Goal: Task Accomplishment & Management: Manage account settings

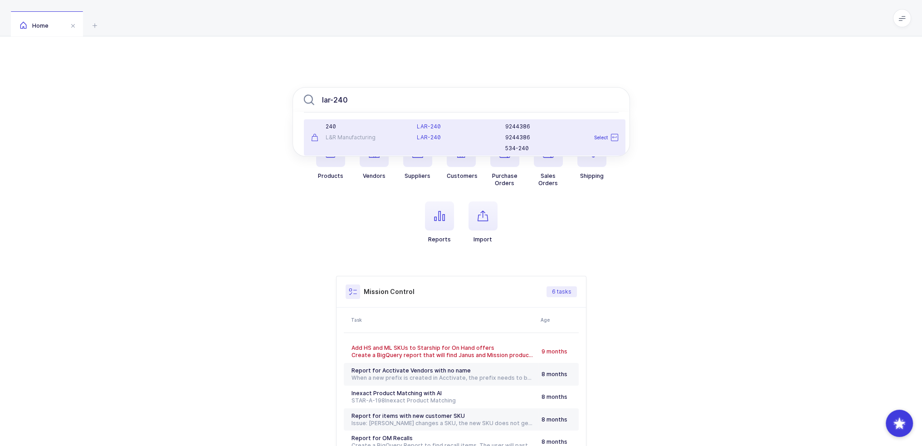
type input "lar-240"
click at [412, 139] on div "LAR-240 LAR-240" at bounding box center [455, 137] width 88 height 29
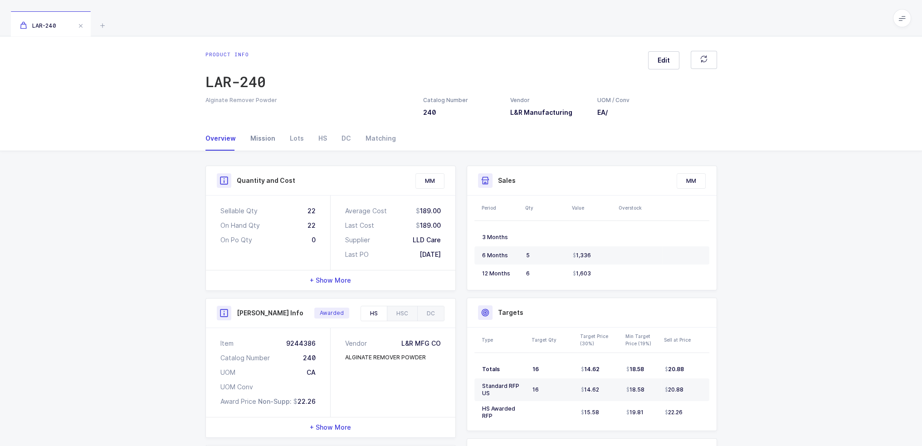
click at [272, 137] on div "Mission" at bounding box center [262, 138] width 39 height 24
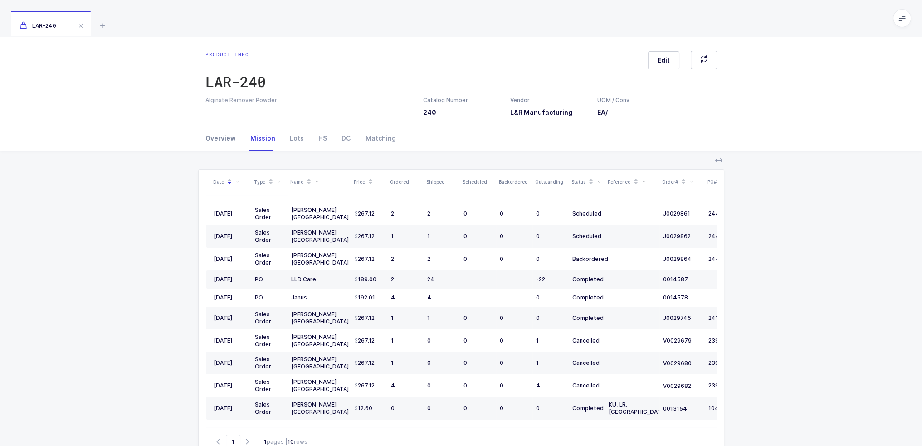
click at [223, 140] on div "Overview" at bounding box center [224, 138] width 38 height 24
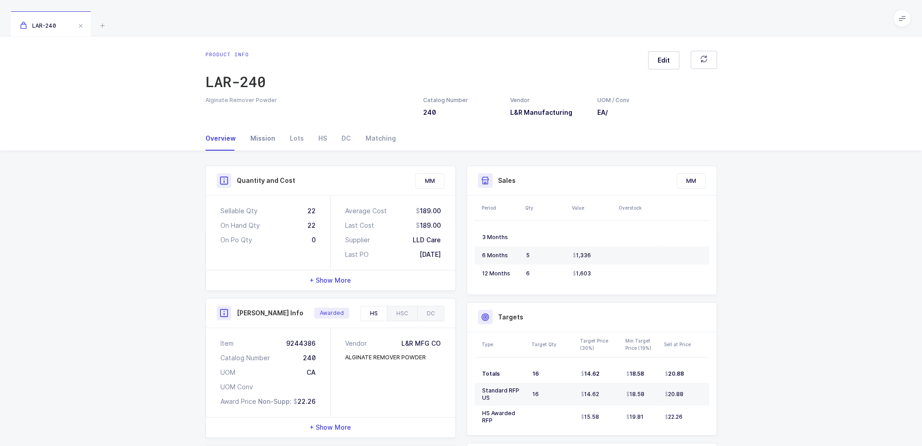
click at [253, 141] on div "Mission" at bounding box center [262, 138] width 39 height 24
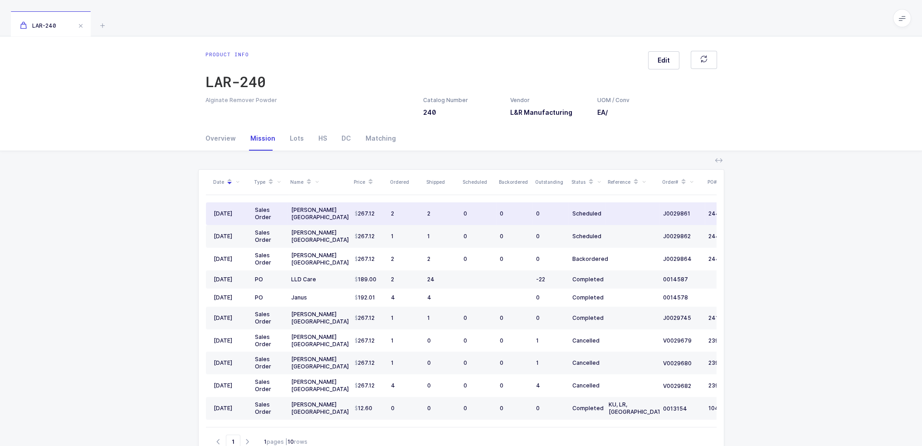
drag, startPoint x: 635, startPoint y: 212, endPoint x: 615, endPoint y: 210, distance: 20.5
click at [615, 210] on td at bounding box center [632, 213] width 54 height 23
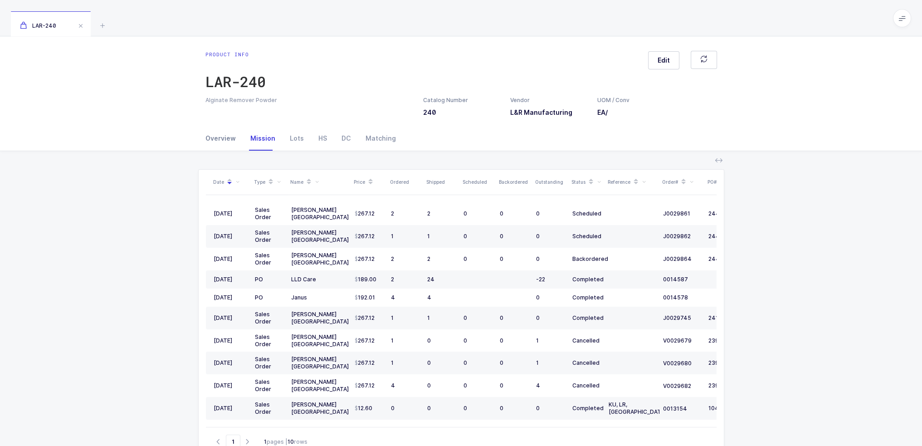
click at [234, 140] on div "Overview" at bounding box center [224, 138] width 38 height 24
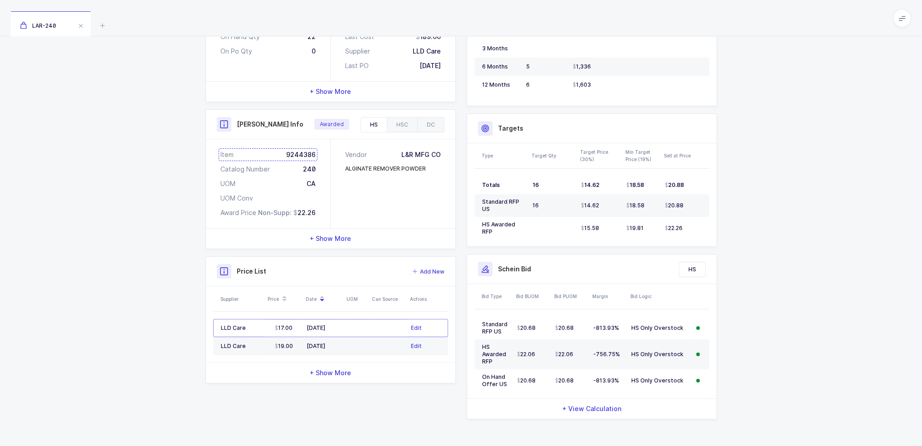
scroll to position [189, 0]
drag, startPoint x: 373, startPoint y: 342, endPoint x: 364, endPoint y: 335, distance: 12.0
click at [364, 336] on tr "LLD Care 19.00 07/10/2024 Edit" at bounding box center [330, 345] width 235 height 18
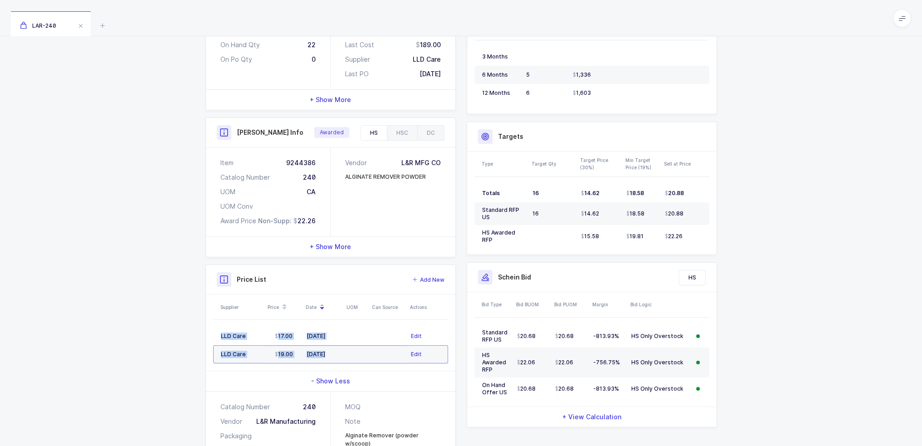
scroll to position [0, 0]
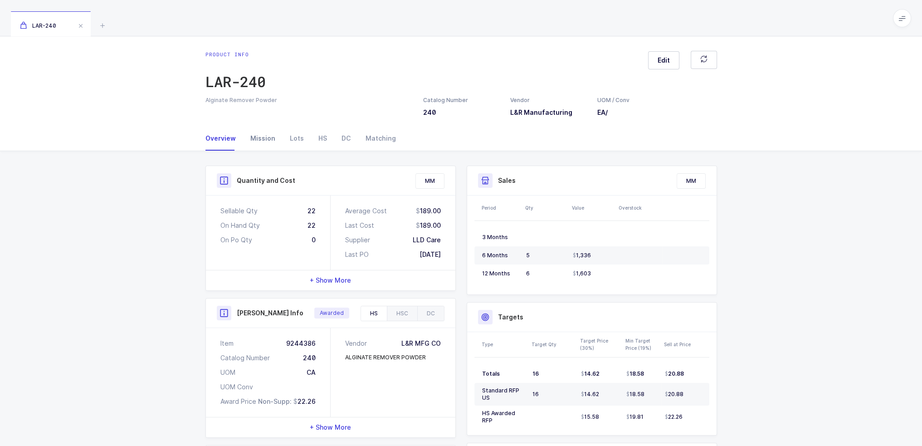
click at [263, 138] on div "Mission" at bounding box center [262, 138] width 39 height 24
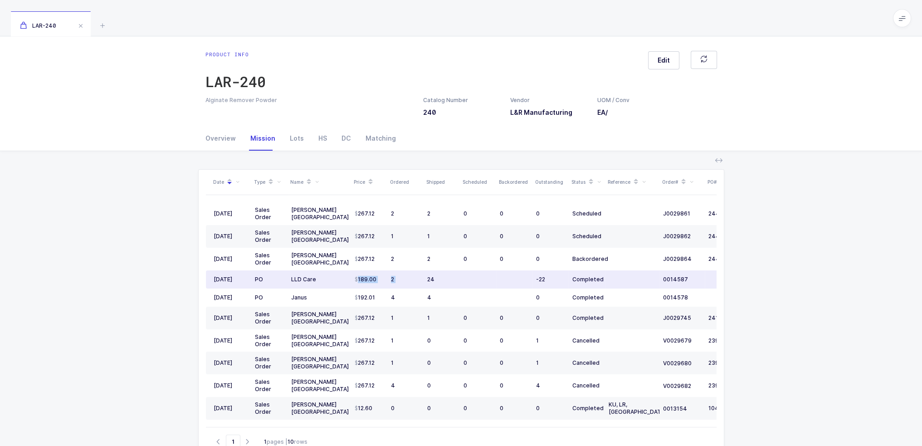
drag, startPoint x: 341, startPoint y: 281, endPoint x: 422, endPoint y: 271, distance: 82.3
click at [422, 271] on tr "03/03/2025 PO LLD Care 189.00 2 24 -22 Completed 0014587 07/31/2025" at bounding box center [491, 279] width 571 height 18
click at [423, 271] on td "24" at bounding box center [441, 279] width 36 height 18
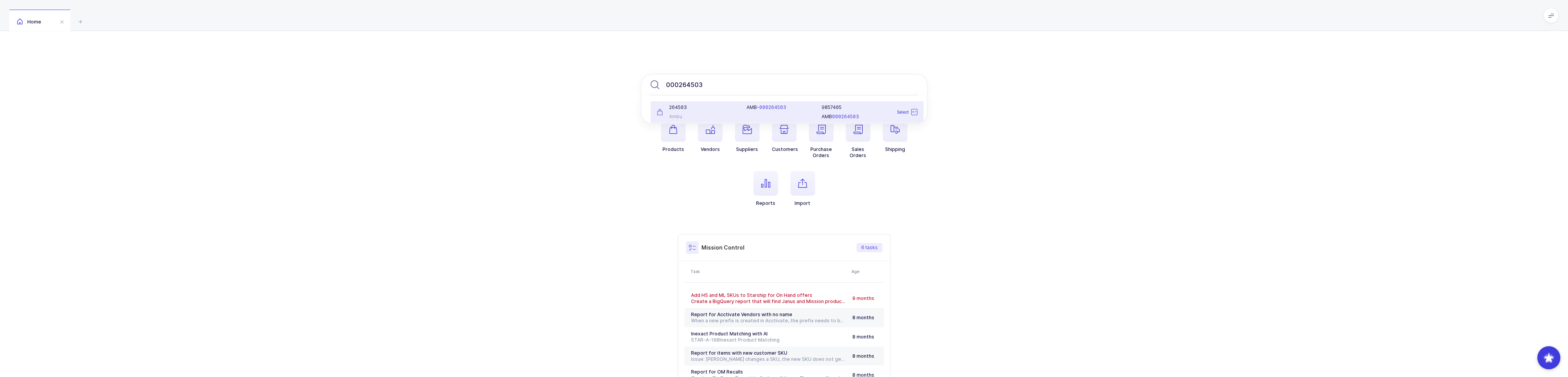
type input "000264503"
click at [736, 115] on div "Ambu" at bounding box center [697, 116] width 81 height 6
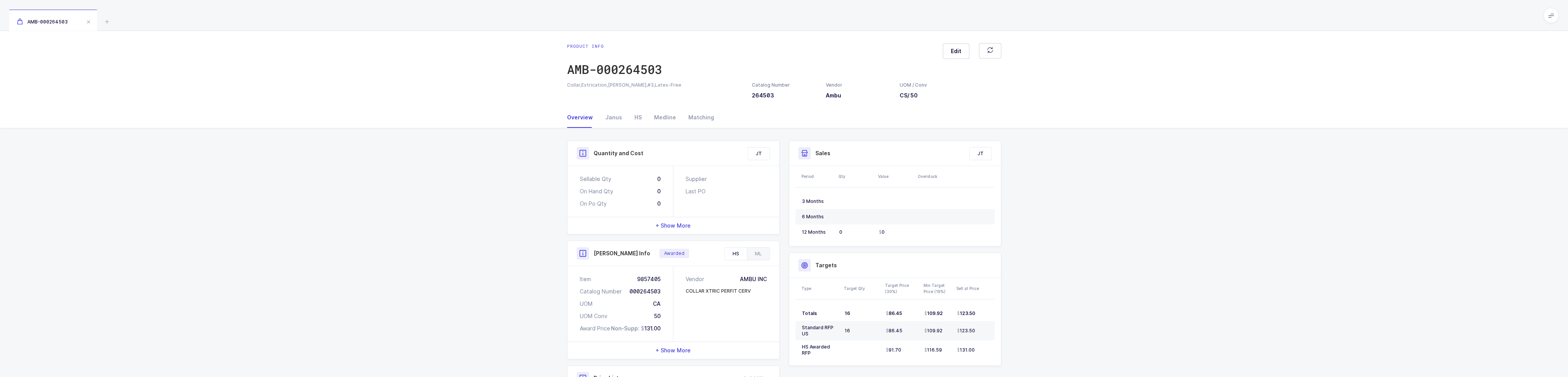
scroll to position [101, 0]
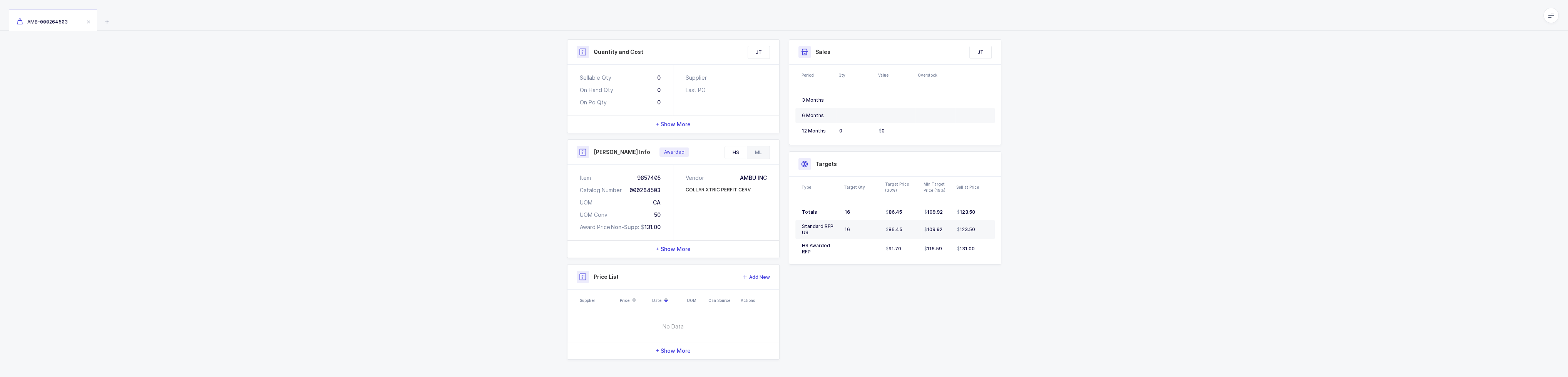
click at [764, 155] on div "ML" at bounding box center [758, 152] width 23 height 13
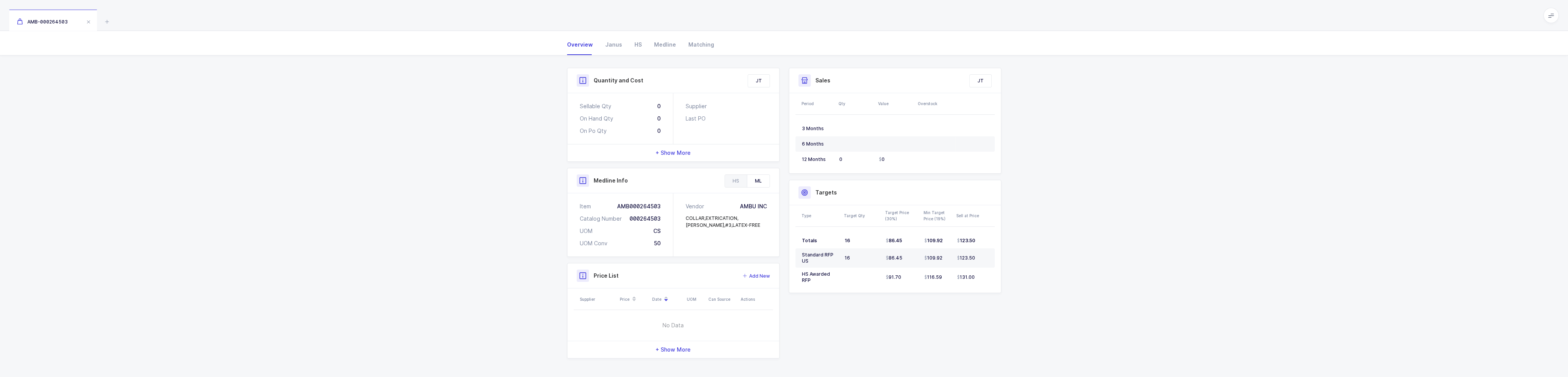
scroll to position [71, 0]
click at [735, 177] on div "HS" at bounding box center [736, 182] width 22 height 13
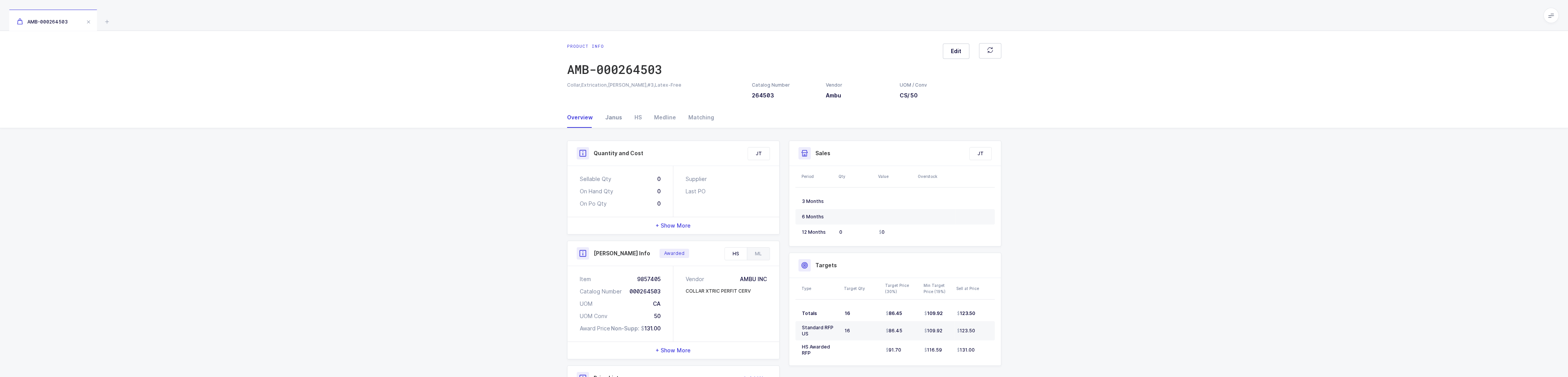
click at [608, 115] on div "Janus" at bounding box center [613, 117] width 29 height 20
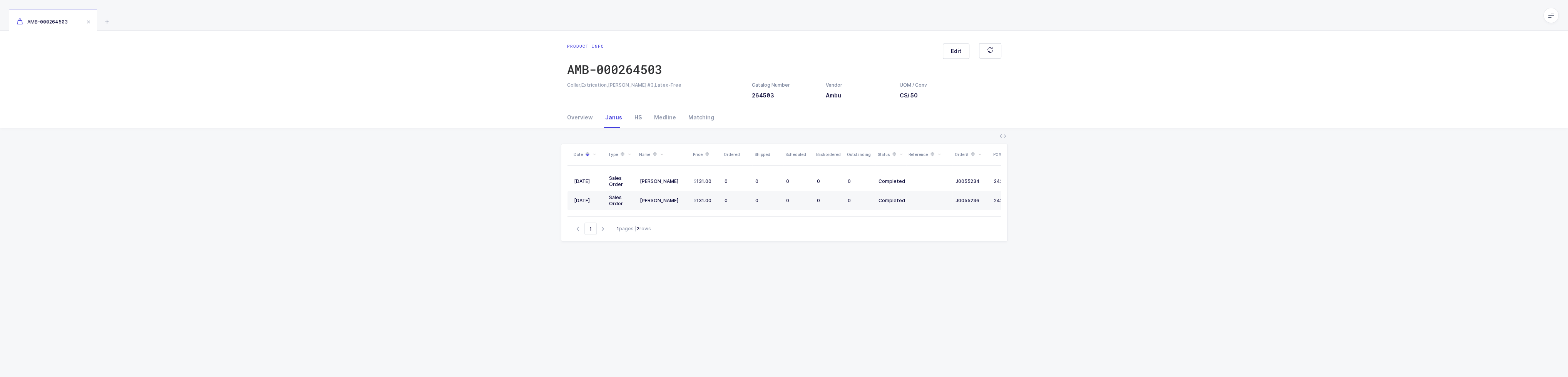
click at [633, 116] on div "HS" at bounding box center [638, 117] width 20 height 20
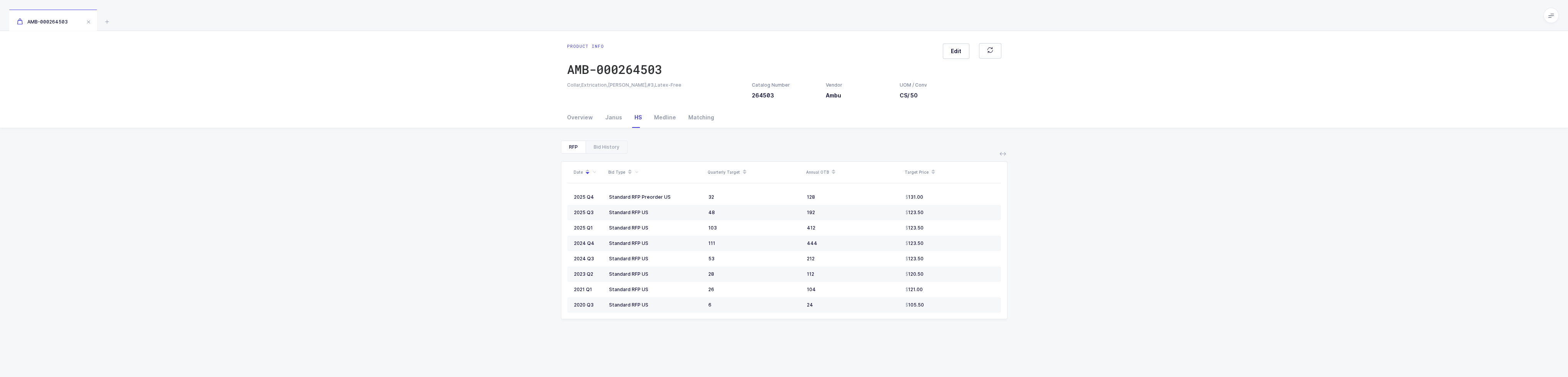
click at [629, 121] on div "HS" at bounding box center [638, 117] width 20 height 20
click at [617, 120] on div "Janus" at bounding box center [613, 117] width 29 height 20
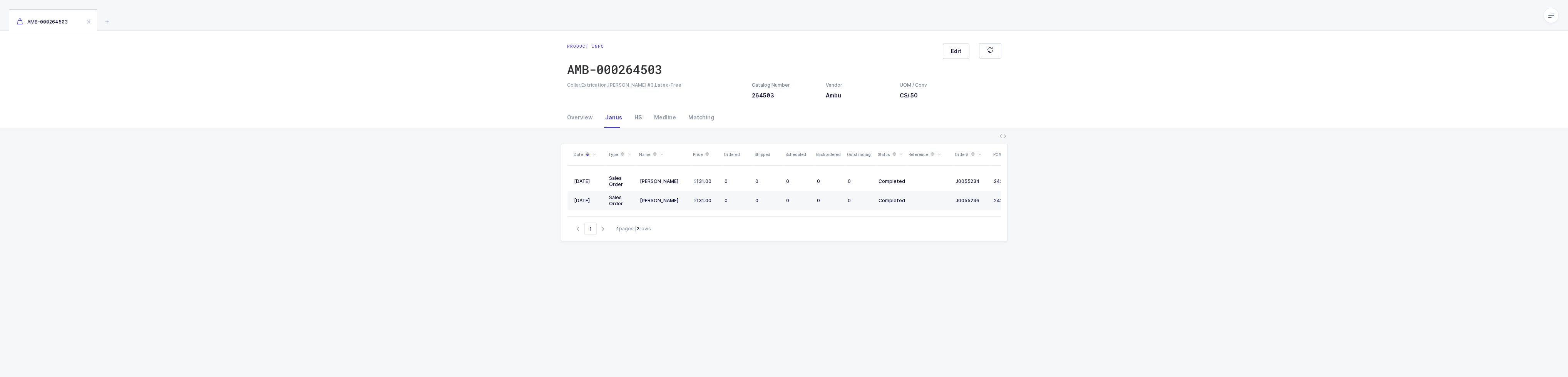
click at [636, 119] on div "HS" at bounding box center [638, 117] width 20 height 20
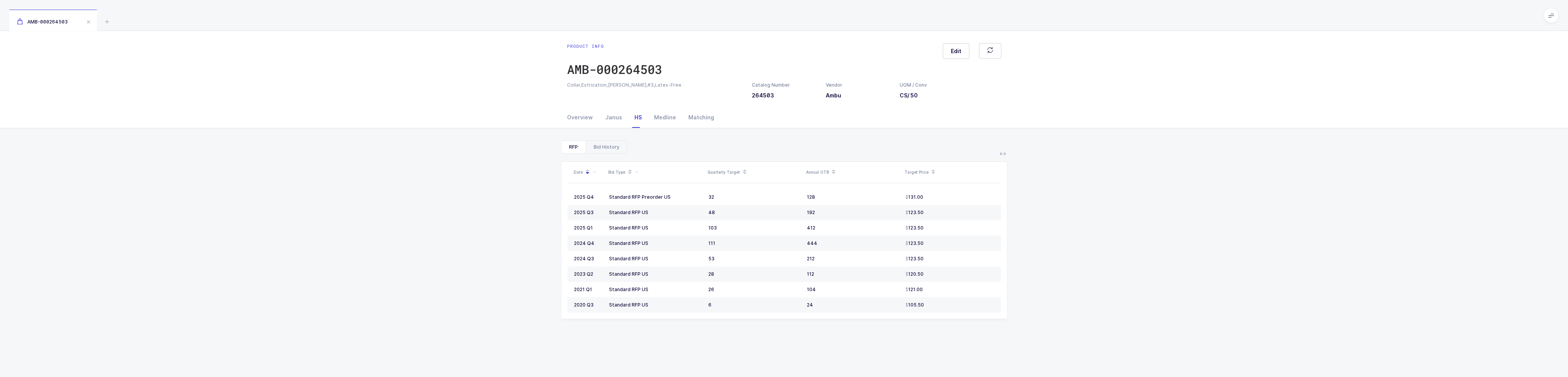
click at [608, 145] on div "Bid History" at bounding box center [606, 147] width 42 height 13
click at [572, 146] on div "RFP" at bounding box center [573, 147] width 25 height 13
click at [105, 21] on icon at bounding box center [107, 21] width 9 height 9
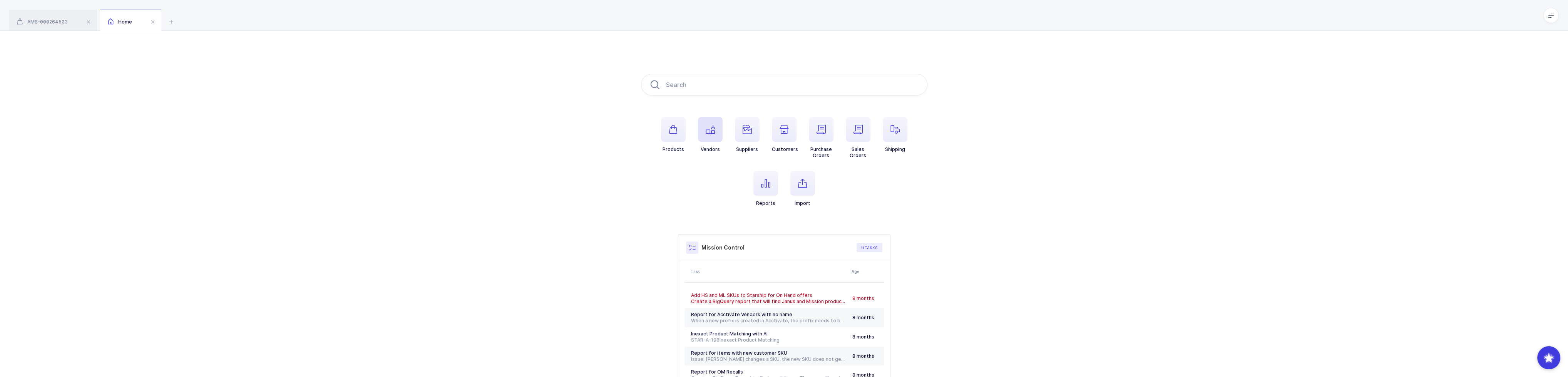
click at [706, 127] on icon "button" at bounding box center [710, 129] width 9 height 9
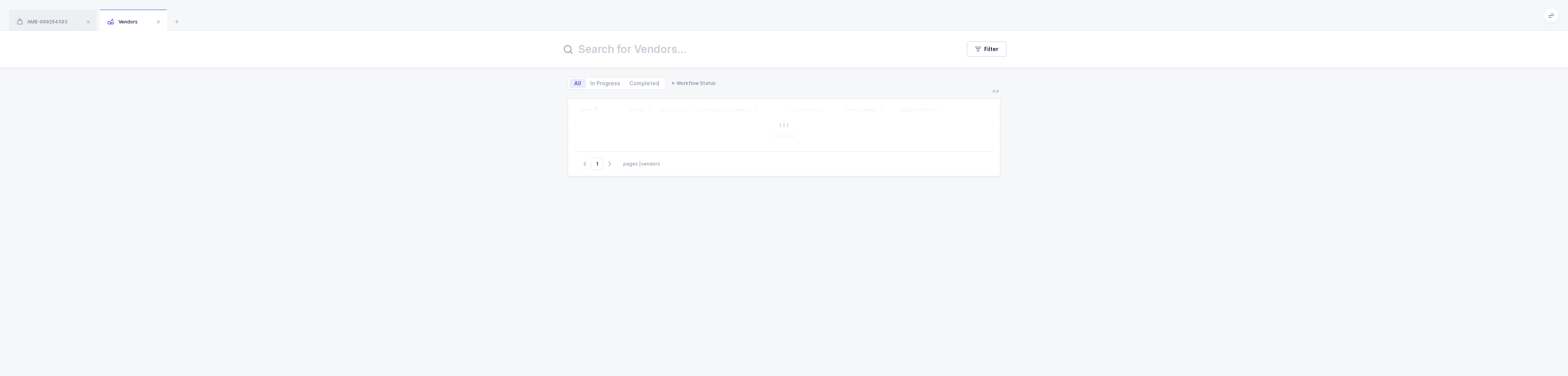
click at [654, 55] on input "text" at bounding box center [756, 49] width 390 height 19
click at [713, 135] on div "DTT" at bounding box center [740, 134] width 90 height 6
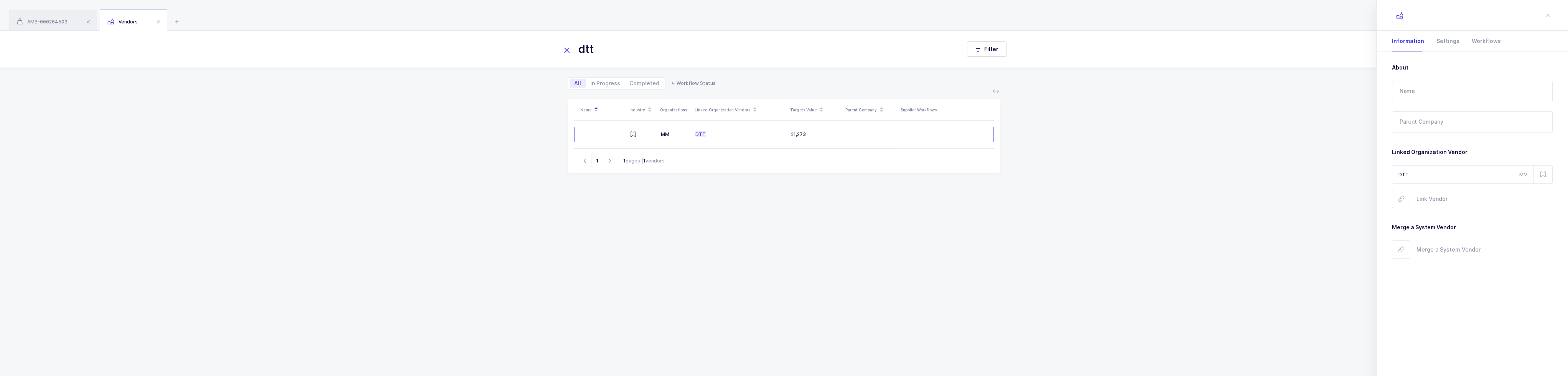
drag, startPoint x: 624, startPoint y: 51, endPoint x: 538, endPoint y: 50, distance: 86.0
click at [538, 50] on div "dtt Filter" at bounding box center [784, 49] width 1568 height 37
type input "dentatus"
click at [668, 136] on div "HS, [GEOGRAPHIC_DATA]" at bounding box center [675, 136] width 29 height 13
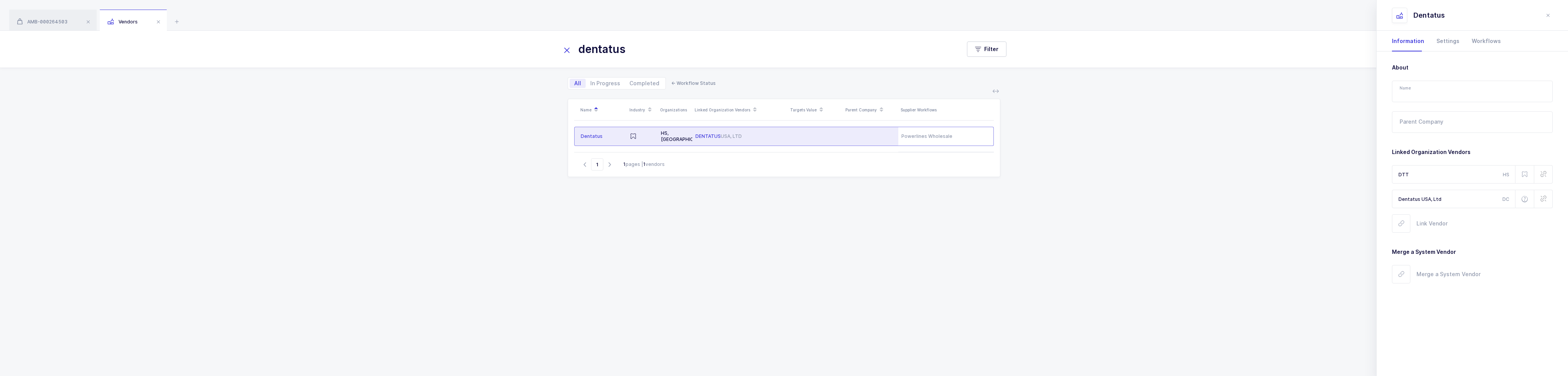
type input "Dentatus"
type input "DENTATUS USA, LTD"
click at [1442, 270] on span "Merge a System Vendor" at bounding box center [1449, 274] width 64 height 8
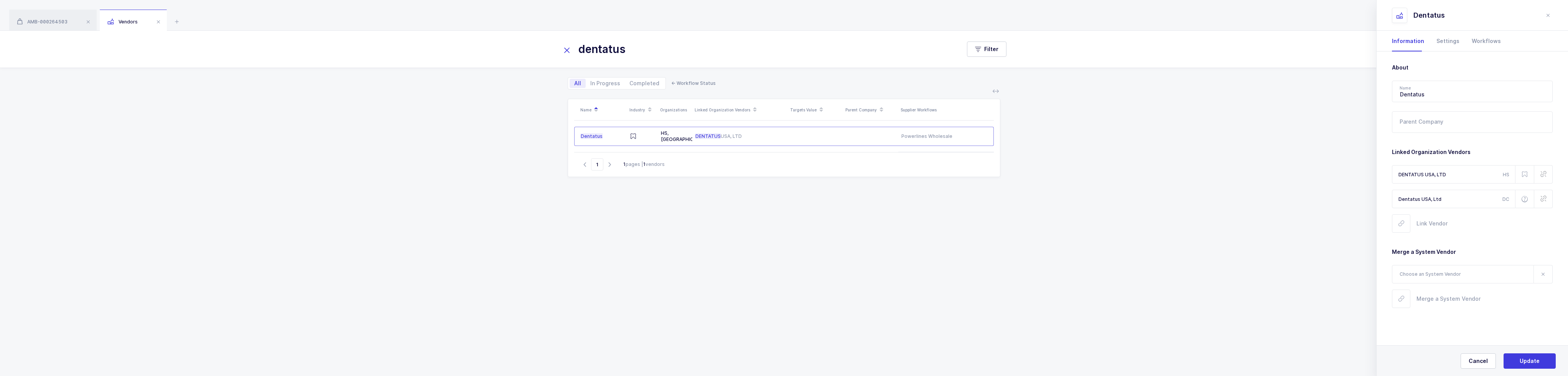
click at [1442, 277] on input "text" at bounding box center [1463, 274] width 142 height 19
type input "dtt"
click at [1435, 298] on div "DTT" at bounding box center [1461, 298] width 122 height 8
type input "DTT"
click at [1521, 355] on button "Update" at bounding box center [1530, 361] width 52 height 15
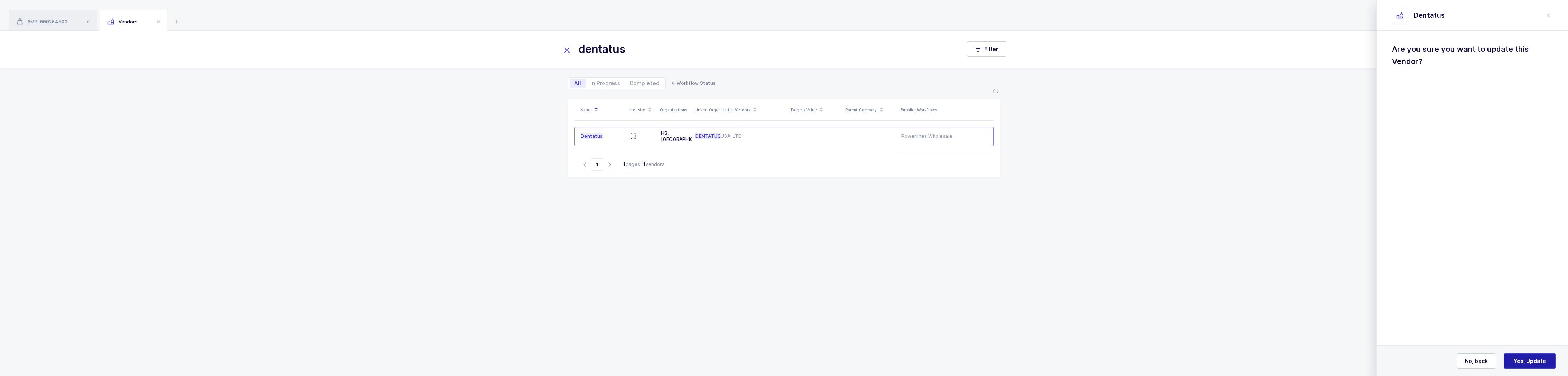
click at [1529, 360] on span "Yes, Update" at bounding box center [1530, 361] width 33 height 8
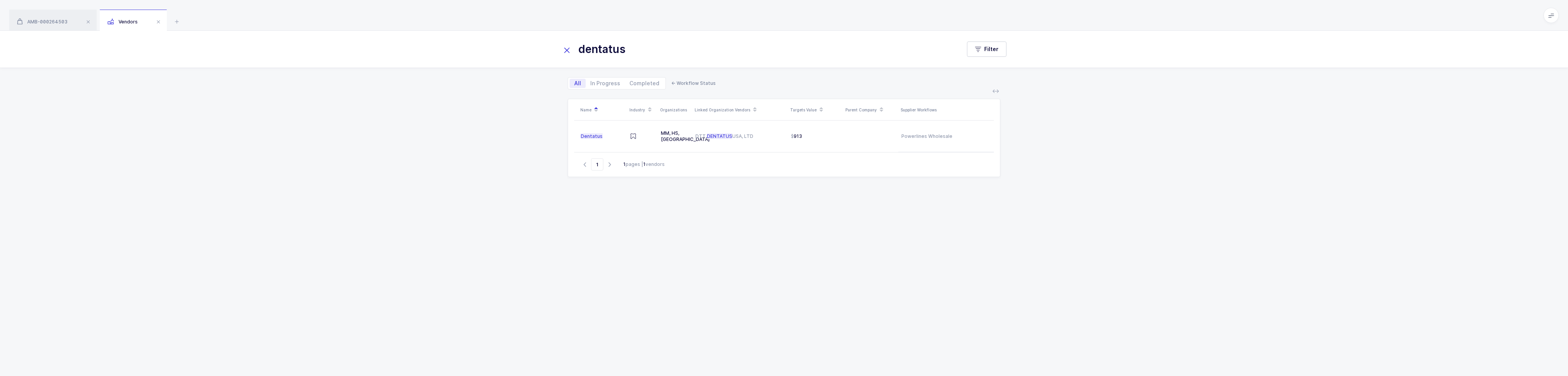
drag, startPoint x: 661, startPoint y: 50, endPoint x: 717, endPoint y: 53, distance: 56.1
click at [717, 53] on input "dentatus" at bounding box center [756, 49] width 390 height 19
drag, startPoint x: 648, startPoint y: 53, endPoint x: 373, endPoint y: 45, distance: 275.1
click at [535, 56] on div "dentatus Filter" at bounding box center [784, 49] width 1568 height 37
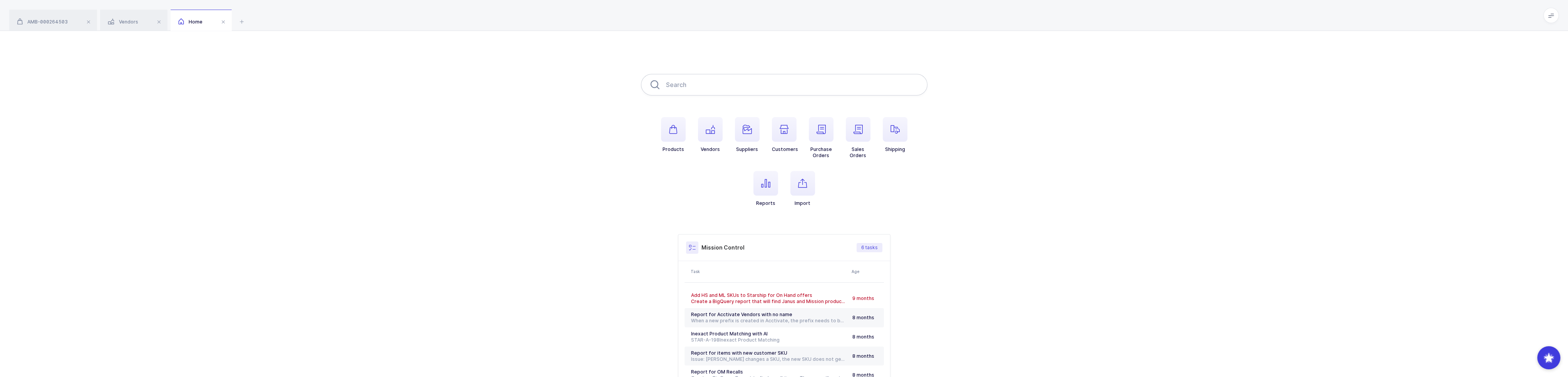
click at [738, 88] on input "text" at bounding box center [784, 84] width 286 height 21
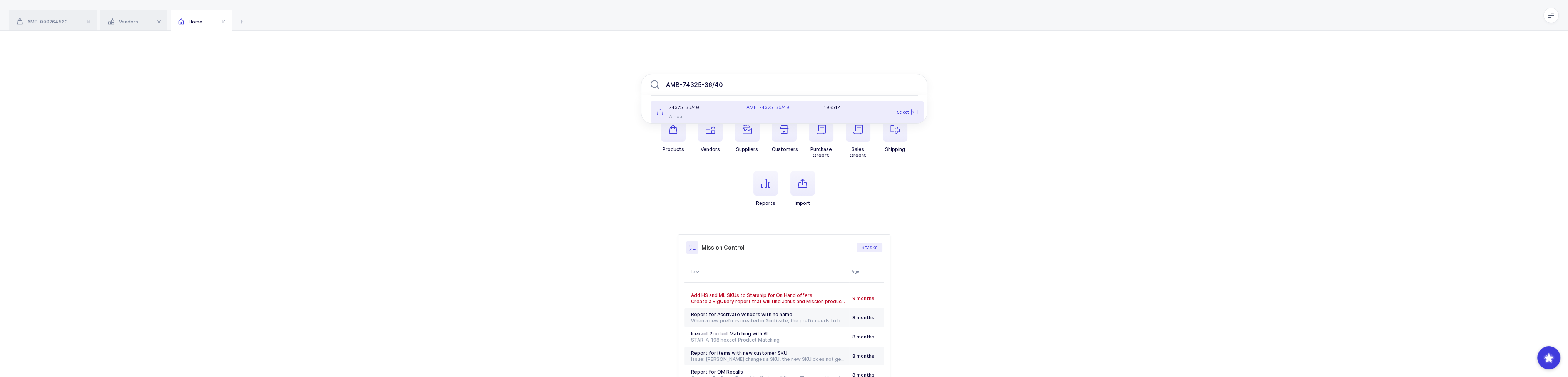
type input "AMB-74325-36/40"
click at [709, 113] on div "74325-36/40 Ambu" at bounding box center [697, 112] width 90 height 15
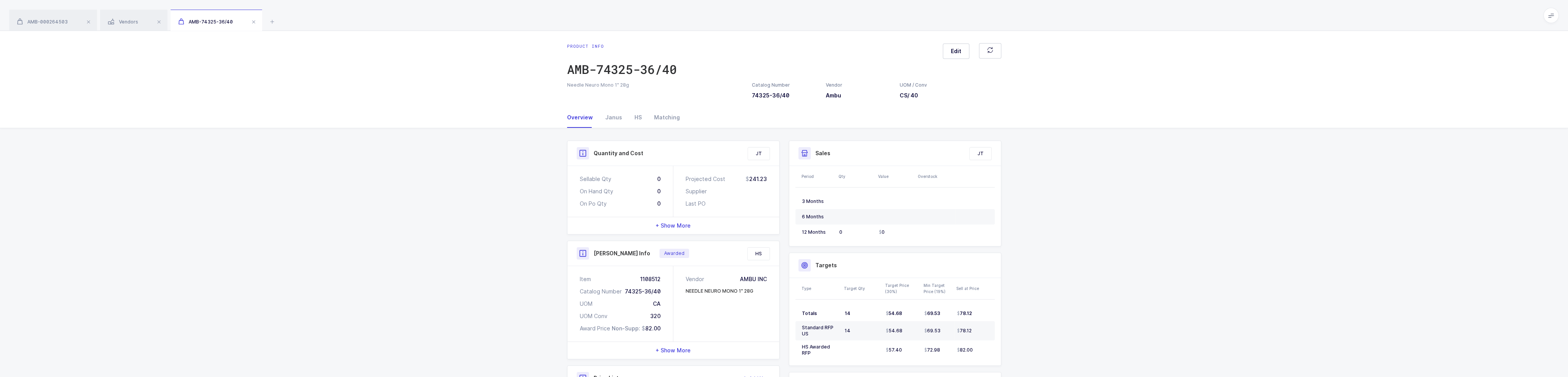
scroll to position [140, 0]
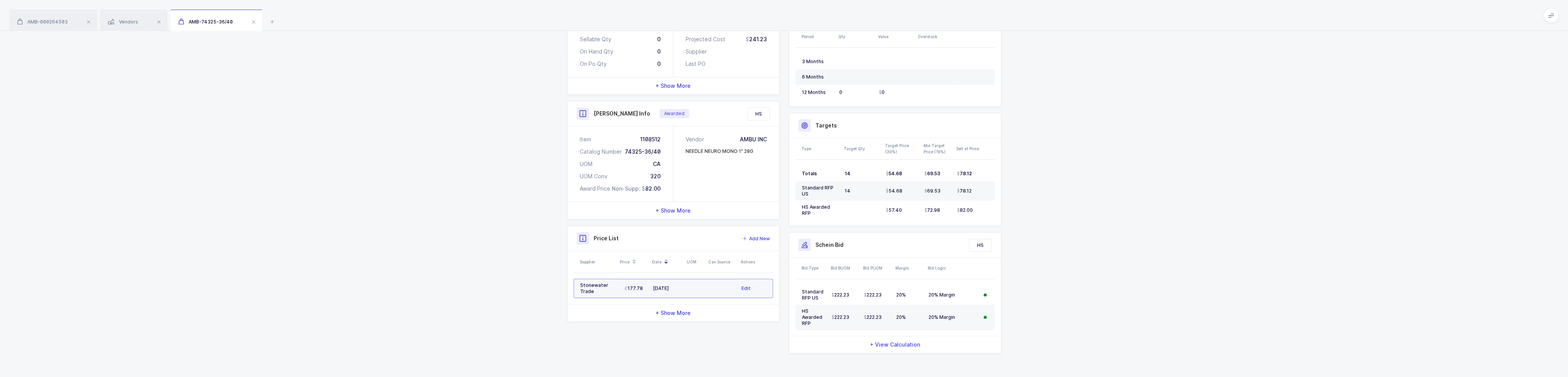
click at [717, 287] on td at bounding box center [722, 288] width 32 height 20
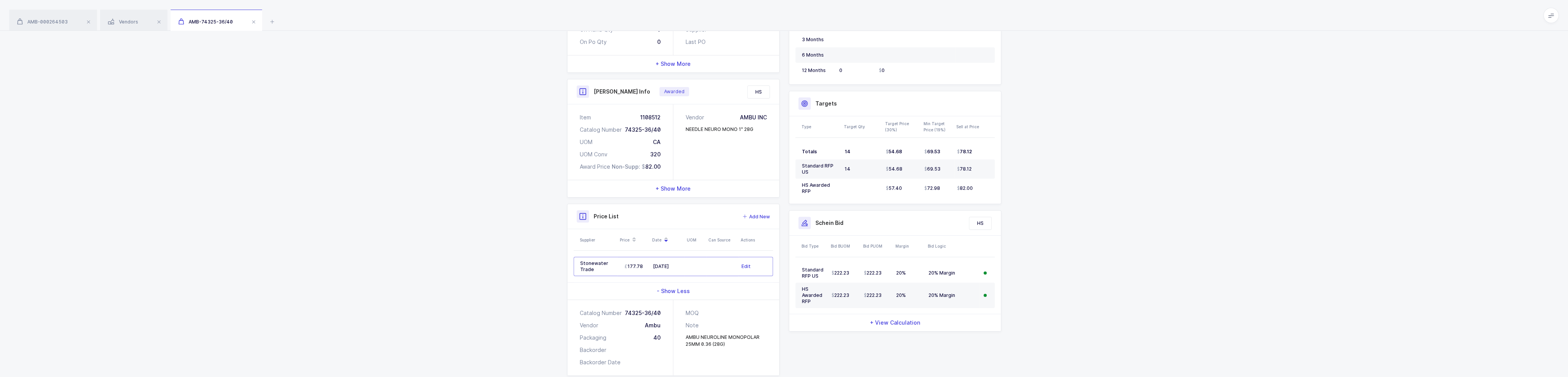
scroll to position [177, 0]
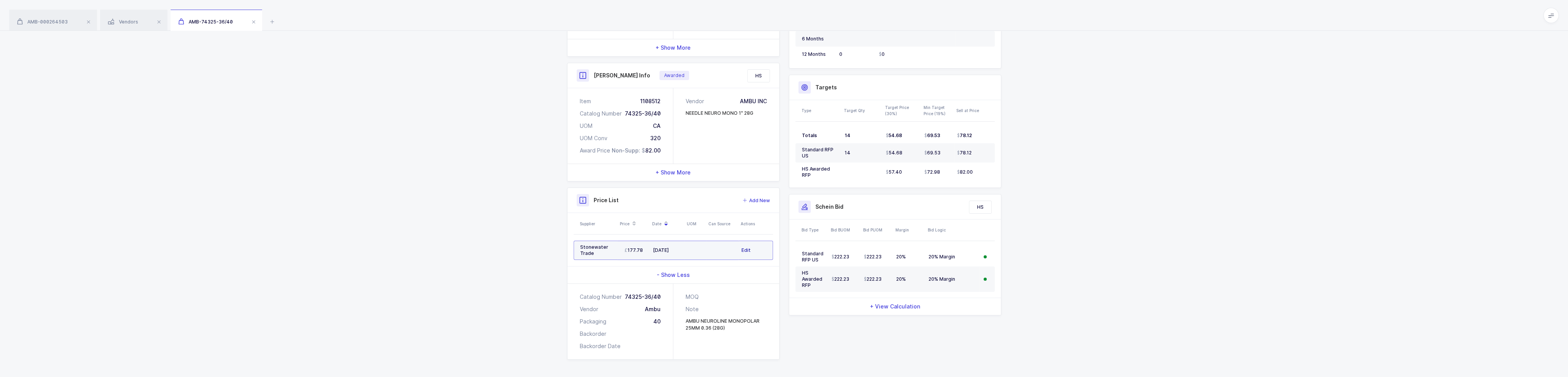
click at [746, 249] on span "Edit" at bounding box center [746, 250] width 9 height 8
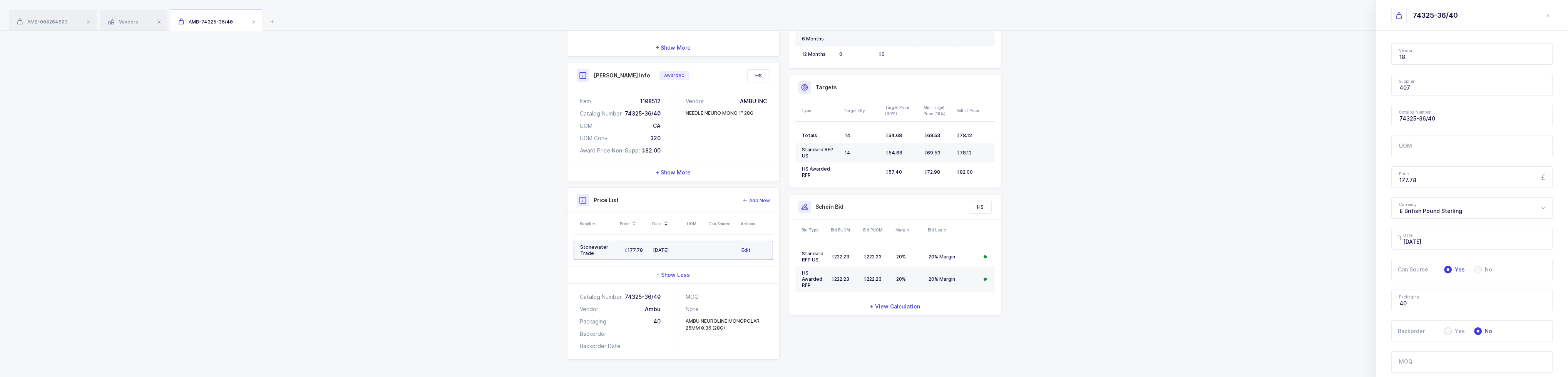
type input "Ambu"
type input "Stonewater Trade"
click at [684, 281] on div "- Show Less" at bounding box center [673, 275] width 212 height 17
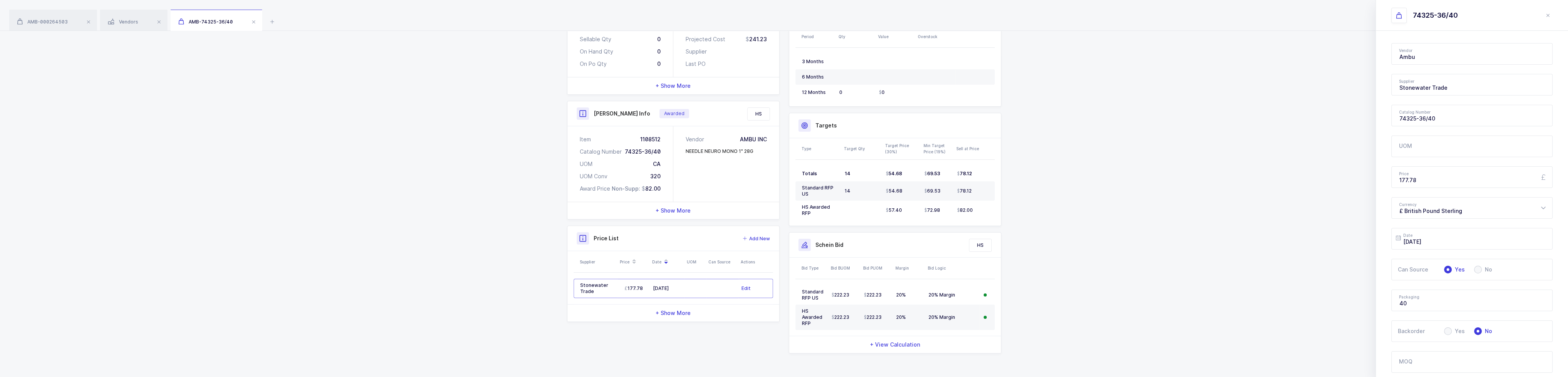
click at [683, 309] on span "+ Show More" at bounding box center [673, 312] width 35 height 8
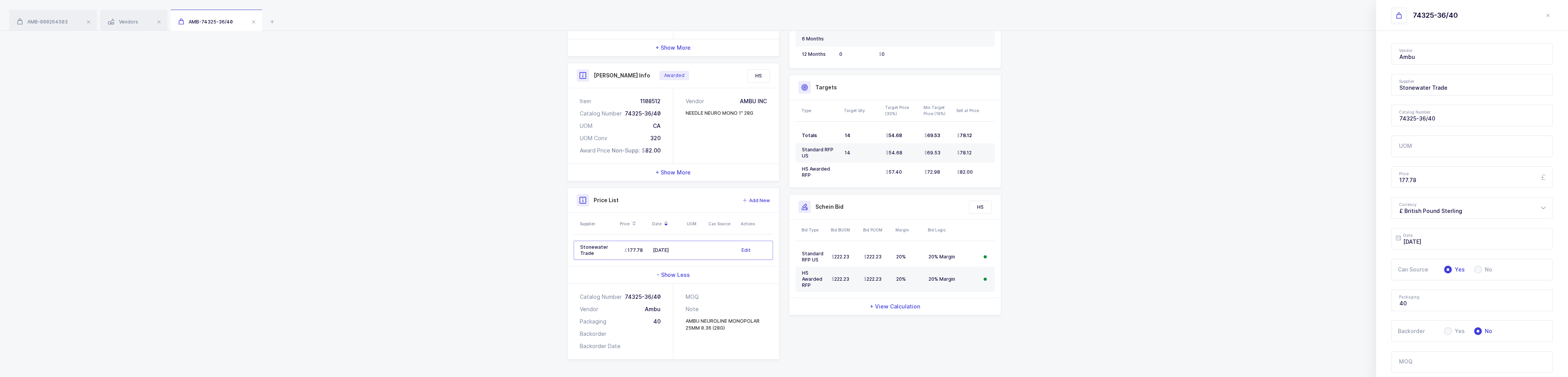
drag, startPoint x: 643, startPoint y: 316, endPoint x: 744, endPoint y: 341, distance: 104.0
click at [744, 341] on div "Catalog Number 74325-36/40 Vendor Ambu Packaging 40 Backorder Backorder Date MO…" at bounding box center [673, 321] width 212 height 76
click at [744, 341] on div "MOQ Note AMBU NEUROLINE MONOPOLAR 25MM 0.36 (28G)" at bounding box center [726, 321] width 106 height 76
drag, startPoint x: 750, startPoint y: 341, endPoint x: 758, endPoint y: 337, distance: 8.9
click at [762, 339] on div "MOQ Note AMBU NEUROLINE MONOPOLAR 25MM 0.36 (28G)" at bounding box center [726, 321] width 106 height 76
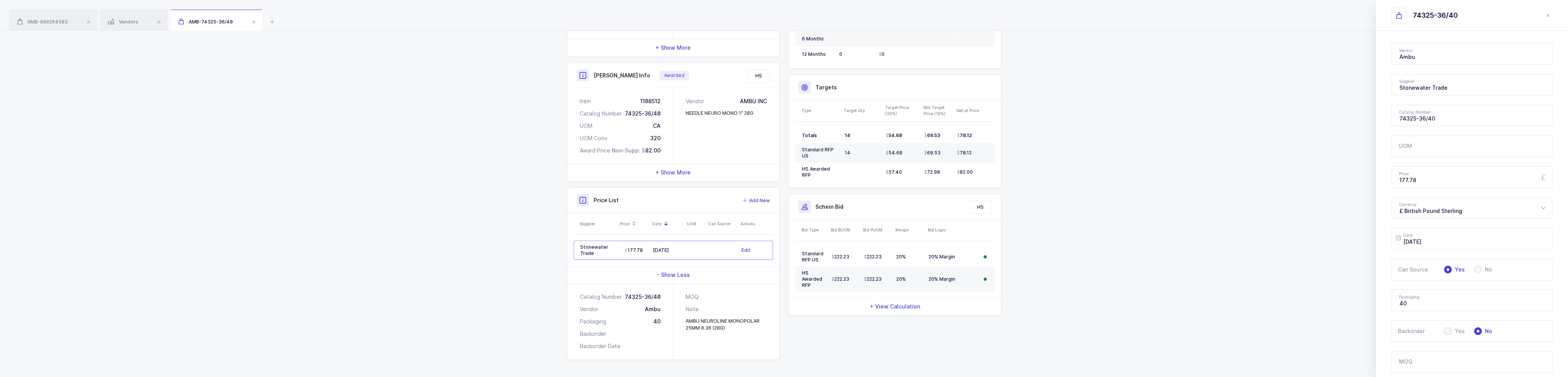
click at [758, 337] on div "MOQ Note AMBU NEUROLINE MONOPOLAR 25MM 0.36 (28G)" at bounding box center [726, 321] width 106 height 76
drag, startPoint x: 733, startPoint y: 327, endPoint x: 737, endPoint y: 328, distance: 4.1
click at [737, 328] on div "AMBU NEUROLINE MONOPOLAR 25MM 0.36 (28G)" at bounding box center [726, 324] width 82 height 14
click at [656, 321] on div "40" at bounding box center [657, 321] width 8 height 8
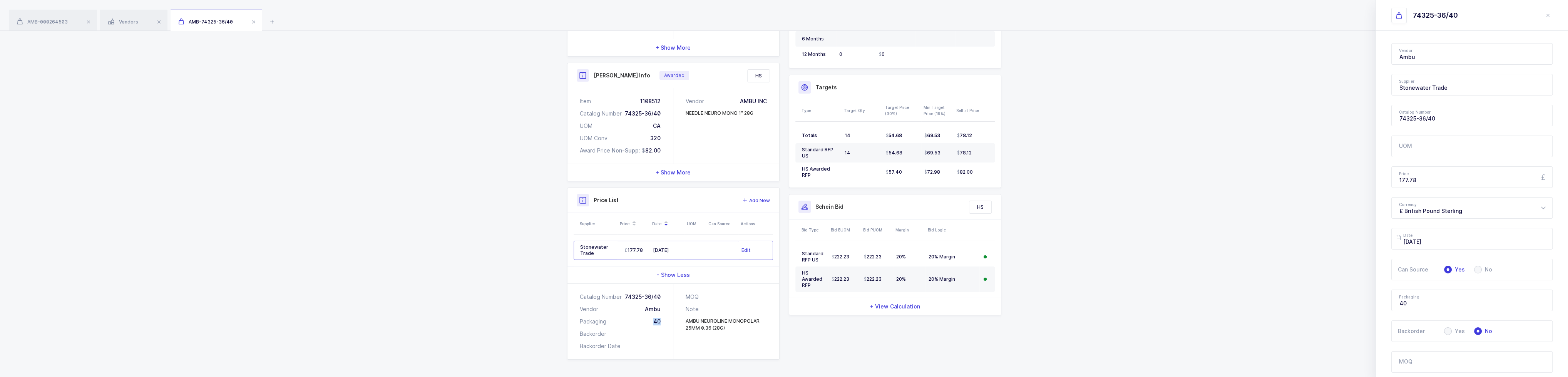
click at [656, 321] on div "40" at bounding box center [657, 321] width 8 height 8
click at [664, 319] on div "Catalog Number 74325-36/40 Vendor Ambu Packaging 40 Backorder Backorder Date" at bounding box center [620, 321] width 106 height 76
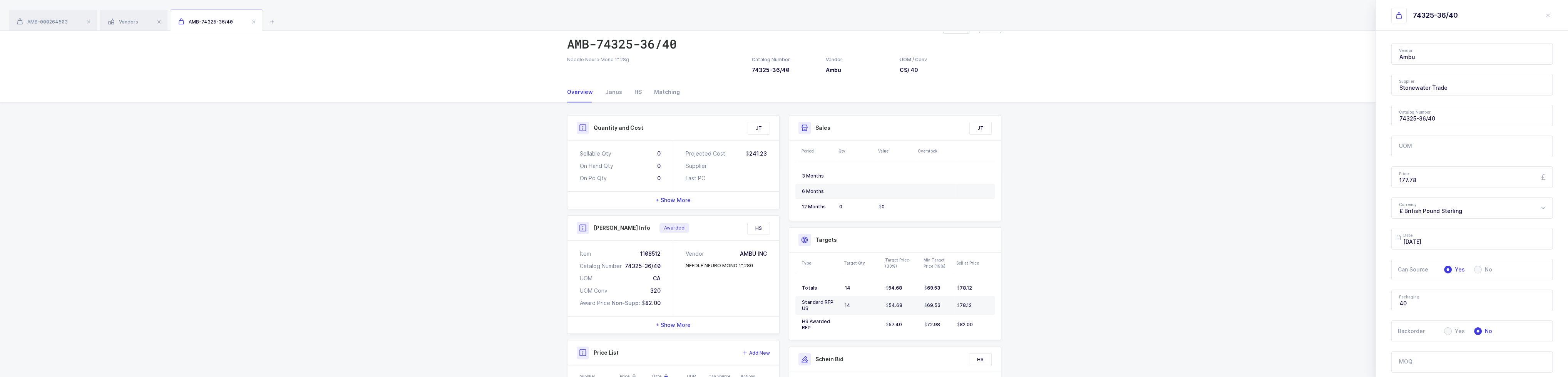
scroll to position [24, 0]
click at [756, 131] on div "JT" at bounding box center [759, 130] width 21 height 13
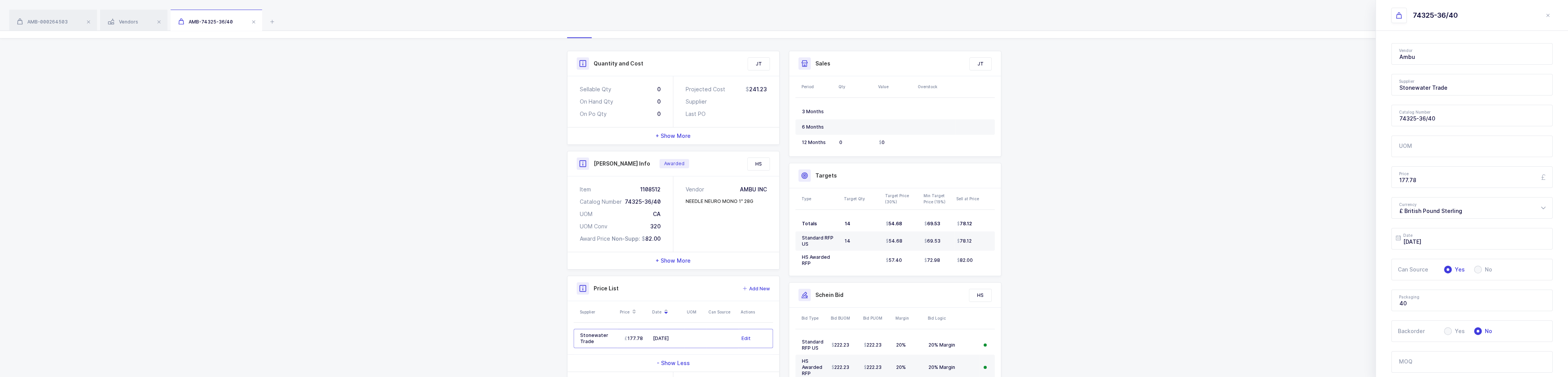
scroll to position [177, 0]
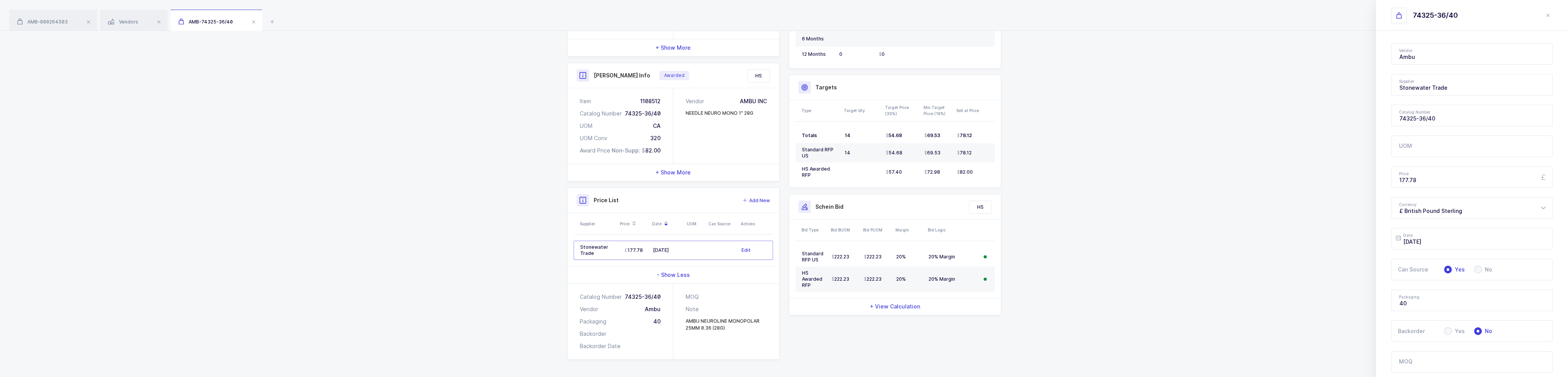
drag, startPoint x: 1035, startPoint y: 169, endPoint x: 1012, endPoint y: 170, distance: 23.0
click at [1012, 170] on div "Quantity and Cost JT Sellable Qty 0 On Hand Qty 0 On Po Qty 0 Projected Cost 24…" at bounding box center [784, 165] width 1568 height 428
drag, startPoint x: 754, startPoint y: 329, endPoint x: 572, endPoint y: 292, distance: 185.7
click at [572, 292] on div "Catalog Number 74325-36/40 Vendor Ambu Packaging 40 Backorder Backorder Date MO…" at bounding box center [673, 321] width 212 height 76
click at [572, 292] on div "Catalog Number 74325-36/40 Vendor Ambu Packaging 40 Backorder Backorder Date" at bounding box center [620, 321] width 106 height 76
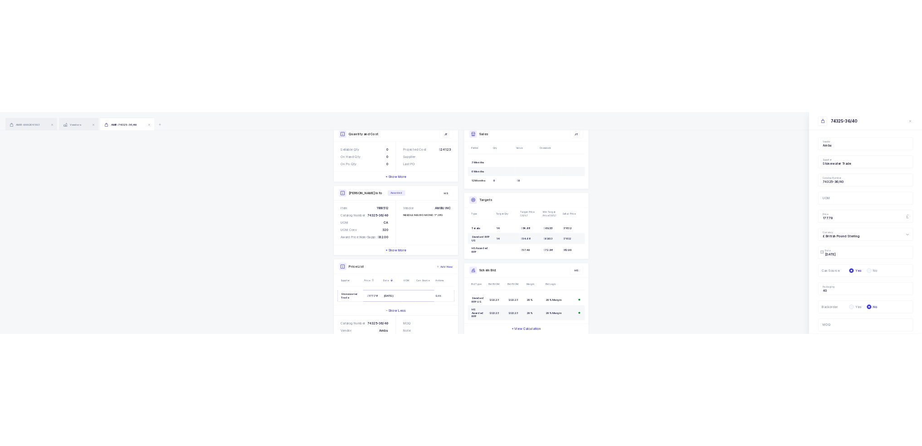
scroll to position [0, 0]
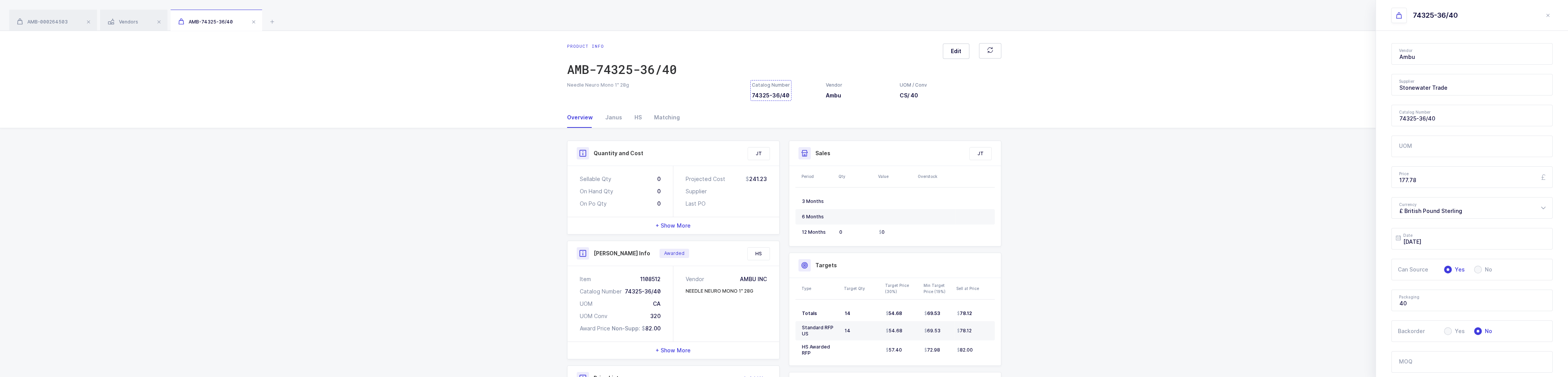
click at [752, 92] on div "Catalog Number 74325-36/40" at bounding box center [770, 90] width 38 height 18
click at [759, 92] on div "Catalog Number 74325-36/40" at bounding box center [770, 90] width 38 height 18
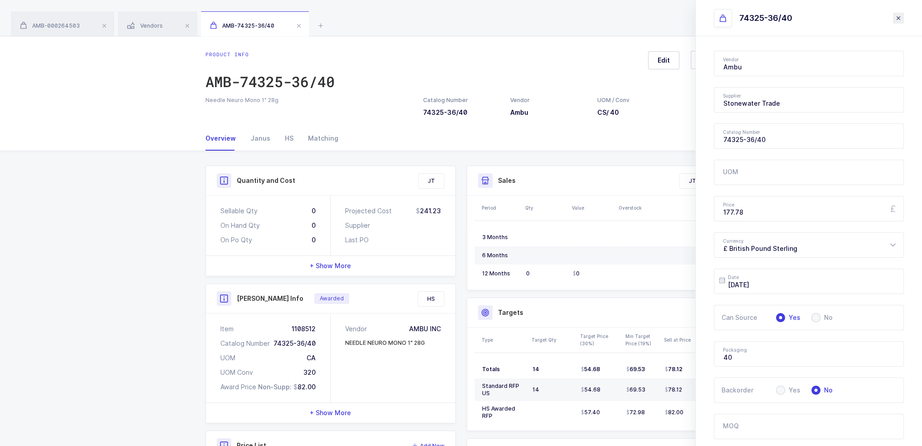
click at [899, 19] on icon "close drawer" at bounding box center [897, 18] width 7 height 7
type input "$ US Dollar"
type input "2025-09-03"
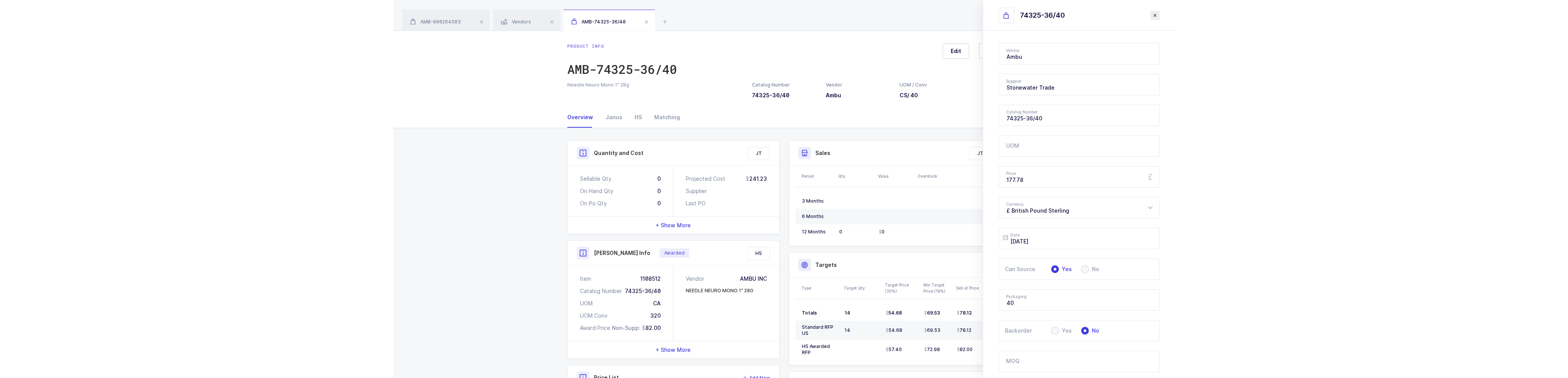
scroll to position [138, 0]
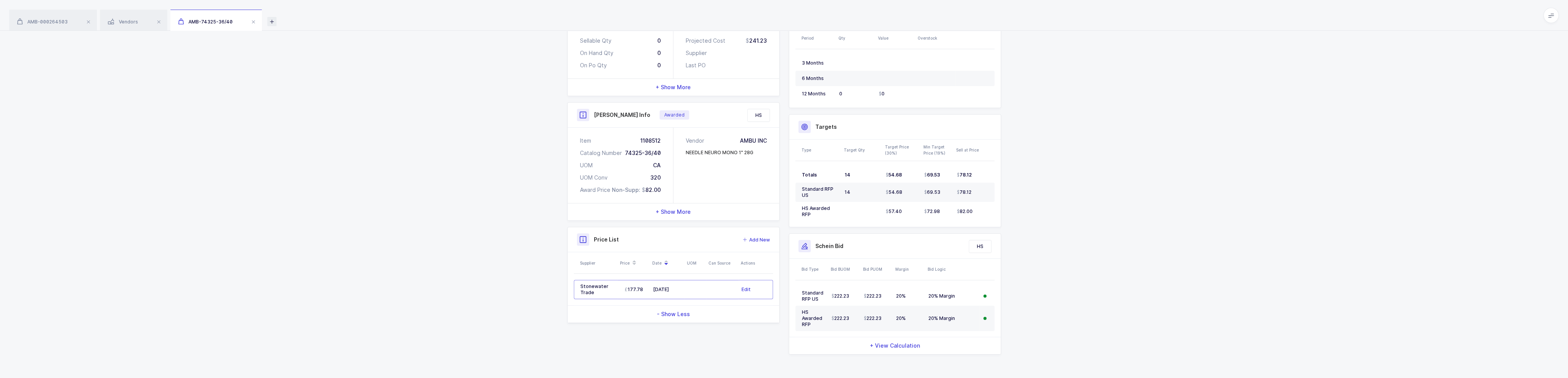
click at [272, 19] on icon at bounding box center [272, 21] width 9 height 9
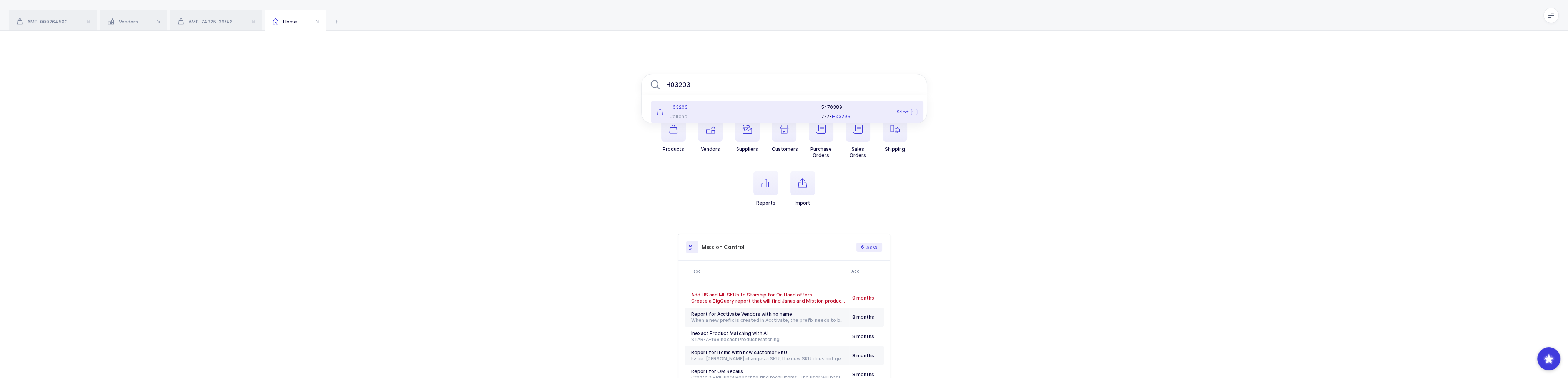
type input "H03203"
click at [749, 112] on div at bounding box center [779, 112] width 75 height 15
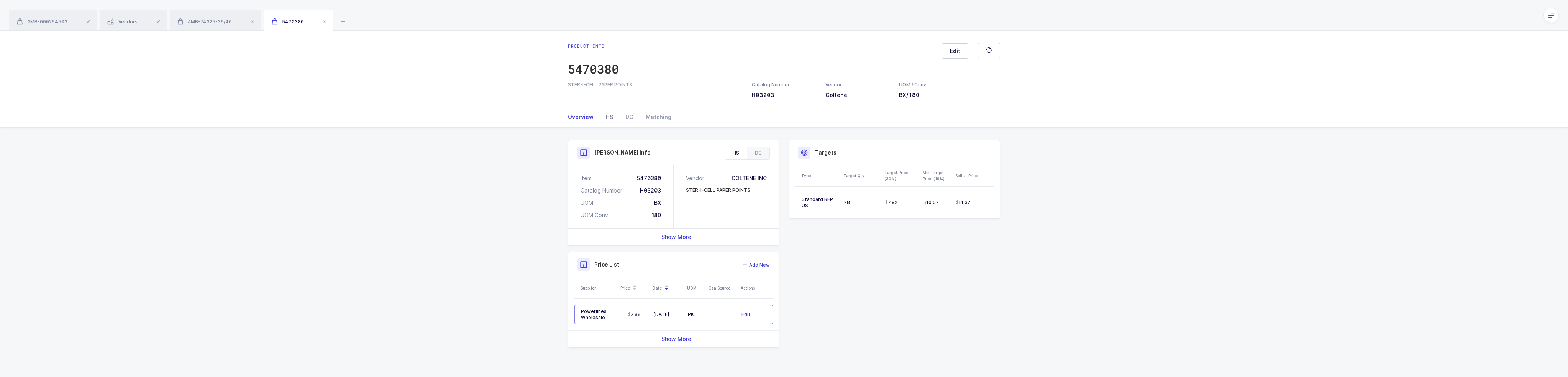
click at [611, 116] on div "HS" at bounding box center [609, 117] width 19 height 20
click at [604, 147] on div "Bid History" at bounding box center [604, 146] width 41 height 13
click at [572, 145] on div "RFP" at bounding box center [571, 146] width 25 height 13
click at [572, 112] on div "Overview" at bounding box center [582, 117] width 32 height 20
click at [609, 118] on div "HS" at bounding box center [609, 117] width 19 height 20
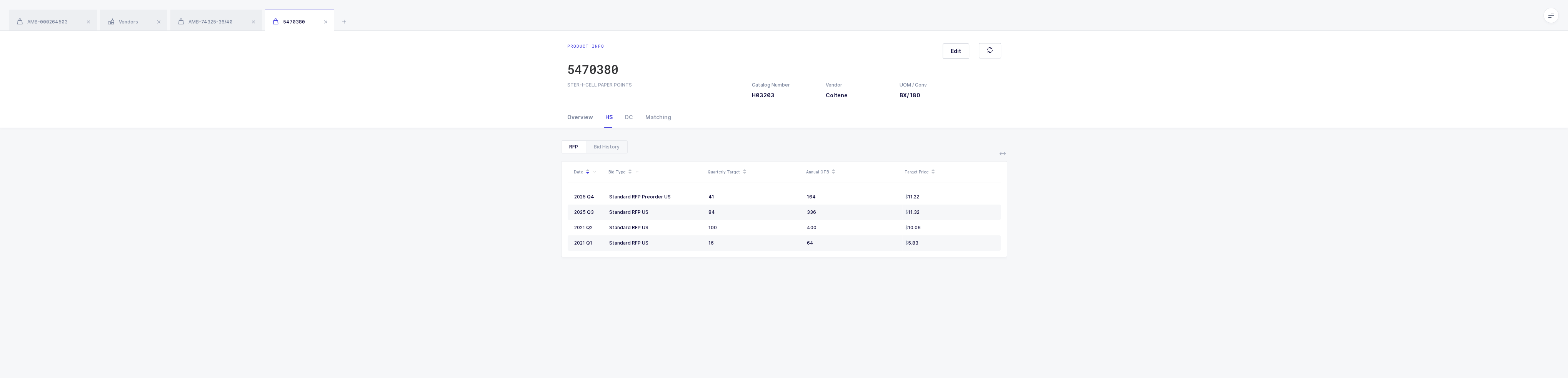
click at [591, 118] on div "Overview" at bounding box center [584, 117] width 32 height 20
click at [339, 20] on icon at bounding box center [344, 21] width 9 height 9
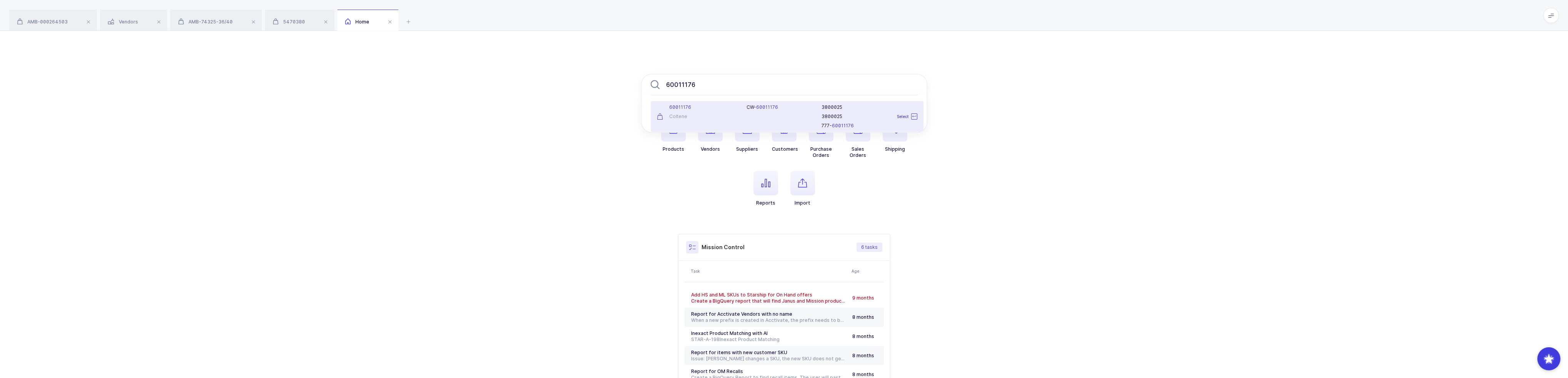
type input "60011176"
click at [758, 106] on span "60011176" at bounding box center [767, 107] width 22 height 6
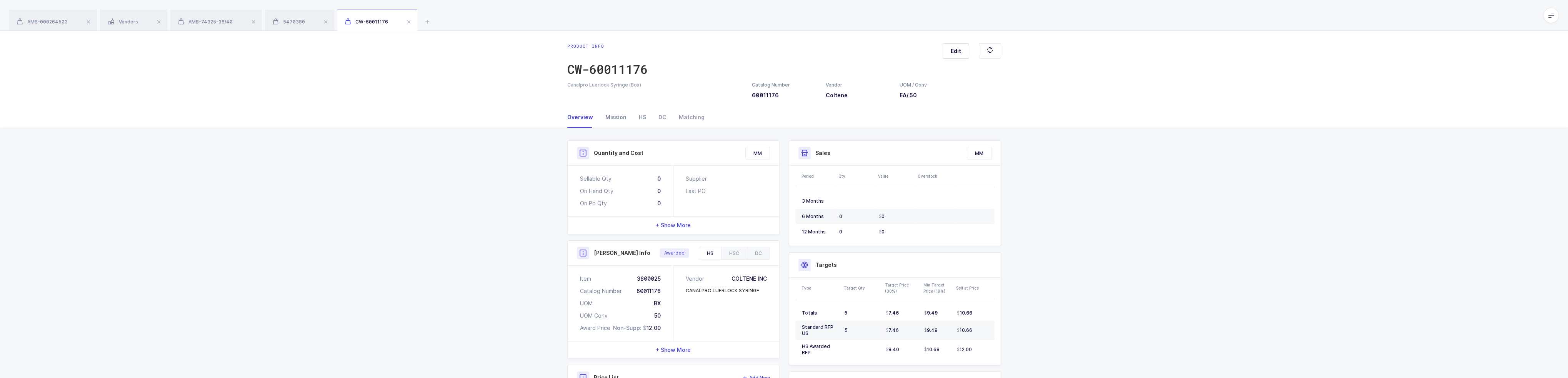
click at [620, 121] on div "Mission" at bounding box center [615, 117] width 33 height 20
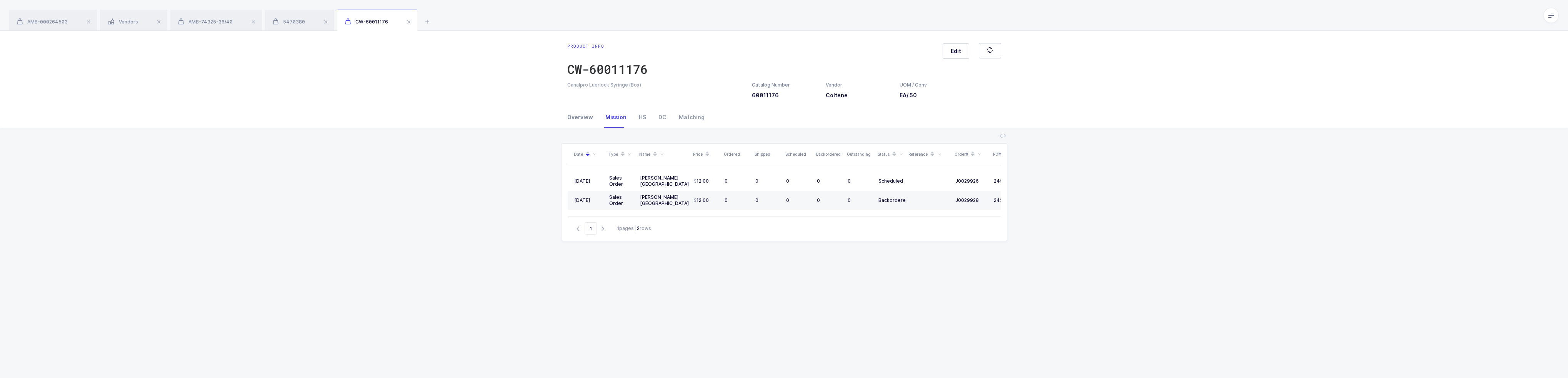
click at [572, 115] on div "Overview" at bounding box center [584, 117] width 32 height 20
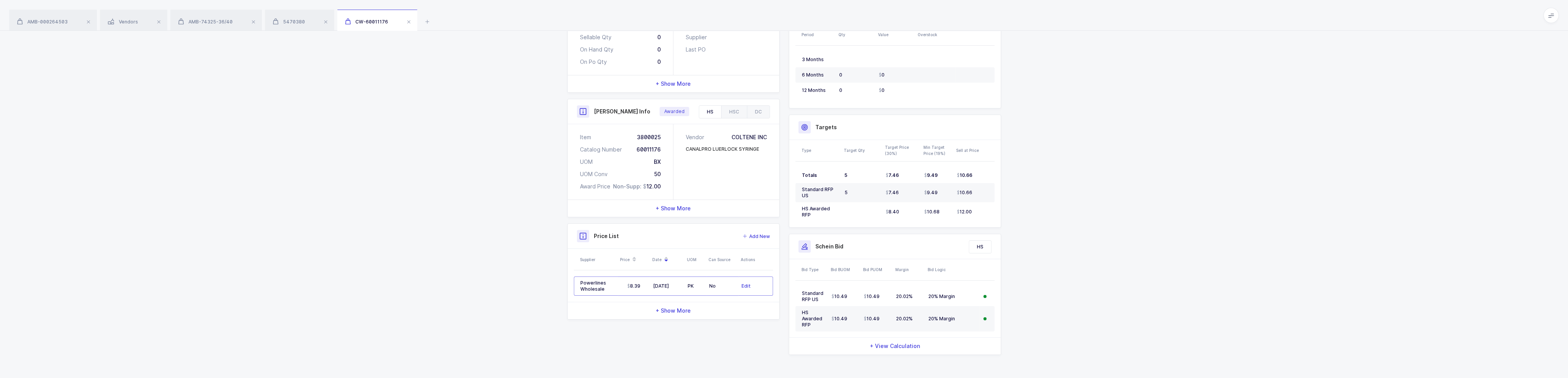
scroll to position [142, 0]
drag, startPoint x: 714, startPoint y: 285, endPoint x: 563, endPoint y: 270, distance: 151.7
click at [564, 270] on div "Quantity and Cost MM Sellable Qty 0 On Hand Qty 0 On Po Qty 0 Supplier Last PO …" at bounding box center [673, 158] width 221 height 320
click at [546, 265] on div "Quantity and Cost MM Sellable Qty 0 On Hand Qty 0 On Po Qty 0 Supplier Last PO …" at bounding box center [784, 182] width 1568 height 392
click at [426, 20] on icon at bounding box center [427, 21] width 9 height 9
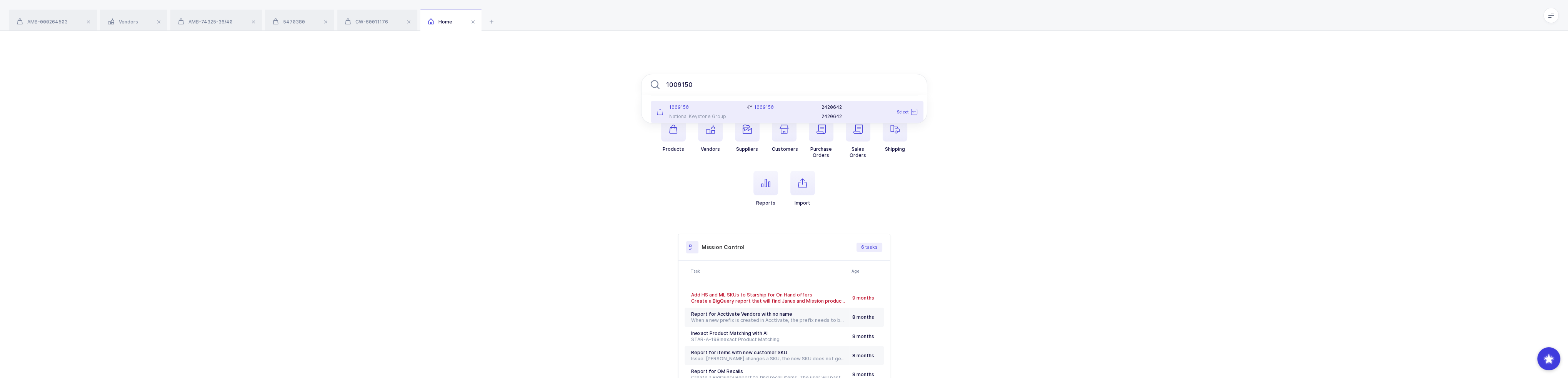
type input "1009150"
click at [764, 114] on div "K Y - 1009150" at bounding box center [779, 112] width 75 height 15
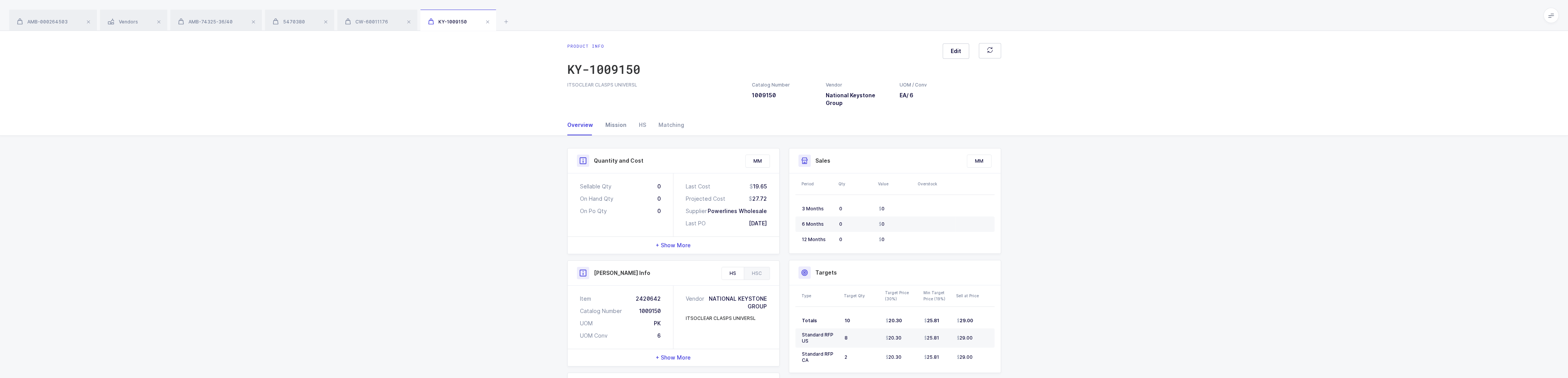
click at [625, 120] on div "Mission" at bounding box center [615, 125] width 33 height 20
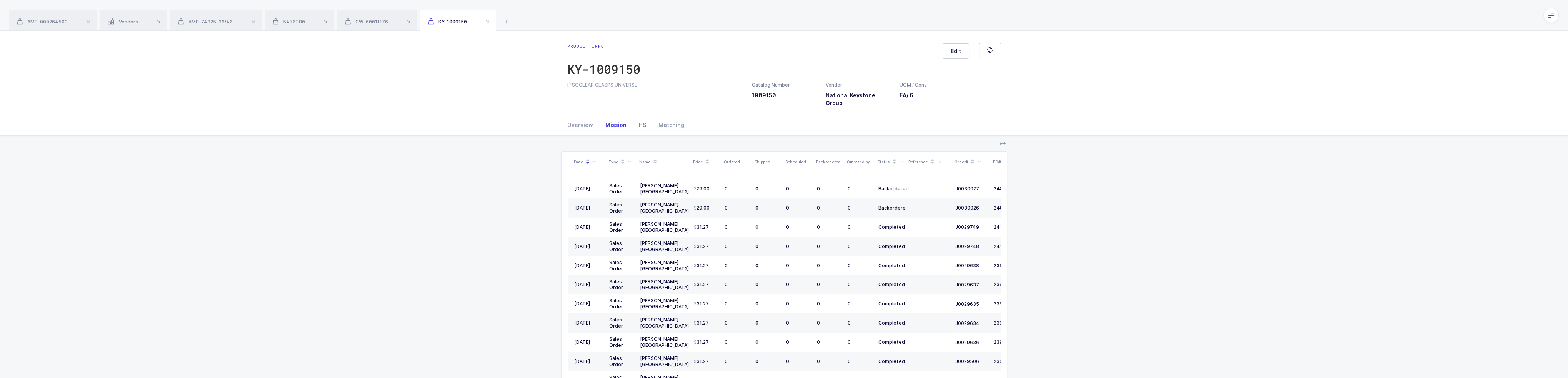
click at [634, 119] on div "HS" at bounding box center [642, 125] width 20 height 20
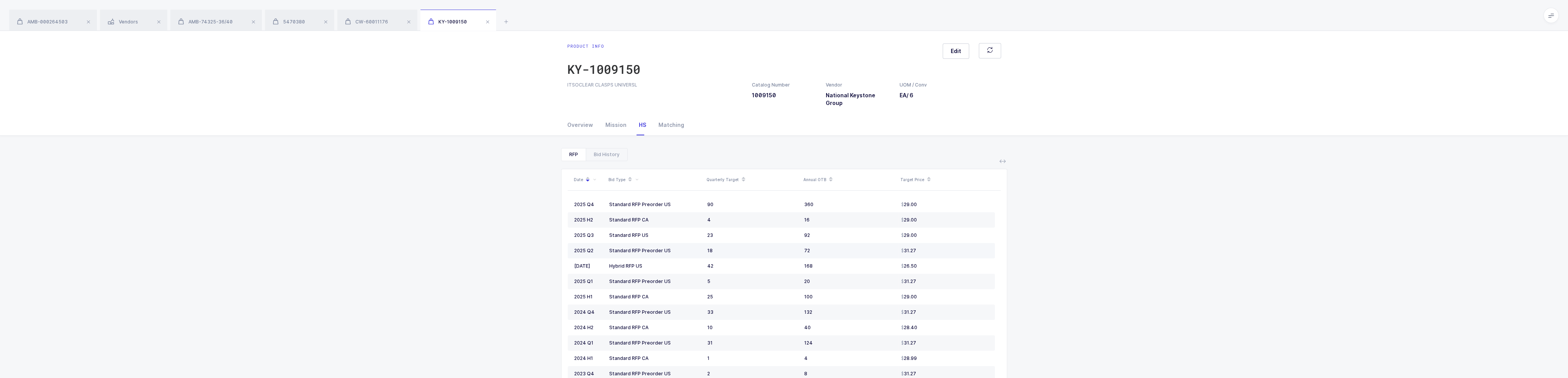
drag, startPoint x: 937, startPoint y: 242, endPoint x: 929, endPoint y: 236, distance: 10.0
click at [929, 242] on td "31.27" at bounding box center [946, 250] width 97 height 15
drag, startPoint x: 933, startPoint y: 239, endPoint x: 572, endPoint y: 197, distance: 363.4
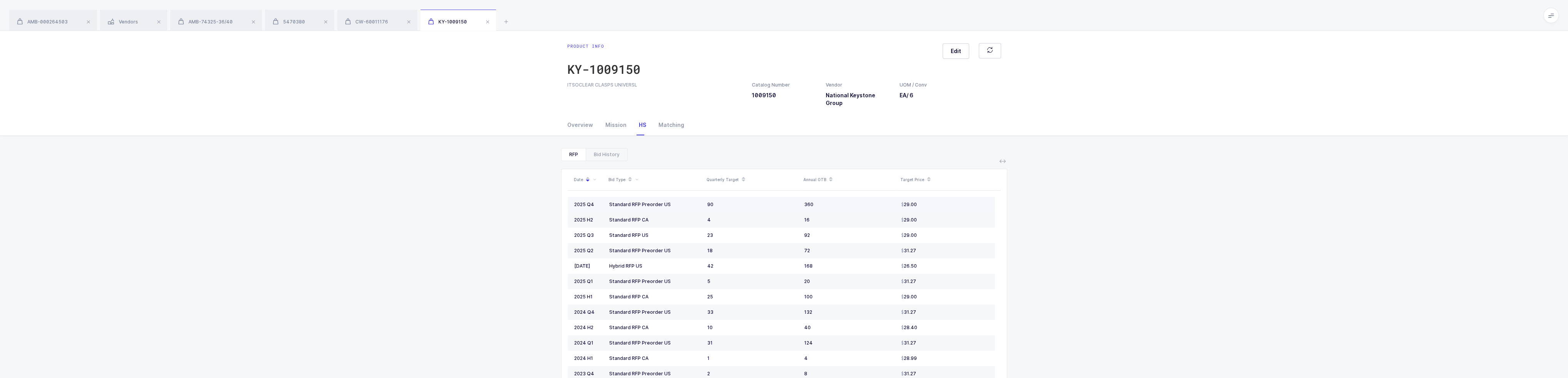
click at [572, 197] on td "2025 Q4" at bounding box center [586, 204] width 38 height 15
drag, startPoint x: 572, startPoint y: 197, endPoint x: 947, endPoint y: 227, distance: 376.2
click at [947, 232] on div "29.00" at bounding box center [944, 235] width 87 height 6
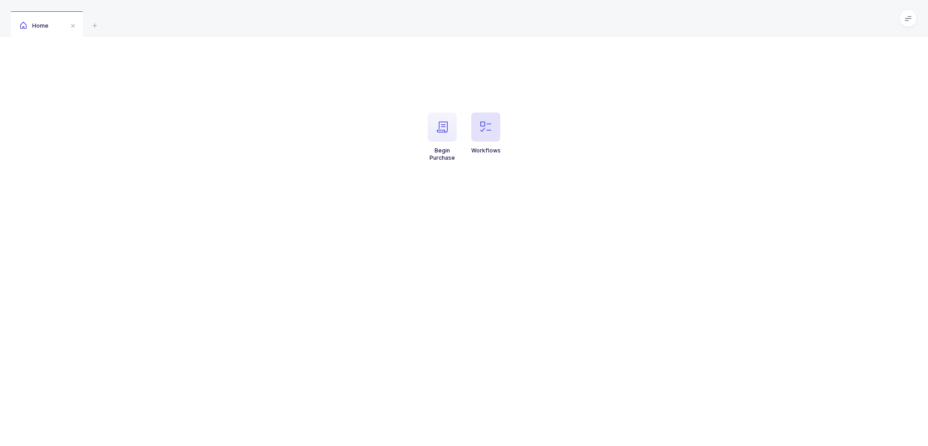
click at [479, 129] on span "button" at bounding box center [485, 126] width 29 height 29
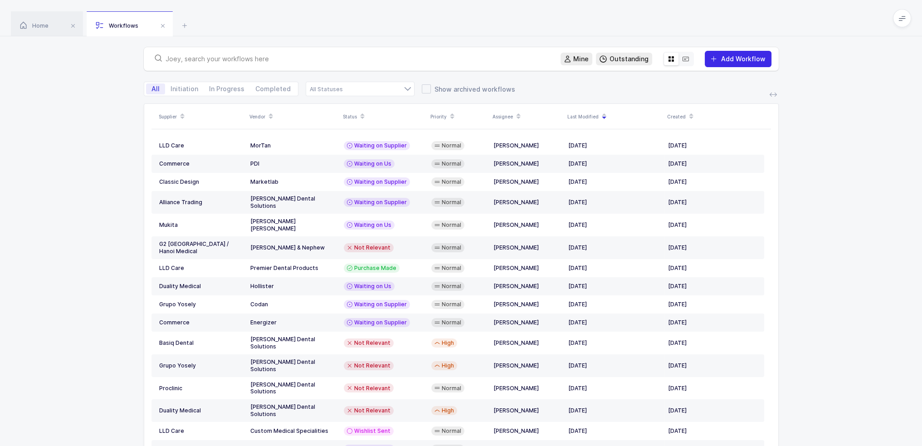
click at [744, 53] on button "Add Workflow" at bounding box center [737, 59] width 67 height 16
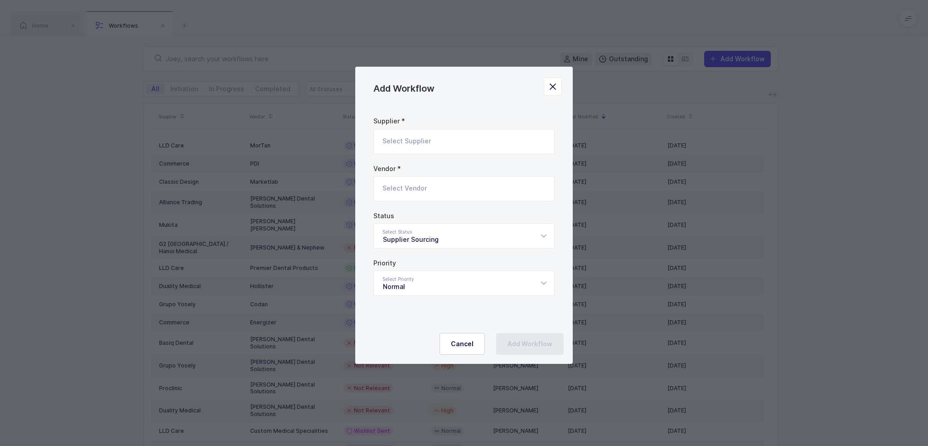
click at [453, 143] on input "Add Workflow" at bounding box center [463, 141] width 181 height 25
click at [430, 174] on span "Balmung Medical Handel" at bounding box center [422, 172] width 78 height 8
type input "Balmung Medical Handel"
click at [425, 189] on input "Add Workflow" at bounding box center [463, 188] width 181 height 25
click at [406, 219] on div "Ambu" at bounding box center [423, 218] width 80 height 9
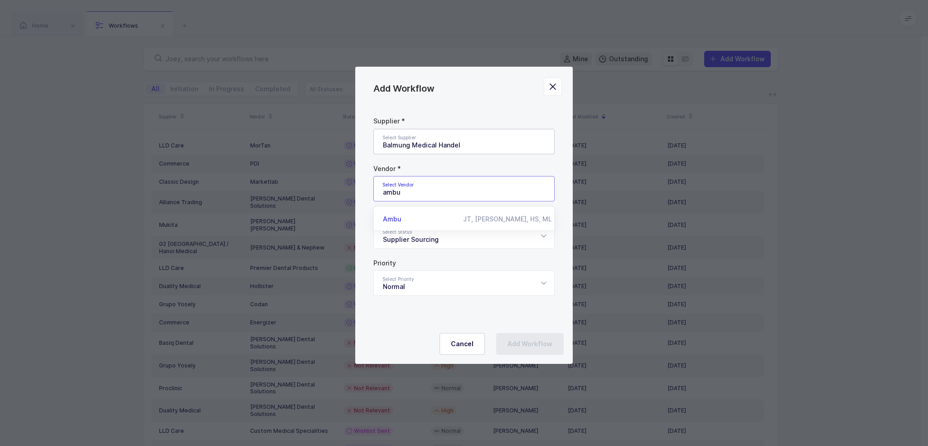
type input "Ambu"
click at [417, 248] on div "Supplier Sourcing" at bounding box center [463, 235] width 181 height 25
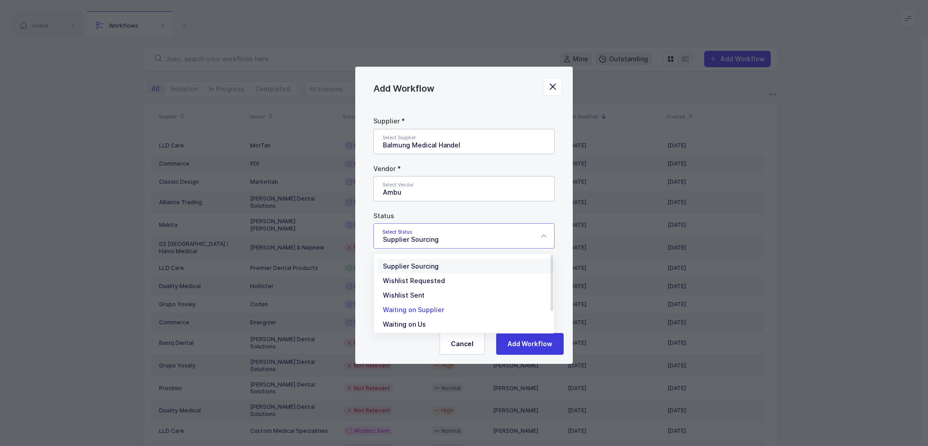
click at [427, 311] on span "Waiting on Supplier" at bounding box center [413, 310] width 61 height 8
type input "Waiting on Supplier"
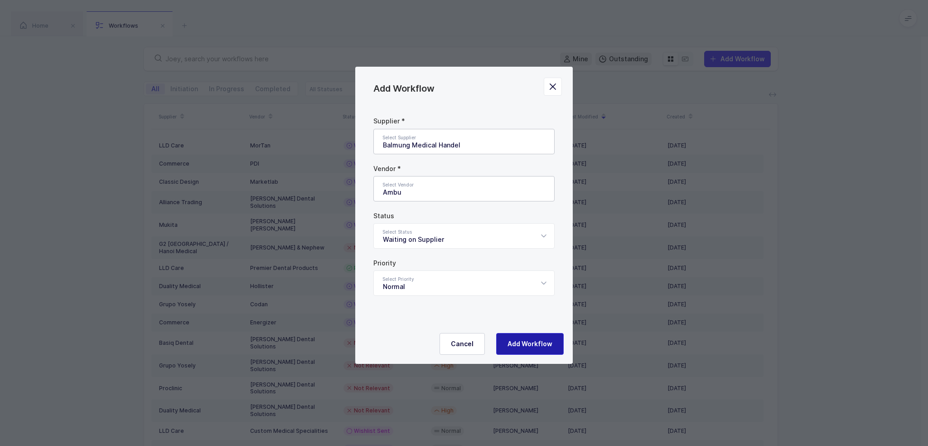
click at [529, 345] on span "Add Workflow" at bounding box center [530, 343] width 45 height 9
type input "Supplier Sourcing"
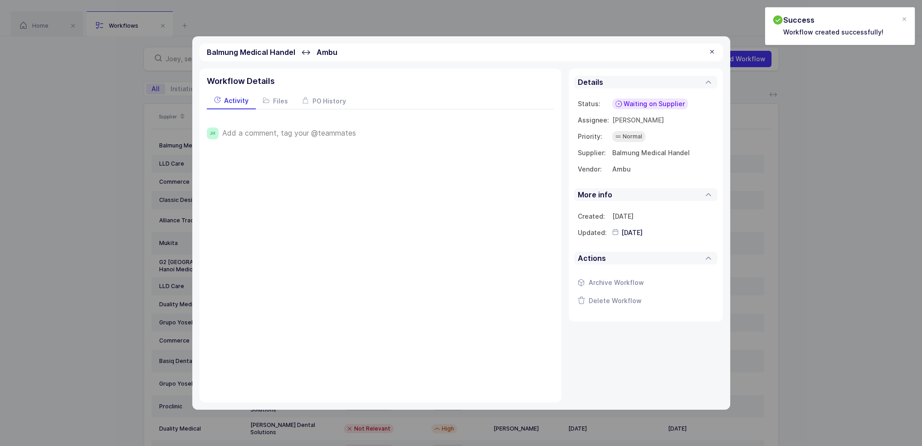
click at [283, 129] on span "Add a comment, tag your @teammates" at bounding box center [289, 133] width 134 height 8
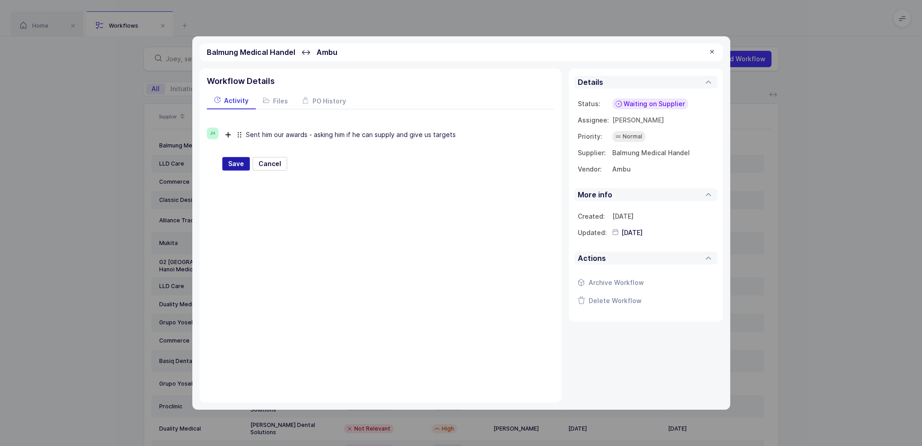
click at [241, 164] on span "Save" at bounding box center [236, 163] width 16 height 9
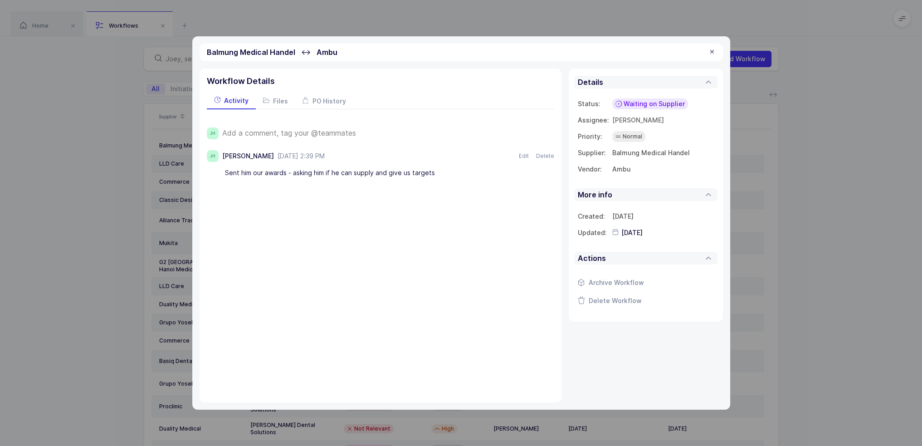
click at [713, 50] on div at bounding box center [711, 52] width 7 height 8
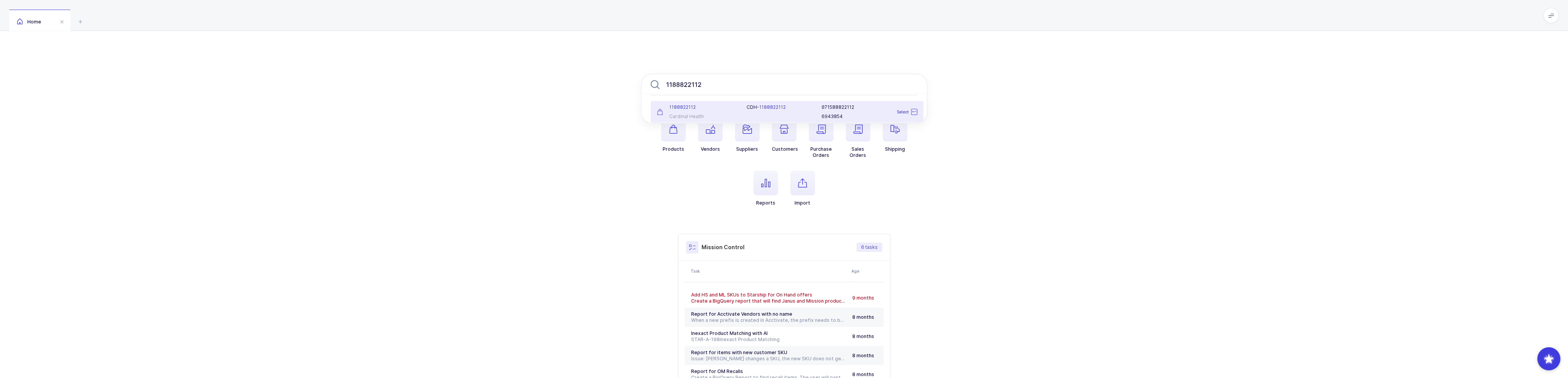
type input "1188822112"
click at [759, 112] on div "C D H - 1188822112" at bounding box center [779, 112] width 75 height 15
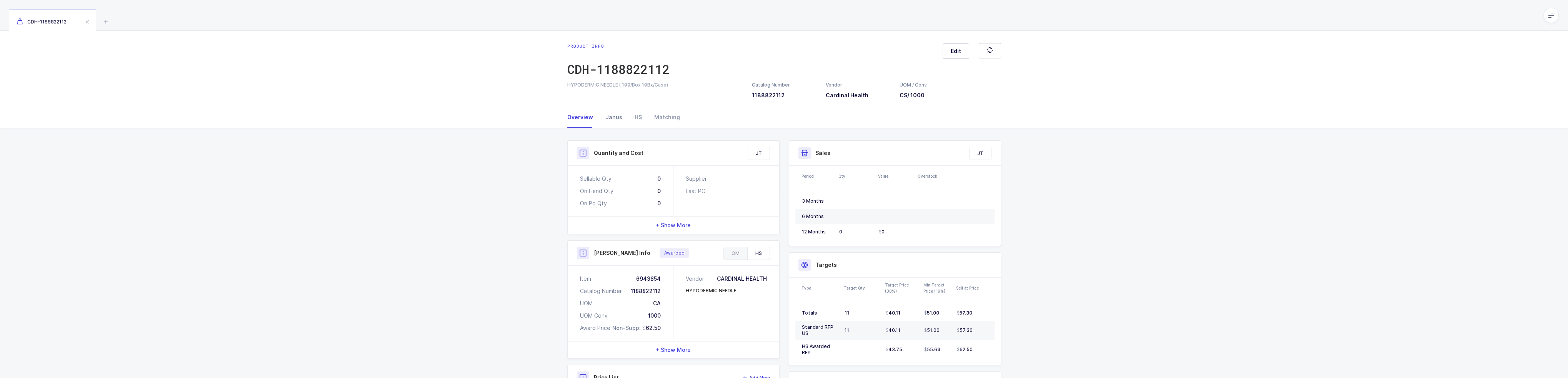
click at [613, 116] on div "Janus" at bounding box center [613, 117] width 29 height 20
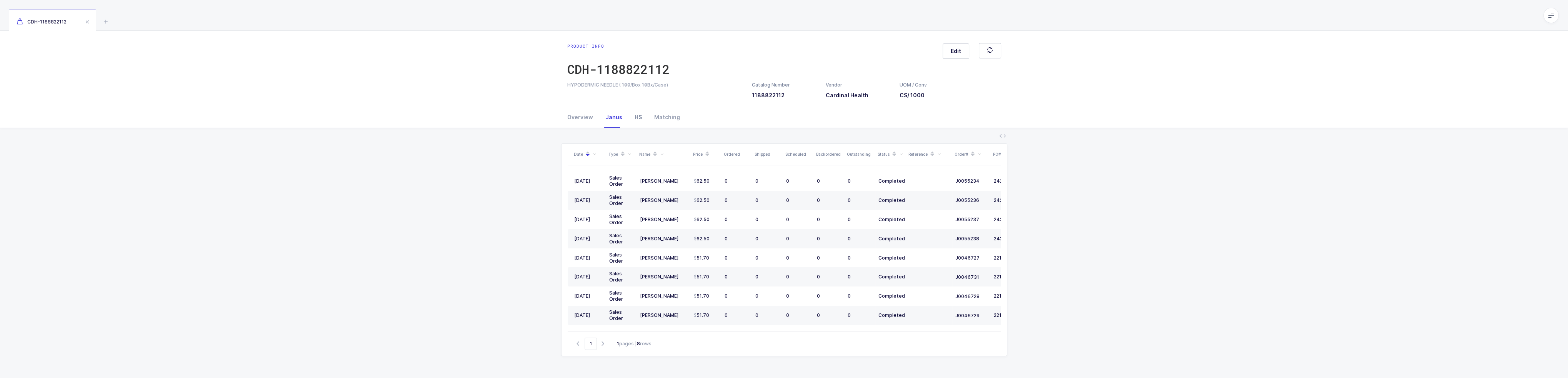
click at [629, 115] on div "HS" at bounding box center [638, 117] width 20 height 20
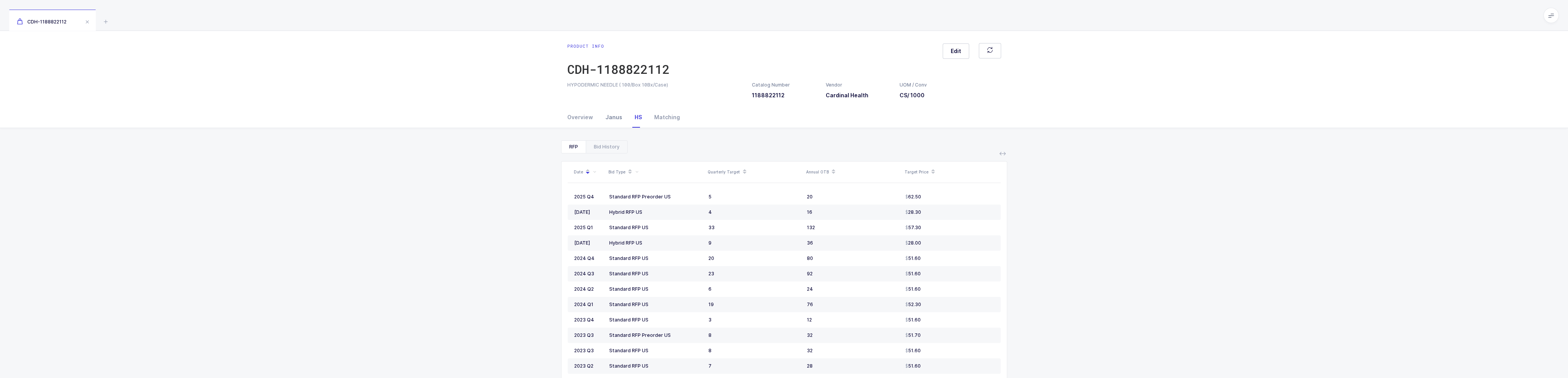
click at [615, 116] on div "Janus" at bounding box center [613, 117] width 29 height 20
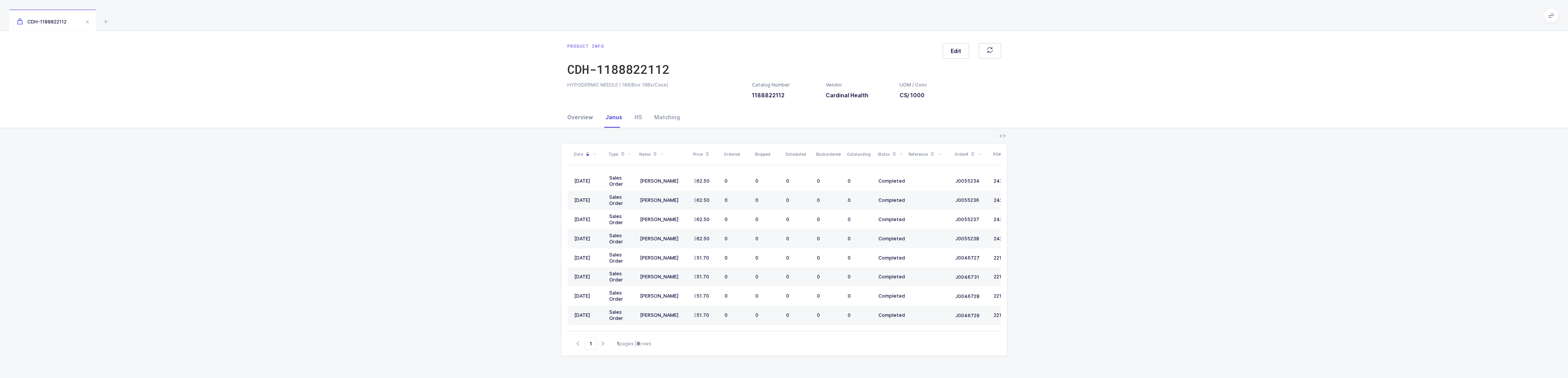
click at [570, 118] on div "Overview" at bounding box center [584, 117] width 32 height 20
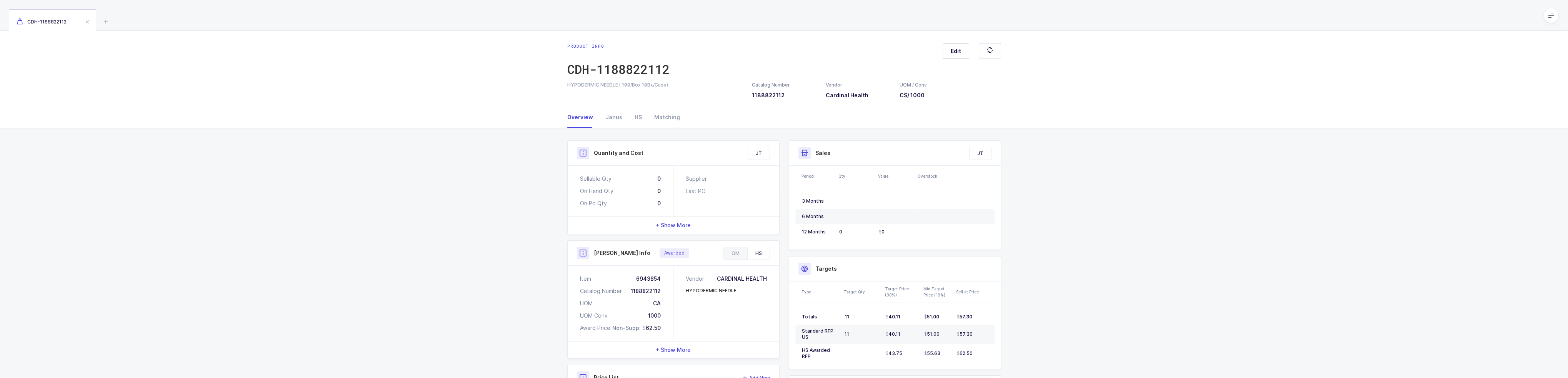
click at [688, 230] on div "+ Show More" at bounding box center [673, 225] width 211 height 17
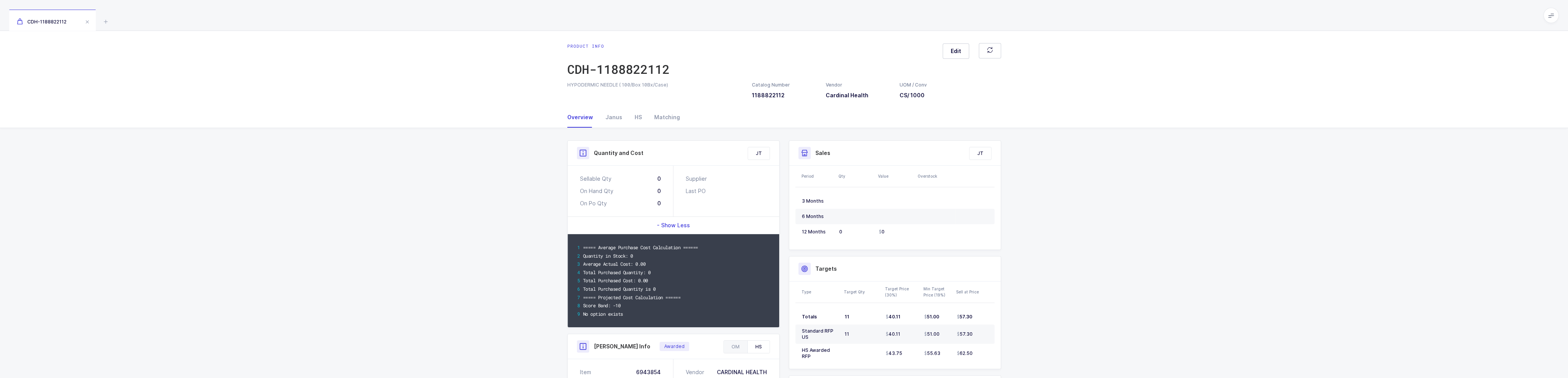
click at [689, 225] on div "- Show Less" at bounding box center [673, 225] width 211 height 17
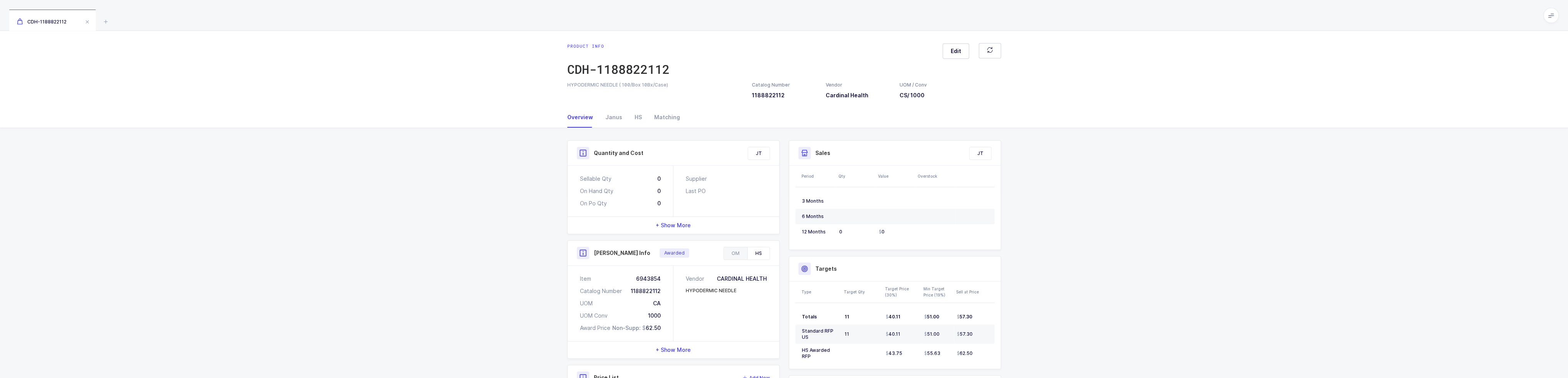
click at [684, 233] on div "+ Show More" at bounding box center [673, 225] width 211 height 17
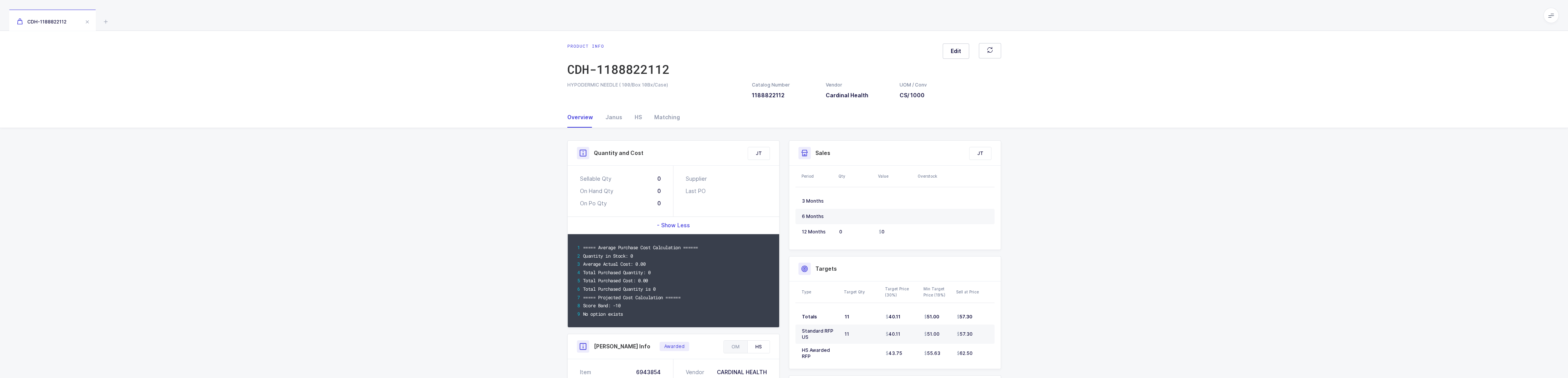
drag, startPoint x: 648, startPoint y: 316, endPoint x: 632, endPoint y: 311, distance: 16.8
click at [632, 311] on div "No option exists" at bounding box center [677, 314] width 189 height 8
drag, startPoint x: 633, startPoint y: 313, endPoint x: 679, endPoint y: 326, distance: 47.8
click at [679, 326] on div "===== Average Purchase Cost Calculation ====== Quantity in Stock: 0 Average Act…" at bounding box center [673, 281] width 211 height 93
click at [106, 20] on icon at bounding box center [105, 21] width 9 height 9
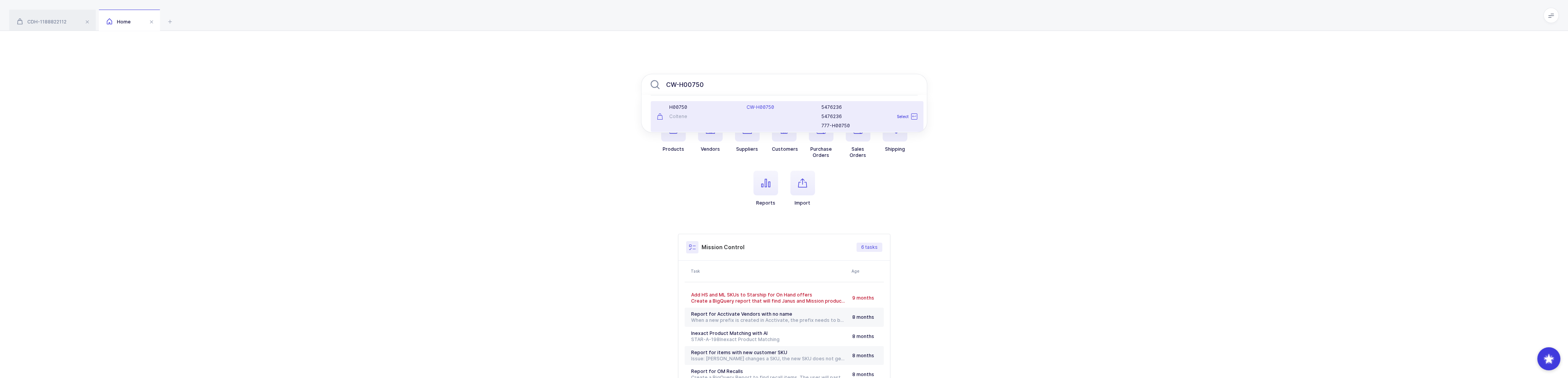
type input "CW-H00750"
click at [714, 120] on div "Coltene" at bounding box center [697, 116] width 81 height 6
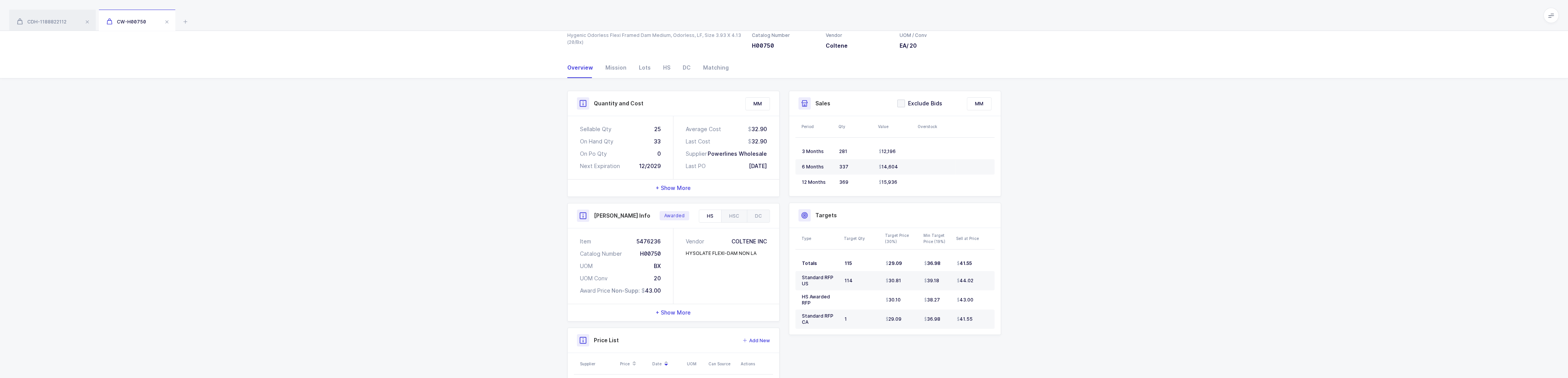
scroll to position [162, 0]
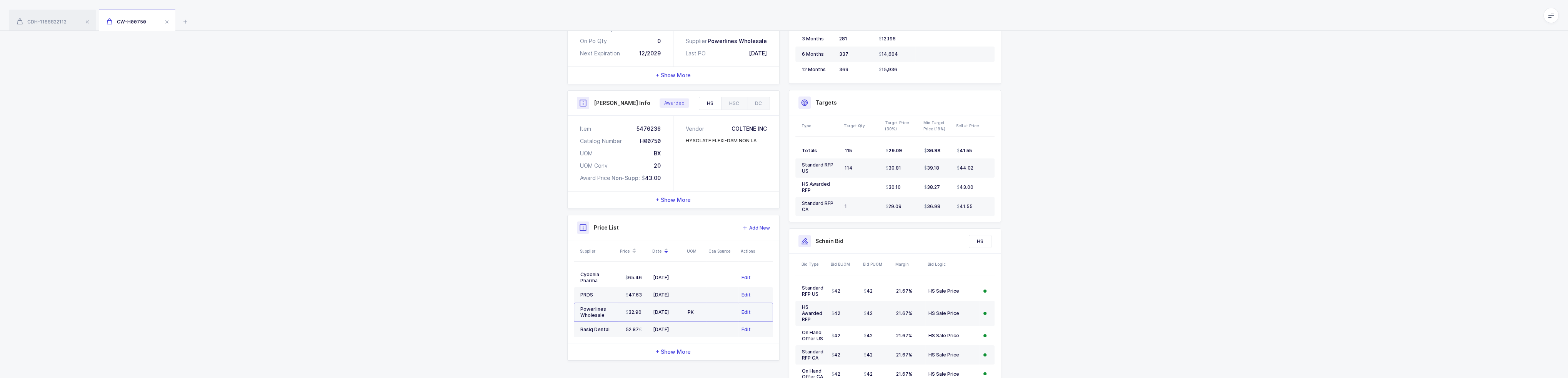
drag, startPoint x: 708, startPoint y: 307, endPoint x: 703, endPoint y: 313, distance: 7.8
click at [703, 313] on tr "Powerlines Wholesale 32.90 01/27/2025 PK Edit" at bounding box center [673, 312] width 199 height 19
click at [703, 313] on div "PK" at bounding box center [695, 311] width 15 height 6
click at [708, 310] on td at bounding box center [722, 312] width 32 height 19
click at [653, 330] on div "11/08/2024" at bounding box center [668, 329] width 29 height 6
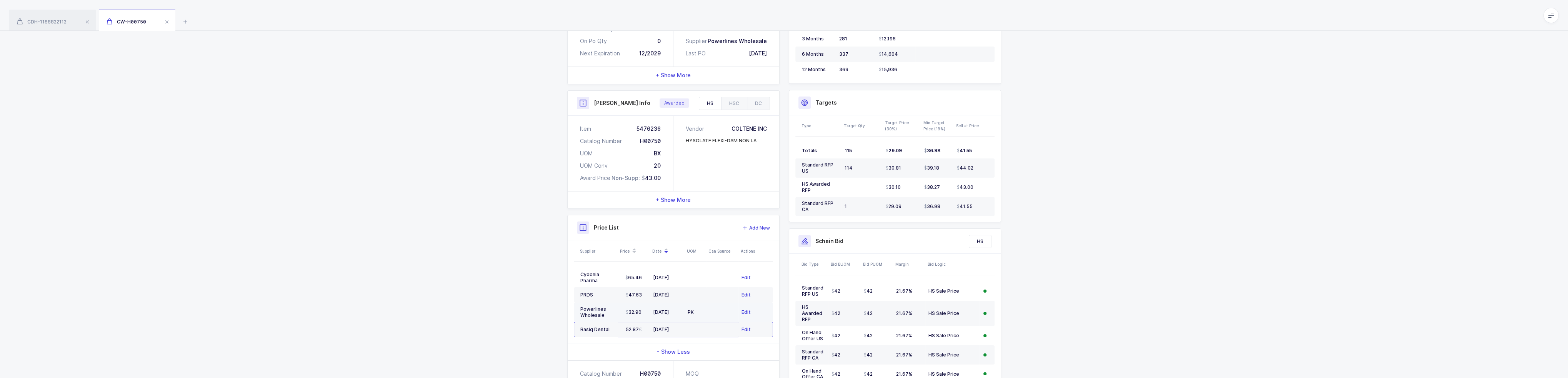
click at [655, 309] on div "01/27/2025" at bounding box center [668, 311] width 29 height 6
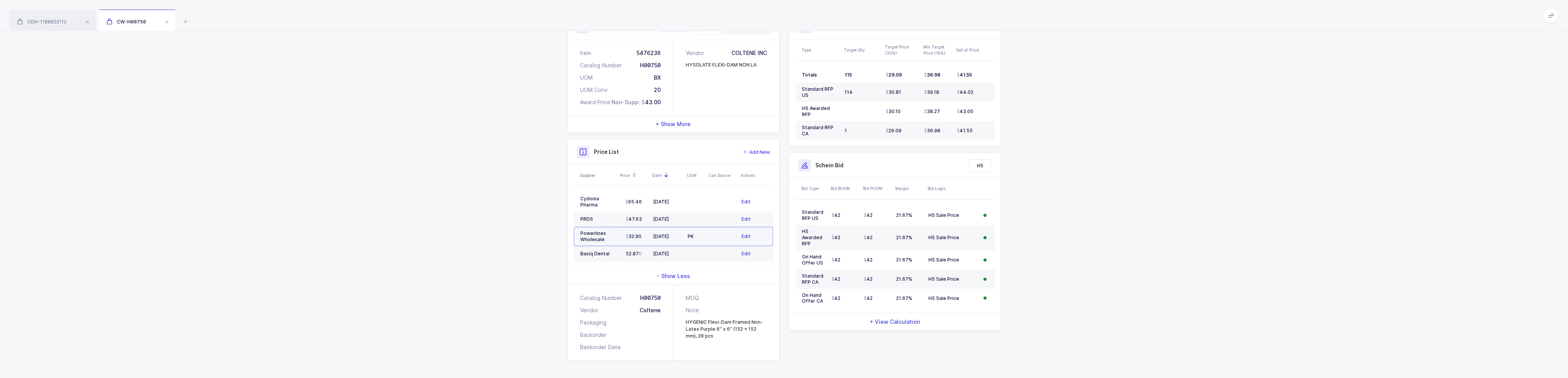
scroll to position [0, 0]
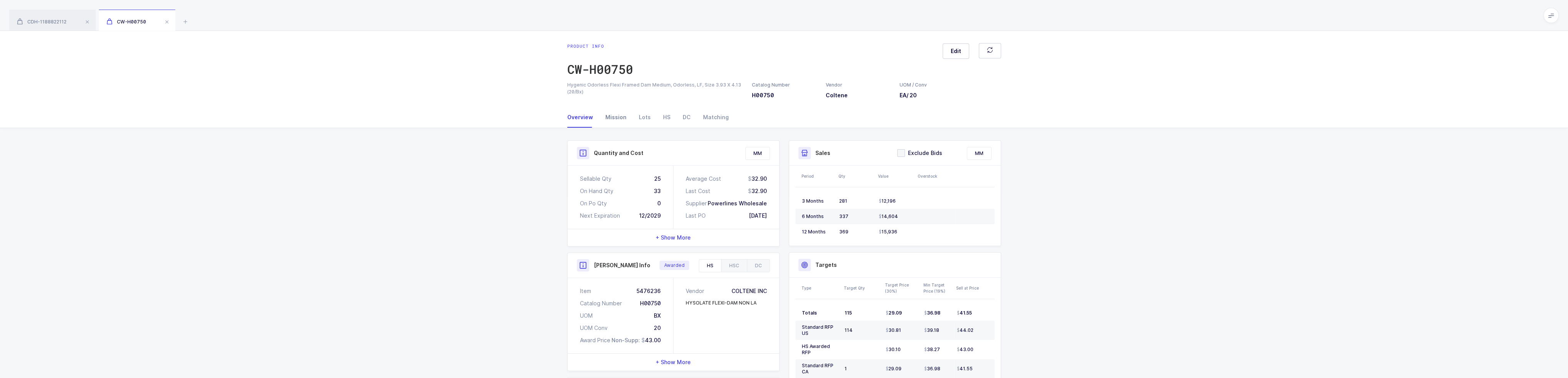
click at [613, 115] on div "Mission" at bounding box center [615, 117] width 33 height 20
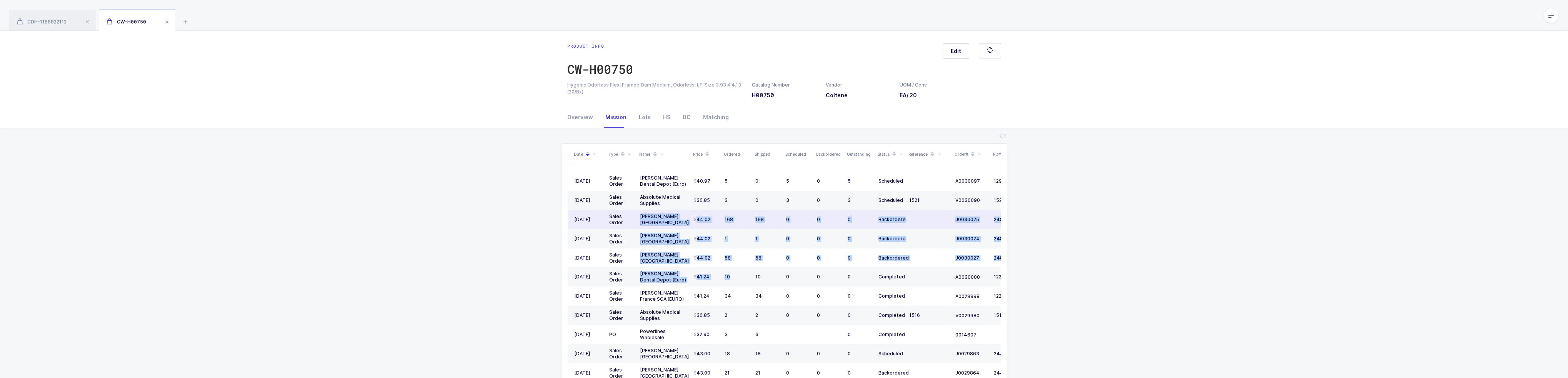
drag, startPoint x: 745, startPoint y: 275, endPoint x: 638, endPoint y: 214, distance: 123.2
click at [638, 214] on tbody "09/03/2025 Sales Order Henry Schein Dental Depot (Euro) 40.97 5 0 5 0 5 Schedul…" at bounding box center [809, 363] width 484 height 383
click at [638, 214] on td "Henry Schein USA" at bounding box center [664, 219] width 53 height 19
drag, startPoint x: 638, startPoint y: 214, endPoint x: 898, endPoint y: 214, distance: 260.0
click at [898, 213] on tr "07/11/2025 Sales Order Henry Schein USA 44.02 168 168 0 0 0 Backordered J003002…" at bounding box center [809, 219] width 484 height 19
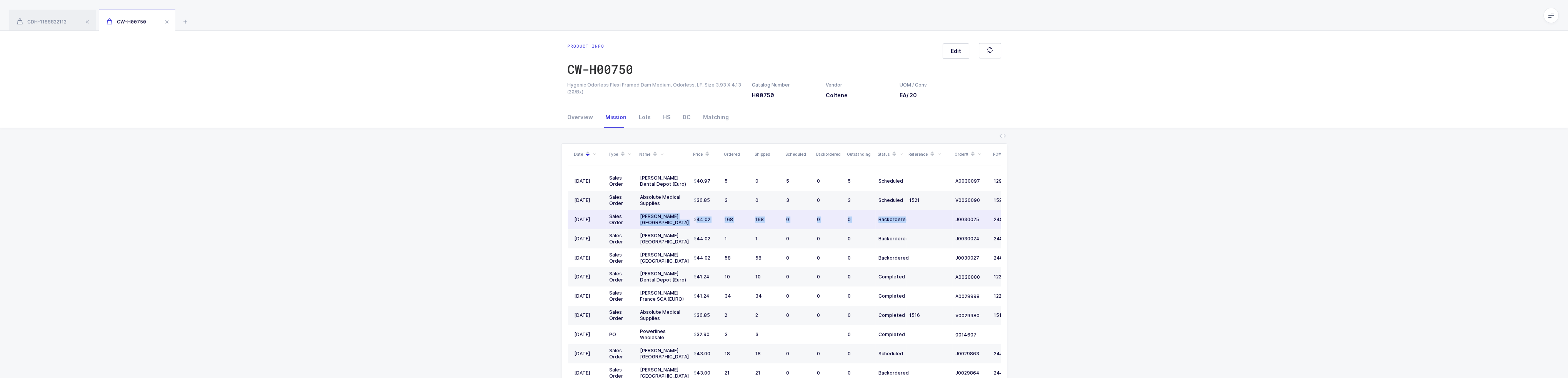
click at [898, 214] on td "Backordered" at bounding box center [891, 219] width 31 height 19
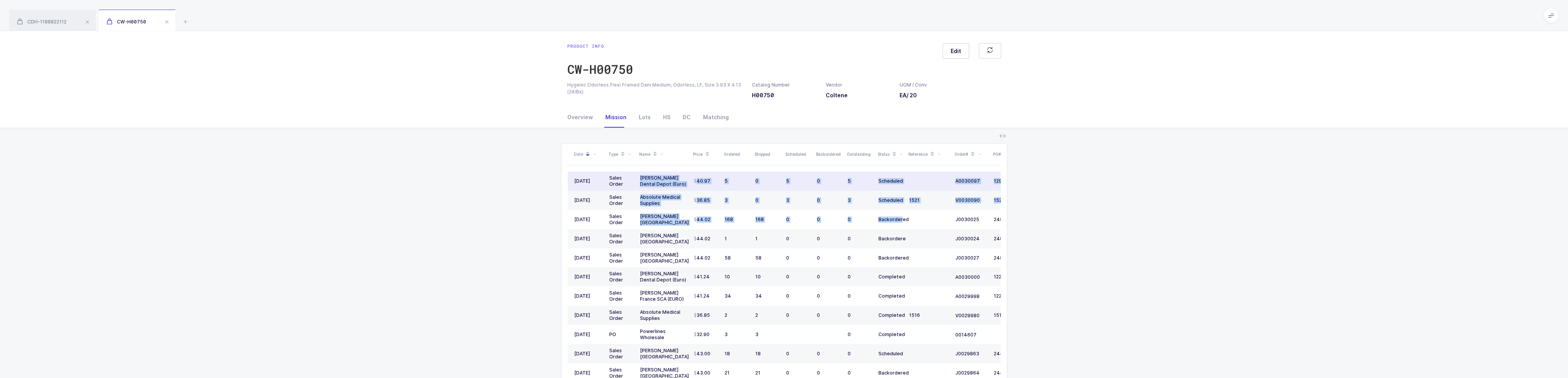
drag, startPoint x: 901, startPoint y: 225, endPoint x: 639, endPoint y: 176, distance: 266.5
click at [639, 176] on tbody "09/03/2025 Sales Order Henry Schein Dental Depot (Euro) 40.97 5 0 5 0 5 Schedul…" at bounding box center [809, 363] width 484 height 383
click at [639, 176] on td "Henry Schein Dental Depot (Euro)" at bounding box center [664, 181] width 53 height 19
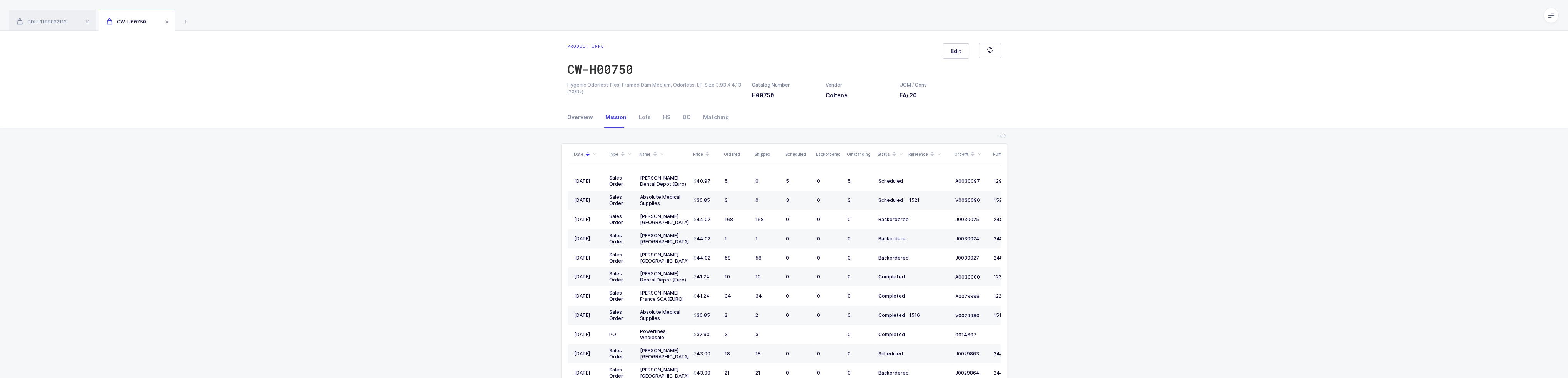
click at [580, 124] on div "Overview" at bounding box center [584, 117] width 32 height 20
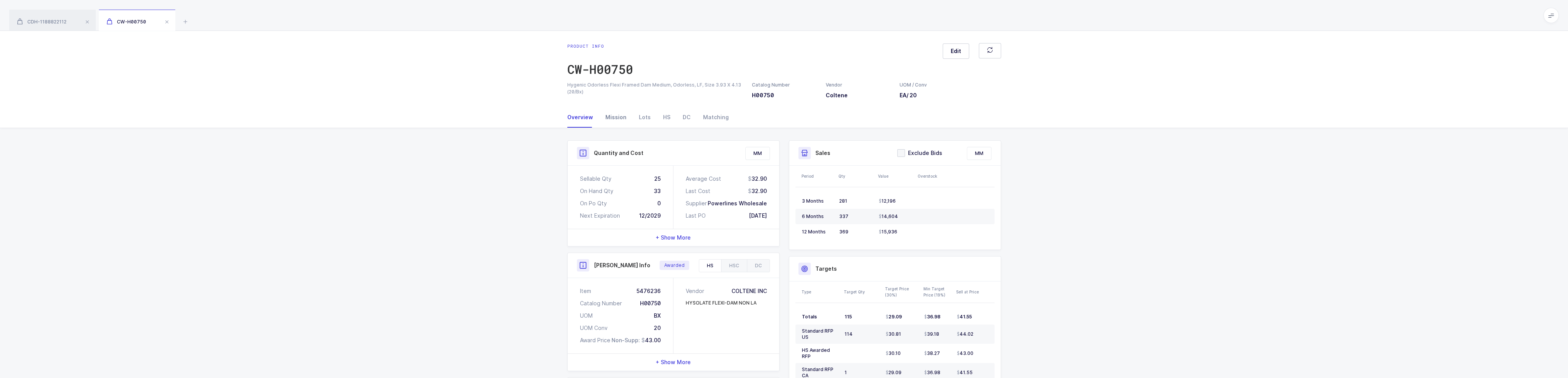
click at [602, 116] on div "Mission" at bounding box center [615, 117] width 33 height 20
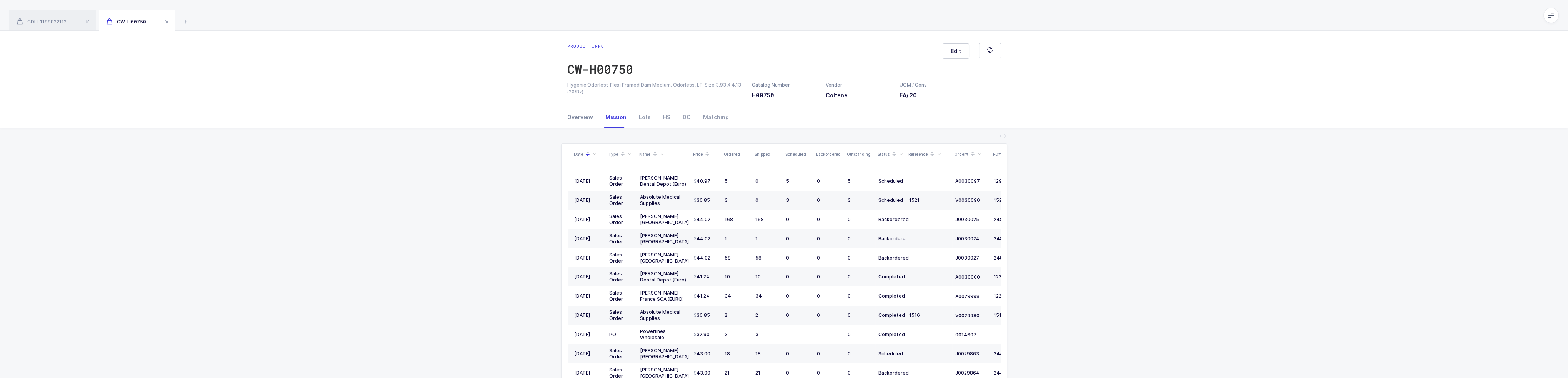
click at [596, 126] on div "Overview" at bounding box center [584, 117] width 32 height 20
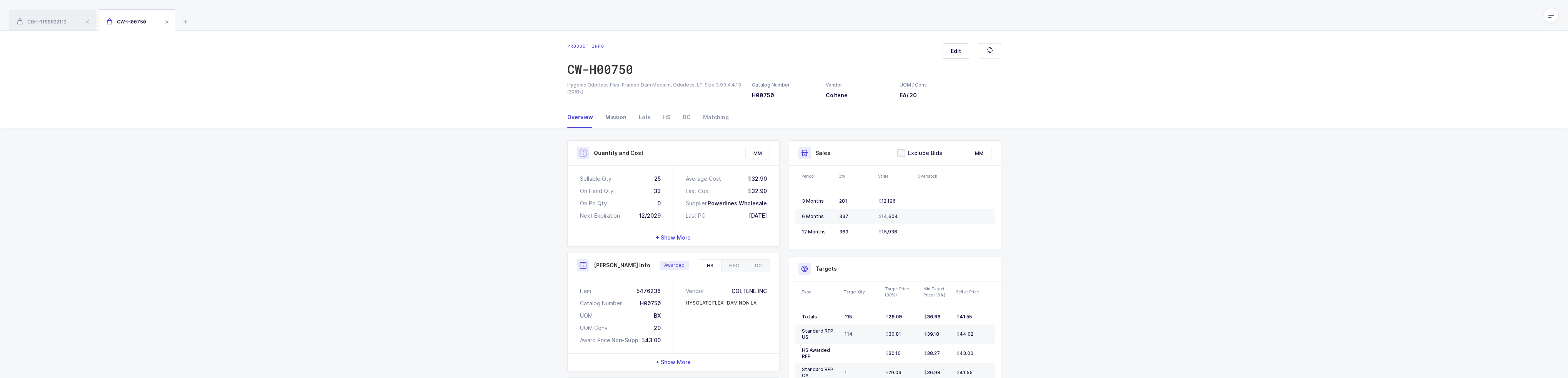
click at [624, 117] on div "Mission" at bounding box center [615, 117] width 33 height 20
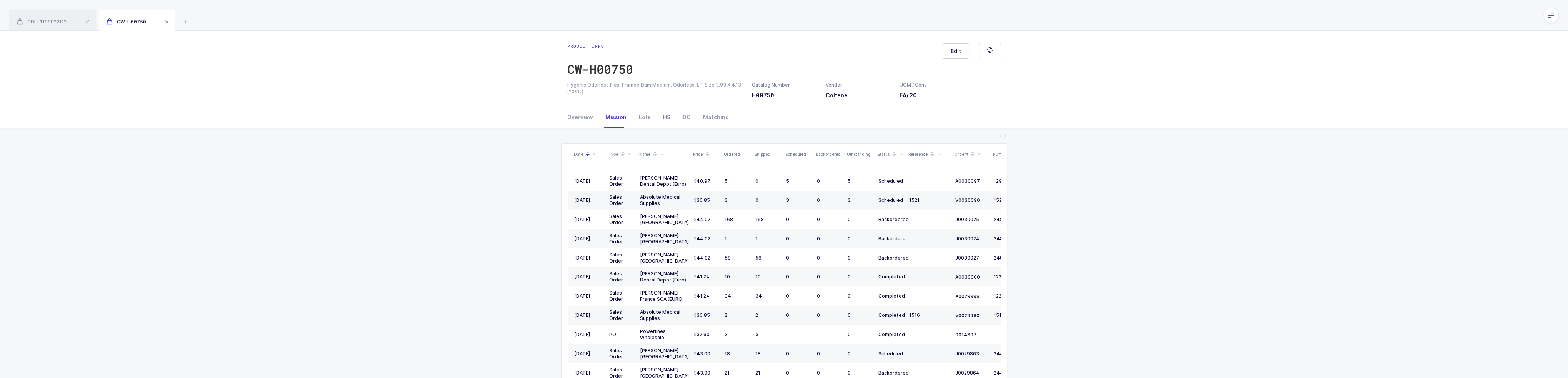
click at [657, 121] on div "HS" at bounding box center [666, 117] width 20 height 20
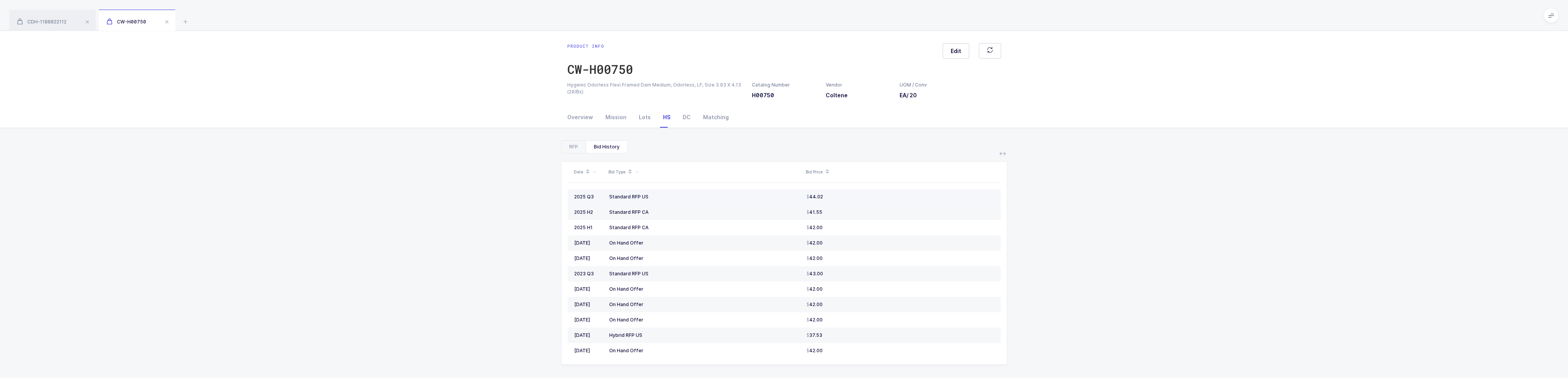
drag, startPoint x: 634, startPoint y: 197, endPoint x: 663, endPoint y: 197, distance: 29.0
click at [663, 197] on div "Standard RFP US" at bounding box center [704, 196] width 191 height 6
click at [584, 146] on div "RFP" at bounding box center [574, 147] width 25 height 13
drag, startPoint x: 645, startPoint y: 199, endPoint x: 932, endPoint y: 197, distance: 287.0
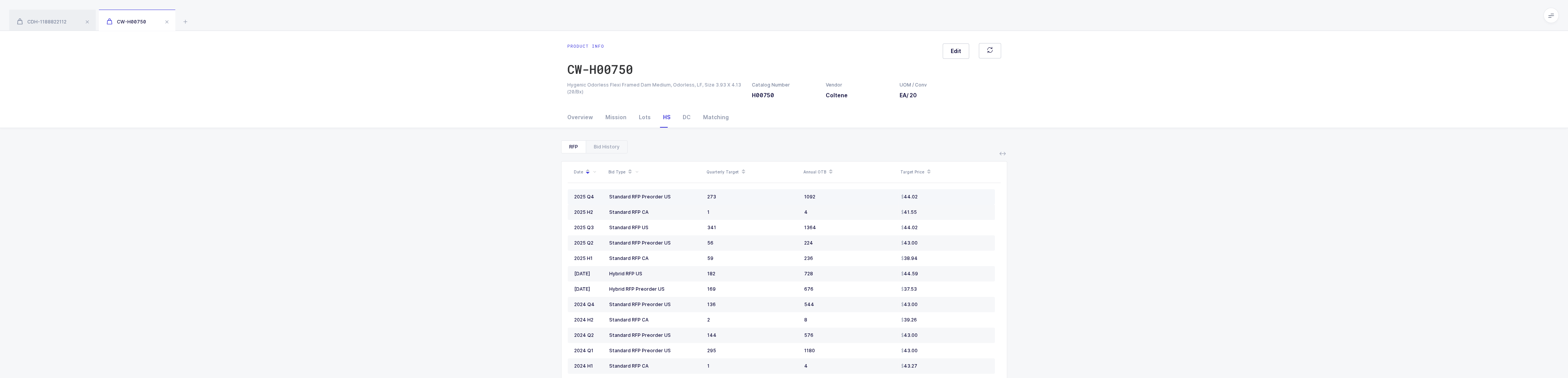
click at [932, 197] on tr "2025 Q4 Standard RFP Preorder US 273 1092 44.02" at bounding box center [781, 197] width 428 height 15
click at [932, 197] on div "44.02" at bounding box center [944, 196] width 87 height 6
click at [580, 115] on div "Overview" at bounding box center [584, 117] width 32 height 20
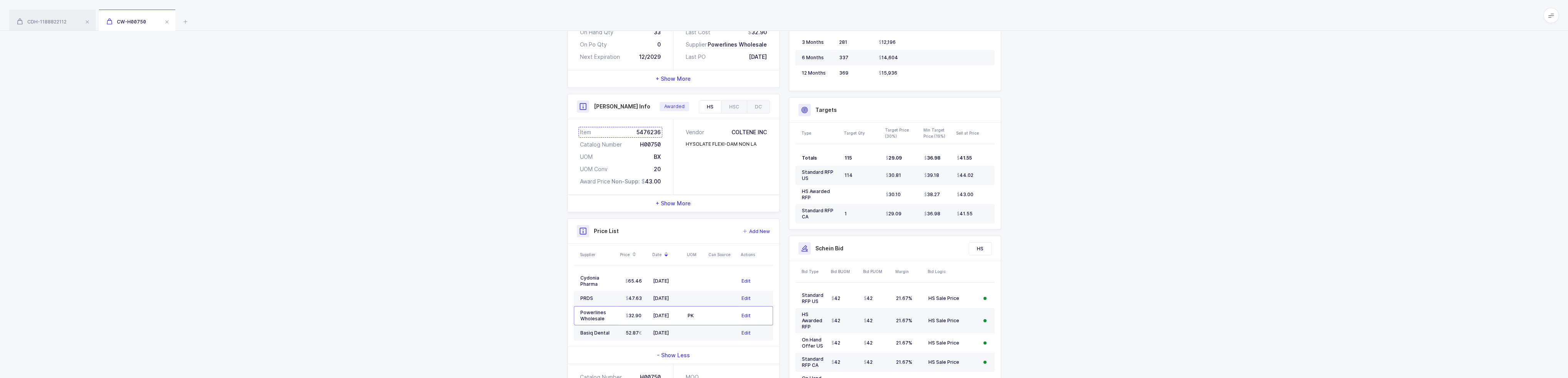
scroll to position [238, 0]
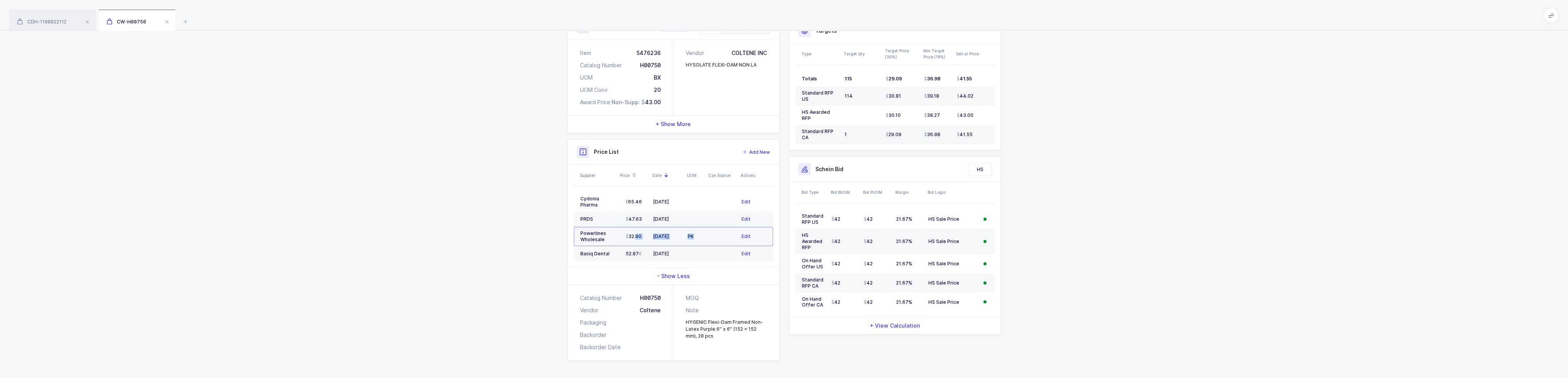
drag, startPoint x: 619, startPoint y: 232, endPoint x: 704, endPoint y: 233, distance: 85.0
click at [704, 233] on tr "Powerlines Wholesale 32.90 01/27/2025 PK Edit" at bounding box center [673, 236] width 199 height 19
click at [704, 233] on td "PK" at bounding box center [695, 236] width 21 height 19
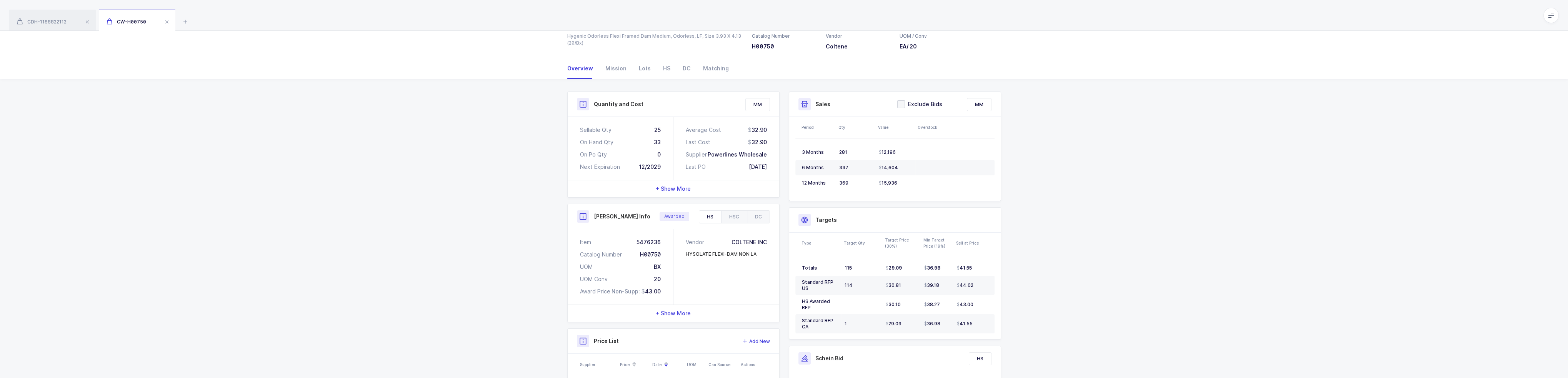
scroll to position [46, 0]
drag, startPoint x: 692, startPoint y: 292, endPoint x: 690, endPoint y: 283, distance: 9.2
click at [690, 283] on div "Vendor COLTENE INC HYSOLATE FLEXI-DAM NON LA" at bounding box center [726, 270] width 106 height 75
click at [730, 224] on div "HSC" at bounding box center [734, 220] width 25 height 13
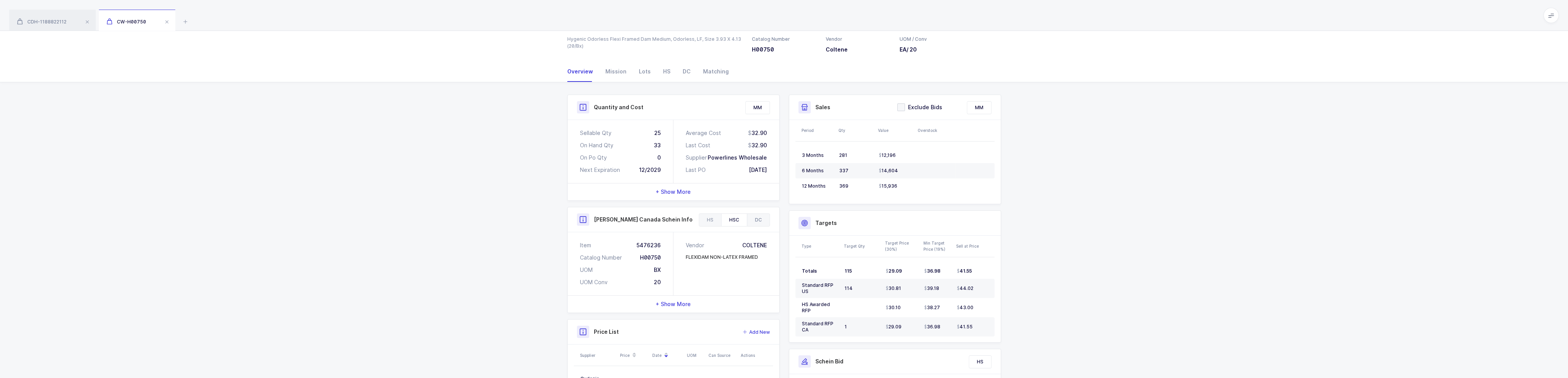
click at [760, 219] on div "DC" at bounding box center [758, 220] width 23 height 13
click at [714, 221] on div "HS" at bounding box center [710, 220] width 22 height 13
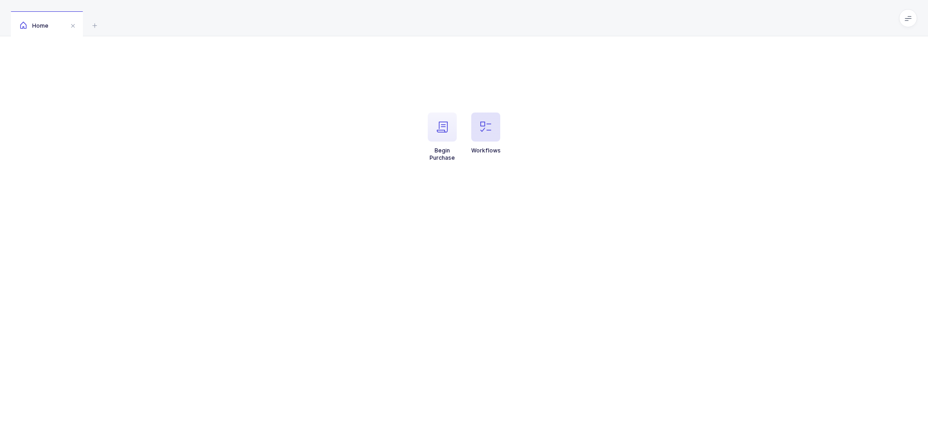
click at [487, 134] on span "button" at bounding box center [485, 126] width 29 height 29
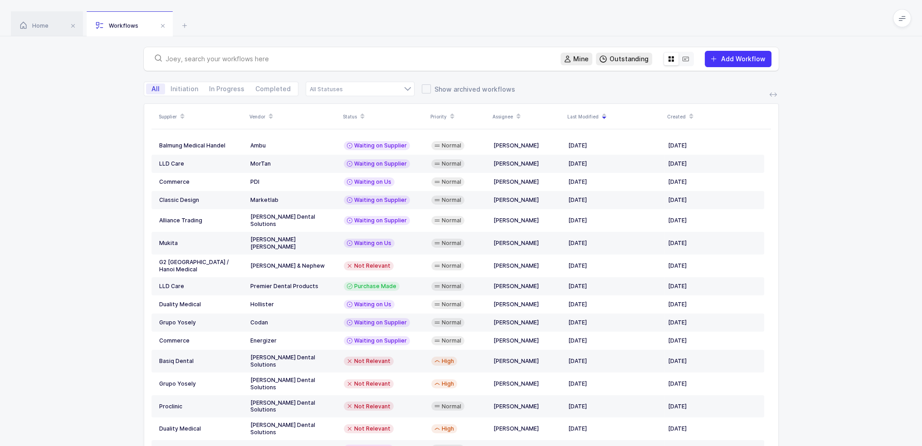
click at [308, 59] on input "text" at bounding box center [357, 58] width 384 height 9
click at [286, 59] on input "text" at bounding box center [357, 58] width 384 height 9
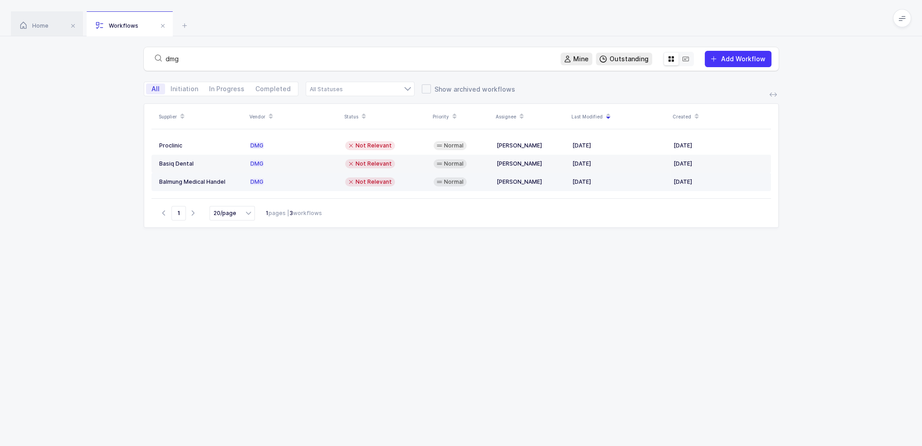
click at [375, 183] on span "Not Relevant" at bounding box center [373, 181] width 36 height 7
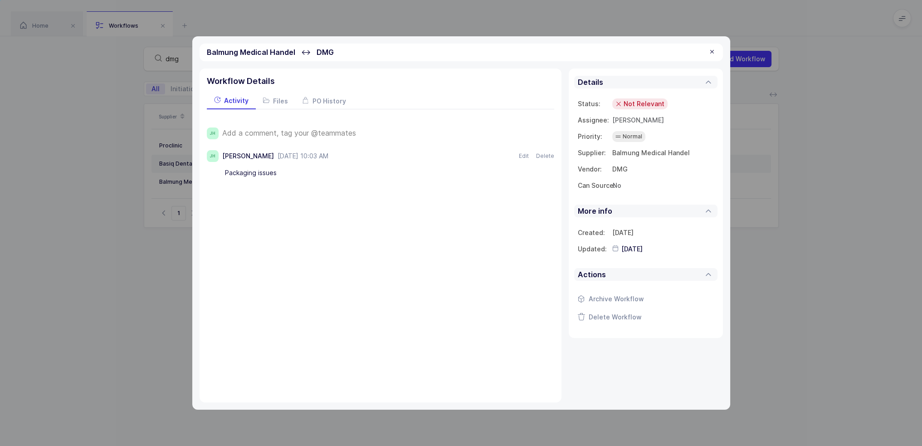
drag, startPoint x: 287, startPoint y: 172, endPoint x: 299, endPoint y: 169, distance: 11.7
click at [299, 169] on div "Packaging issues" at bounding box center [372, 172] width 295 height 15
click at [713, 51] on div at bounding box center [711, 52] width 7 height 8
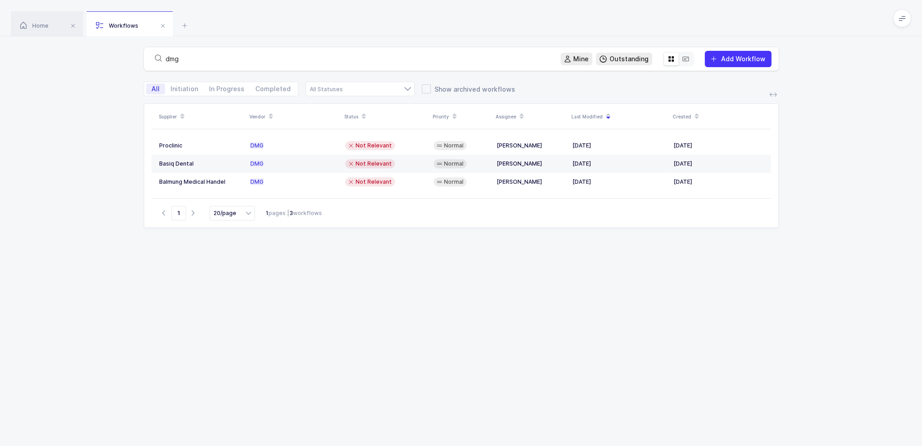
drag, startPoint x: 242, startPoint y: 62, endPoint x: 160, endPoint y: 50, distance: 82.8
click at [160, 50] on div "dmg Mine Outstanding Add Workflow" at bounding box center [461, 59] width 635 height 24
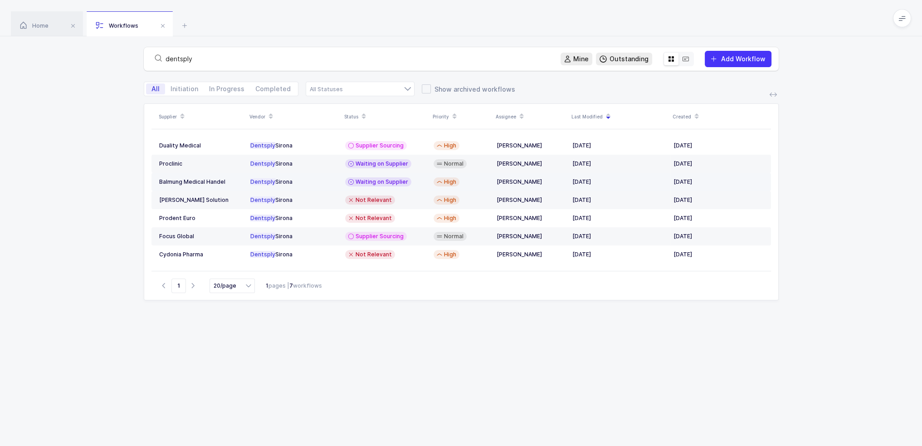
type input "dentsply"
click at [221, 179] on div "Balmung Medical Handel" at bounding box center [201, 181] width 84 height 7
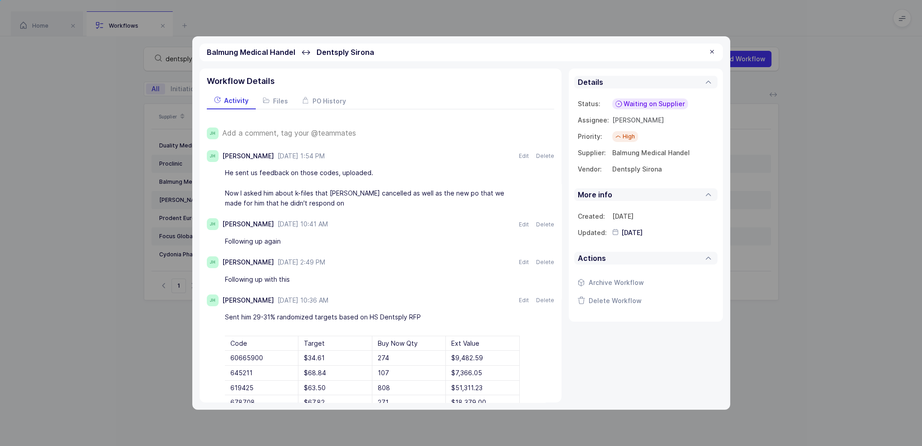
click at [295, 130] on span "Add a comment, tag your @teammates" at bounding box center [289, 133] width 134 height 8
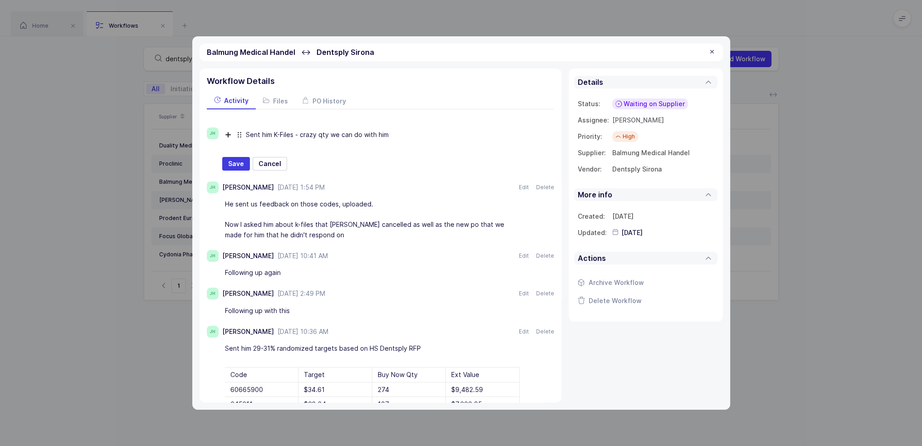
click at [294, 134] on div "Sent him K-Files - crazy qty we can do with him" at bounding box center [393, 134] width 295 height 15
click at [454, 134] on div "Sent him K-File awards - crazy qty we can do with him" at bounding box center [393, 134] width 295 height 15
click at [233, 161] on span "Save" at bounding box center [236, 163] width 16 height 9
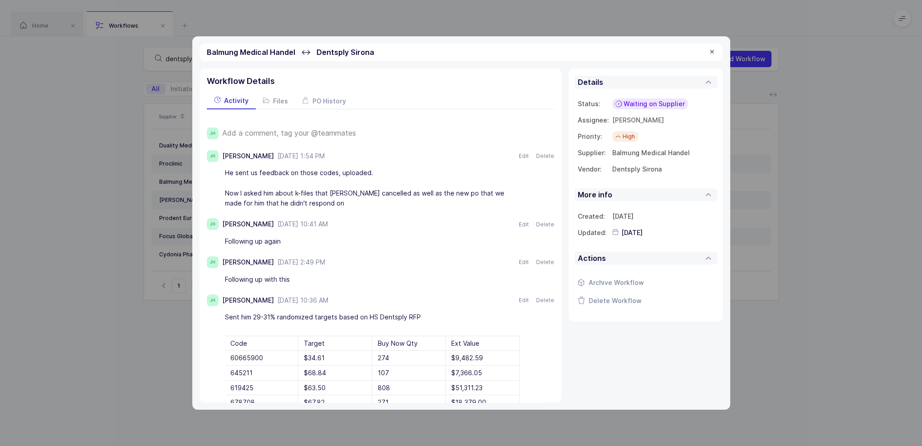
type input "[DATE]"
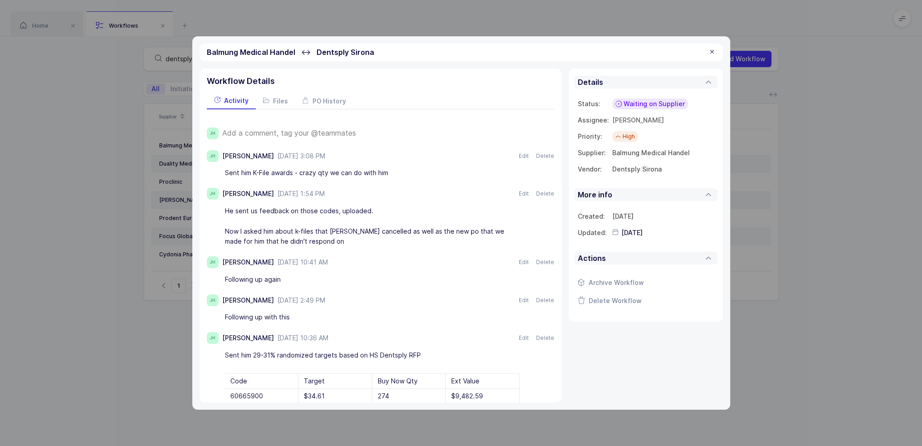
drag, startPoint x: 322, startPoint y: 239, endPoint x: 315, endPoint y: 238, distance: 7.8
click at [315, 238] on div "He sent us feedback on those codes, uploaded. Now I asked him about k-files tha…" at bounding box center [372, 226] width 295 height 46
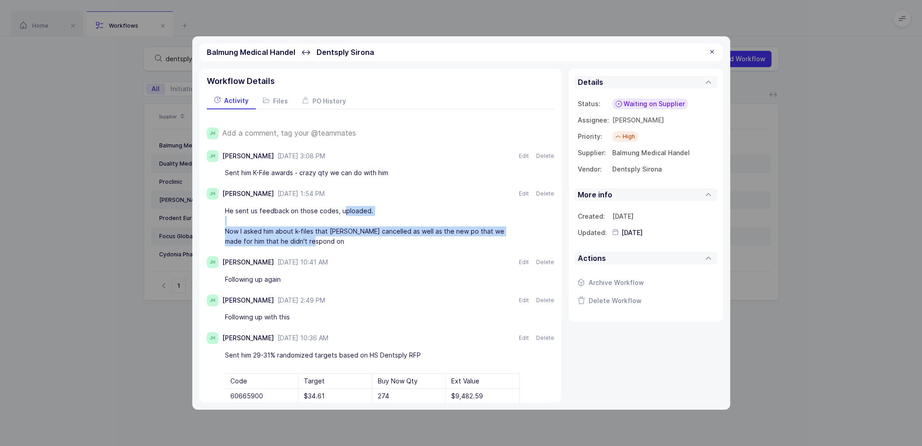
drag, startPoint x: 342, startPoint y: 209, endPoint x: 354, endPoint y: 242, distance: 35.9
click at [354, 242] on div "He sent us feedback on those codes, uploaded. Now I asked him about k-files tha…" at bounding box center [372, 226] width 295 height 46
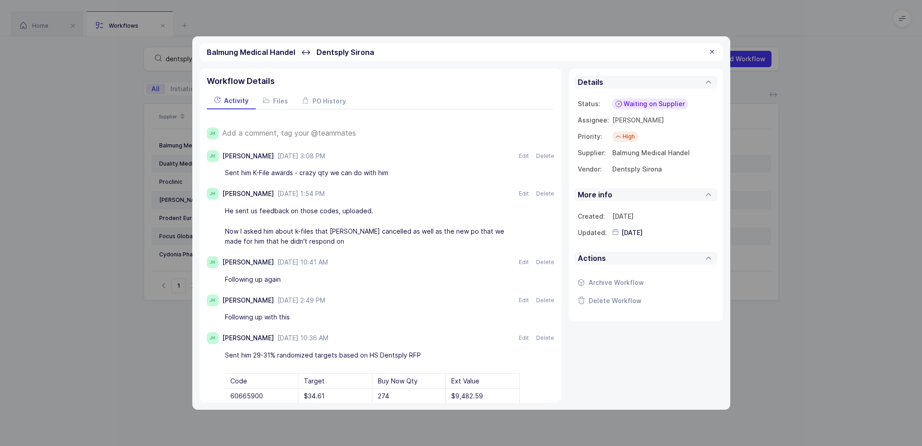
drag, startPoint x: 367, startPoint y: 242, endPoint x: 309, endPoint y: 243, distance: 58.0
click at [309, 243] on div "He sent us feedback on those codes, uploaded. Now I asked him about k-files tha…" at bounding box center [372, 226] width 295 height 46
click at [711, 50] on div at bounding box center [711, 52] width 7 height 8
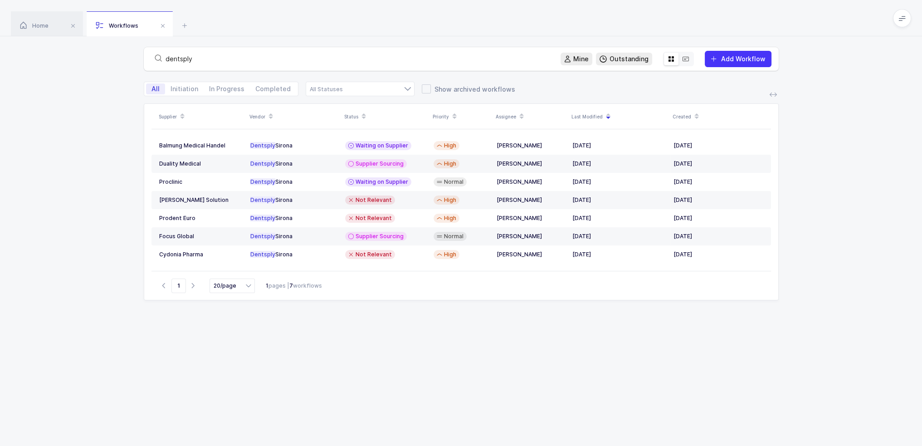
drag, startPoint x: 205, startPoint y: 58, endPoint x: 122, endPoint y: 58, distance: 82.5
click at [125, 58] on div "dentsply Mine Outstanding Add Workflow" at bounding box center [461, 58] width 922 height 45
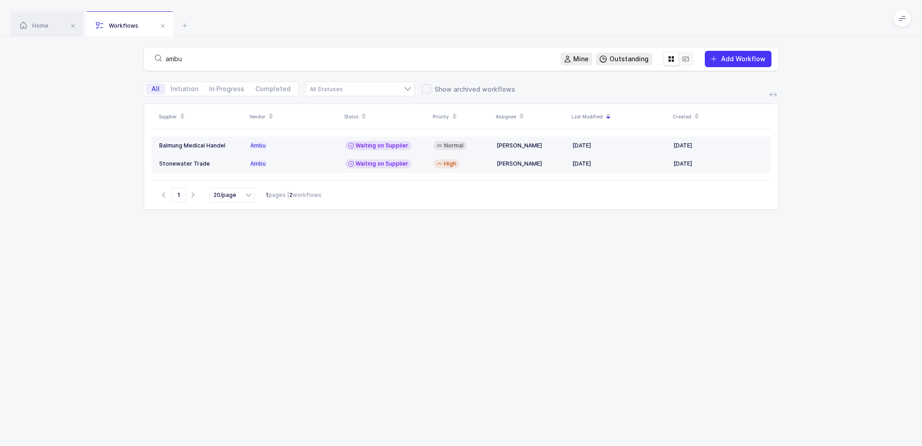
type input "ambu"
click at [373, 142] on span "Waiting on Supplier" at bounding box center [381, 145] width 53 height 7
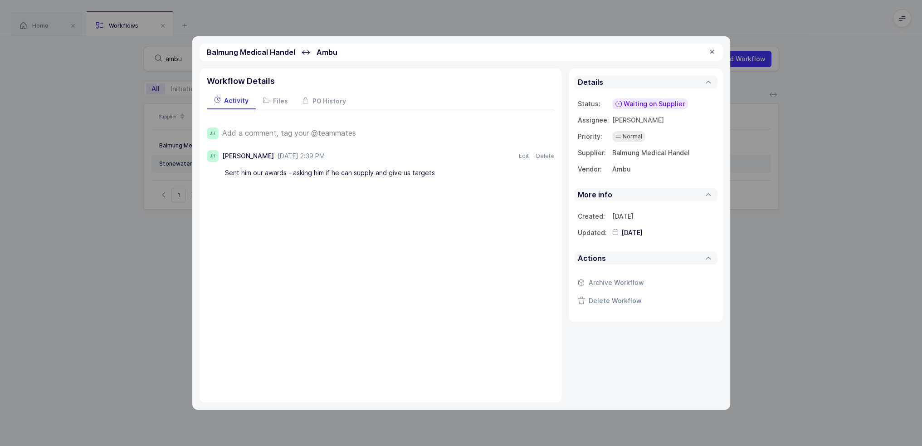
click at [713, 52] on div at bounding box center [711, 52] width 7 height 8
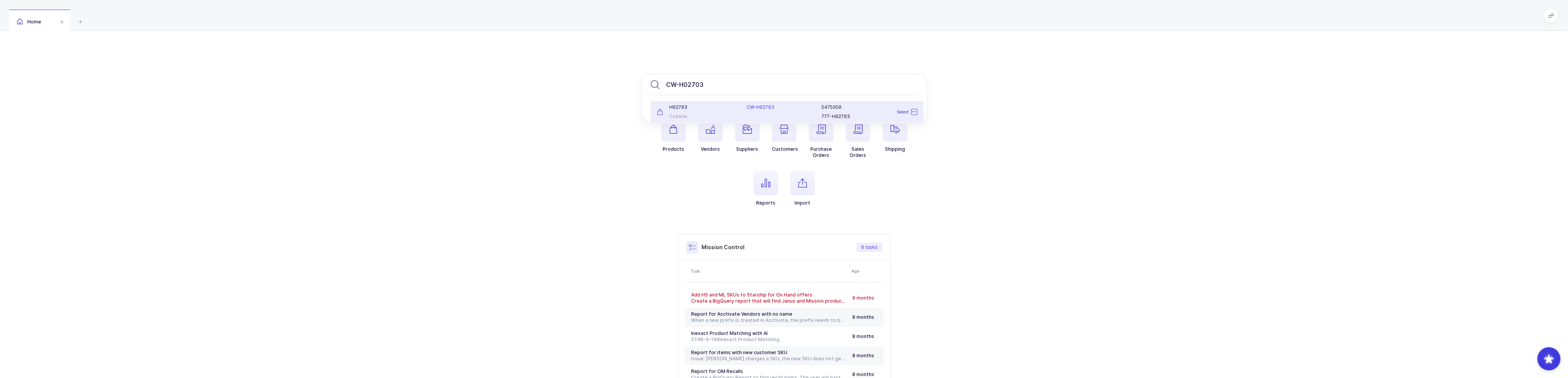
type input "CW-H02703"
click at [700, 112] on div "H02703 Coltene" at bounding box center [697, 112] width 90 height 15
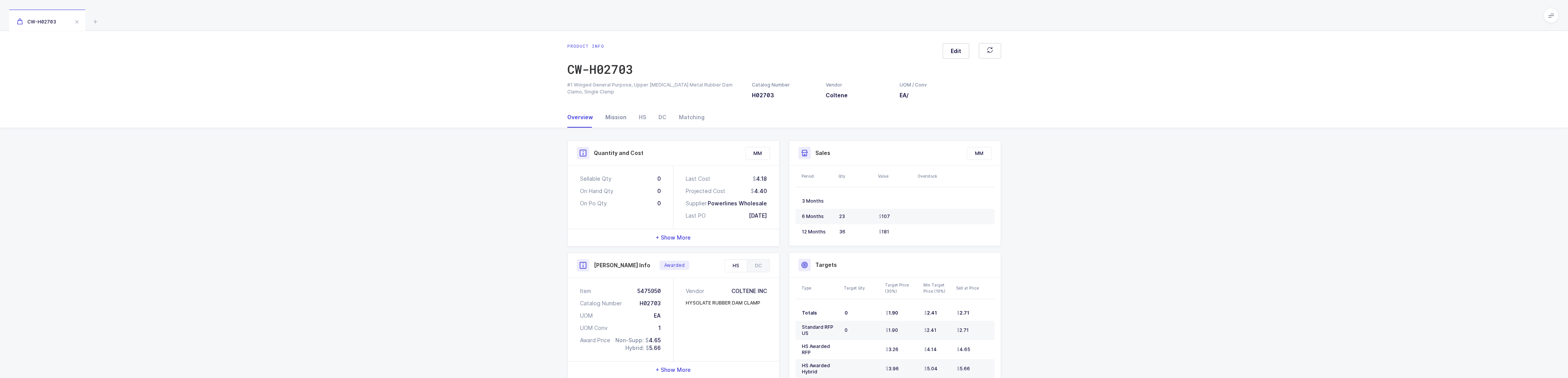
click at [621, 118] on div "Mission" at bounding box center [615, 117] width 33 height 20
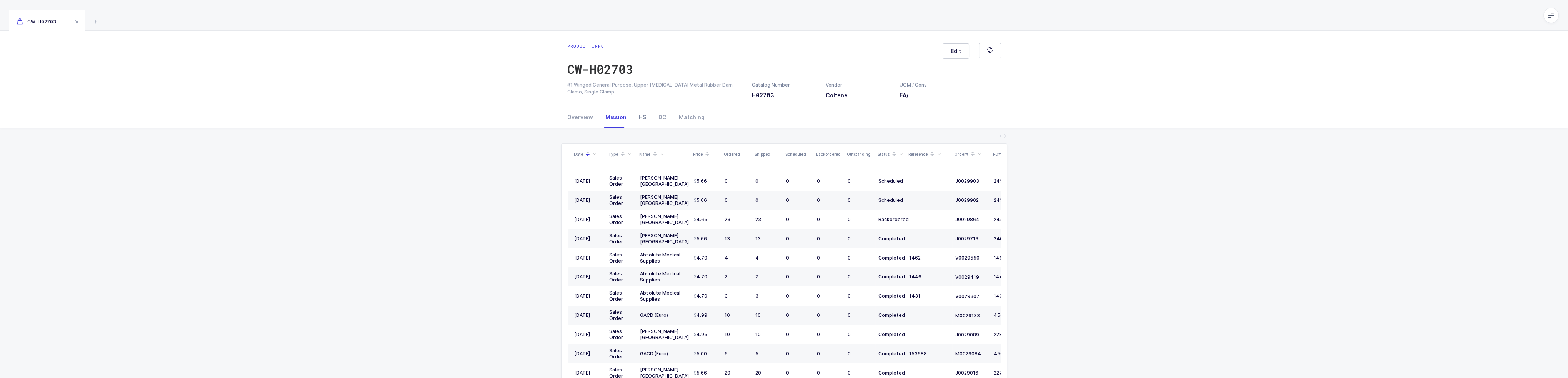
click at [636, 116] on div "HS" at bounding box center [642, 117] width 20 height 20
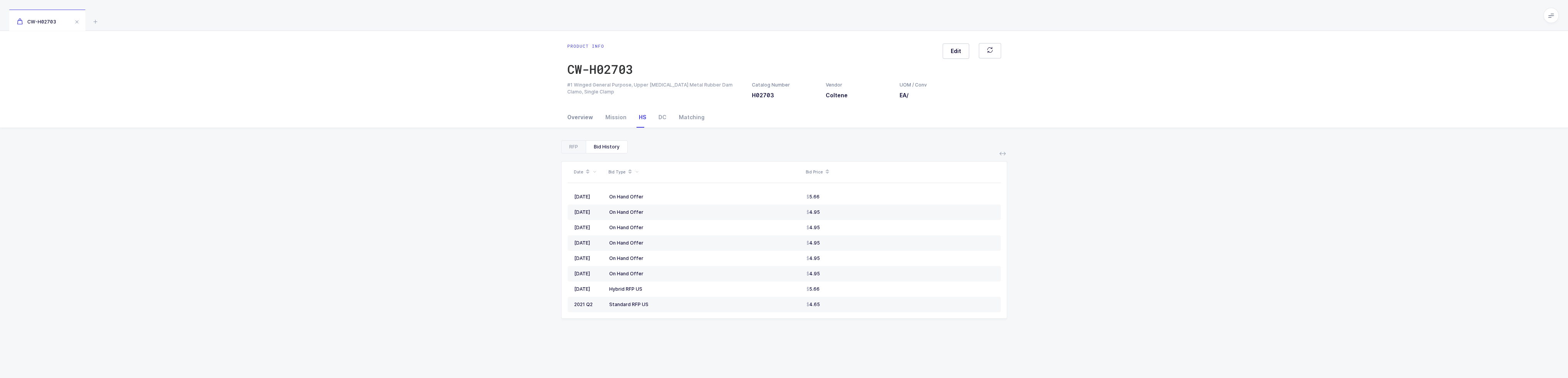
click at [583, 114] on div "Overview" at bounding box center [584, 117] width 32 height 20
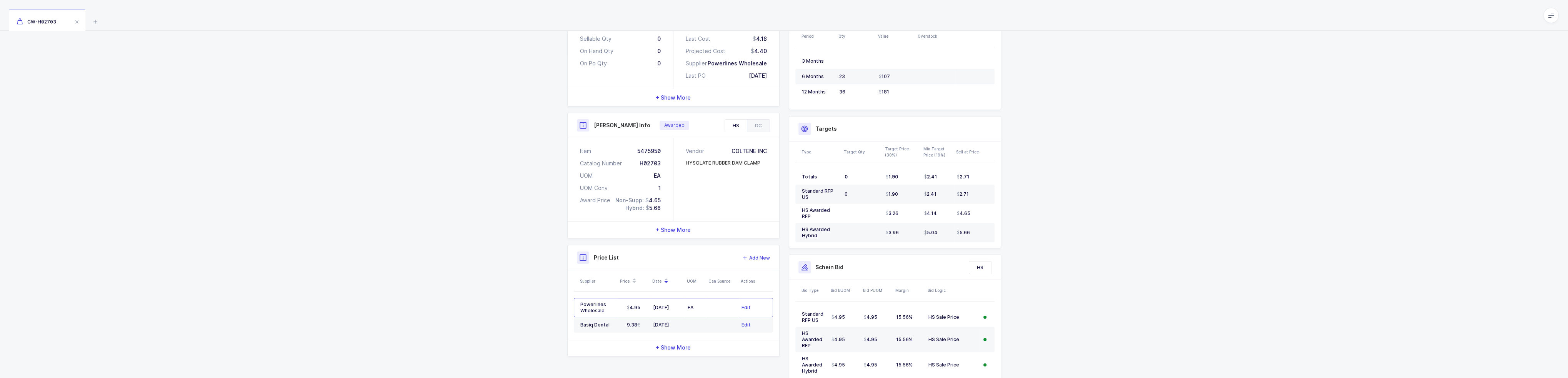
scroll to position [186, 0]
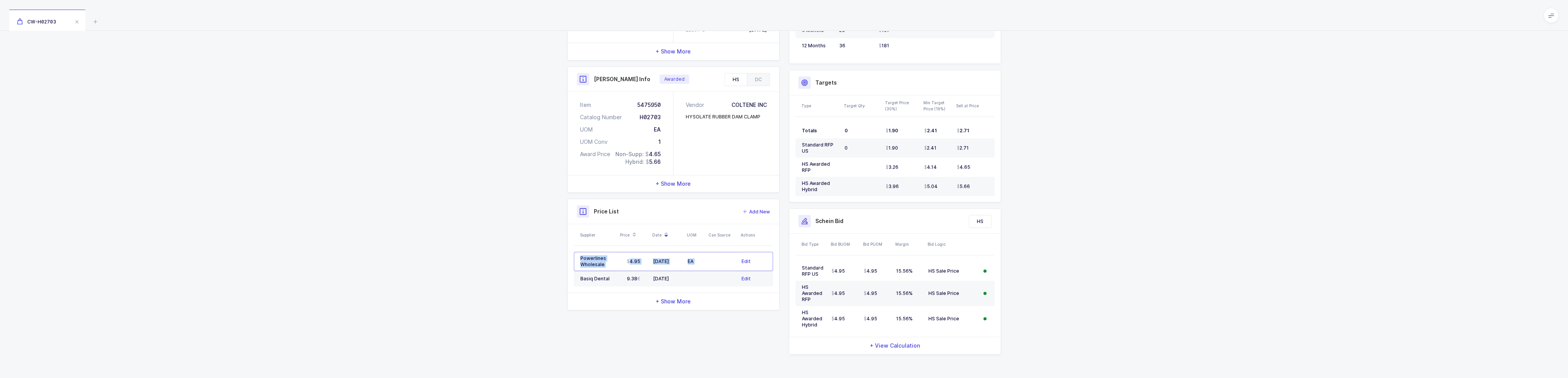
drag, startPoint x: 714, startPoint y: 258, endPoint x: 572, endPoint y: 255, distance: 142.0
click at [572, 255] on div "Supplier Price Date UOM Can Source Actions Powerlines Wholesale 4.95 05/14/2025…" at bounding box center [673, 258] width 211 height 69
click at [574, 254] on td "Powerlines Wholesale" at bounding box center [596, 261] width 44 height 19
drag, startPoint x: 575, startPoint y: 254, endPoint x: 689, endPoint y: 260, distance: 114.2
click at [686, 260] on tr "Powerlines Wholesale 4.95 05/14/2025 EA Edit" at bounding box center [673, 261] width 199 height 19
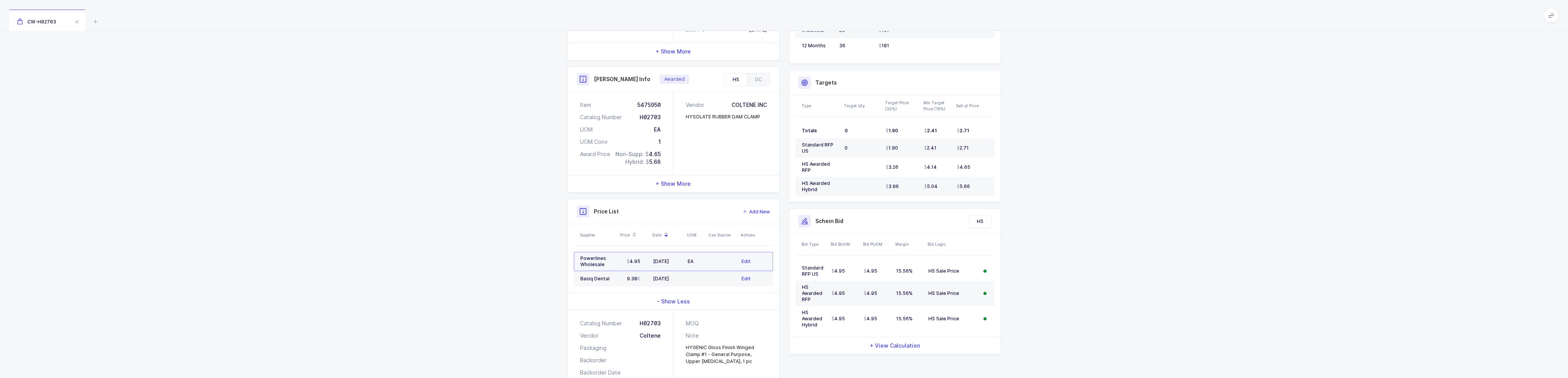
click at [697, 260] on div "EA" at bounding box center [695, 261] width 15 height 6
drag, startPoint x: 715, startPoint y: 261, endPoint x: 570, endPoint y: 255, distance: 145.1
click at [570, 255] on div "Supplier Price Date UOM Can Source Actions Powerlines Wholesale 4.95 05/14/2025…" at bounding box center [673, 258] width 211 height 69
click at [579, 253] on td "Powerlines Wholesale" at bounding box center [596, 261] width 44 height 19
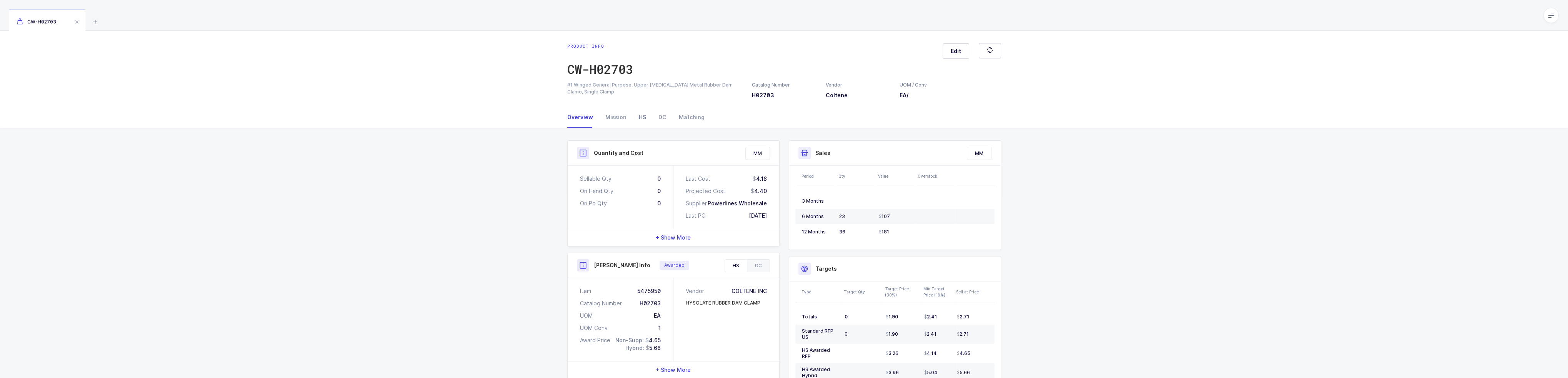
click at [643, 112] on div "HS" at bounding box center [642, 117] width 20 height 20
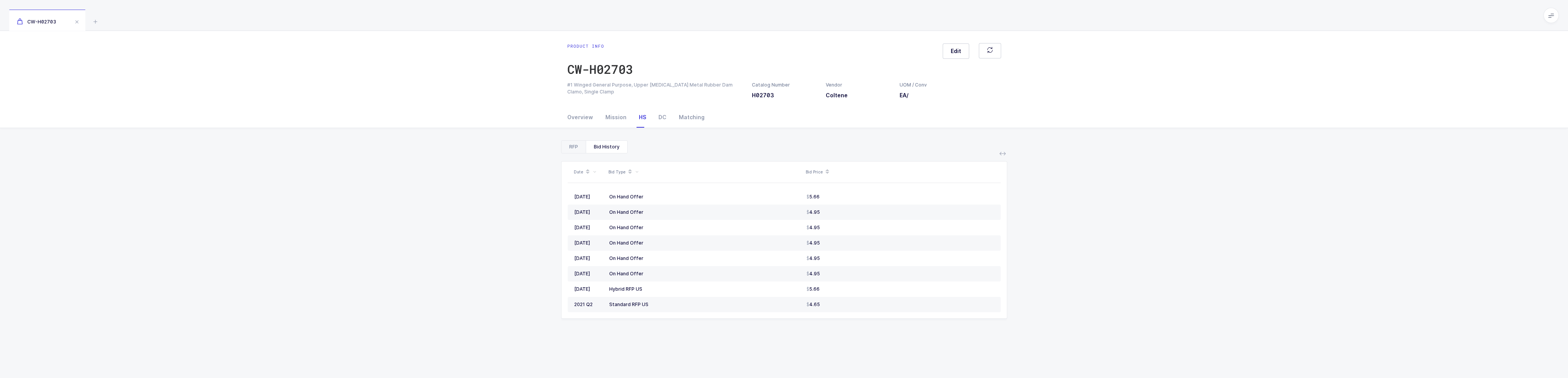
click at [578, 148] on div "RFP" at bounding box center [574, 147] width 25 height 13
click at [932, 204] on td "5.66" at bounding box center [946, 212] width 97 height 15
click at [932, 208] on td "5.66" at bounding box center [946, 212] width 97 height 15
drag, startPoint x: 927, startPoint y: 211, endPoint x: 921, endPoint y: 216, distance: 7.8
click at [921, 216] on td "5.66" at bounding box center [946, 212] width 97 height 15
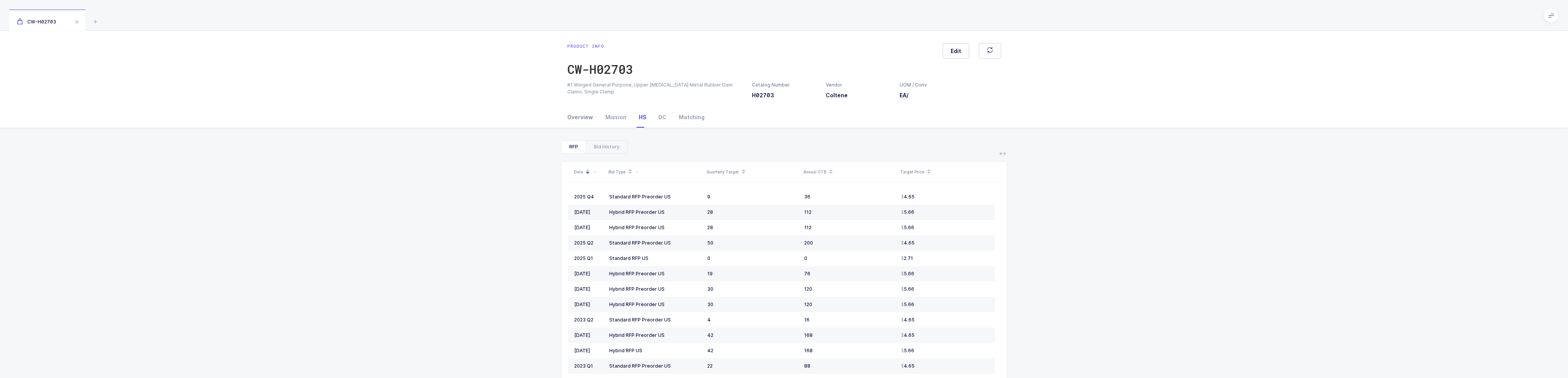
click at [585, 115] on div "Overview" at bounding box center [584, 117] width 32 height 20
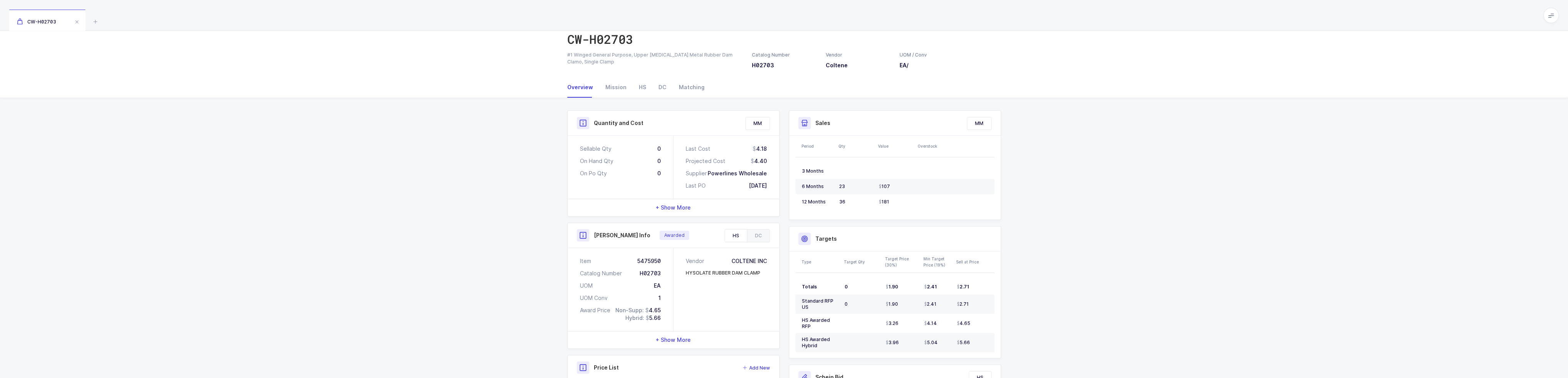
scroll to position [211, 0]
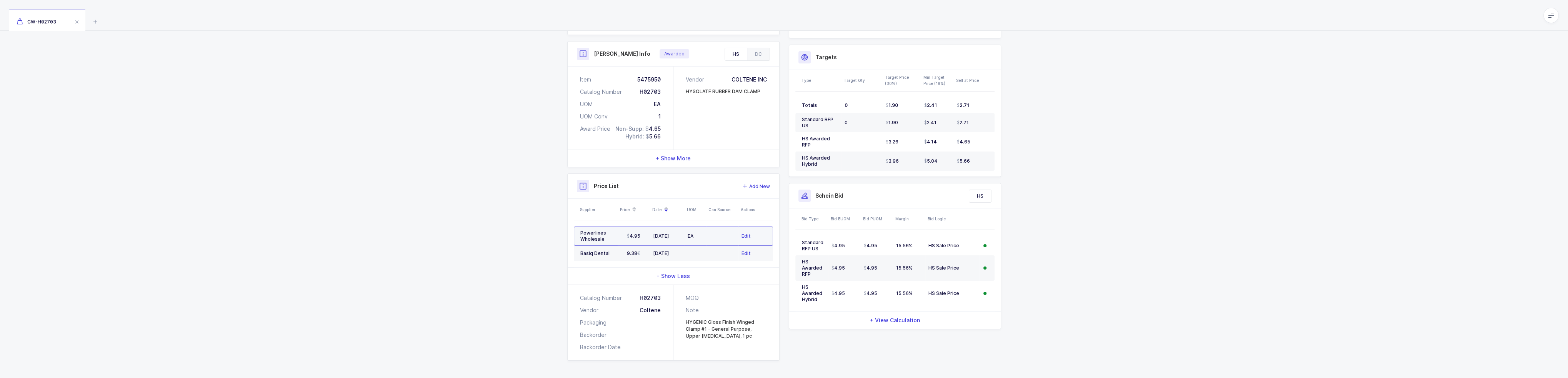
drag, startPoint x: 651, startPoint y: 236, endPoint x: 714, endPoint y: 232, distance: 63.1
click at [714, 232] on tr "Powerlines Wholesale 4.95 05/14/2025 EA Edit" at bounding box center [673, 236] width 199 height 19
click at [714, 232] on td at bounding box center [722, 236] width 32 height 19
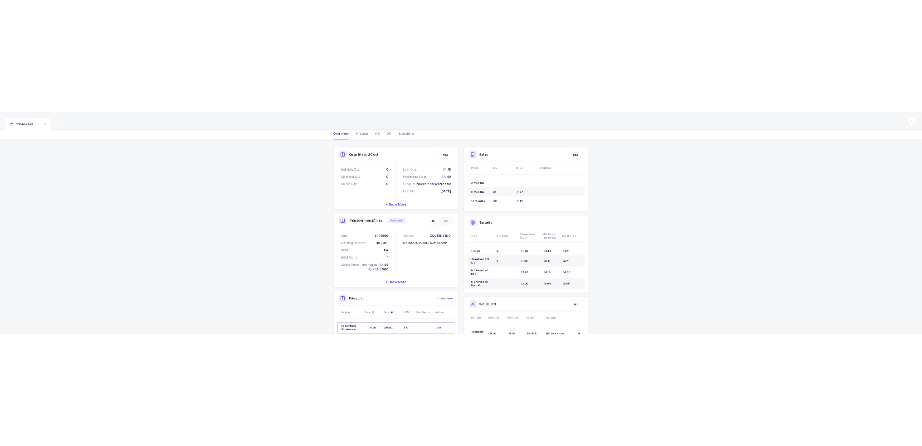
scroll to position [0, 0]
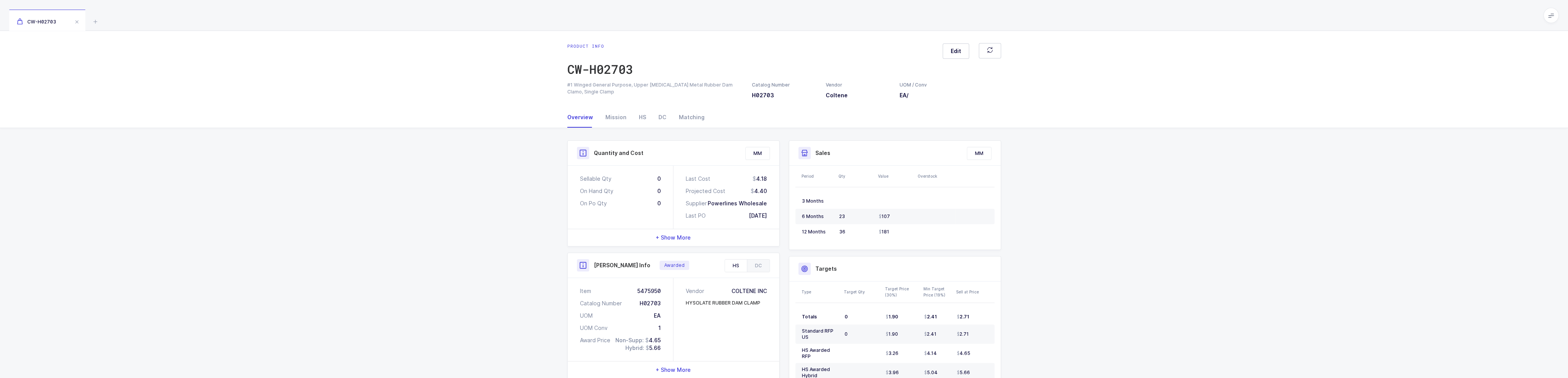
click at [1552, 13] on icon at bounding box center [1550, 15] width 6 height 6
click at [1521, 101] on li "Purchasing" at bounding box center [1523, 103] width 58 height 6
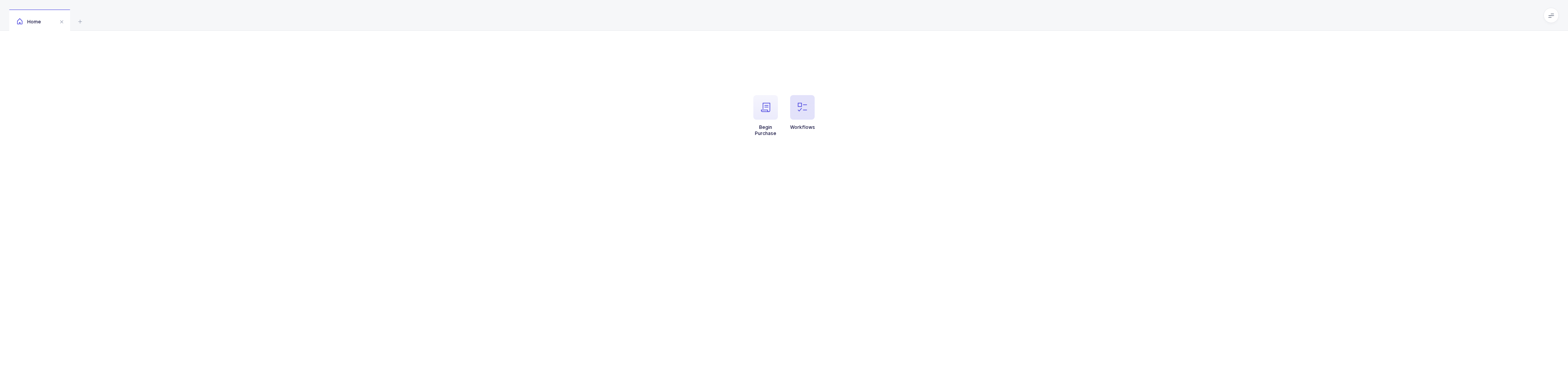
click at [811, 114] on span "button" at bounding box center [802, 107] width 25 height 25
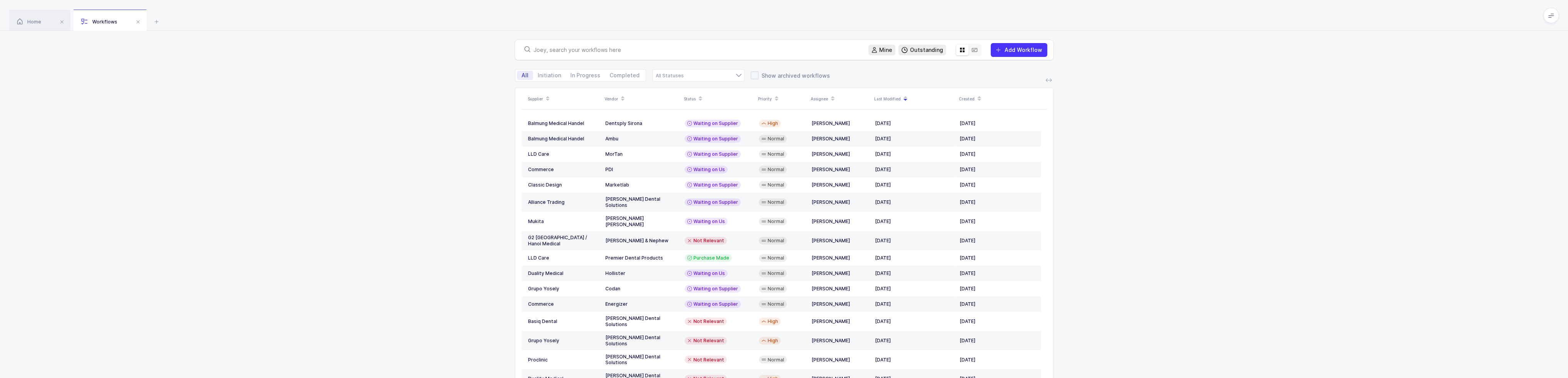
click at [641, 48] on input "text" at bounding box center [697, 49] width 326 height 8
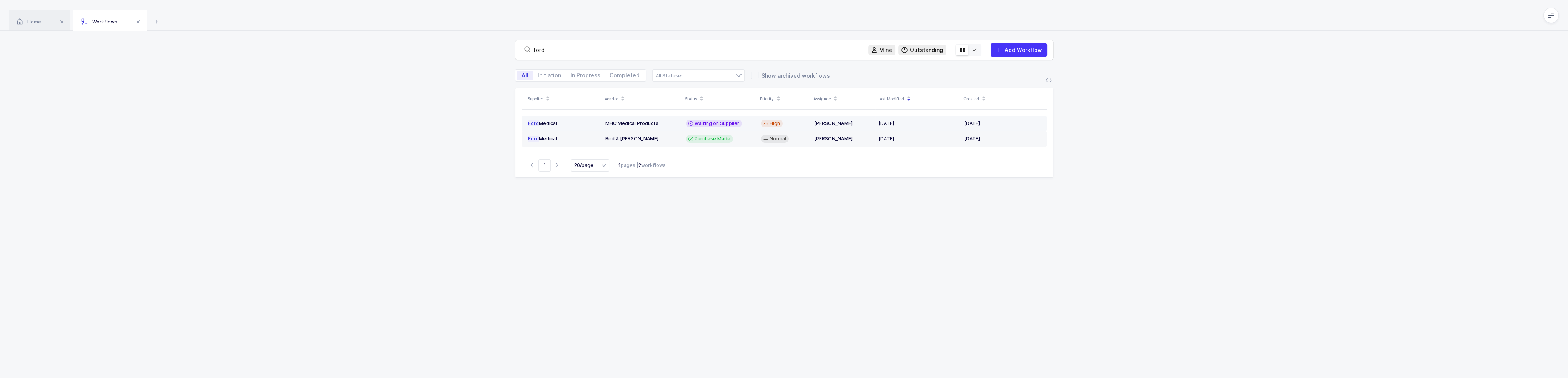
type input "ford"
click at [658, 123] on div "MHC Medical Products" at bounding box center [641, 123] width 74 height 6
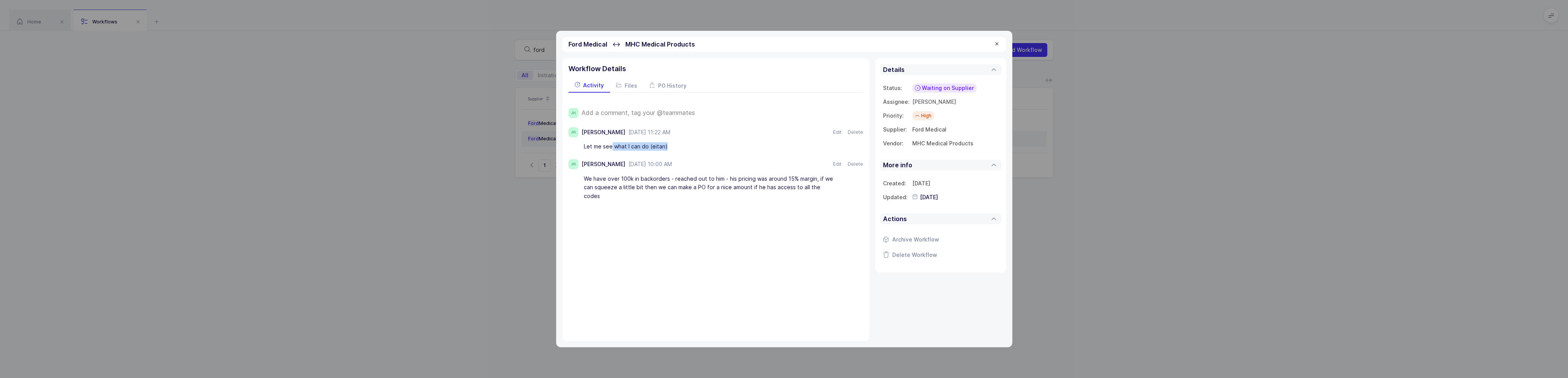
drag, startPoint x: 611, startPoint y: 146, endPoint x: 708, endPoint y: 144, distance: 97.0
click at [708, 144] on div "Let me see what I can do (eitan)" at bounding box center [708, 146] width 250 height 13
click at [910, 54] on div "Ford Medical ↔ MHC Medical Products Workflow Details Activity Files PO History …" at bounding box center [784, 188] width 456 height 316
click at [620, 111] on span "Add a comment, tag your @teammates" at bounding box center [638, 113] width 114 height 7
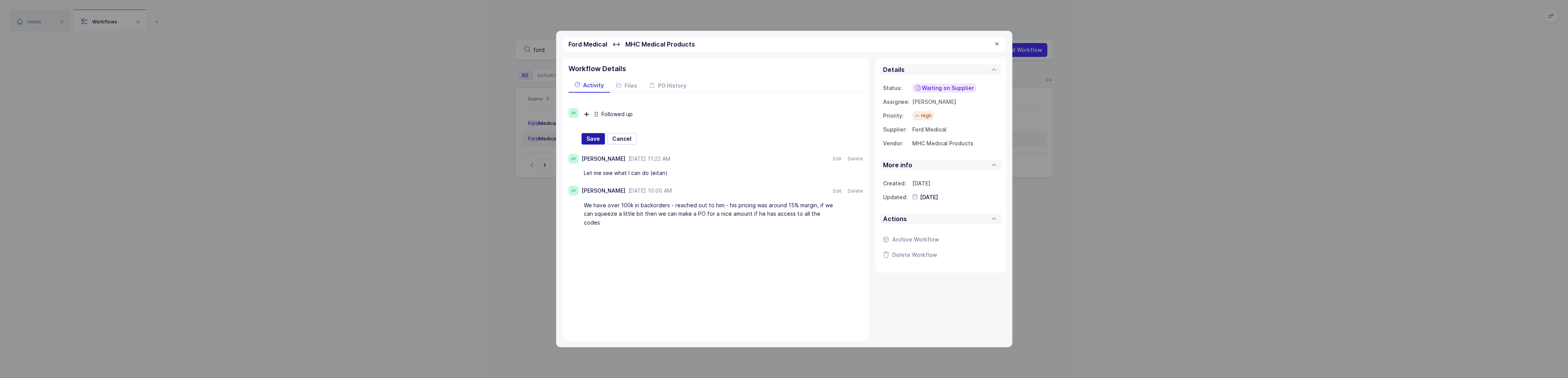
click at [594, 136] on span "Save" at bounding box center [593, 138] width 14 height 8
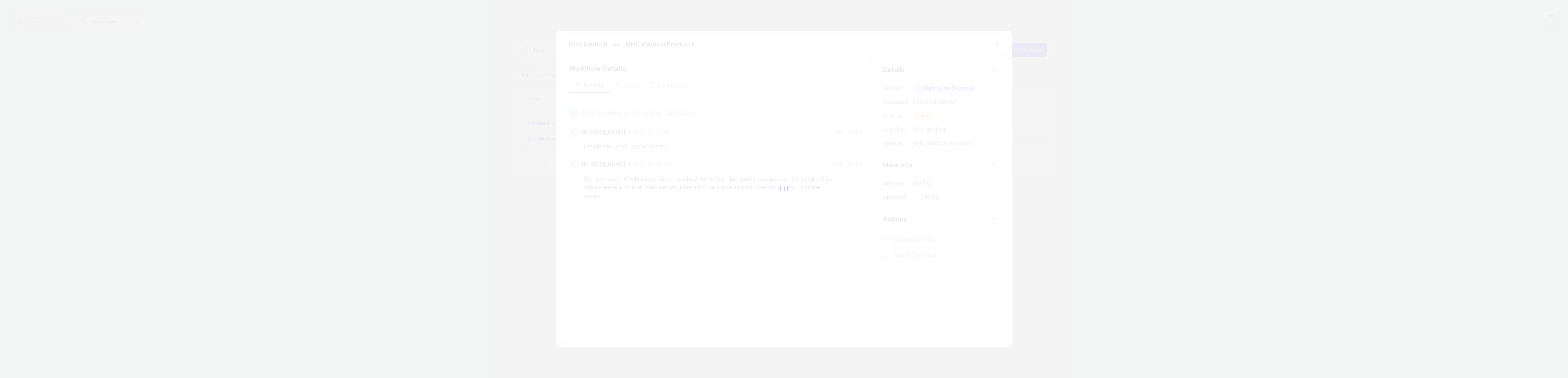
type input "[DATE]"
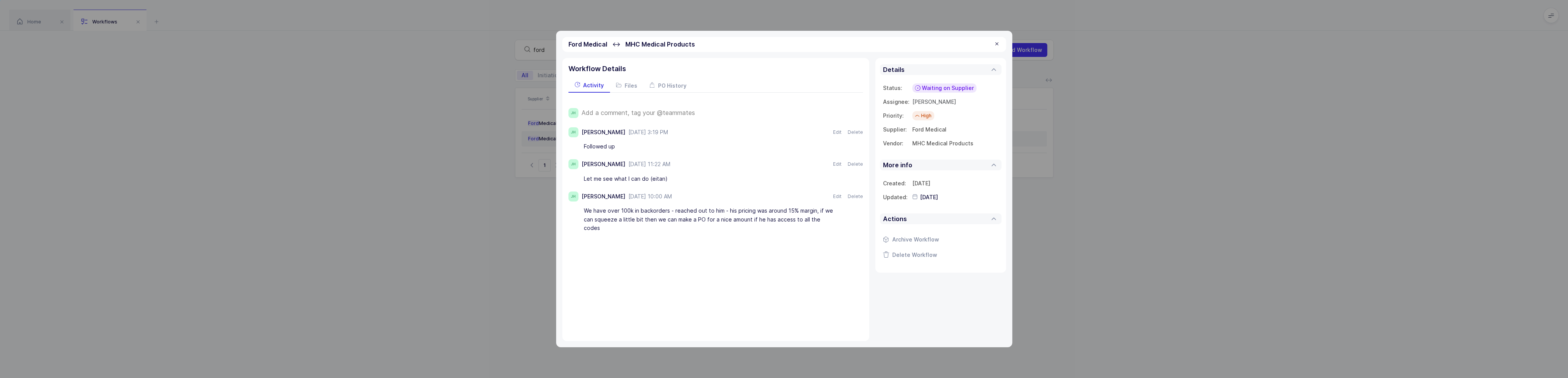
click at [998, 44] on div at bounding box center [996, 44] width 6 height 7
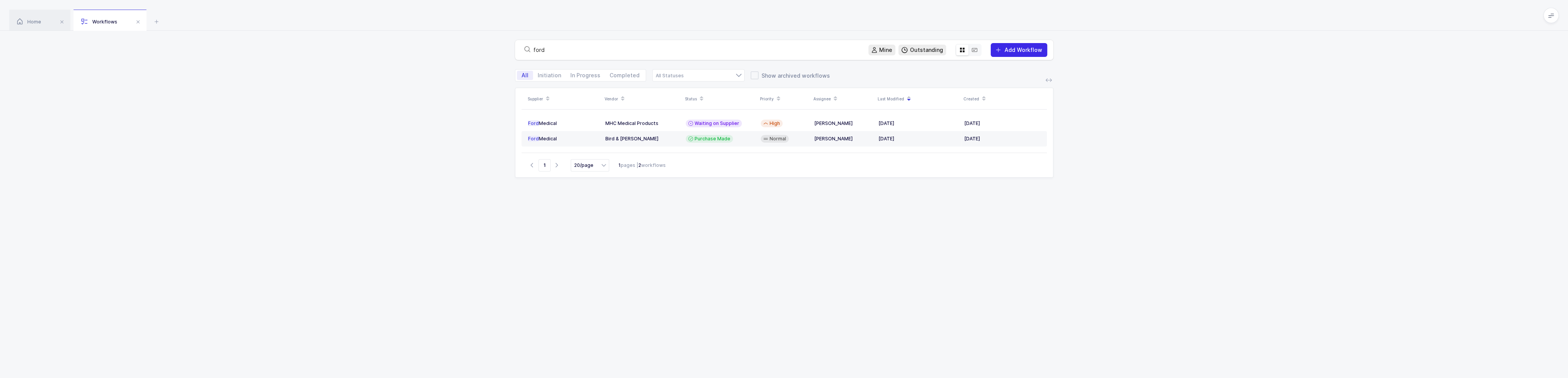
click at [1011, 51] on span "Add Workflow" at bounding box center [1023, 50] width 37 height 7
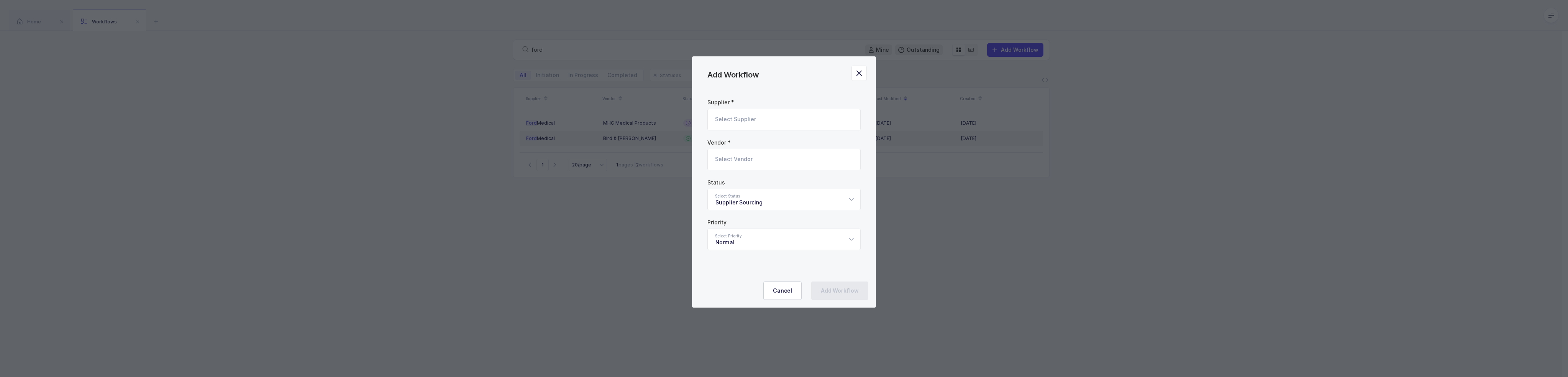
click at [867, 74] on div "Add Workflow" at bounding box center [784, 68] width 184 height 25
click at [859, 73] on icon "Close" at bounding box center [859, 73] width 11 height 11
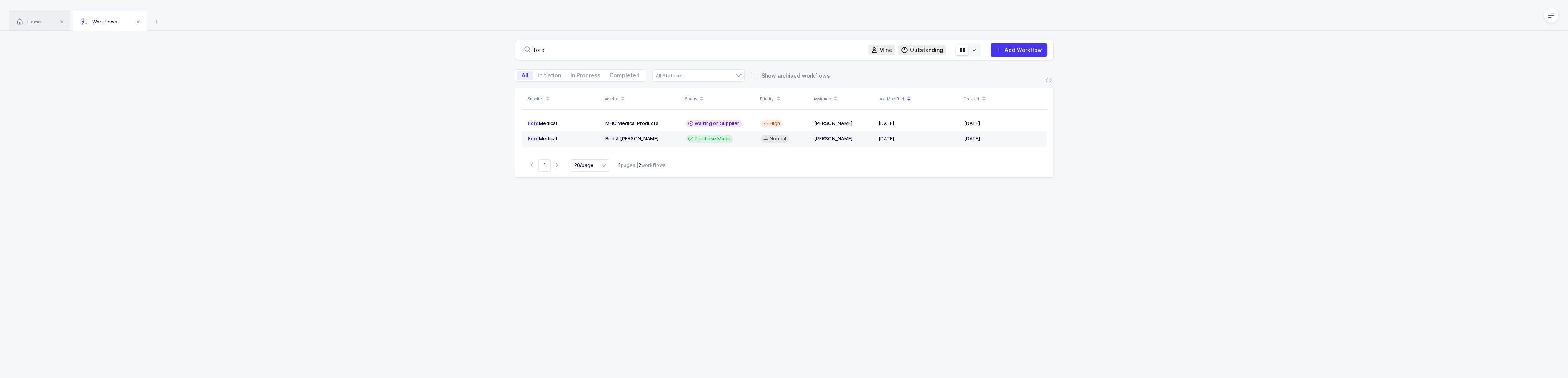
drag, startPoint x: 574, startPoint y: 53, endPoint x: 521, endPoint y: 49, distance: 53.2
click at [522, 49] on div "ford" at bounding box center [692, 50] width 341 height 11
type input "ford"
click at [1041, 49] on span "Add Workflow" at bounding box center [1023, 50] width 37 height 7
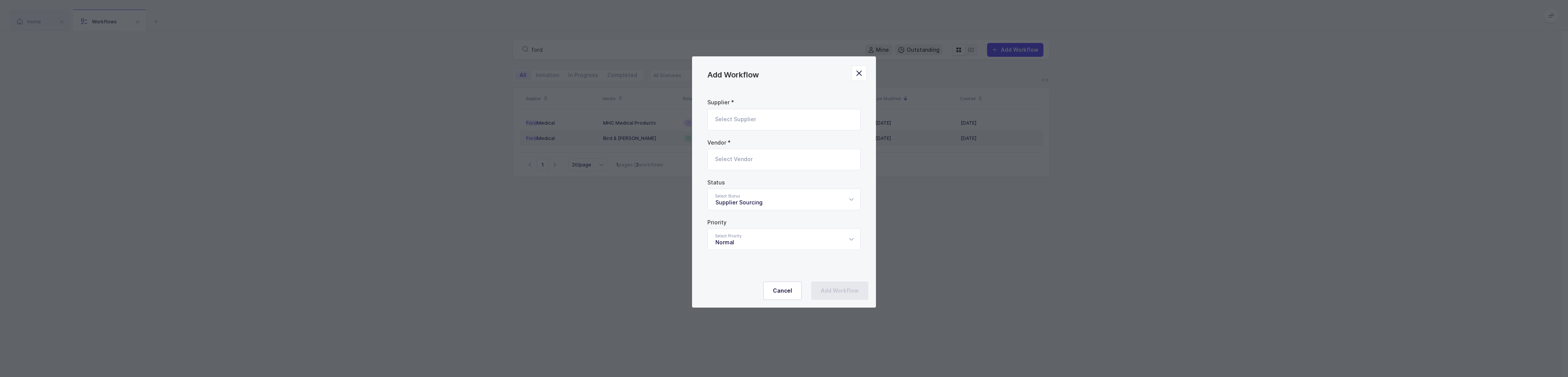
click at [726, 115] on input "Add Workflow" at bounding box center [784, 119] width 153 height 21
click at [740, 145] on span "Ford Medical" at bounding box center [732, 145] width 34 height 7
type input "Ford Medical"
click at [745, 159] on input "Add Workflow" at bounding box center [784, 159] width 153 height 21
click at [746, 199] on span "Cardinal Health" at bounding box center [735, 197] width 41 height 7
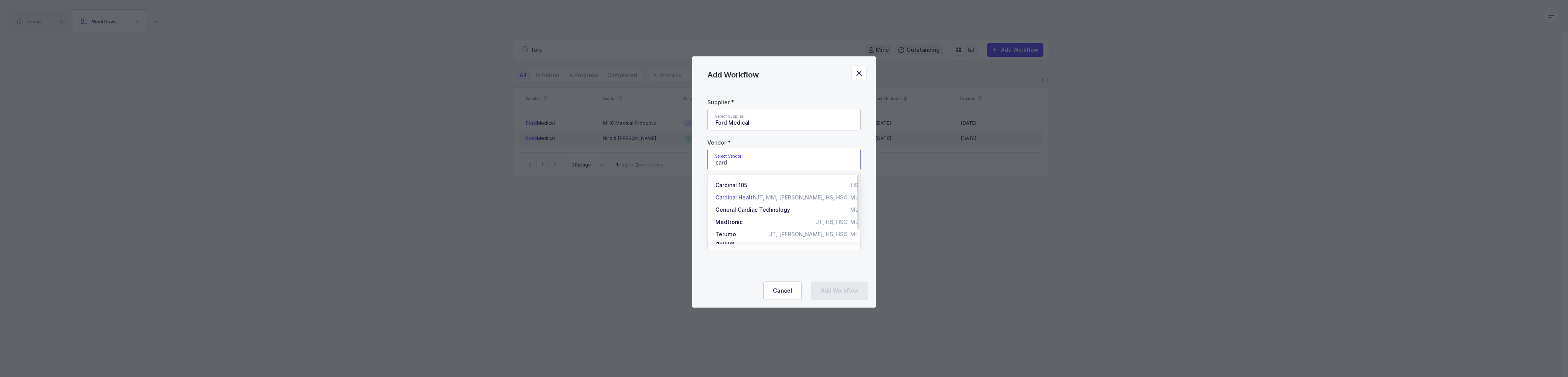
type input "Cardinal Health"
click at [749, 200] on div "Supplier Sourcing" at bounding box center [784, 199] width 153 height 21
click at [748, 262] on span "Waiting on Supplier" at bounding box center [740, 262] width 52 height 7
type input "Waiting on Supplier"
click at [838, 292] on span "Add Workflow" at bounding box center [839, 290] width 38 height 8
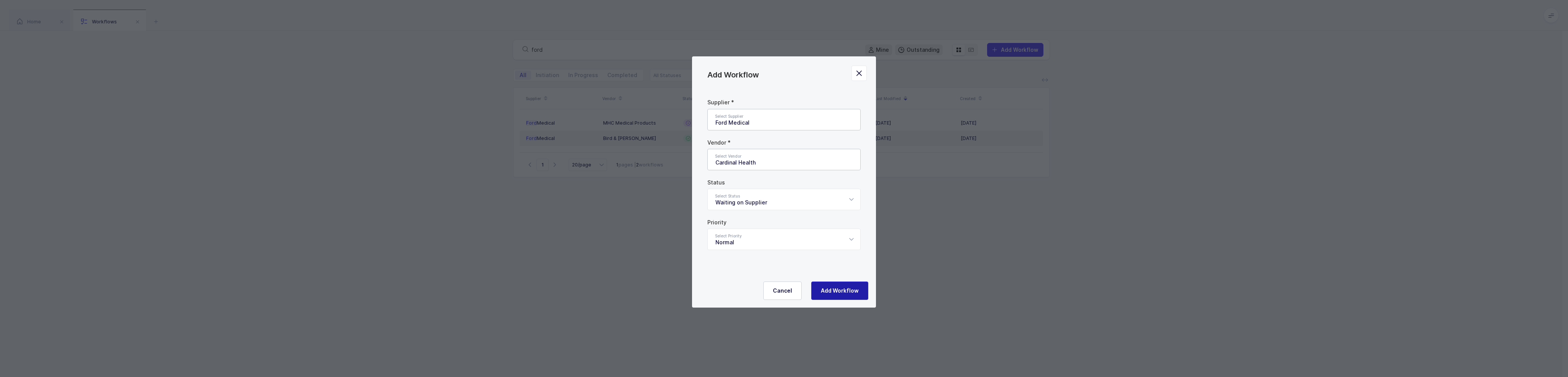
type input "Supplier Sourcing"
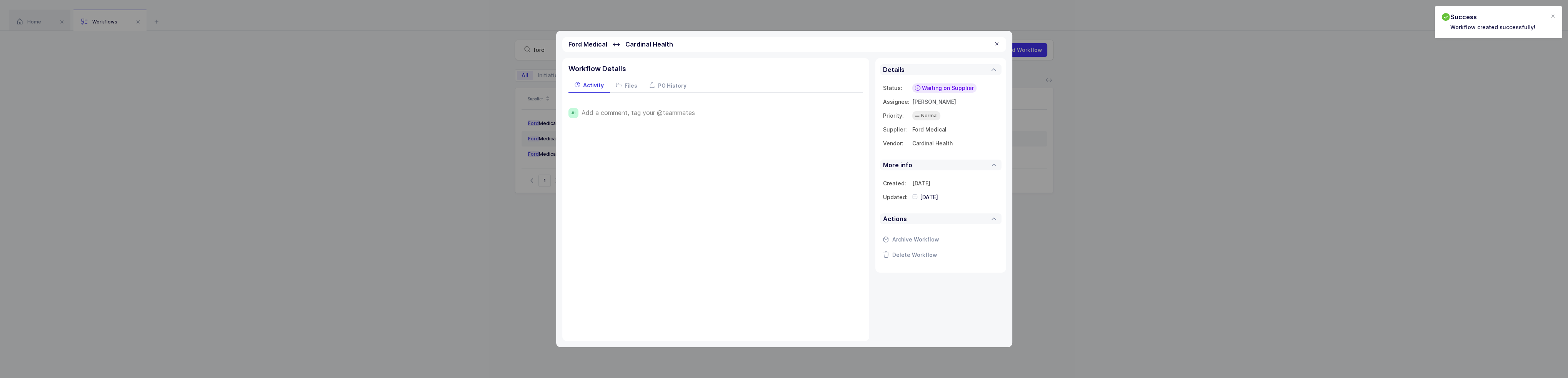
click at [662, 109] on span "Add a comment, tag your @teammates" at bounding box center [638, 113] width 114 height 7
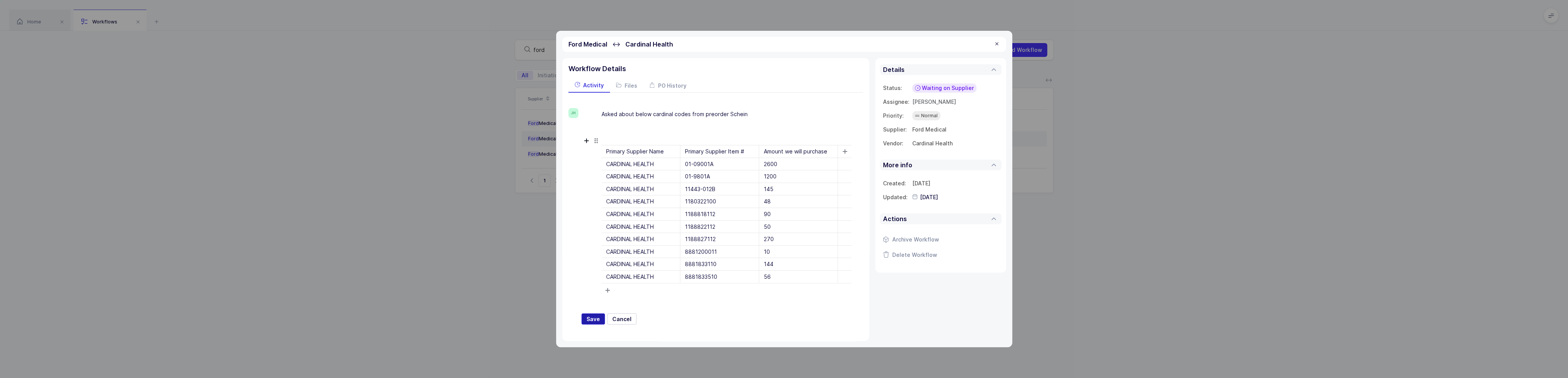
click at [591, 313] on button "Save" at bounding box center [593, 319] width 24 height 12
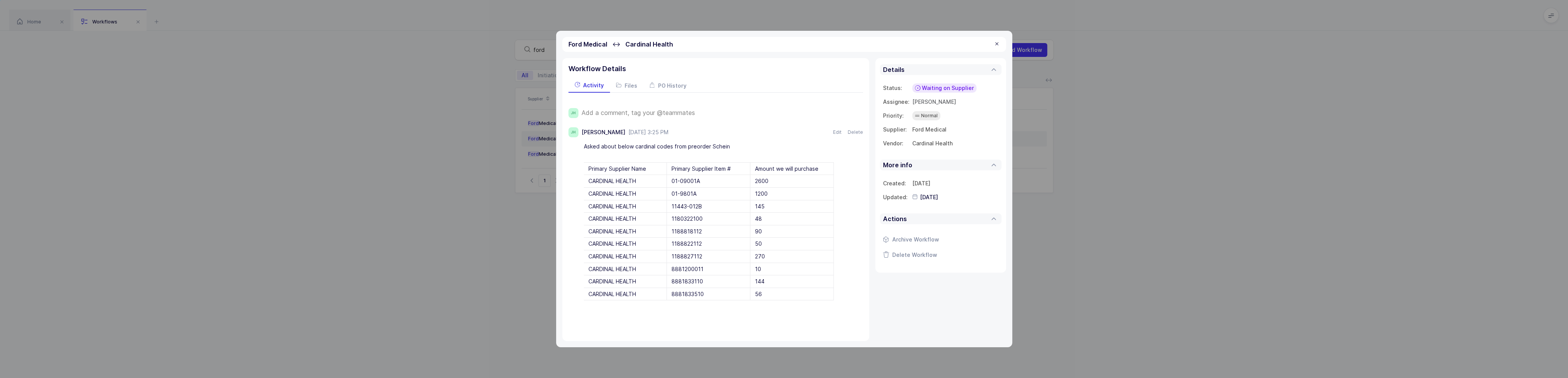
drag, startPoint x: 733, startPoint y: 167, endPoint x: 736, endPoint y: 170, distance: 4.2
click at [736, 170] on div "Primary Supplier Item #" at bounding box center [708, 169] width 83 height 13
drag, startPoint x: 741, startPoint y: 170, endPoint x: 677, endPoint y: 169, distance: 64.0
click at [677, 169] on div "Primary Supplier Item #" at bounding box center [708, 169] width 83 height 13
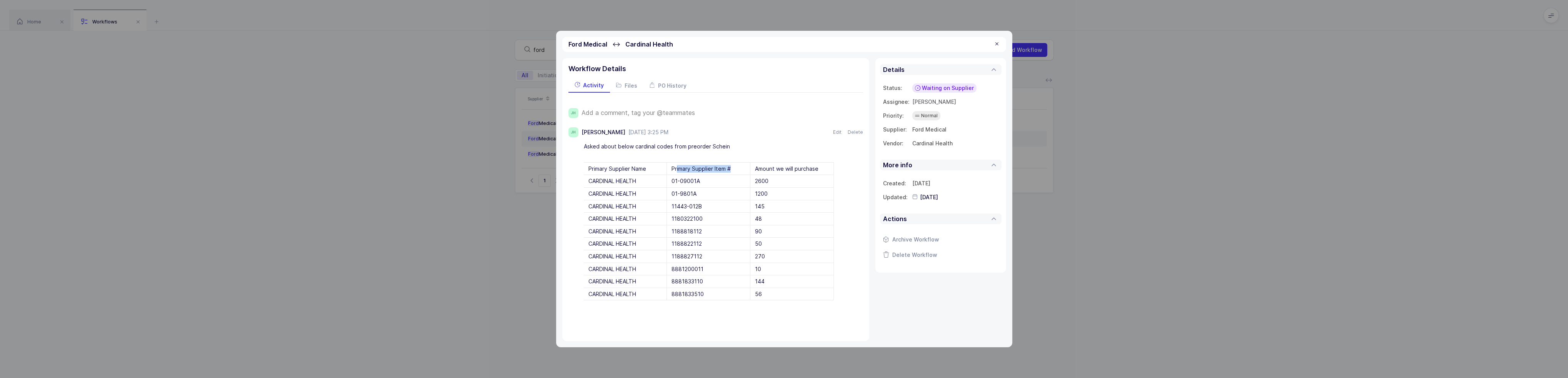
click at [677, 169] on div "Primary Supplier Item #" at bounding box center [708, 169] width 83 height 13
click at [712, 166] on div "Primary Supplier Item #" at bounding box center [708, 169] width 83 height 13
click at [999, 43] on div at bounding box center [996, 44] width 6 height 7
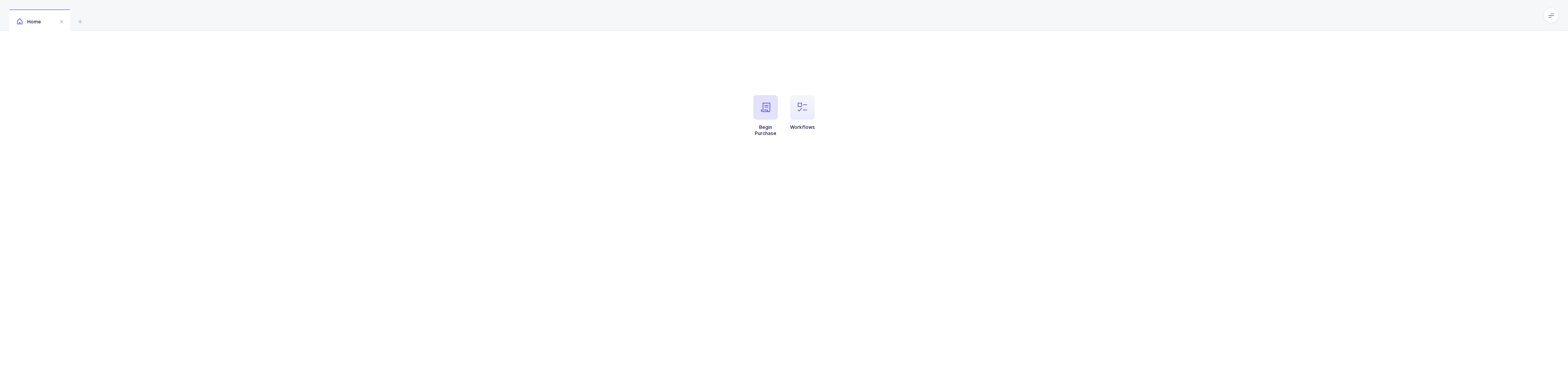
click at [753, 110] on span "button" at bounding box center [765, 107] width 25 height 25
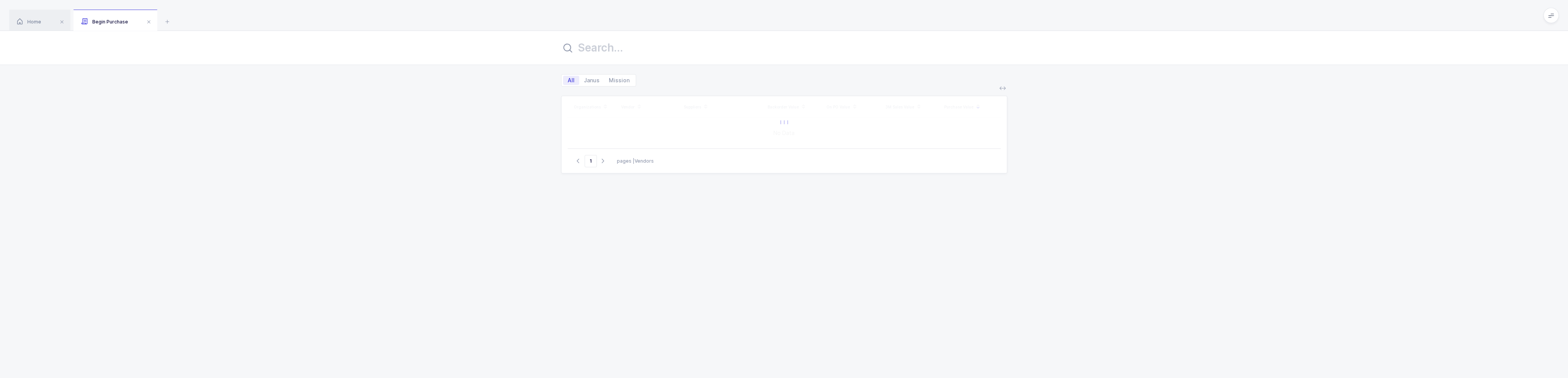
click at [602, 48] on input "text" at bounding box center [784, 47] width 446 height 19
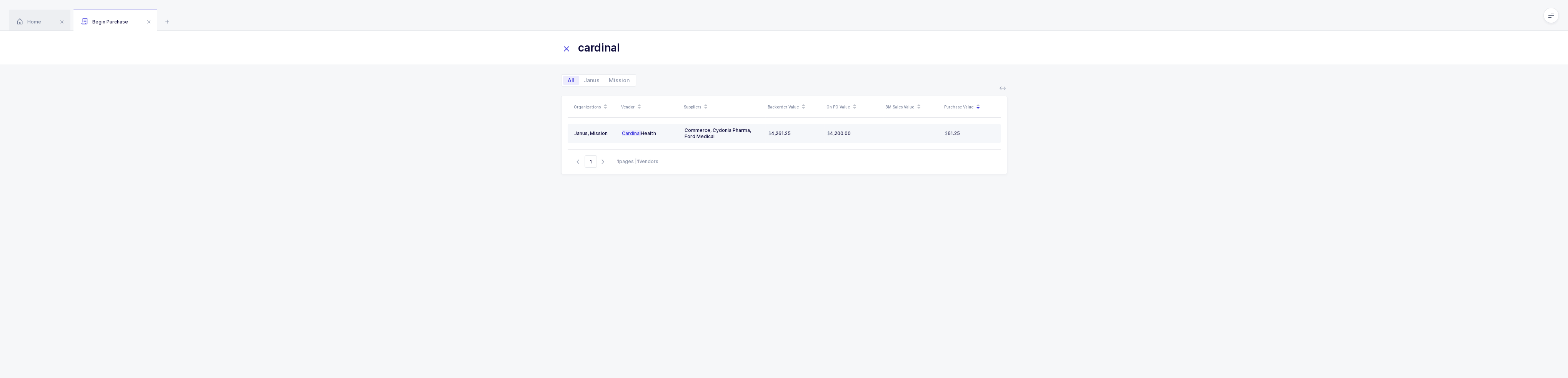
type input "cardinal"
drag, startPoint x: 729, startPoint y: 135, endPoint x: 721, endPoint y: 138, distance: 8.5
click at [721, 138] on div "Commerce, Cydonia Pharma, Ford Medical" at bounding box center [724, 133] width 78 height 13
drag, startPoint x: 725, startPoint y: 136, endPoint x: 725, endPoint y: 139, distance: 3.0
click at [725, 139] on td "Commerce, Cydonia Pharma, Ford Medical" at bounding box center [723, 133] width 84 height 19
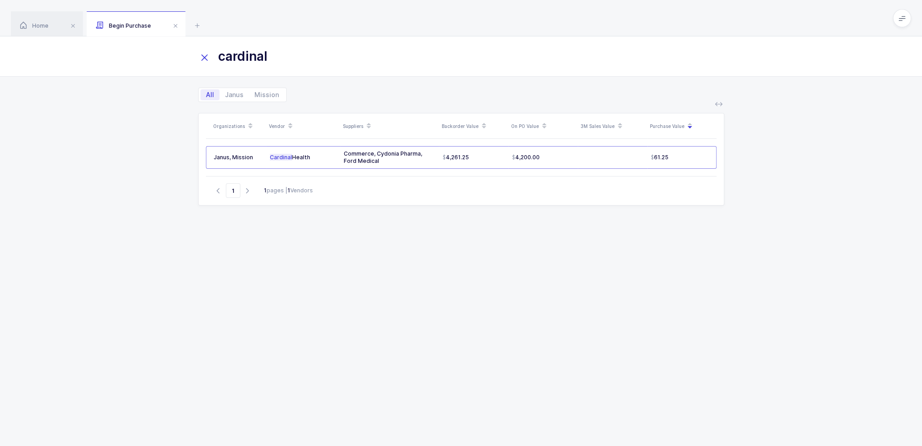
click at [201, 60] on icon at bounding box center [204, 57] width 13 height 13
click at [36, 27] on span "Home" at bounding box center [34, 25] width 29 height 7
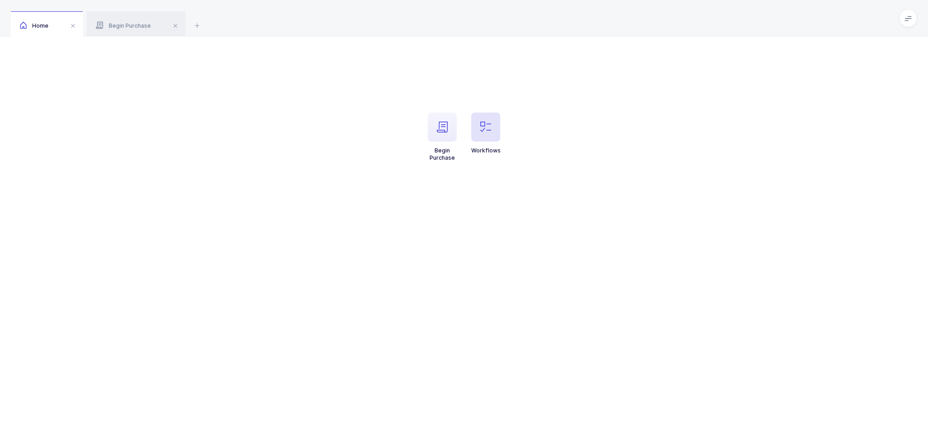
click at [481, 136] on span "button" at bounding box center [485, 126] width 29 height 29
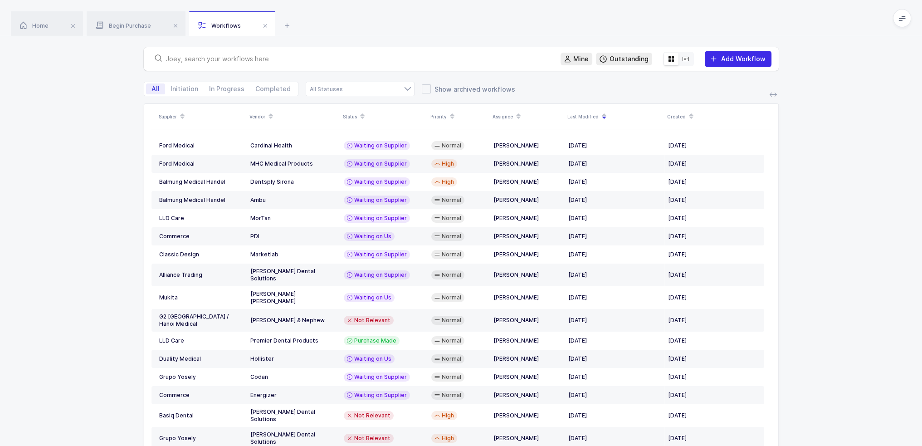
click at [731, 61] on span "Add Workflow" at bounding box center [743, 59] width 44 height 8
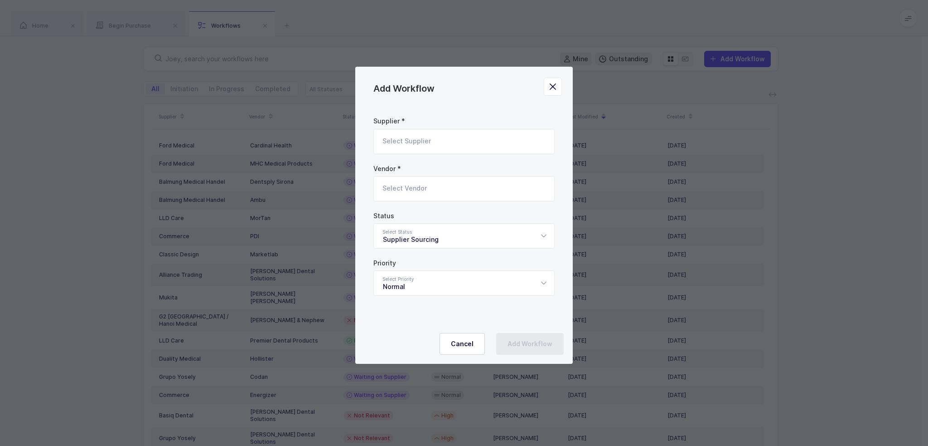
click at [434, 143] on input "Add Workflow" at bounding box center [463, 141] width 181 height 25
click at [416, 169] on li "Commerce" at bounding box center [468, 172] width 180 height 15
type input "Commerce"
click at [410, 188] on input "Add Workflow" at bounding box center [463, 188] width 181 height 25
click at [421, 231] on span "Cardinal Health" at bounding box center [407, 233] width 48 height 8
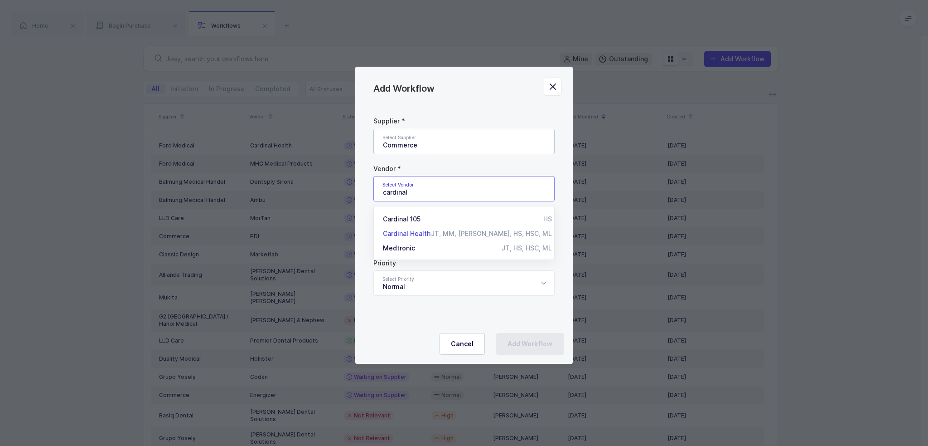
type input "Cardinal Health"
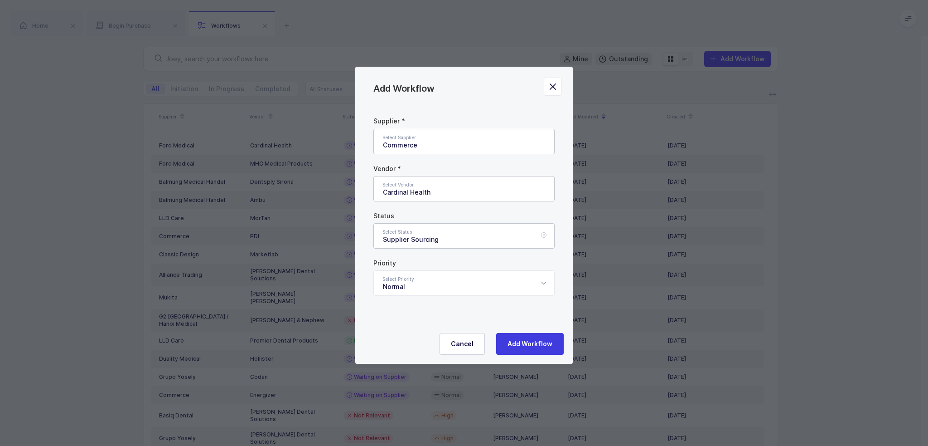
click at [461, 238] on div "Supplier Sourcing" at bounding box center [463, 235] width 181 height 25
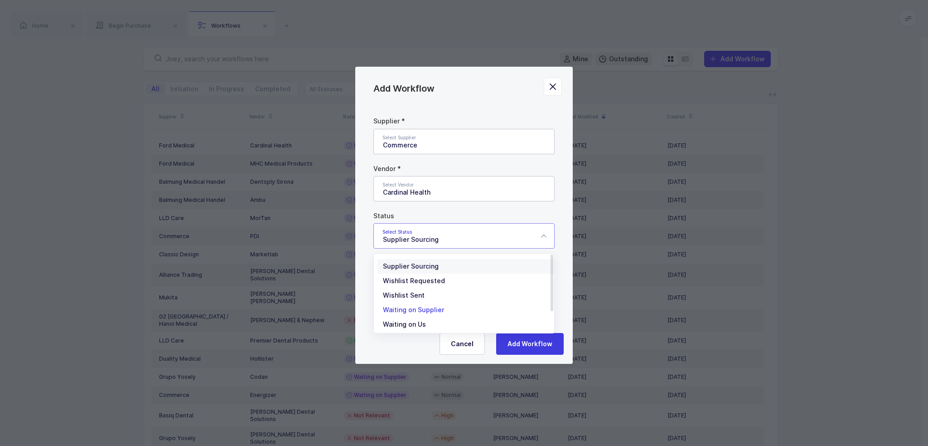
click at [441, 311] on span "Waiting on Supplier" at bounding box center [413, 310] width 61 height 8
type input "Waiting on Supplier"
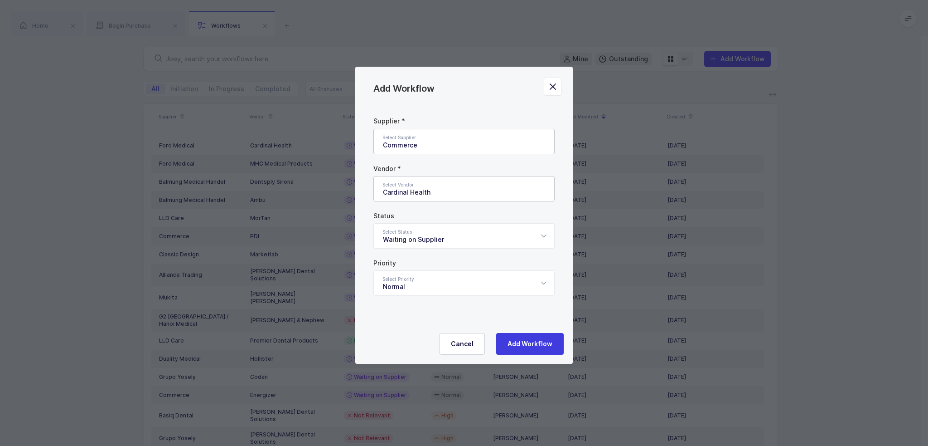
click at [566, 346] on div "Cancel Add Workflow" at bounding box center [464, 345] width 218 height 35
click at [558, 345] on button "Add Workflow" at bounding box center [530, 344] width 68 height 22
type input "Supplier Sourcing"
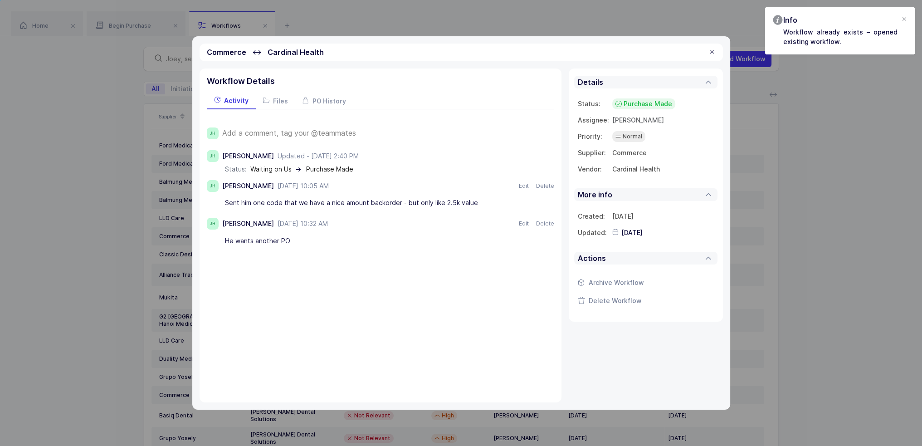
click at [293, 130] on span "Add a comment, tag your @teammates" at bounding box center [289, 133] width 134 height 8
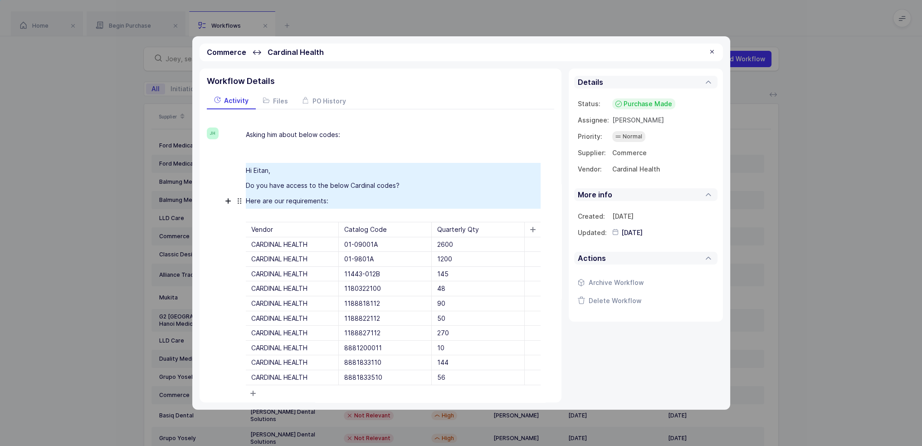
drag, startPoint x: 334, startPoint y: 202, endPoint x: 244, endPoint y: 170, distance: 95.5
click at [244, 170] on div "Asking him about below codes: Hi Eitan, Do you have access to the below Cardina…" at bounding box center [388, 291] width 332 height 328
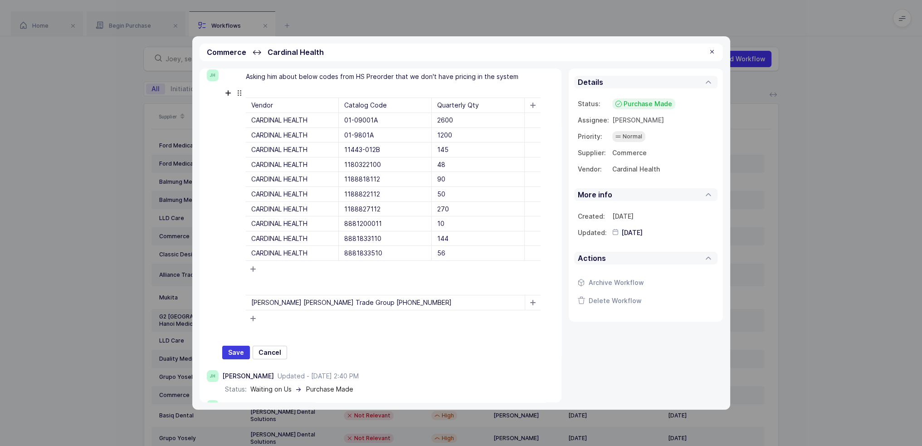
scroll to position [136, 0]
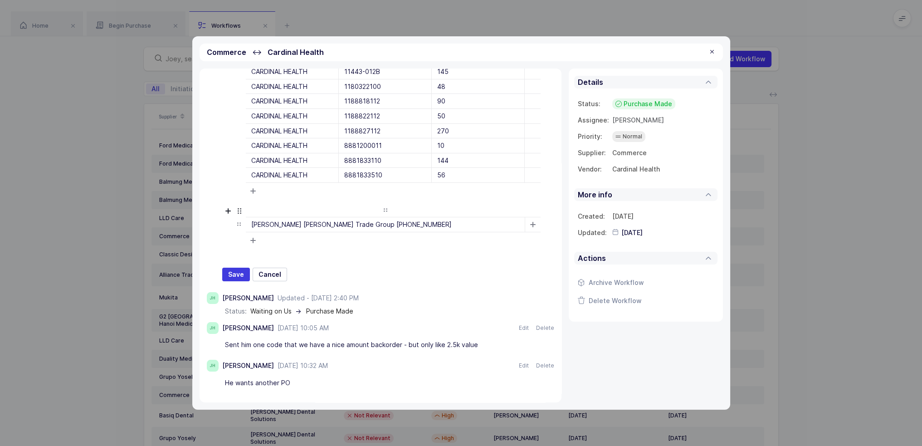
drag, startPoint x: 407, startPoint y: 226, endPoint x: 312, endPoint y: 217, distance: 95.6
click at [312, 217] on div "Joey Husney Janus Trade Group 718-414-1198" at bounding box center [385, 224] width 279 height 15
click at [311, 218] on div "Joey Husney Janus Trade Group 718-414-1198" at bounding box center [385, 224] width 279 height 15
drag, startPoint x: 448, startPoint y: 223, endPoint x: 246, endPoint y: 223, distance: 201.7
click at [246, 223] on div "Joey Husney Janus Trade Group 718-414-1198" at bounding box center [385, 224] width 279 height 15
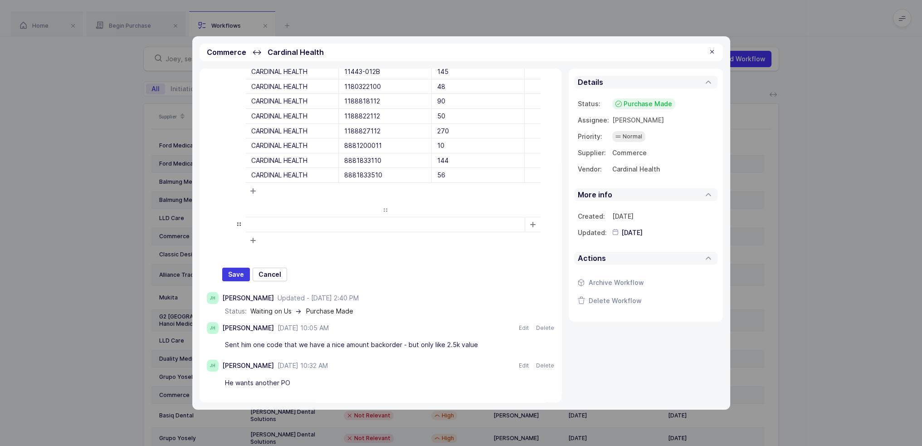
click at [240, 223] on icon at bounding box center [238, 223] width 11 height 11
click at [283, 217] on div at bounding box center [385, 224] width 279 height 15
click at [325, 217] on div at bounding box center [385, 224] width 279 height 15
click at [344, 226] on div at bounding box center [385, 224] width 279 height 15
click at [361, 238] on div at bounding box center [385, 240] width 279 height 15
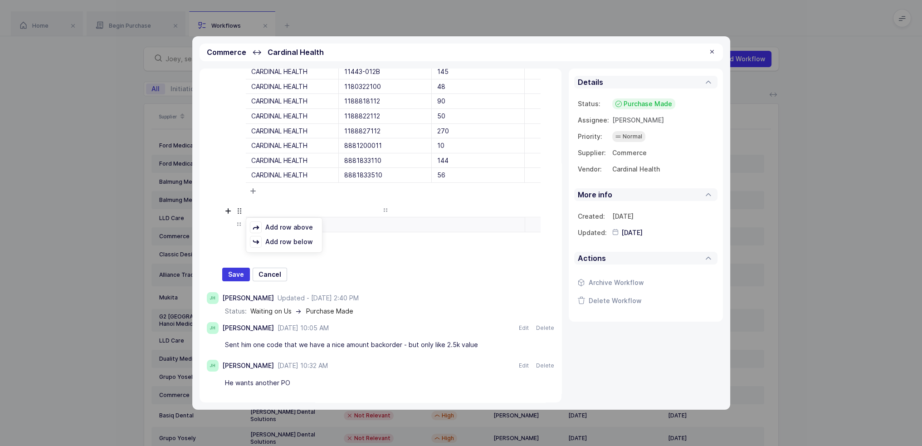
click at [366, 225] on div at bounding box center [385, 224] width 279 height 15
click at [239, 213] on icon at bounding box center [239, 210] width 11 height 11
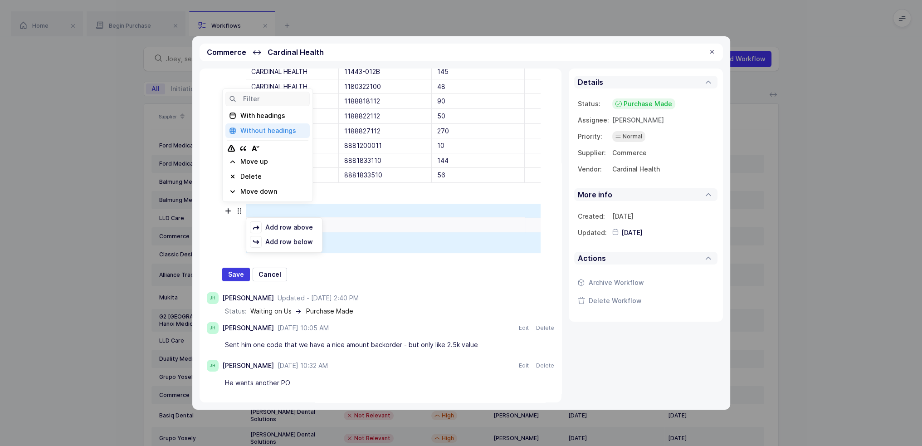
click at [241, 209] on icon at bounding box center [239, 210] width 11 height 11
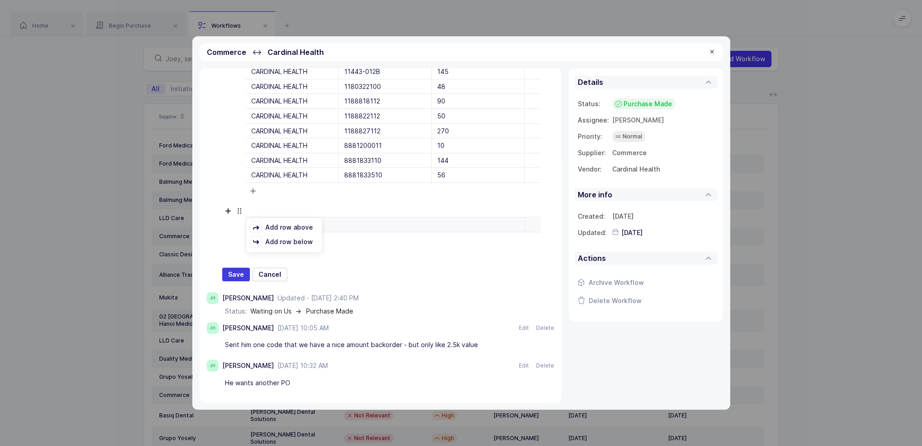
click at [232, 204] on div "Add row above Add row below Delete row Add column to left Add column to right D…" at bounding box center [388, 228] width 332 height 49
click at [228, 208] on icon at bounding box center [228, 210] width 11 height 11
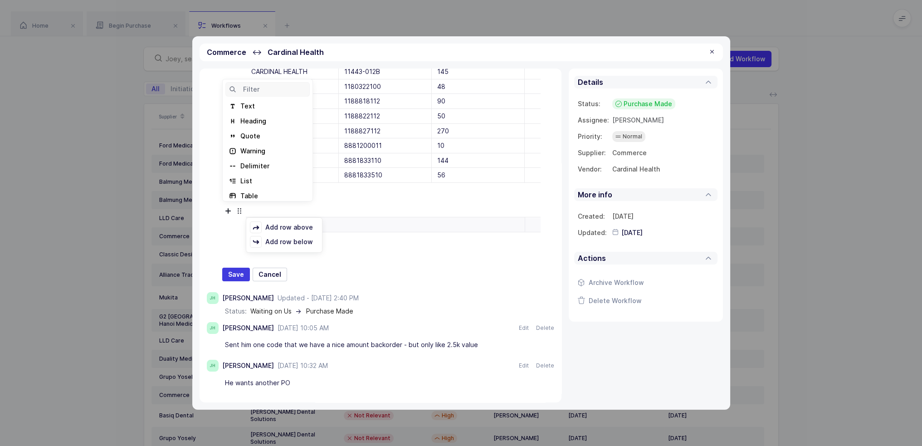
click at [227, 209] on icon at bounding box center [228, 210] width 11 height 11
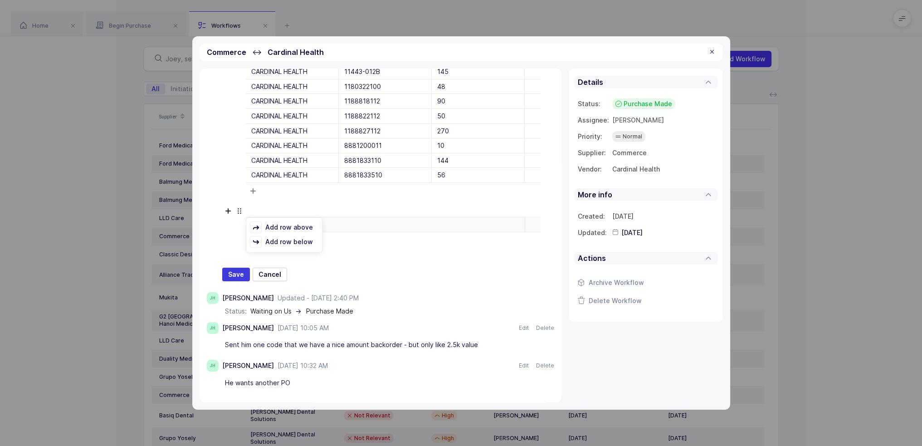
click at [219, 225] on div "JH Asking him about below codes from HS Preorder that we don't have pricing in …" at bounding box center [380, 136] width 347 height 290
click at [256, 243] on icon at bounding box center [255, 241] width 11 height 11
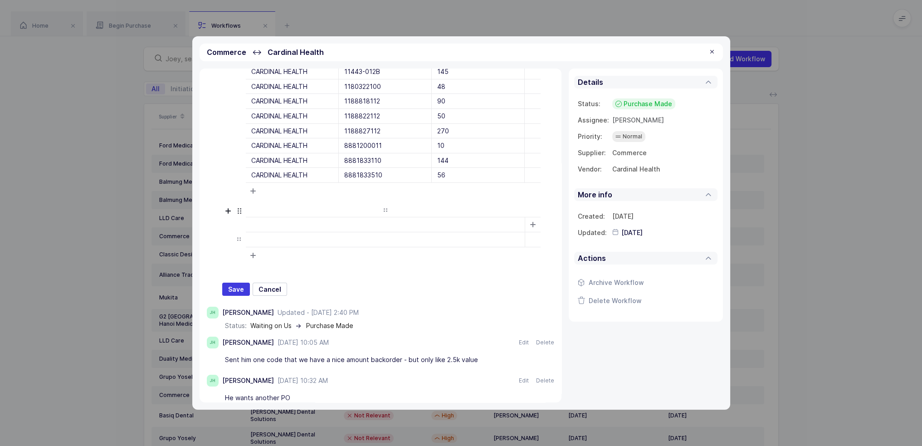
click at [273, 238] on div at bounding box center [385, 239] width 279 height 15
drag, startPoint x: 282, startPoint y: 250, endPoint x: 268, endPoint y: 219, distance: 33.9
click at [281, 217] on div "Add row above Add row below Delete row Add column to left Add column to right D…" at bounding box center [393, 240] width 295 height 46
drag, startPoint x: 269, startPoint y: 227, endPoint x: 368, endPoint y: 244, distance: 99.9
click at [354, 244] on div at bounding box center [385, 232] width 279 height 30
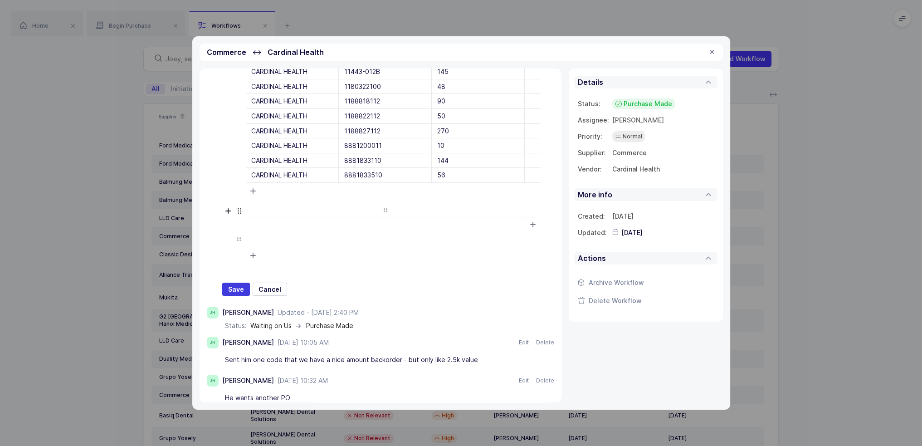
drag, startPoint x: 380, startPoint y: 243, endPoint x: 363, endPoint y: 238, distance: 18.1
click at [363, 238] on div at bounding box center [385, 239] width 279 height 15
drag, startPoint x: 358, startPoint y: 238, endPoint x: 285, endPoint y: 233, distance: 72.6
click at [285, 233] on div at bounding box center [385, 239] width 279 height 15
click at [296, 235] on div at bounding box center [385, 239] width 279 height 15
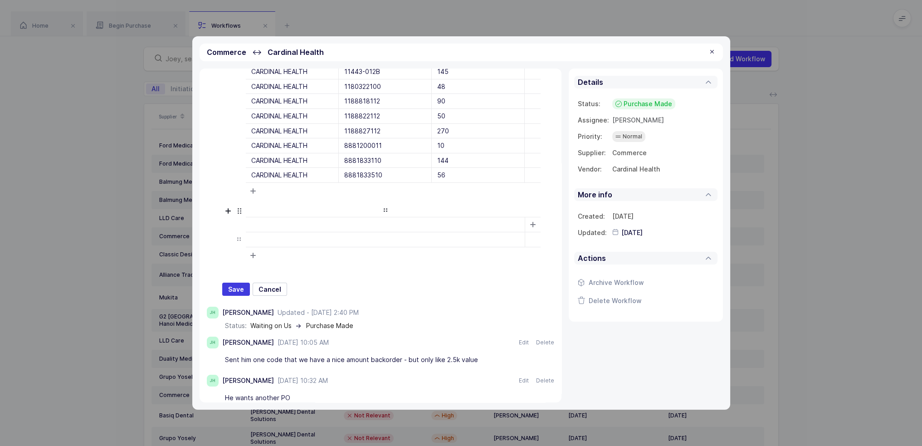
click at [385, 205] on icon at bounding box center [385, 209] width 11 height 11
click at [384, 209] on icon at bounding box center [385, 209] width 11 height 11
click at [355, 227] on div at bounding box center [385, 232] width 279 height 30
drag, startPoint x: 342, startPoint y: 193, endPoint x: 344, endPoint y: 219, distance: 26.4
click at [344, 219] on div "Asking him about below codes from HS Preorder that we don't have pricing in the…" at bounding box center [388, 129] width 332 height 276
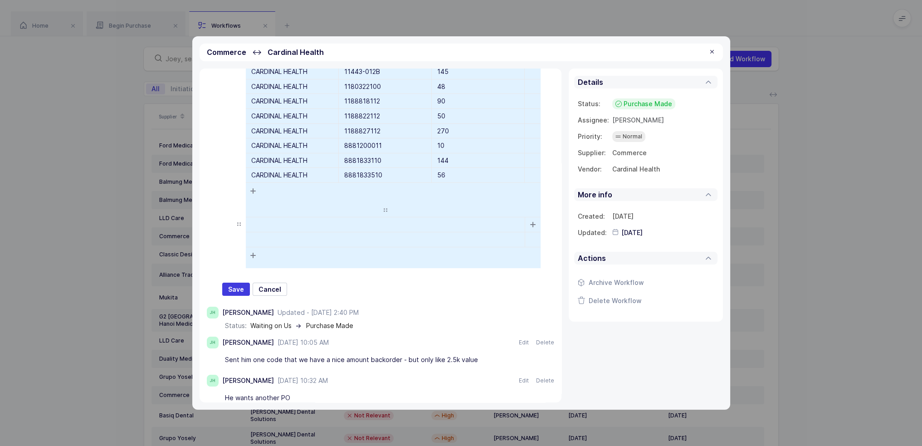
click at [280, 217] on div at bounding box center [385, 232] width 279 height 30
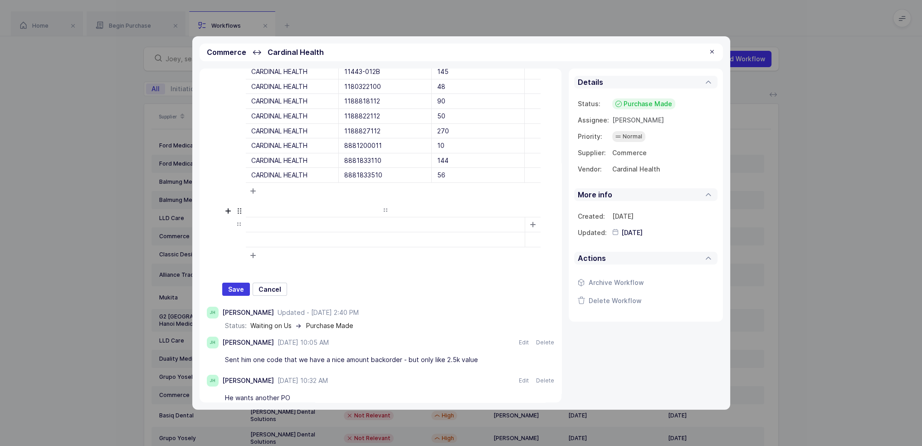
click at [262, 217] on div at bounding box center [385, 232] width 279 height 30
click at [257, 217] on div at bounding box center [385, 232] width 279 height 30
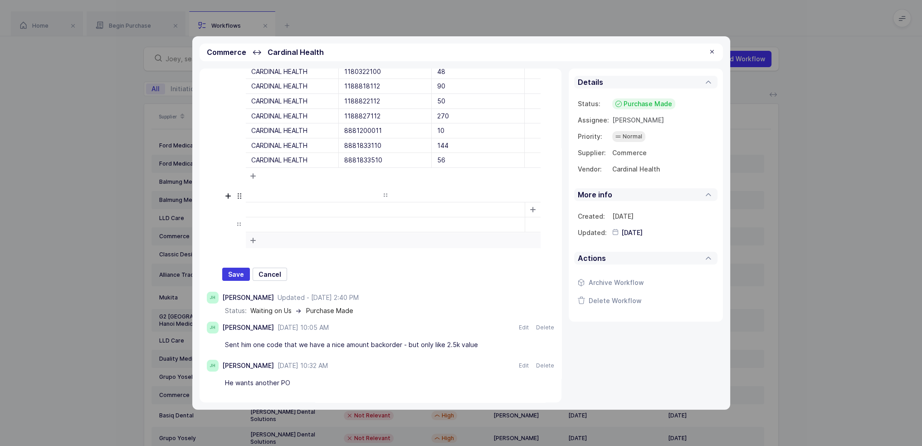
click at [264, 234] on div at bounding box center [385, 240] width 279 height 15
drag, startPoint x: 321, startPoint y: 235, endPoint x: 537, endPoint y: 243, distance: 215.9
click at [525, 241] on div at bounding box center [385, 240] width 279 height 15
click at [525, 243] on div at bounding box center [385, 240] width 279 height 15
click at [535, 224] on div at bounding box center [532, 217] width 15 height 30
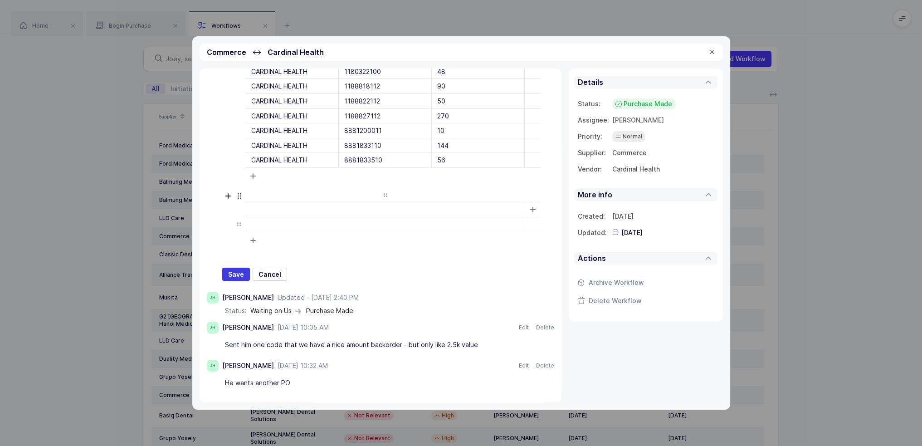
click at [451, 224] on div at bounding box center [385, 224] width 279 height 15
click at [454, 209] on div at bounding box center [385, 209] width 279 height 15
drag, startPoint x: 289, startPoint y: 201, endPoint x: 290, endPoint y: 227, distance: 25.9
click at [290, 227] on div at bounding box center [385, 217] width 279 height 30
click at [235, 223] on icon at bounding box center [238, 223] width 11 height 11
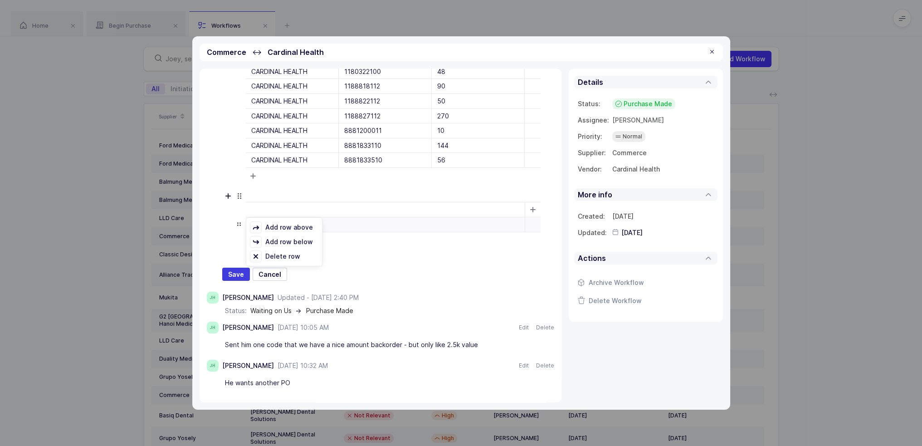
click at [235, 223] on icon at bounding box center [238, 223] width 11 height 11
click at [241, 220] on icon at bounding box center [238, 223] width 11 height 11
click at [278, 254] on div "Delete row" at bounding box center [282, 256] width 35 height 10
click at [279, 253] on div "Delete row" at bounding box center [282, 256] width 35 height 10
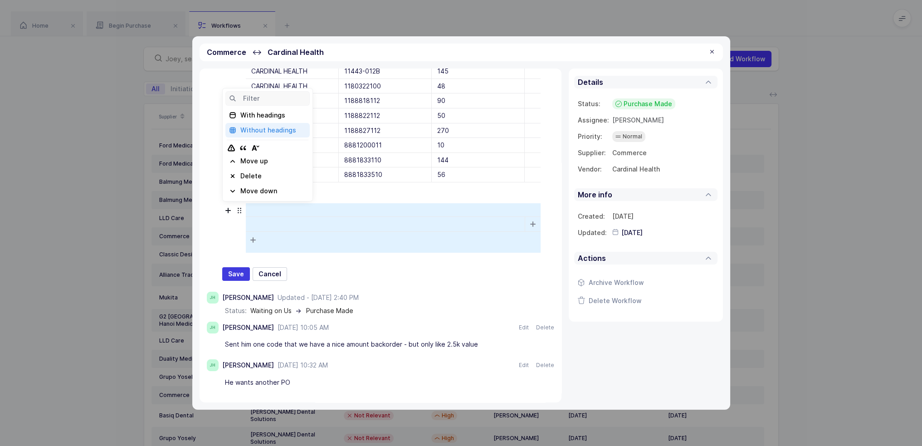
click at [238, 213] on icon at bounding box center [239, 210] width 11 height 11
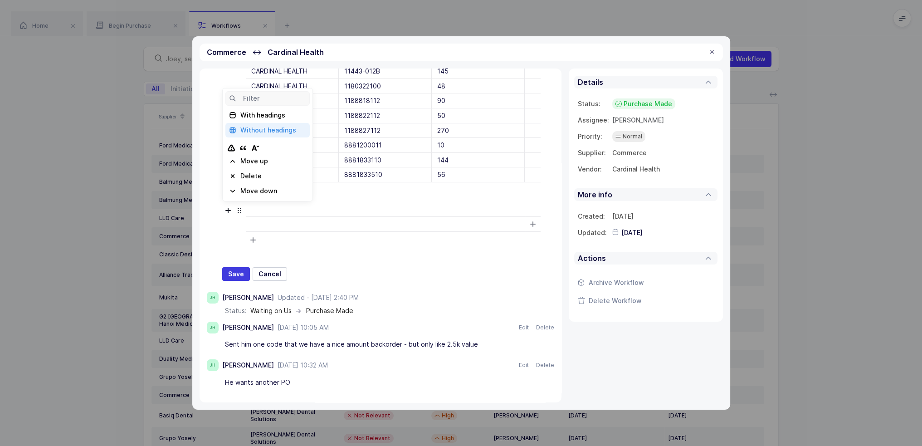
click at [256, 172] on div "Delete" at bounding box center [250, 175] width 21 height 9
click at [280, 174] on div "Click to delete" at bounding box center [263, 175] width 47 height 9
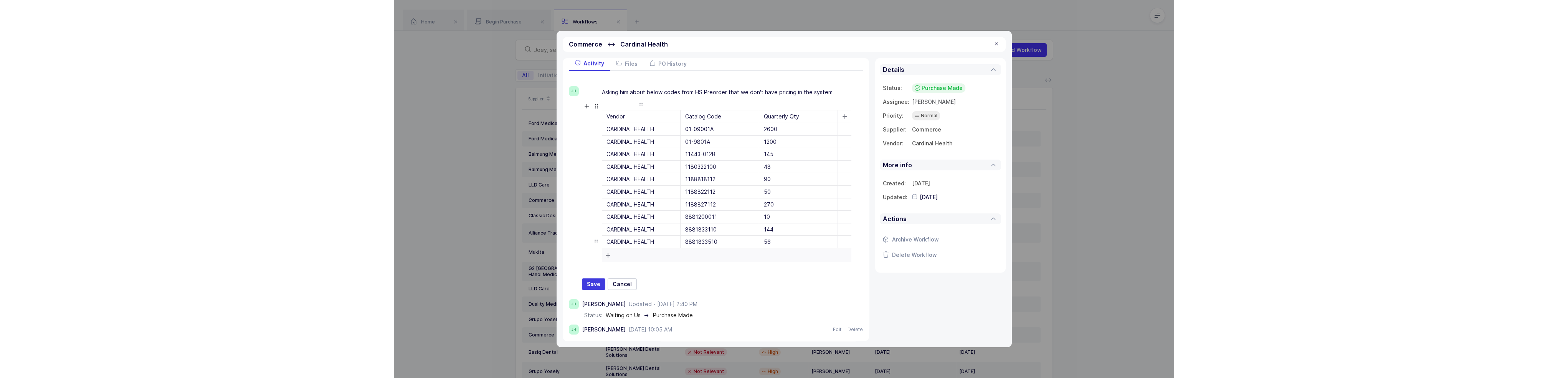
scroll to position [0, 0]
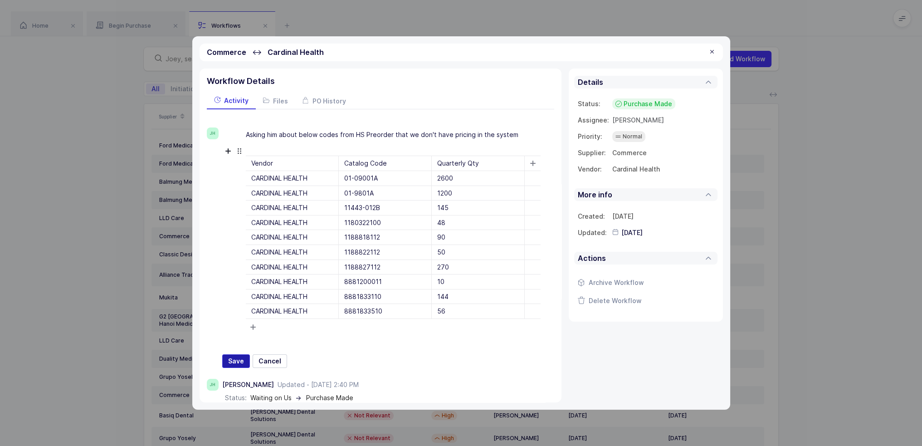
click at [245, 363] on button "Save" at bounding box center [236, 361] width 28 height 14
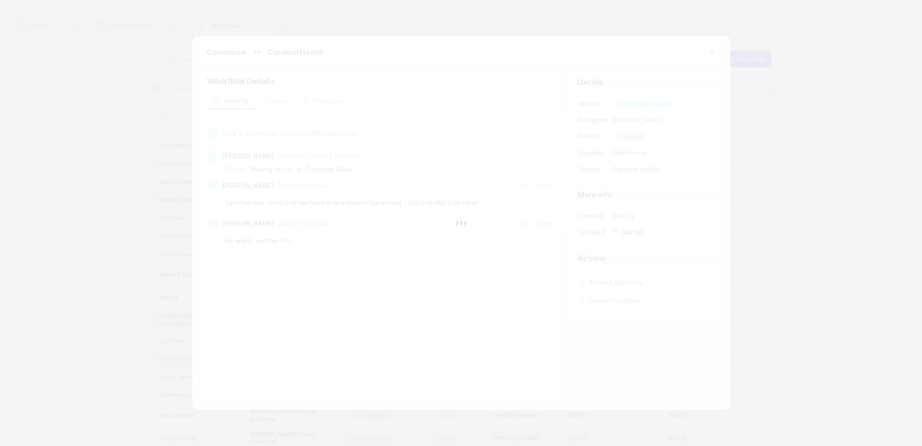
type input "2025-09-03"
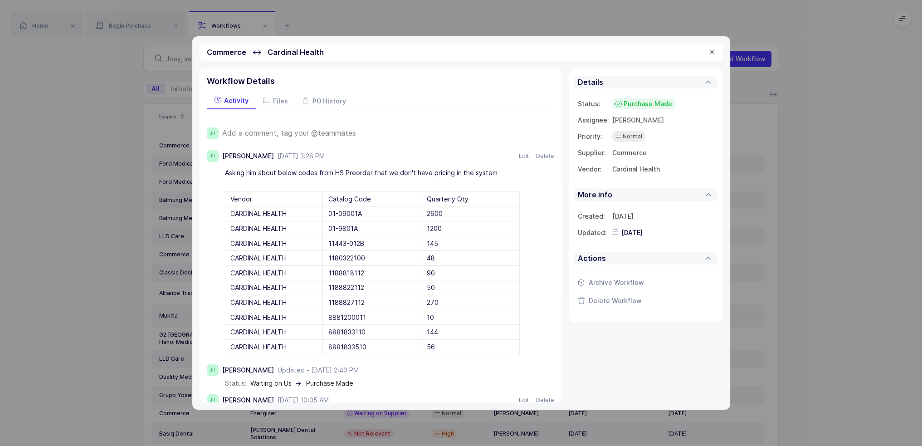
click at [645, 102] on span "Purchase Made" at bounding box center [647, 103] width 49 height 9
click at [645, 175] on span "Waiting on Supplier" at bounding box center [633, 173] width 61 height 9
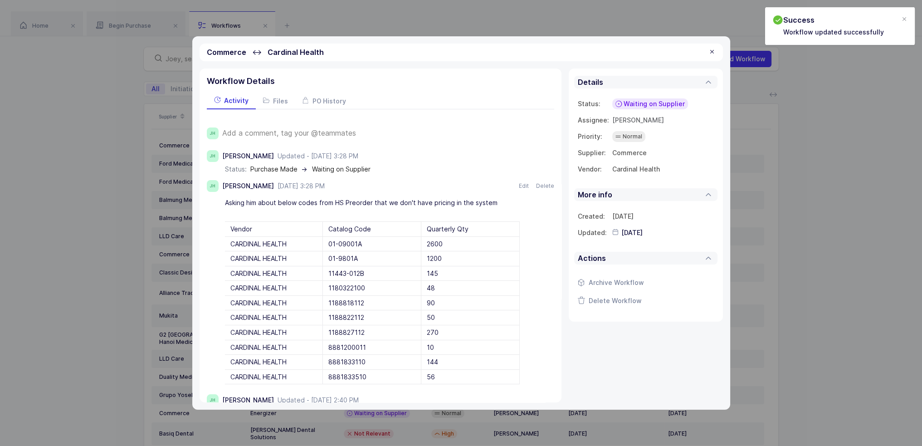
click at [713, 53] on div at bounding box center [711, 52] width 7 height 8
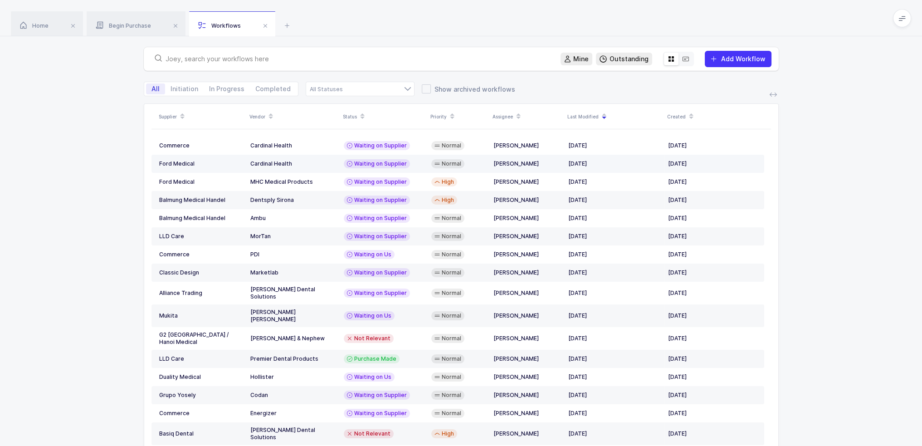
click at [334, 157] on td "Cardinal Health" at bounding box center [293, 164] width 93 height 18
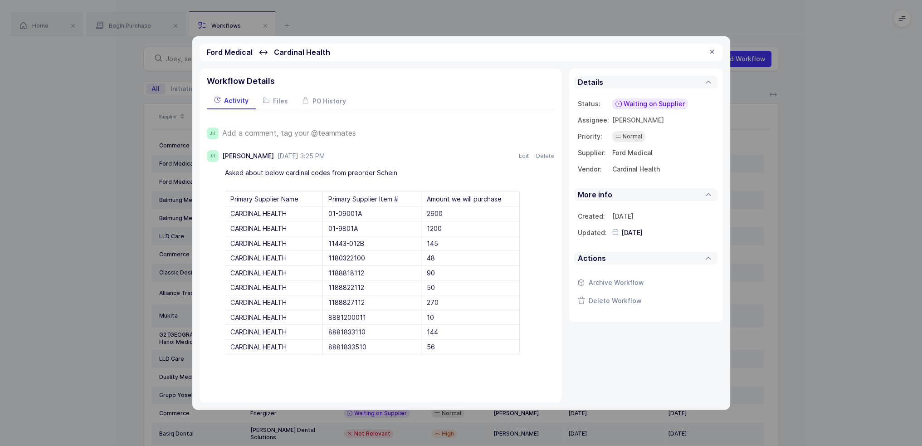
click at [713, 51] on div at bounding box center [711, 52] width 7 height 8
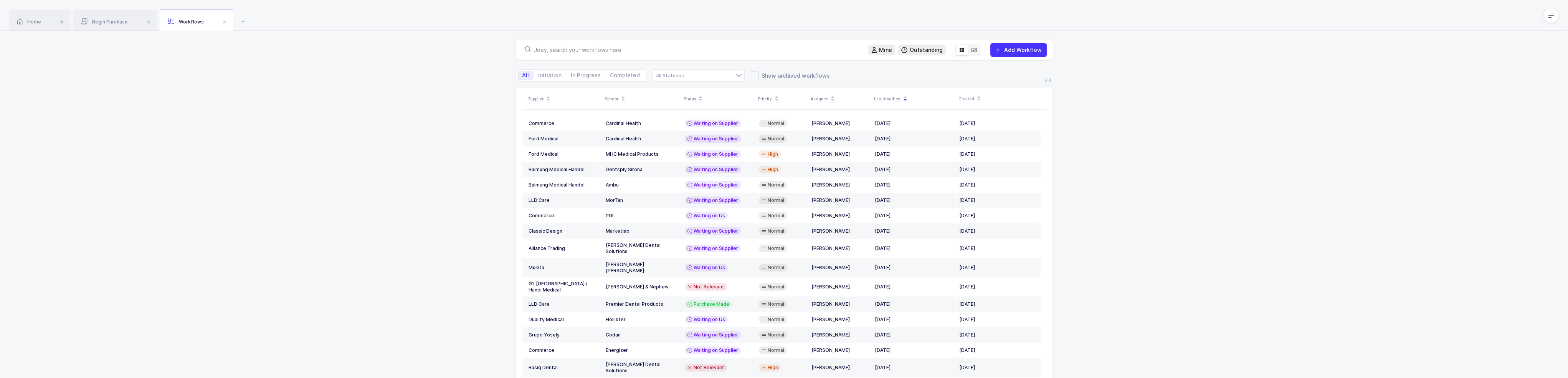
click at [687, 50] on input "text" at bounding box center [697, 49] width 325 height 8
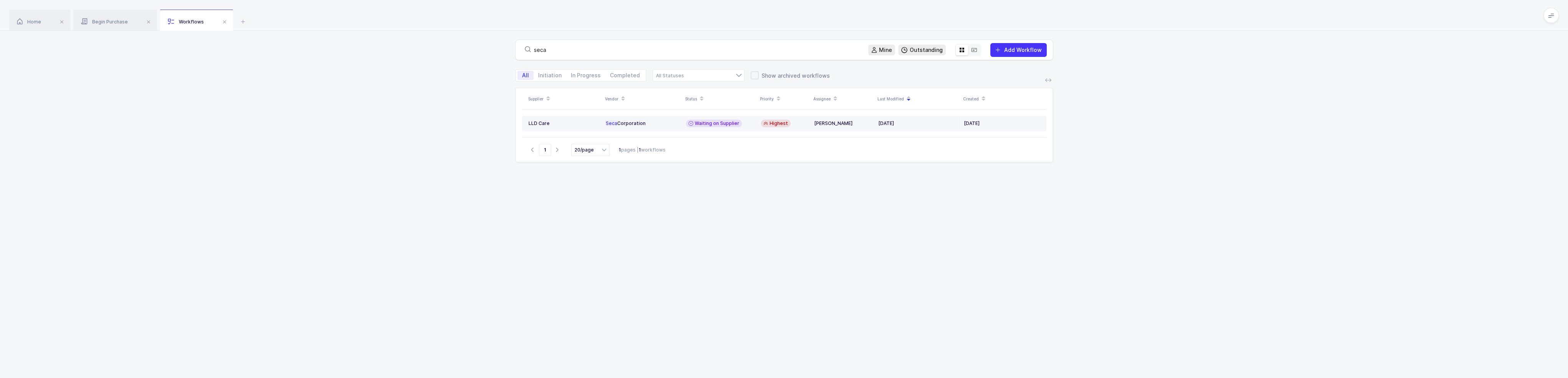
type input "seca"
click at [680, 121] on td "Seca Corporation" at bounding box center [643, 123] width 80 height 15
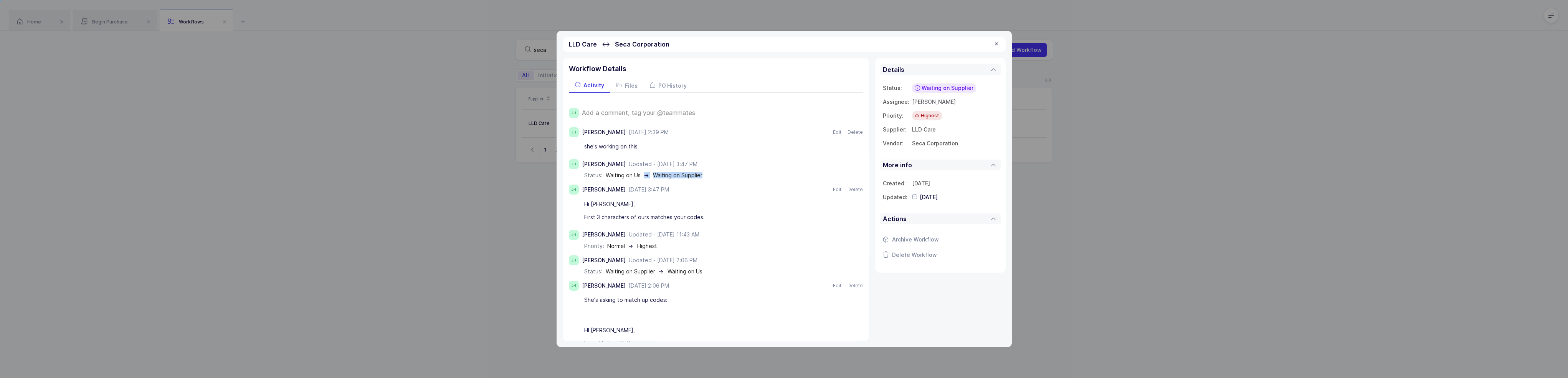
drag, startPoint x: 644, startPoint y: 173, endPoint x: 737, endPoint y: 190, distance: 94.5
click at [739, 178] on div "JH Joey Husney August 25, 2025 at 2:39 PM Aug 25, 2025 Edit Delete she's workin…" at bounding box center [715, 336] width 294 height 418
drag, startPoint x: 728, startPoint y: 218, endPoint x: 727, endPoint y: 214, distance: 4.1
click at [727, 214] on div "First 3 characters of ours matches your codes." at bounding box center [709, 216] width 250 height 13
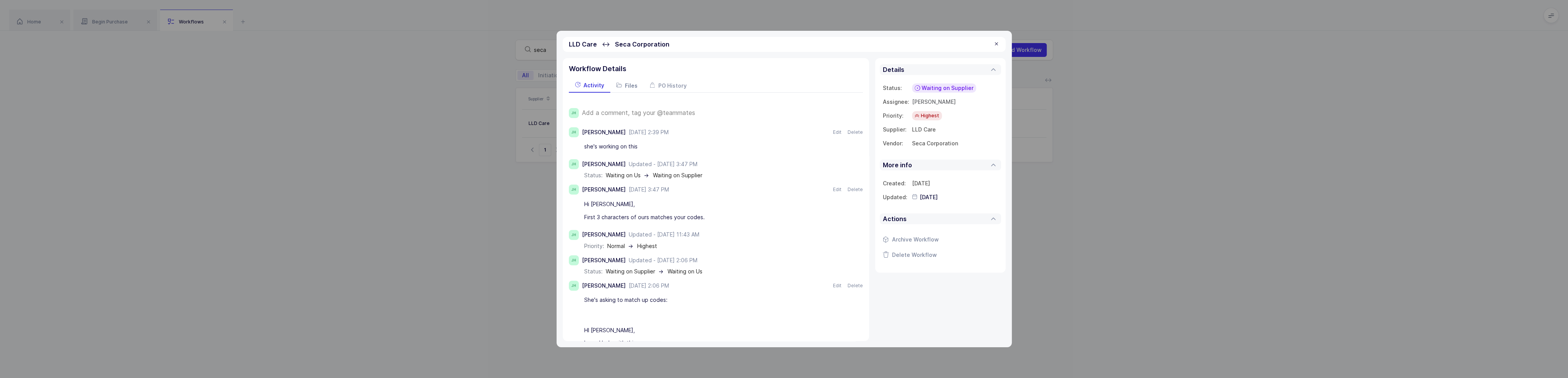
click at [629, 86] on span "Files" at bounding box center [631, 86] width 13 height 7
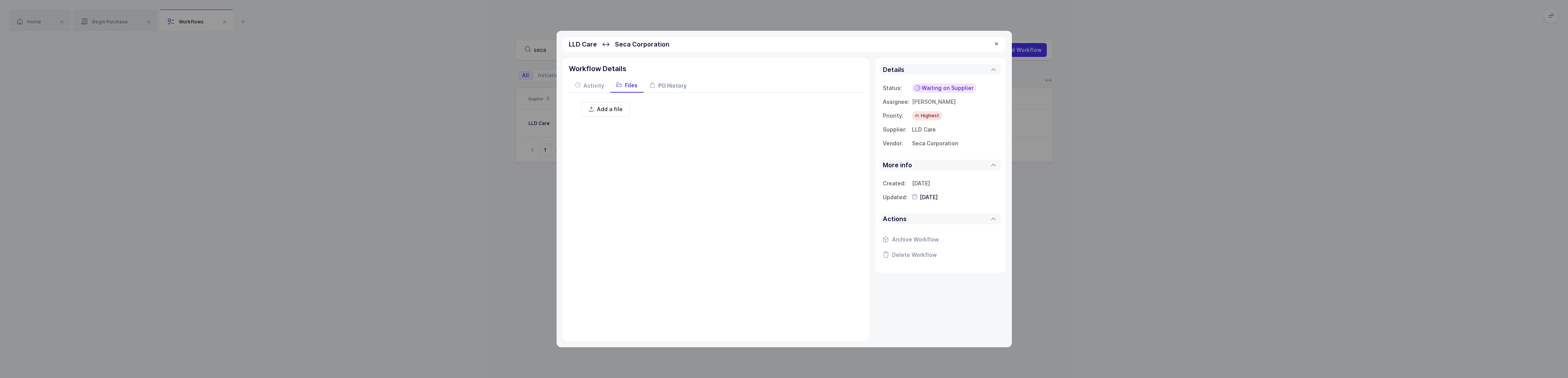
click at [668, 87] on span "PO History" at bounding box center [672, 86] width 29 height 7
click at [593, 84] on span "Activity" at bounding box center [594, 86] width 20 height 7
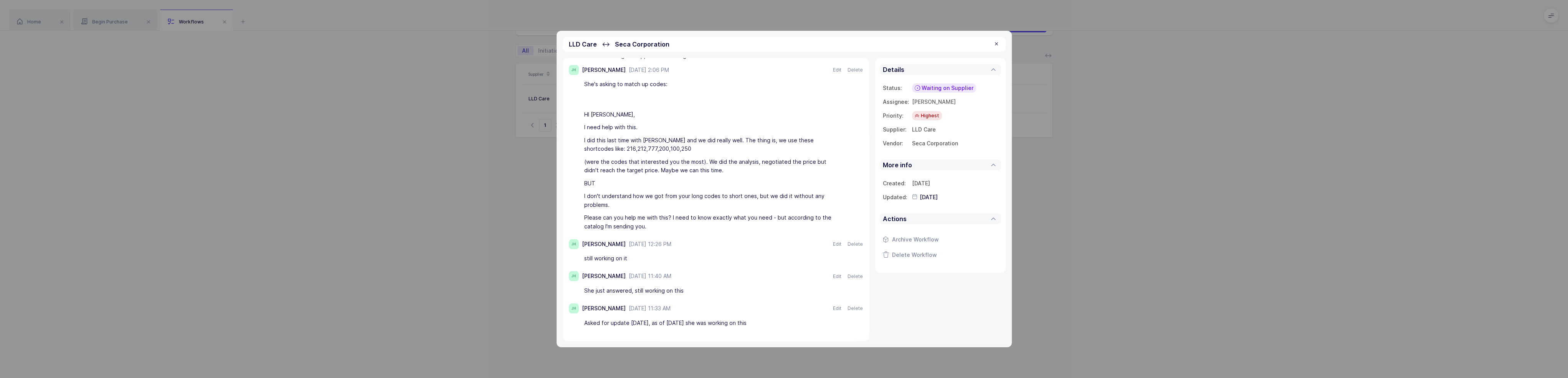
scroll to position [45, 0]
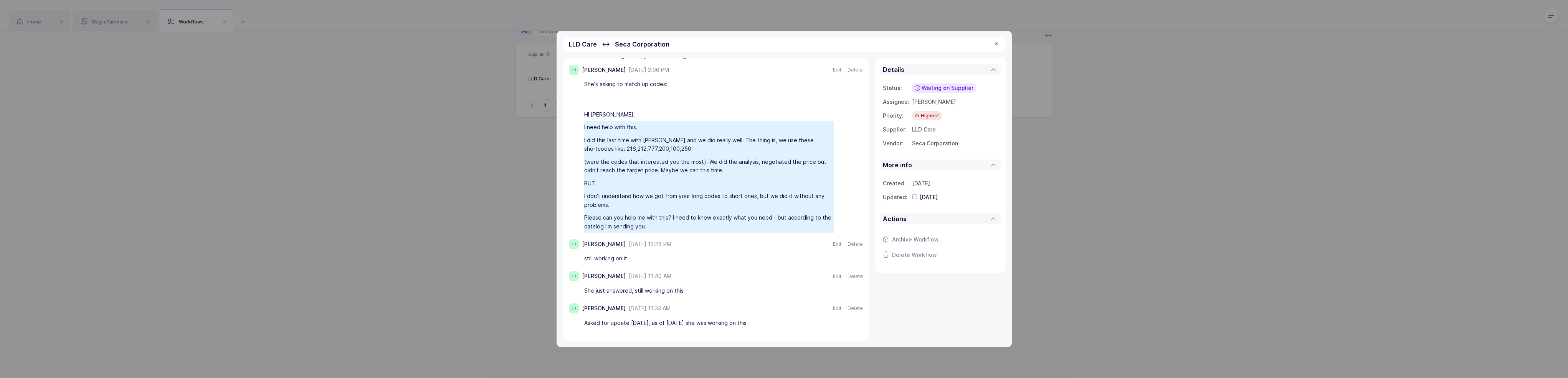
drag, startPoint x: 661, startPoint y: 127, endPoint x: 673, endPoint y: 221, distance: 94.8
click at [673, 221] on div "She's asking to match up codes: HI Joey, I need help with this. I did this last…" at bounding box center [715, 155] width 294 height 155
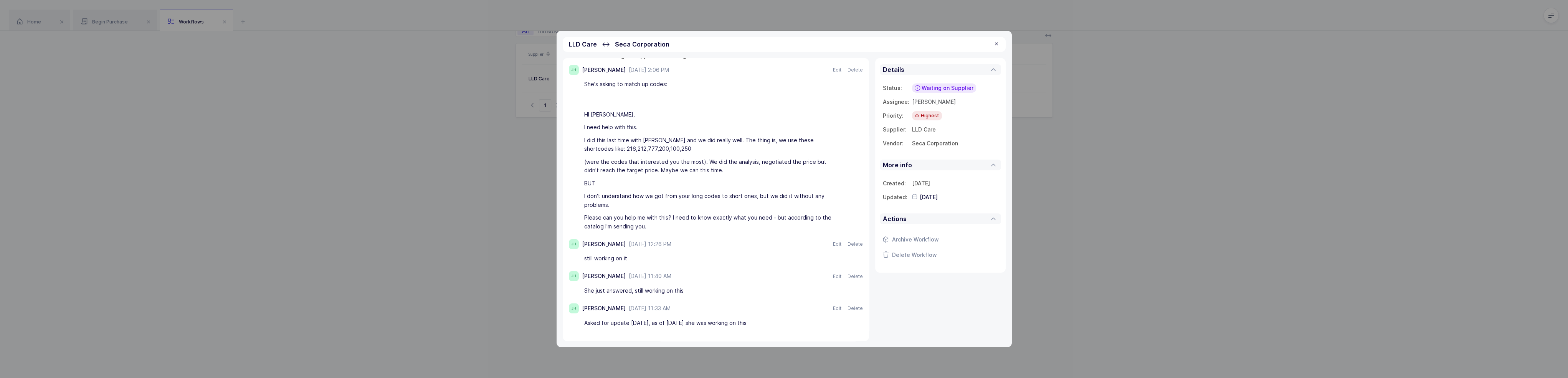
click at [673, 221] on div "Please can you help me with this? I need to know exactly what you need - but ac…" at bounding box center [709, 221] width 250 height 21
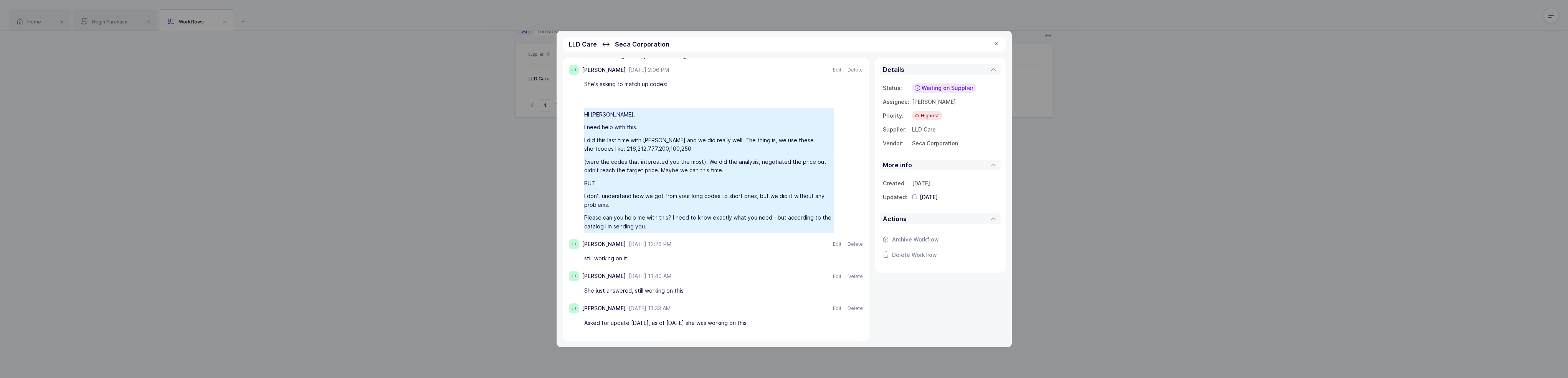
drag, startPoint x: 665, startPoint y: 222, endPoint x: 642, endPoint y: 120, distance: 104.6
click at [642, 120] on div "She's asking to match up codes: HI Joey, I need help with this. I did this last…" at bounding box center [715, 155] width 294 height 155
click at [642, 121] on div "I need help with this." at bounding box center [709, 127] width 250 height 13
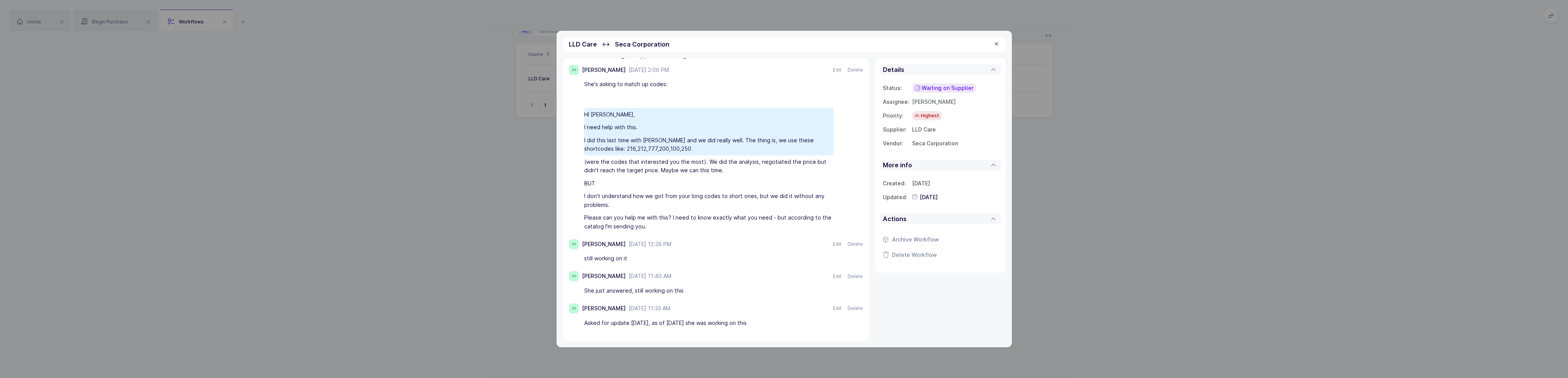
drag, startPoint x: 642, startPoint y: 111, endPoint x: 655, endPoint y: 146, distance: 37.3
click at [655, 146] on div "She's asking to match up codes: HI Joey, I need help with this. I did this last…" at bounding box center [715, 155] width 294 height 155
click at [655, 146] on div "I did this last time with Shmuel and we did really well. The thing is, we use t…" at bounding box center [709, 144] width 250 height 21
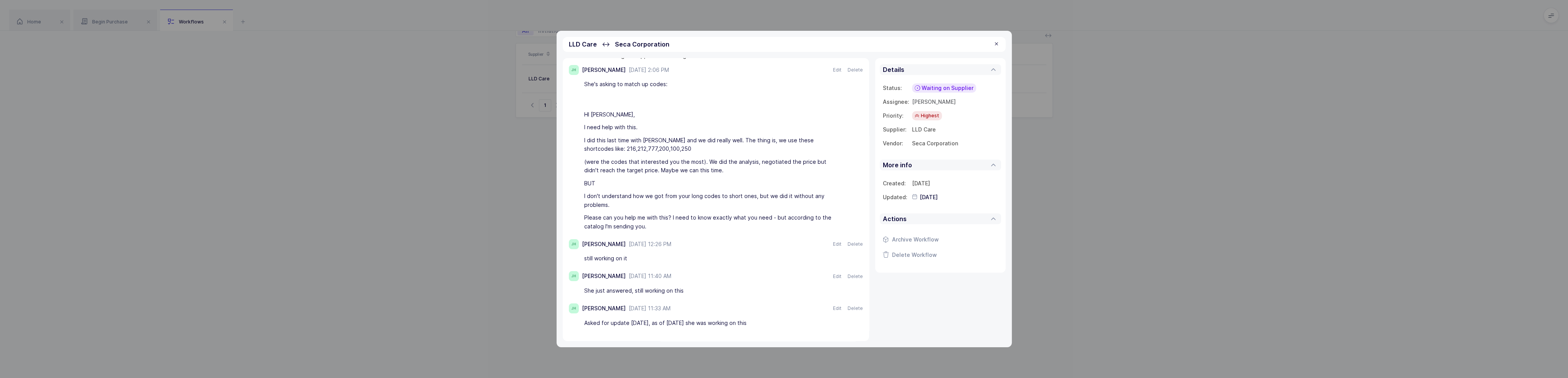
drag, startPoint x: 676, startPoint y: 147, endPoint x: 662, endPoint y: 147, distance: 14.0
click at [662, 147] on div "I did this last time with Shmuel and we did really well. The thing is, we use t…" at bounding box center [709, 144] width 250 height 21
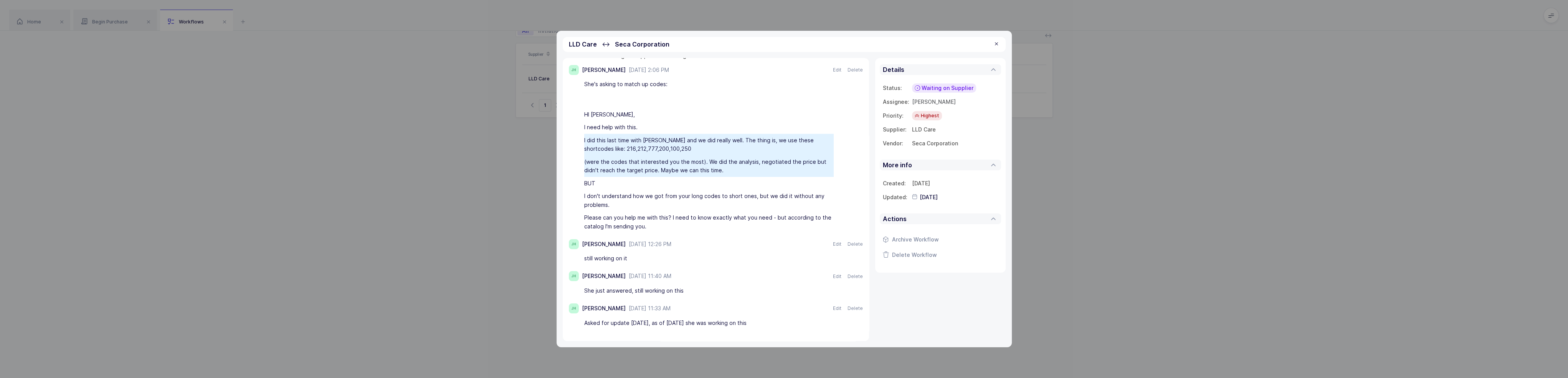
drag, startPoint x: 676, startPoint y: 154, endPoint x: 715, endPoint y: 167, distance: 41.1
click at [715, 167] on div "She's asking to match up codes: HI Joey, I need help with this. I did this last…" at bounding box center [715, 155] width 294 height 155
click at [715, 167] on div "(were the codes that interested you the most). We did the analysis, negotiated …" at bounding box center [709, 165] width 250 height 21
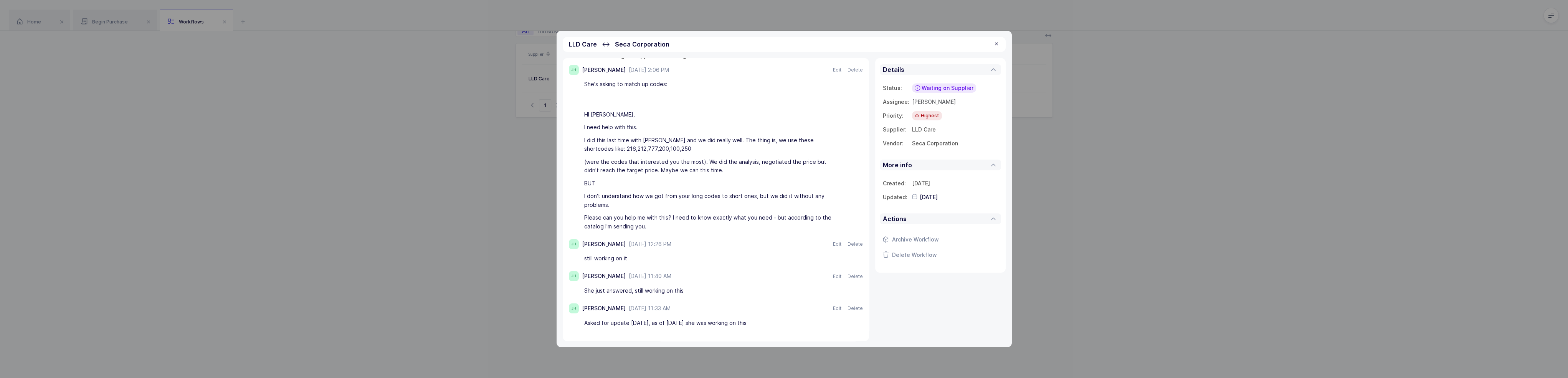
click at [719, 166] on div "(were the codes that interested you the most). We did the analysis, negotiated …" at bounding box center [709, 165] width 250 height 21
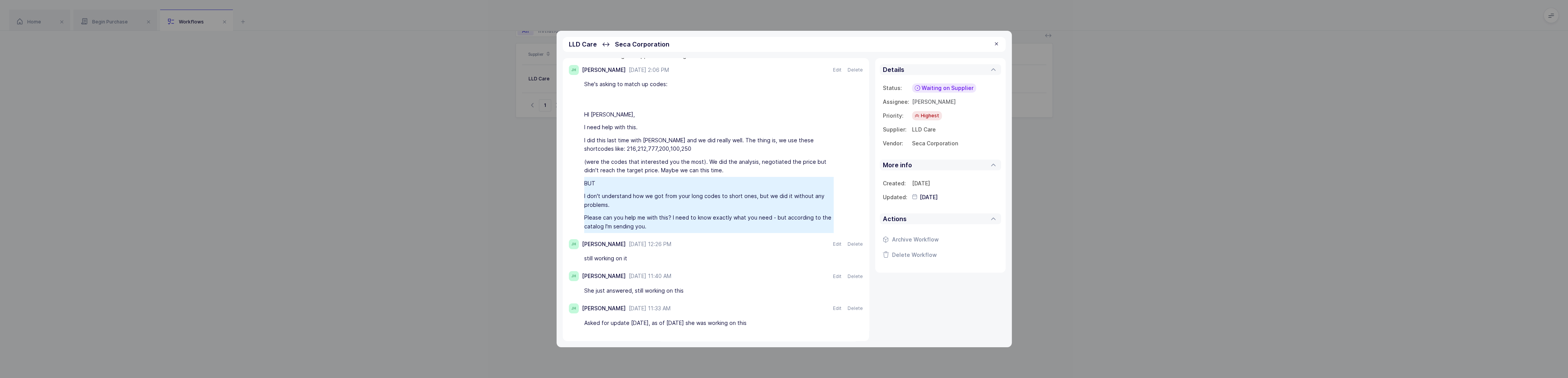
drag, startPoint x: 635, startPoint y: 180, endPoint x: 651, endPoint y: 218, distance: 41.2
click at [651, 218] on div "She's asking to match up codes: HI Joey, I need help with this. I did this last…" at bounding box center [715, 155] width 294 height 155
click at [651, 218] on div "Please can you help me with this? I need to know exactly what you need - but ac…" at bounding box center [709, 221] width 250 height 21
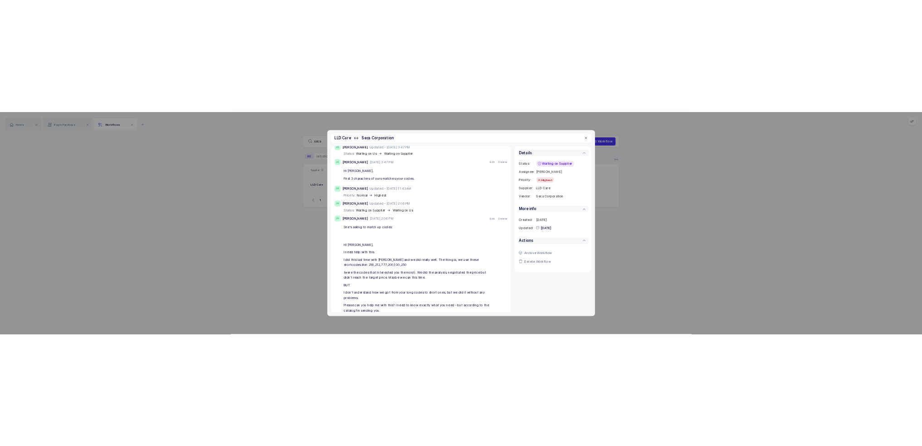
scroll to position [181, 0]
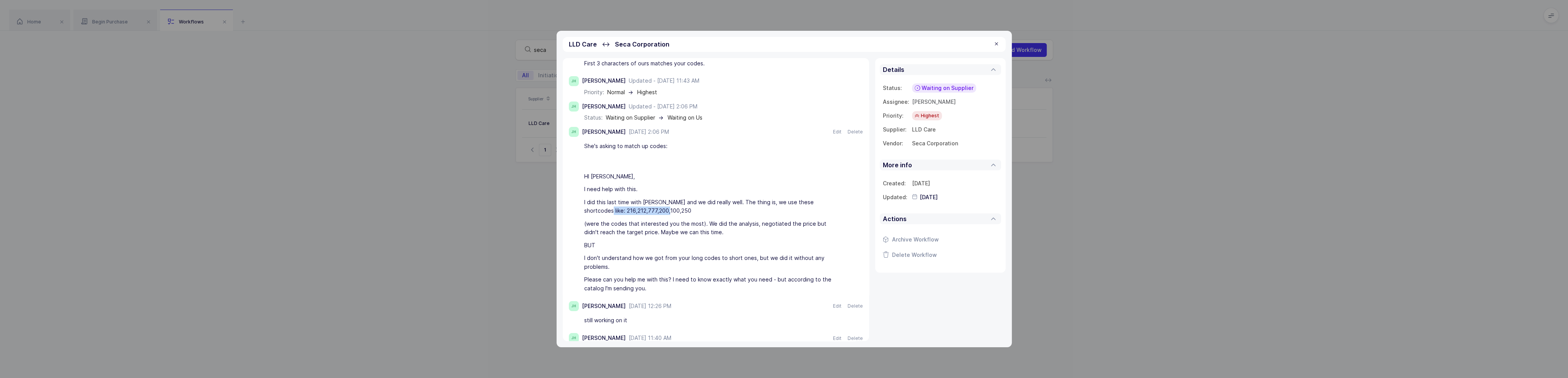
drag, startPoint x: 585, startPoint y: 209, endPoint x: 659, endPoint y: 208, distance: 74.0
click at [659, 208] on div "I did this last time with Shmuel and we did really well. The thing is, we use t…" at bounding box center [709, 206] width 250 height 21
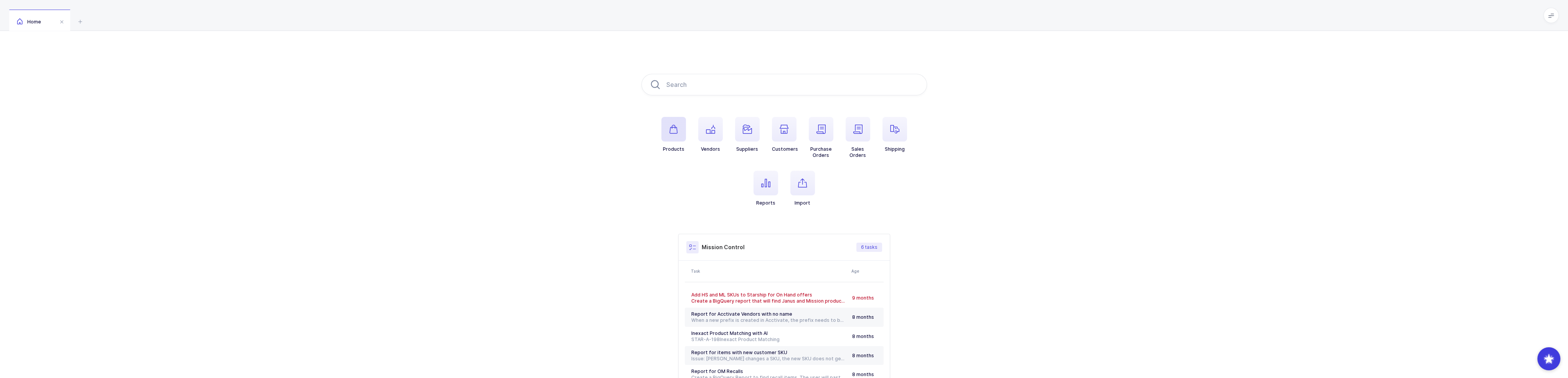
click at [675, 138] on span "button" at bounding box center [673, 129] width 25 height 25
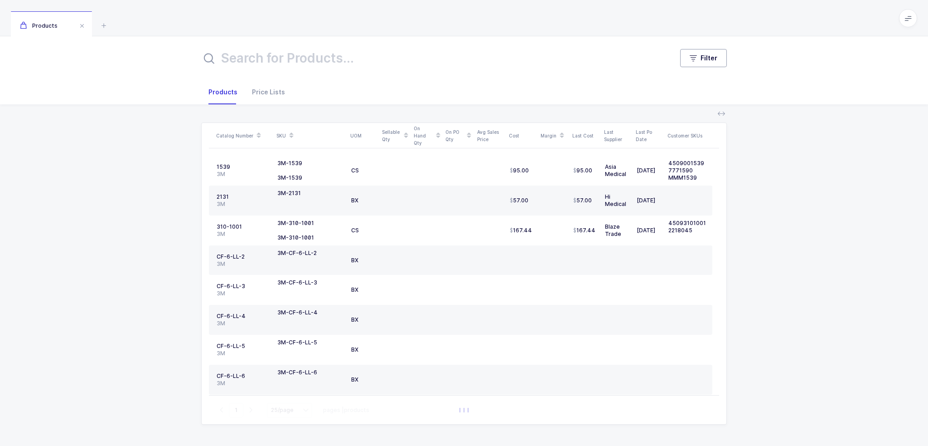
click at [700, 65] on button "Filter" at bounding box center [703, 58] width 47 height 18
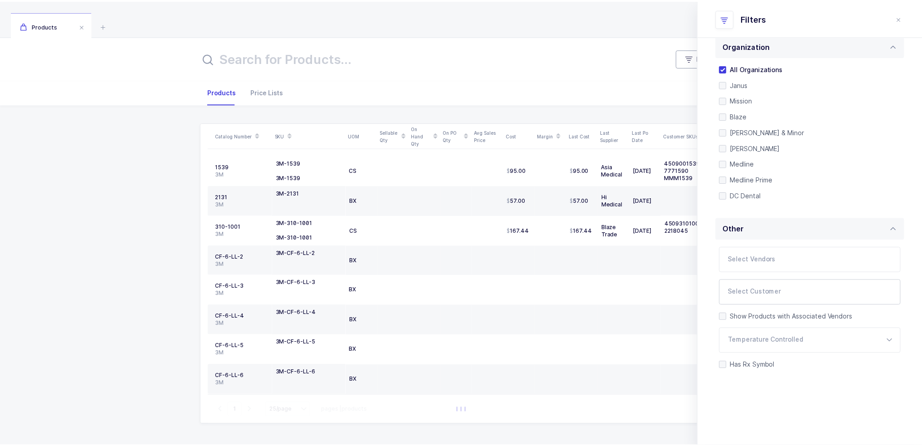
scroll to position [191, 0]
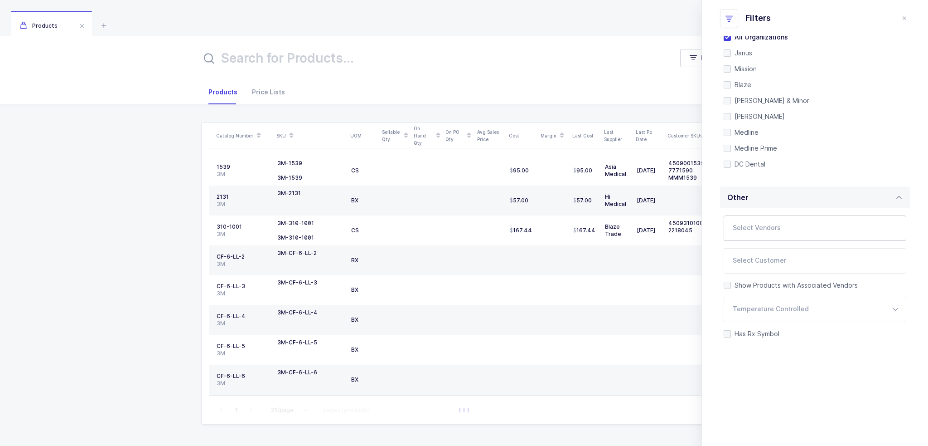
click at [777, 225] on input "text" at bounding box center [806, 231] width 146 height 12
type input "seca"
click at [769, 257] on span "Seca Corporation" at bounding box center [771, 259] width 54 height 8
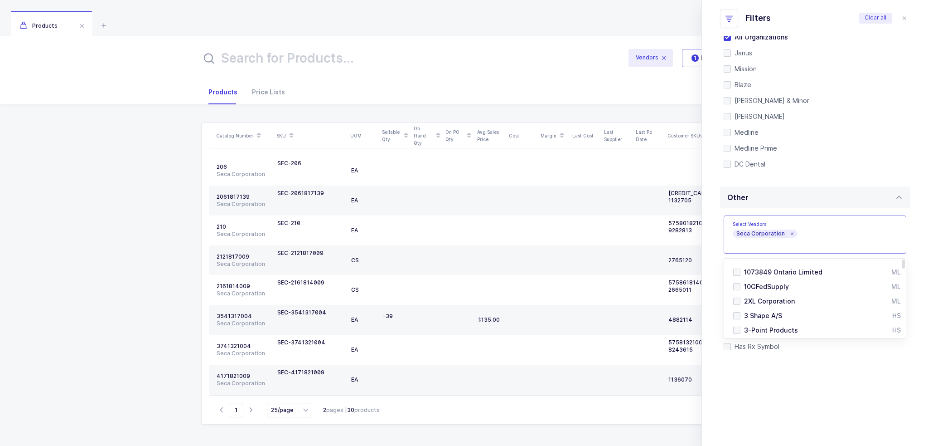
click at [312, 56] on input "text" at bounding box center [408, 58] width 415 height 22
paste input "8691321004"
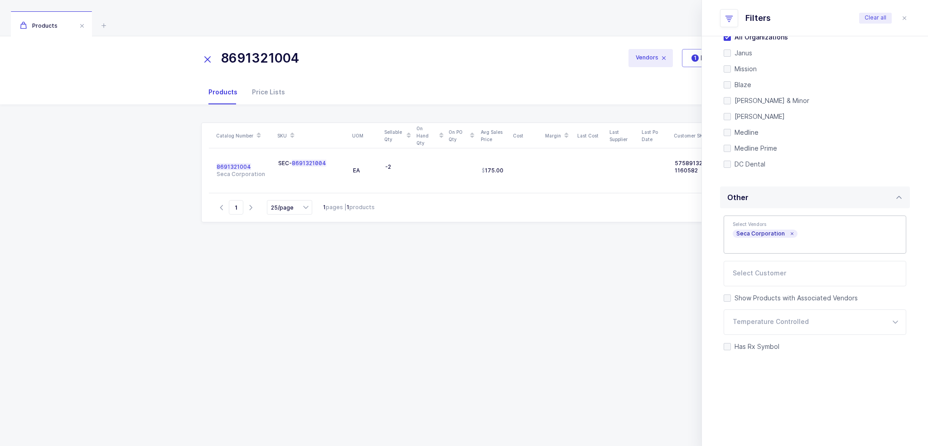
drag, startPoint x: 247, startPoint y: 57, endPoint x: 347, endPoint y: 53, distance: 100.2
click at [347, 53] on input "8691321004" at bounding box center [408, 58] width 415 height 22
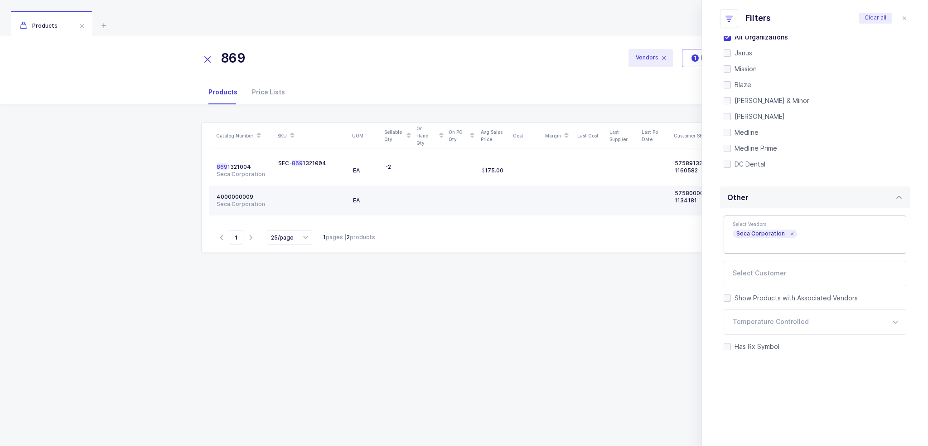
click at [360, 197] on div "EA" at bounding box center [365, 200] width 25 height 7
click at [355, 198] on div "EA" at bounding box center [365, 200] width 25 height 7
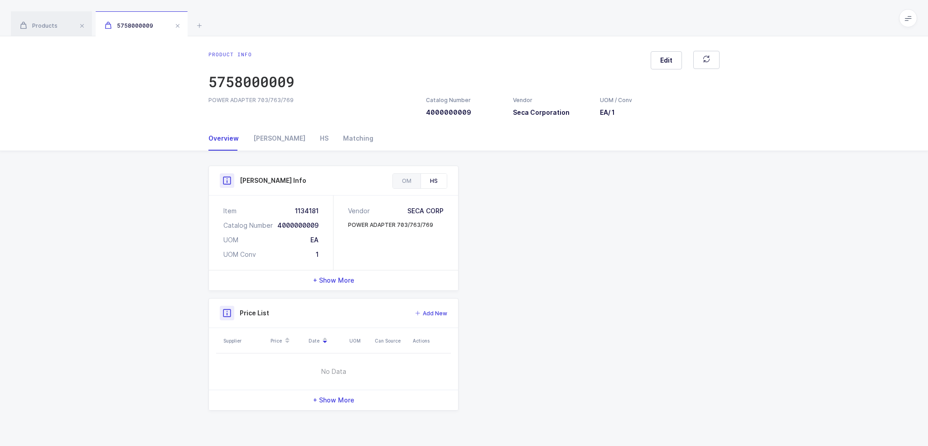
click at [151, 197] on div "Product Info Catalog Number 4000000009 Vendor Seca Corporation UOM / Conv EA / …" at bounding box center [464, 291] width 928 height 281
click at [263, 140] on div "Owens" at bounding box center [279, 138] width 67 height 24
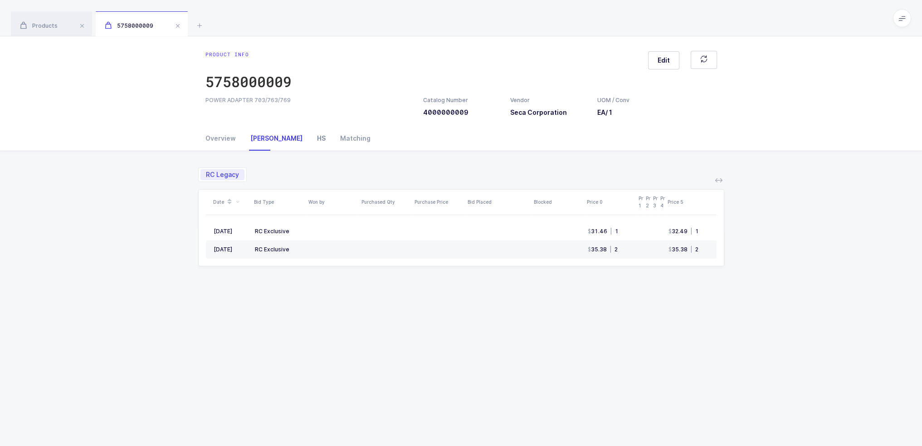
click at [310, 140] on div "HS" at bounding box center [321, 138] width 23 height 24
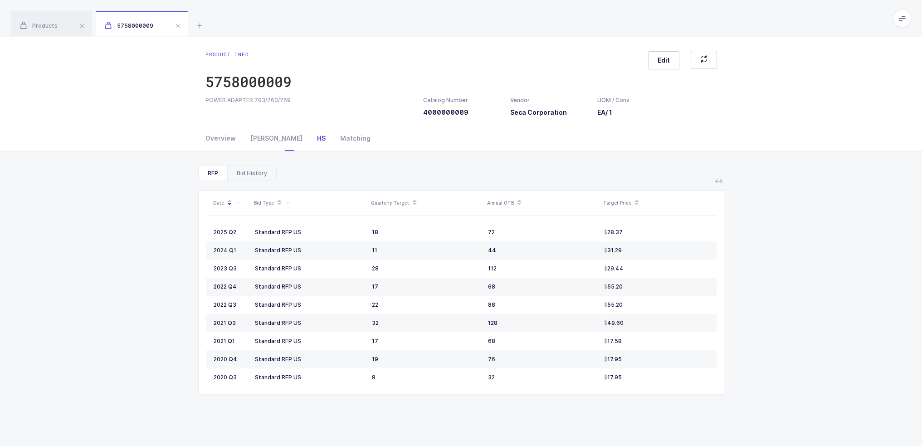
click at [258, 172] on div "Bid History" at bounding box center [251, 173] width 49 height 15
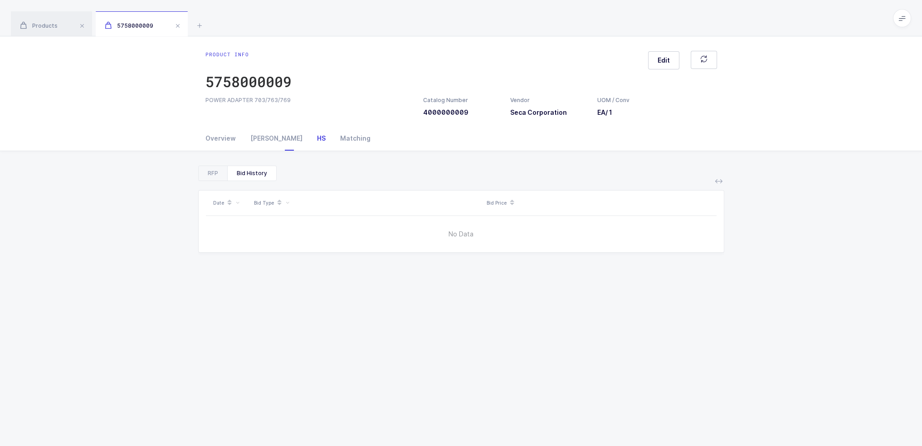
click at [209, 165] on div "RFP Bid History" at bounding box center [237, 172] width 78 height 15
click at [210, 160] on div "RFP Bid History Date Bid Type Quarterly Target Annual OTB Target Price 2025 Q2 …" at bounding box center [460, 343] width 907 height 384
click at [215, 179] on div "RFP" at bounding box center [213, 173] width 29 height 15
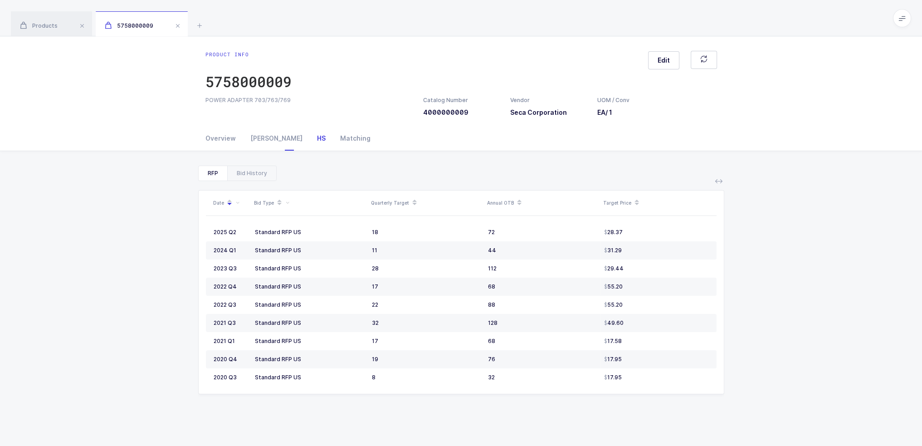
click at [218, 122] on div "Product info 5758000009 Edit POWER ADAPTER 703/763/769 Catalog Number 400000000…" at bounding box center [461, 81] width 922 height 90
click at [220, 132] on div "Overview" at bounding box center [224, 138] width 38 height 24
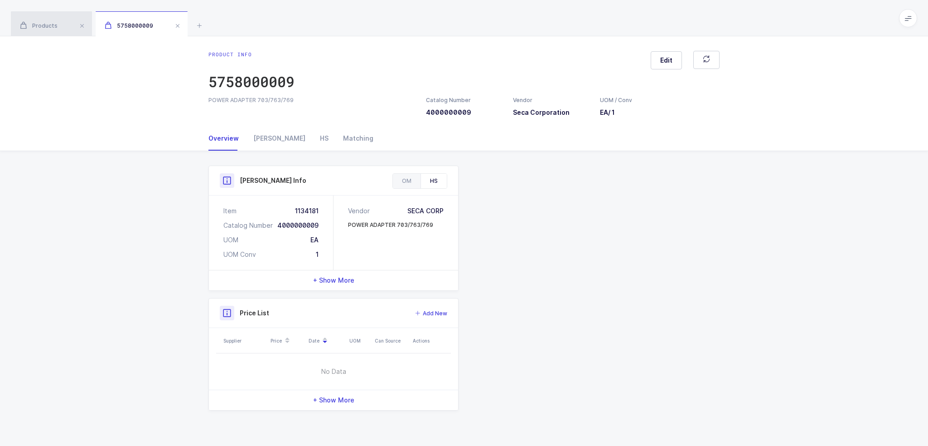
click at [44, 27] on span "Products" at bounding box center [39, 25] width 38 height 7
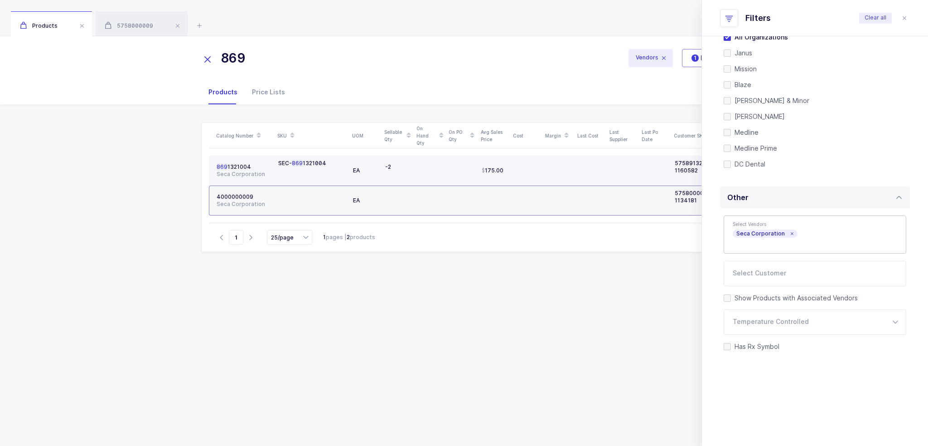
click at [391, 173] on div at bounding box center [397, 173] width 25 height 7
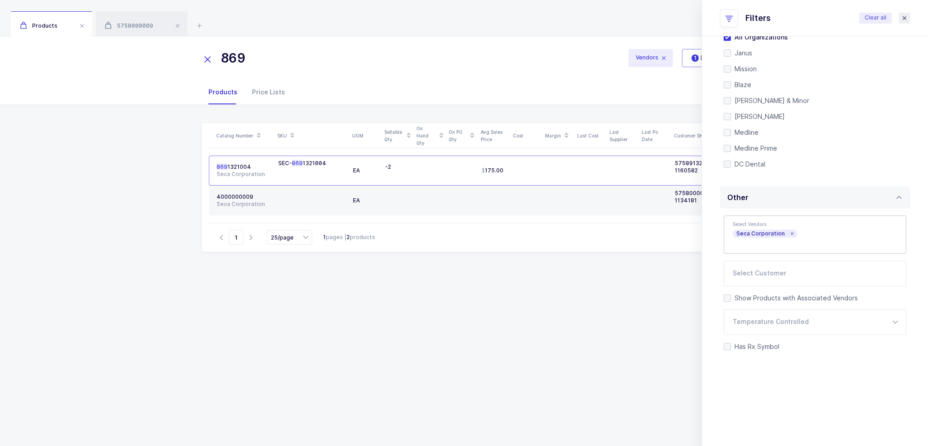
click at [902, 19] on icon "close drawer" at bounding box center [904, 18] width 7 height 7
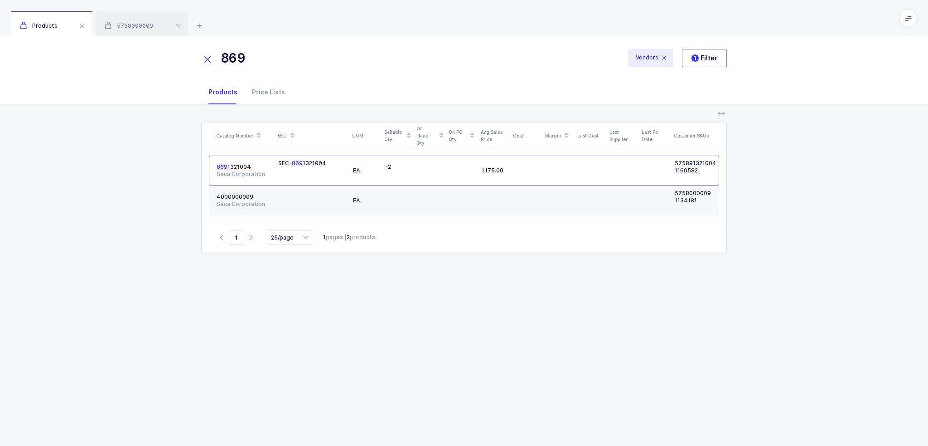
drag, startPoint x: 265, startPoint y: 56, endPoint x: 165, endPoint y: 73, distance: 101.1
click at [165, 73] on div "869 Vendors 1 Filter" at bounding box center [464, 58] width 928 height 44
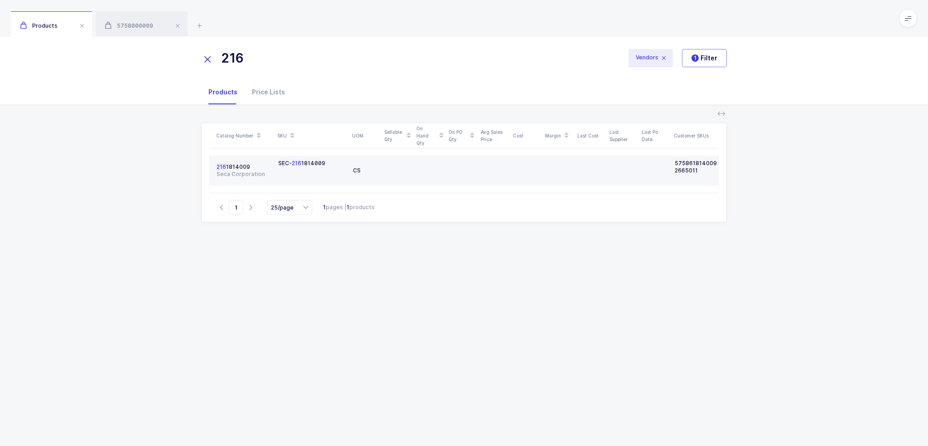
type input "216"
click at [294, 169] on div "SEC- 216 1814009" at bounding box center [312, 171] width 68 height 22
click at [302, 162] on div "SEC- 216 1814009" at bounding box center [301, 163] width 47 height 7
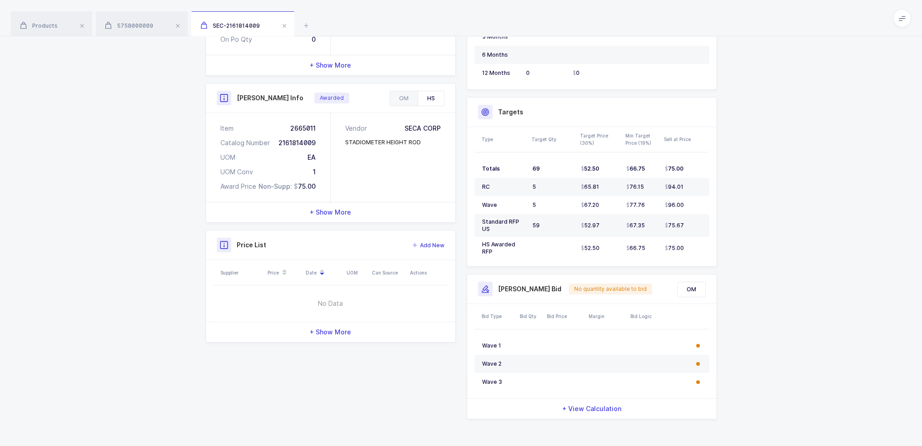
scroll to position [201, 0]
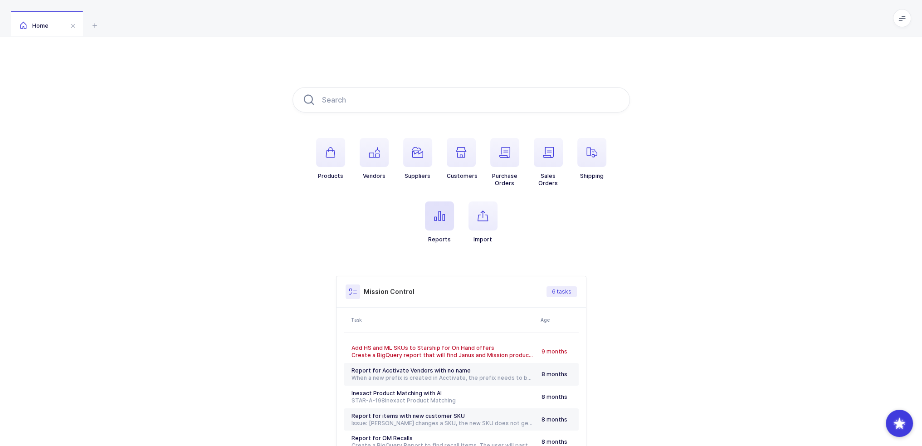
click at [441, 222] on span "button" at bounding box center [439, 215] width 29 height 29
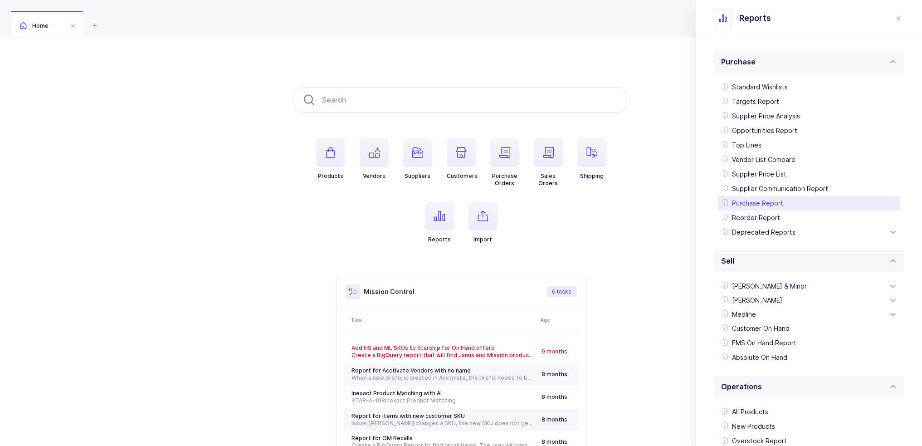
click at [768, 207] on div "Purchase Report" at bounding box center [808, 203] width 183 height 15
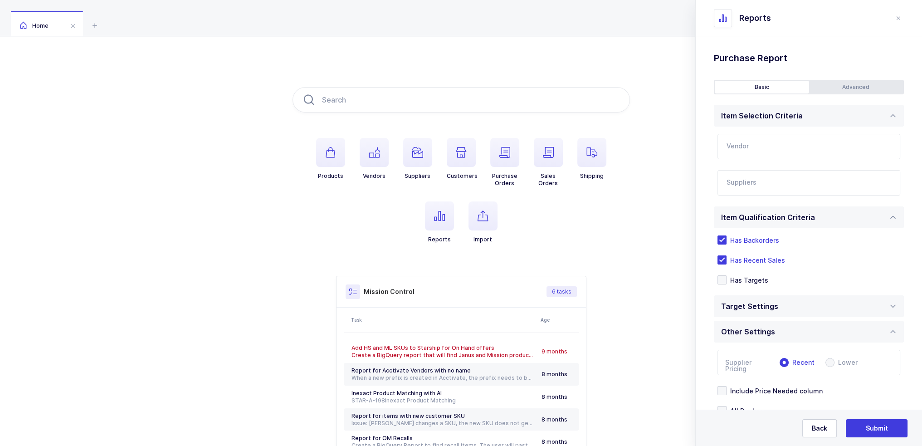
click at [826, 85] on div "Advanced" at bounding box center [856, 87] width 94 height 13
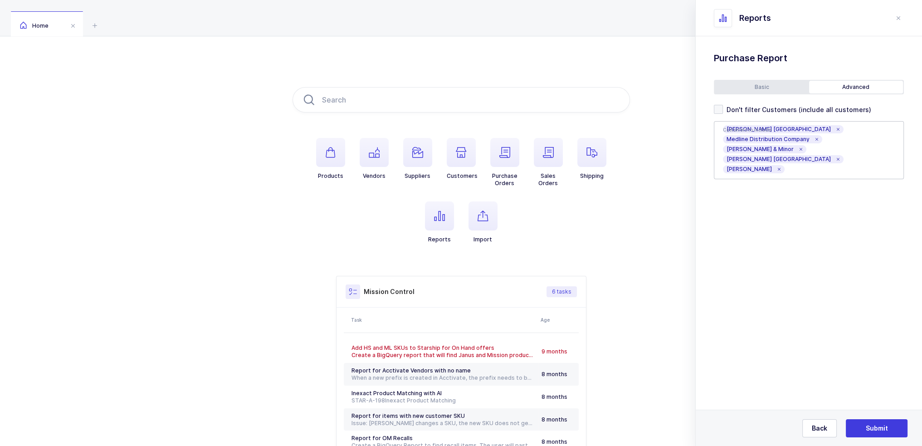
click at [835, 131] on icon at bounding box center [837, 129] width 5 height 5
click at [808, 133] on span "Medline Distribution Company" at bounding box center [772, 129] width 99 height 8
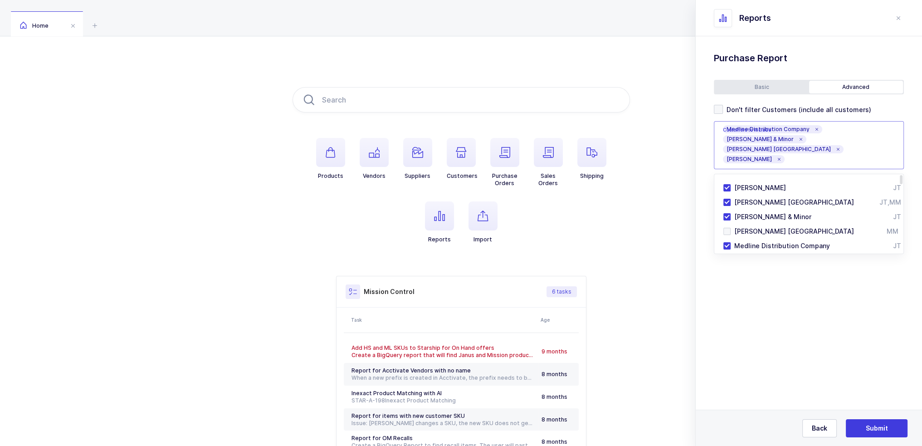
click at [814, 131] on icon at bounding box center [816, 129] width 5 height 5
click at [839, 142] on icon at bounding box center [837, 144] width 5 height 5
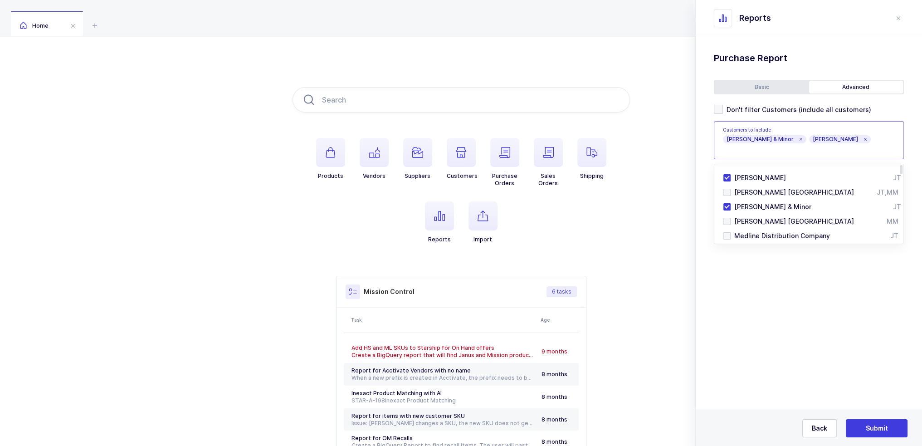
click at [798, 137] on icon at bounding box center [800, 139] width 5 height 5
click at [776, 138] on icon at bounding box center [778, 139] width 5 height 5
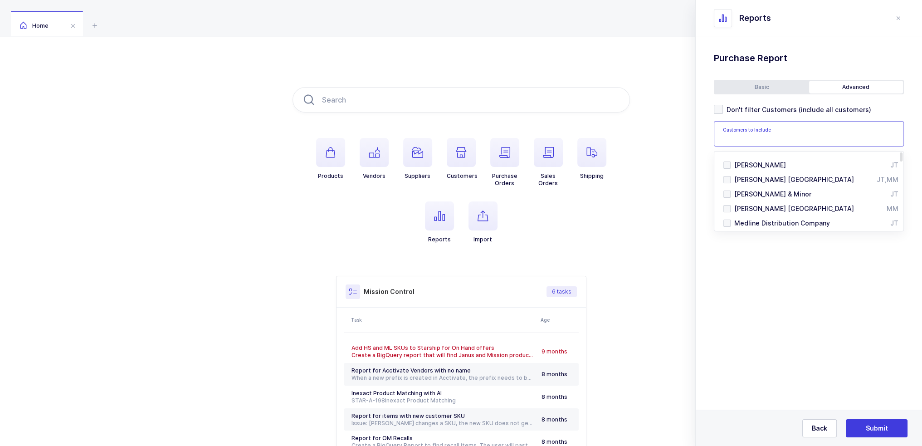
click at [768, 135] on input "text" at bounding box center [803, 137] width 160 height 12
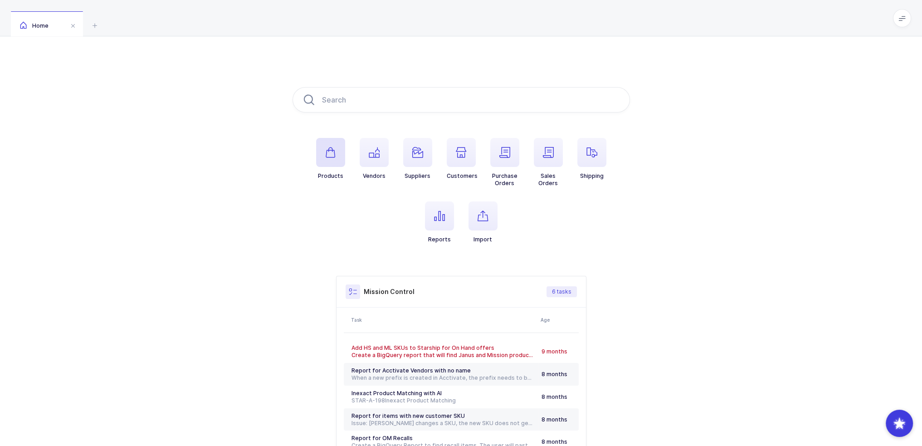
click at [335, 146] on span "button" at bounding box center [330, 152] width 29 height 29
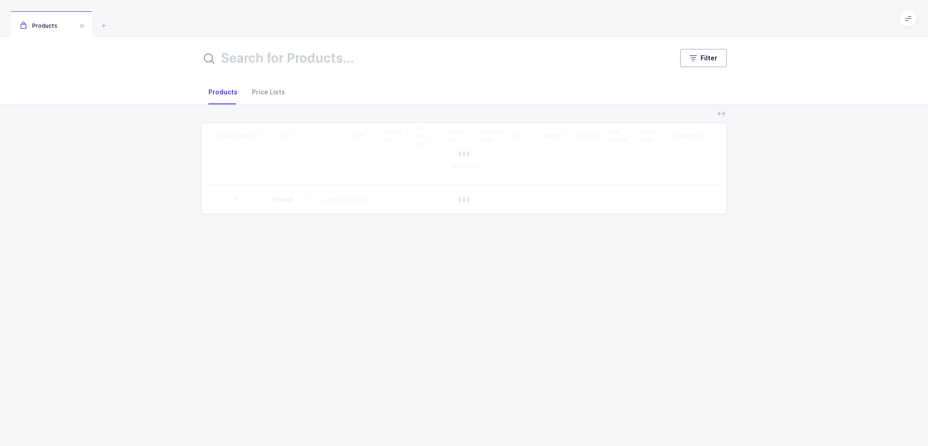
click at [711, 58] on span "Filter" at bounding box center [709, 57] width 17 height 9
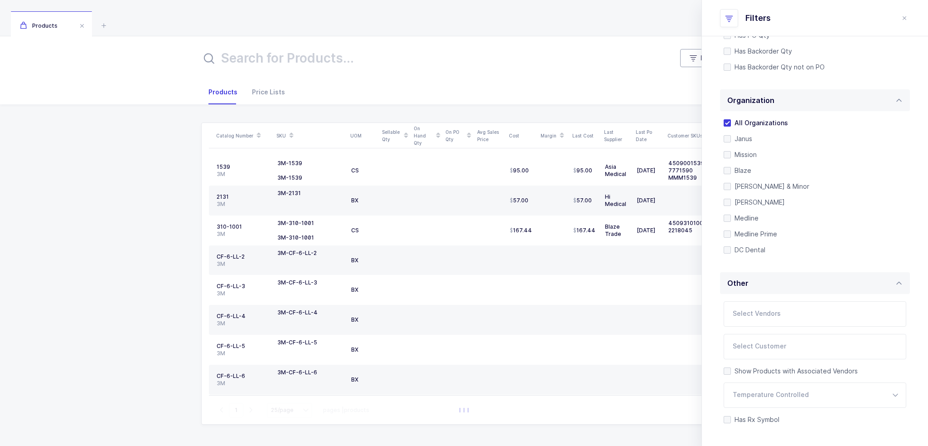
scroll to position [191, 0]
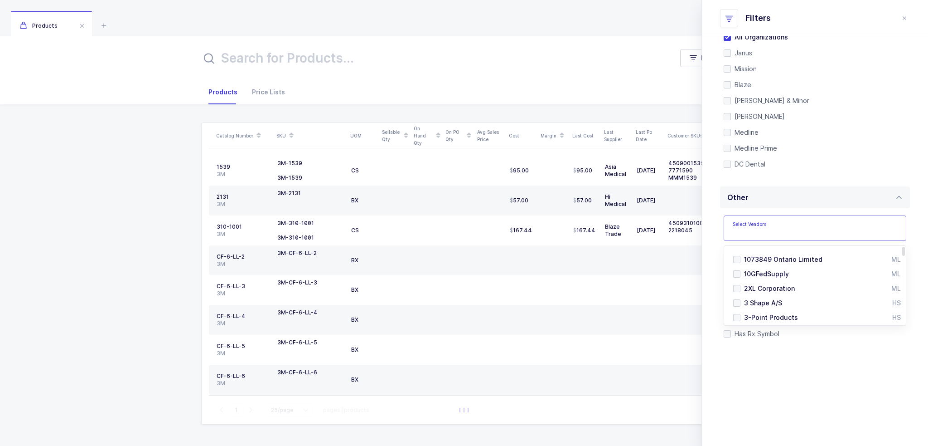
click at [772, 231] on input "text" at bounding box center [806, 231] width 146 height 12
type input "ivocl"
click at [752, 257] on span "Ivoclar Vivadent" at bounding box center [769, 259] width 51 height 8
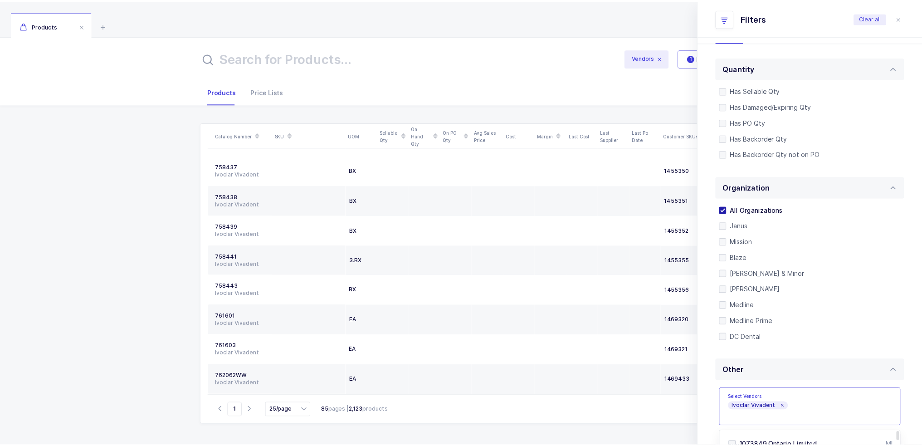
scroll to position [0, 0]
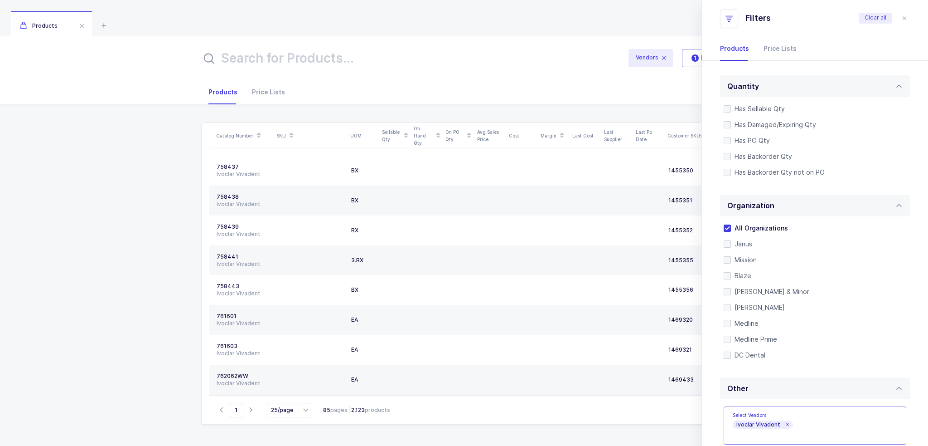
click at [766, 150] on ul "Has Sellable Qty Has Sellable Qty Has Damaged/Expiring Qty Has Damaged/Expiring…" at bounding box center [815, 140] width 183 height 72
click at [766, 155] on span "Has Backorder Qty" at bounding box center [761, 156] width 61 height 9
click at [731, 153] on input "Has Backorder Qty" at bounding box center [731, 153] width 0 height 0
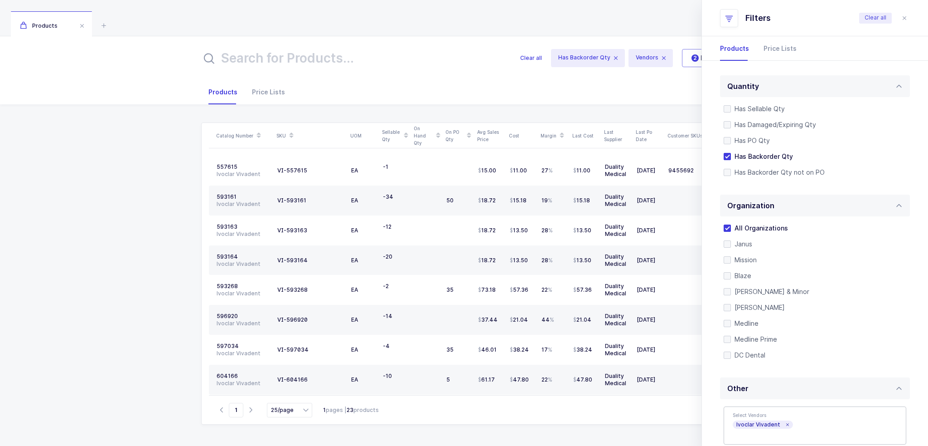
click at [451, 74] on div "Clear all Has Backorder Qty Vendors 2 Filter" at bounding box center [464, 58] width 928 height 44
click at [405, 136] on icon at bounding box center [406, 138] width 5 height 5
click at [406, 133] on icon at bounding box center [406, 132] width 5 height 5
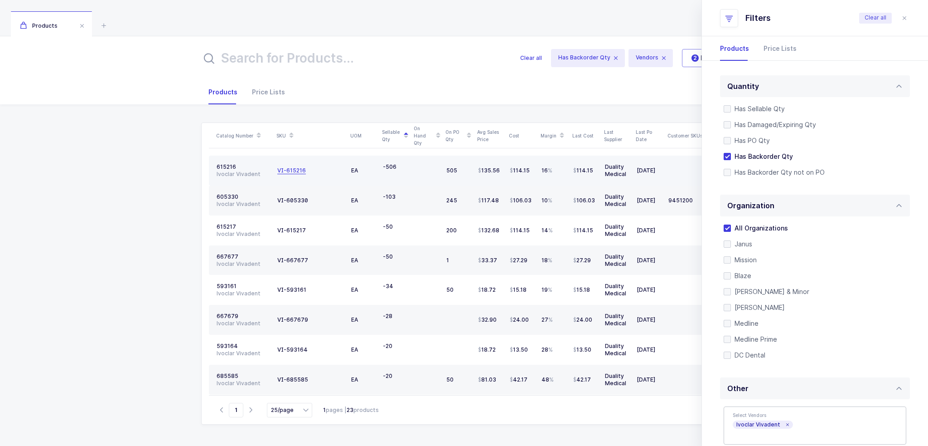
click at [279, 170] on div "VI-615216" at bounding box center [291, 170] width 29 height 7
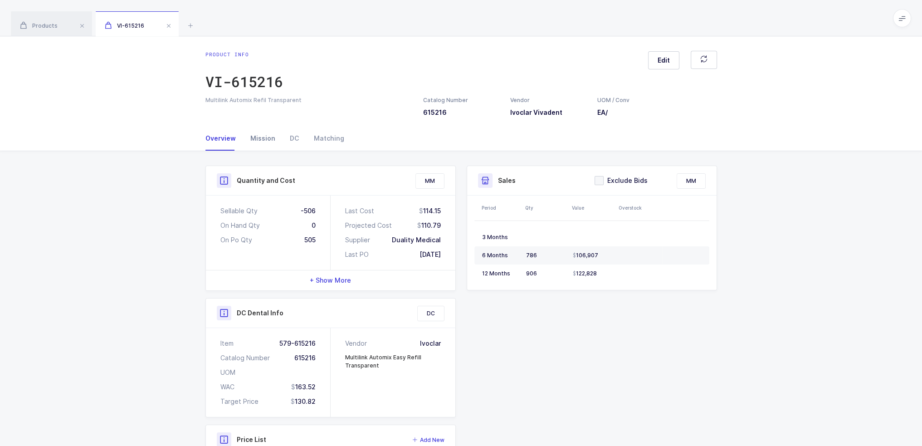
click at [269, 141] on div "Mission" at bounding box center [262, 138] width 39 height 24
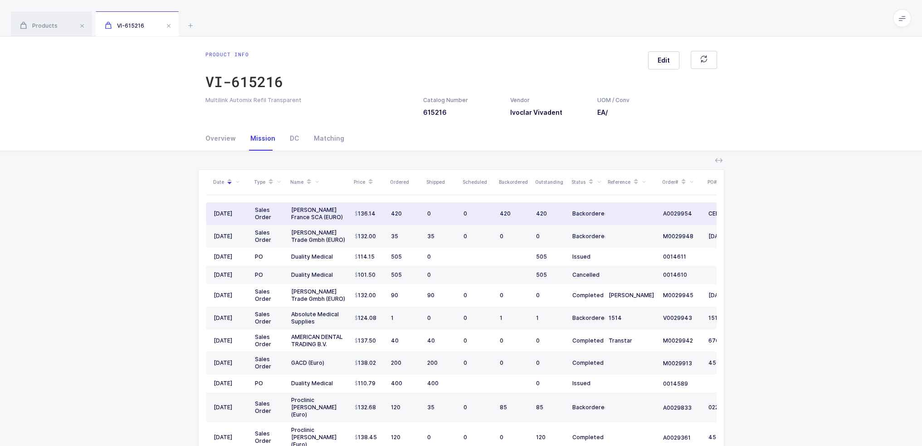
drag, startPoint x: 339, startPoint y: 214, endPoint x: 330, endPoint y: 221, distance: 11.3
click at [330, 221] on td "[PERSON_NAME] France SCA (EURO)" at bounding box center [318, 213] width 63 height 23
drag, startPoint x: 329, startPoint y: 216, endPoint x: 321, endPoint y: 221, distance: 9.6
click at [321, 221] on td "[PERSON_NAME] France SCA (EURO)" at bounding box center [318, 213] width 63 height 23
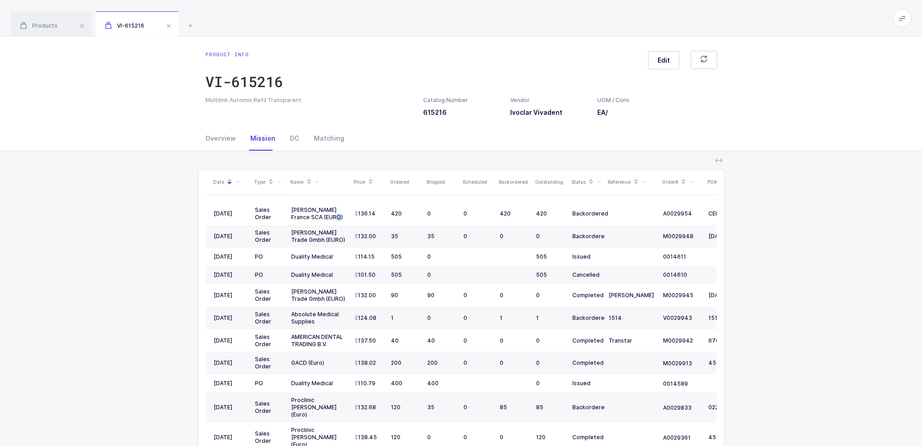
click at [315, 182] on icon at bounding box center [317, 182] width 4 height 4
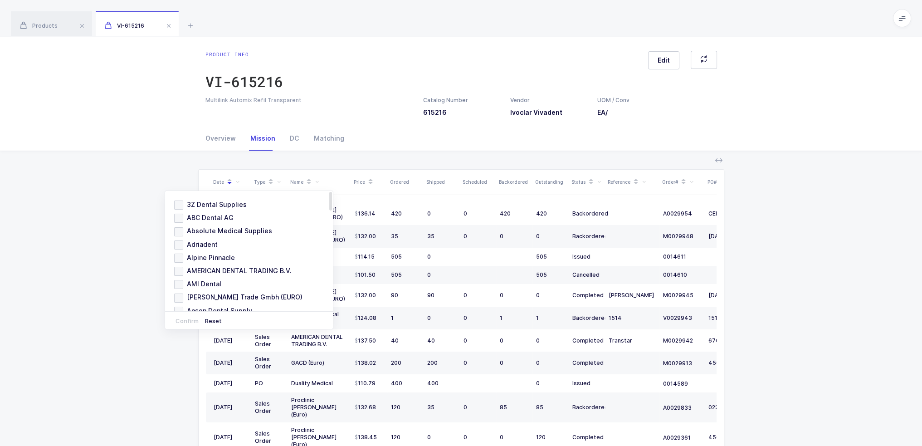
click at [73, 146] on div "Overview Mission DC Matching" at bounding box center [461, 138] width 922 height 25
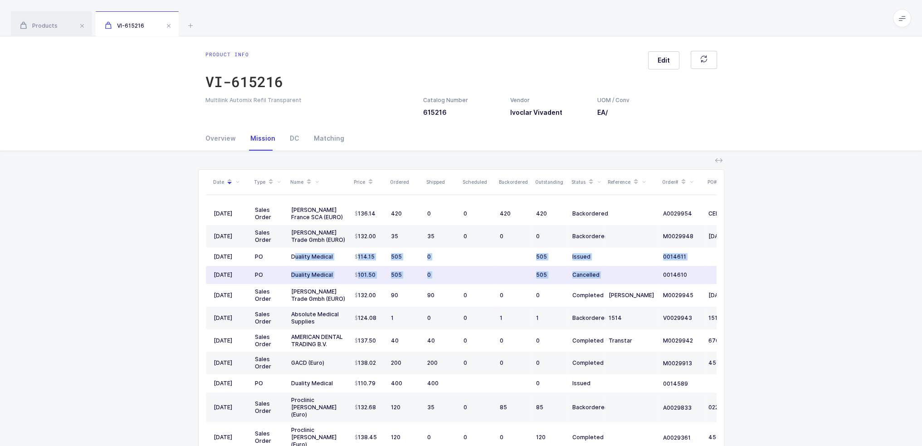
drag, startPoint x: 296, startPoint y: 254, endPoint x: 641, endPoint y: 277, distance: 346.1
click at [641, 277] on tbody "05/30/2025 Sales Order Henry Schein France SCA (EURO) 136.14 420 0 0 420 420 Ba…" at bounding box center [491, 439] width 571 height 475
click at [641, 277] on td at bounding box center [632, 275] width 54 height 18
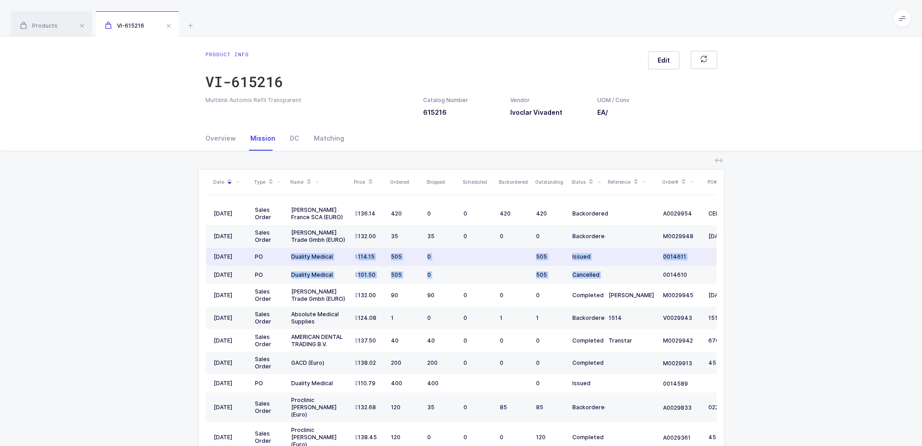
drag, startPoint x: 649, startPoint y: 274, endPoint x: 290, endPoint y: 257, distance: 359.8
click at [290, 257] on tbody "05/30/2025 Sales Order Henry Schein France SCA (EURO) 136.14 420 0 0 420 420 Ba…" at bounding box center [491, 439] width 571 height 475
click at [290, 257] on td "Duality Medical" at bounding box center [318, 256] width 63 height 18
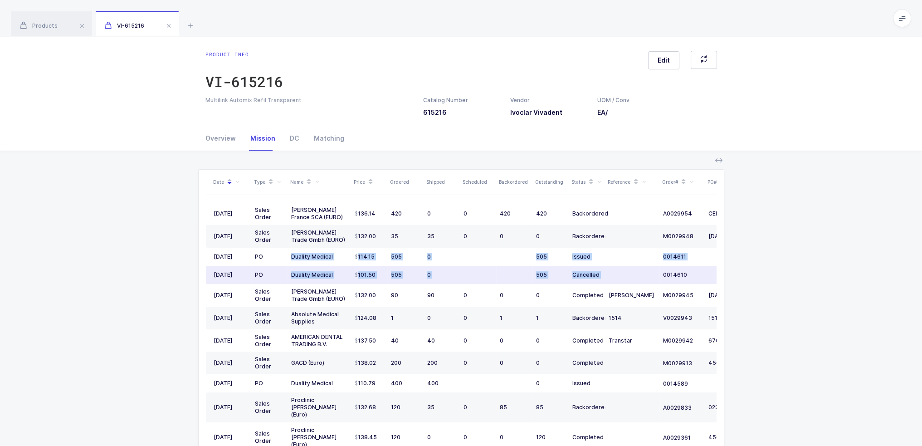
drag, startPoint x: 290, startPoint y: 257, endPoint x: 635, endPoint y: 270, distance: 346.1
click at [635, 270] on tbody "05/30/2025 Sales Order Henry Schein France SCA (EURO) 136.14 420 0 0 420 420 Ba…" at bounding box center [491, 439] width 571 height 475
click at [635, 270] on td at bounding box center [632, 275] width 54 height 18
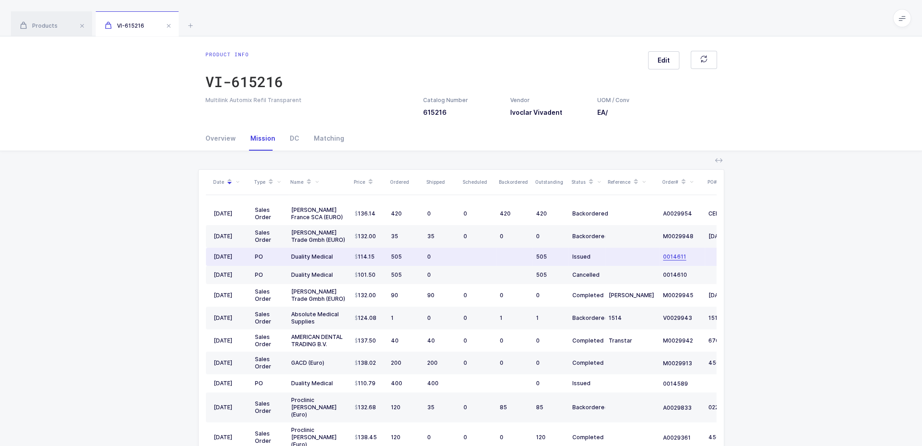
click at [672, 253] on span "0014611" at bounding box center [674, 256] width 23 height 7
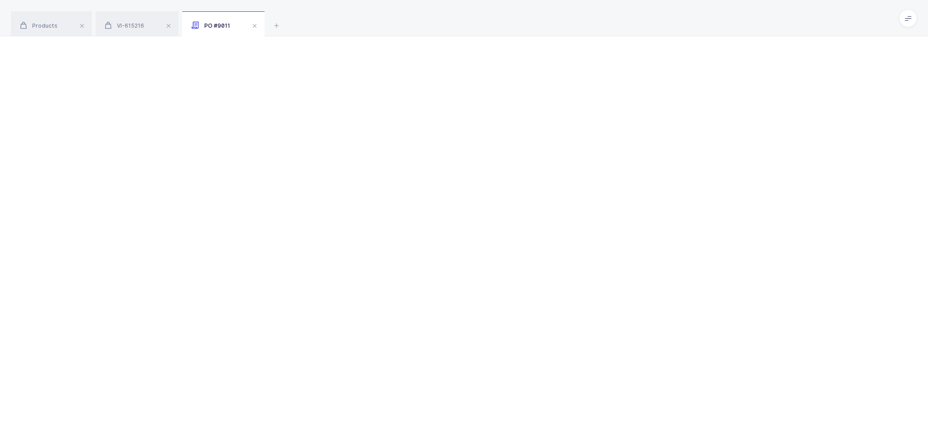
click at [672, 253] on div at bounding box center [464, 240] width 928 height 409
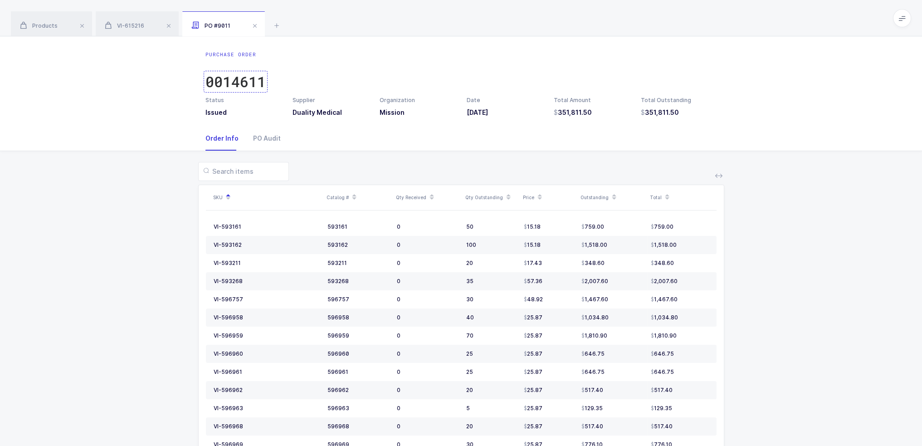
click at [234, 81] on div "0014611" at bounding box center [235, 82] width 60 height 18
click at [228, 80] on div "0014611" at bounding box center [235, 82] width 60 height 18
click at [107, 21] on icon at bounding box center [105, 25] width 11 height 11
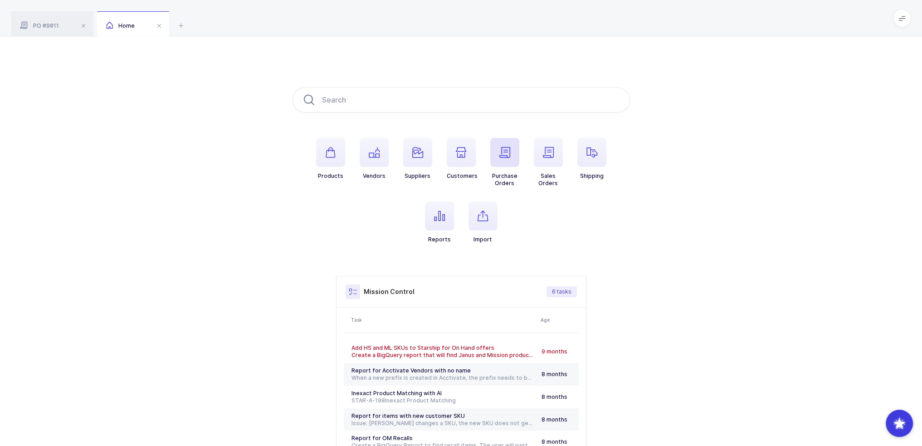
click at [503, 156] on icon "button" at bounding box center [504, 152] width 11 height 11
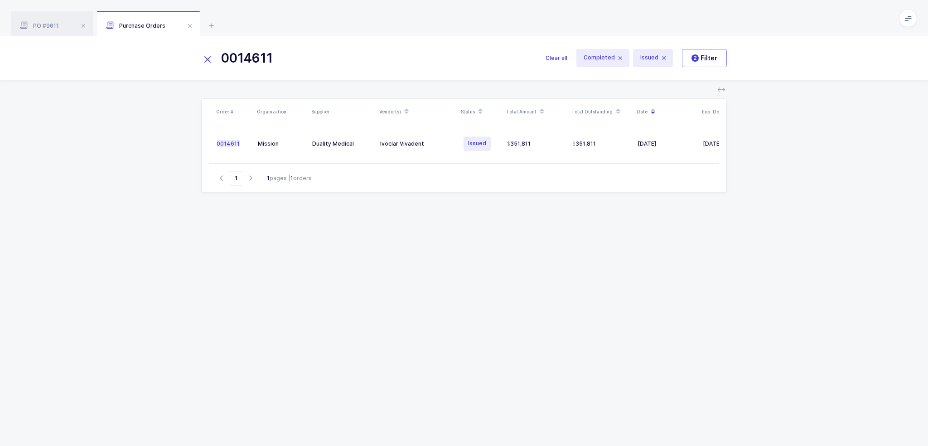
drag, startPoint x: 304, startPoint y: 53, endPoint x: 216, endPoint y: 58, distance: 88.5
click at [217, 58] on input "0014611" at bounding box center [368, 58] width 334 height 22
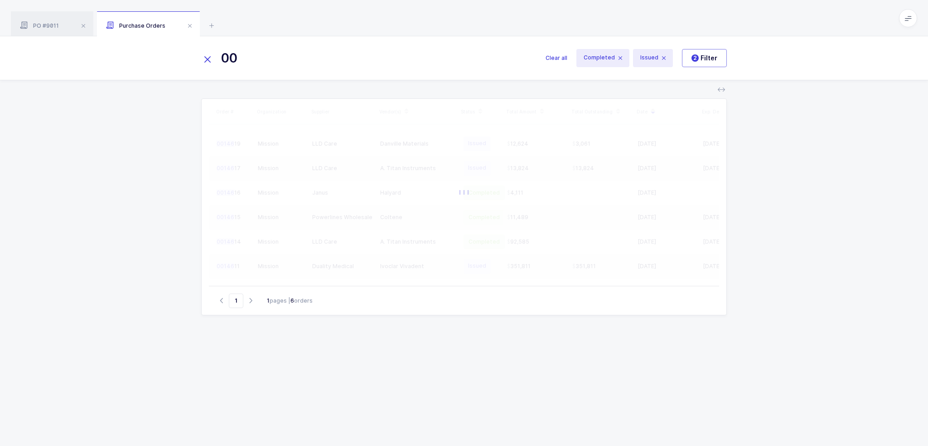
type input "0"
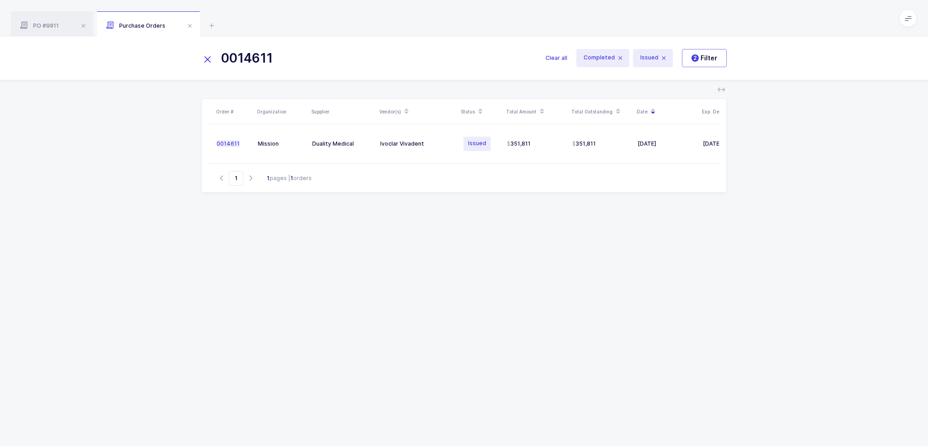
drag, startPoint x: 339, startPoint y: 59, endPoint x: 212, endPoint y: 64, distance: 127.0
click at [212, 64] on div "0014611" at bounding box center [373, 58] width 344 height 22
type input "0014611"
click at [556, 59] on span "Clear all" at bounding box center [557, 57] width 22 height 9
drag, startPoint x: 430, startPoint y: 63, endPoint x: 157, endPoint y: 63, distance: 273.3
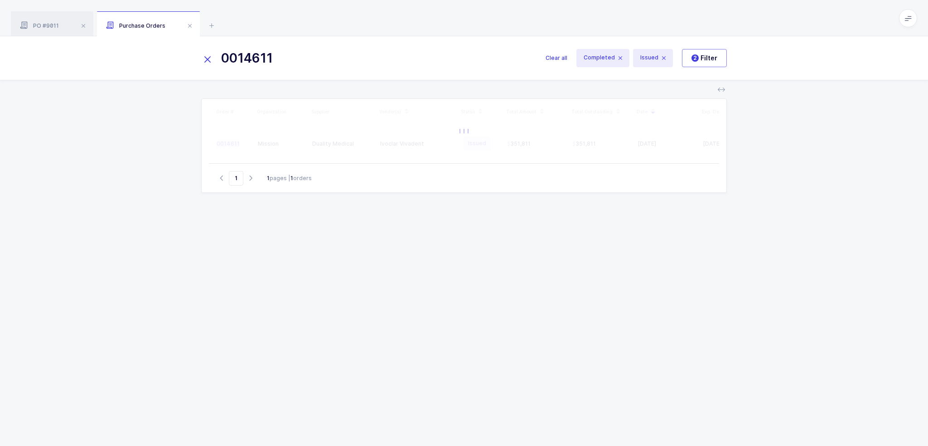
click at [157, 63] on div "0014611 Clear all Completed Issued 2 Filter" at bounding box center [464, 58] width 928 height 44
click at [555, 58] on span "Clear all" at bounding box center [557, 57] width 22 height 9
click at [551, 56] on span "Clear all" at bounding box center [557, 57] width 22 height 9
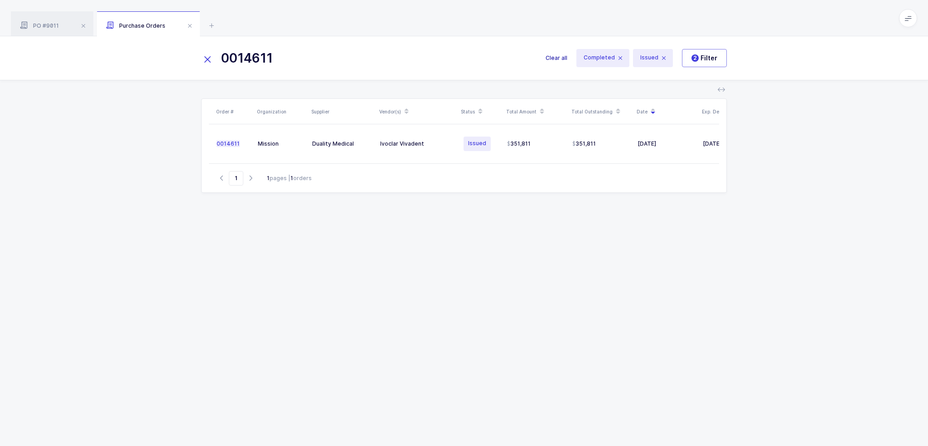
click at [551, 56] on span "Clear all" at bounding box center [557, 57] width 22 height 9
click at [552, 58] on span "Clear all" at bounding box center [557, 57] width 22 height 9
click at [558, 58] on span "Clear all" at bounding box center [557, 57] width 22 height 9
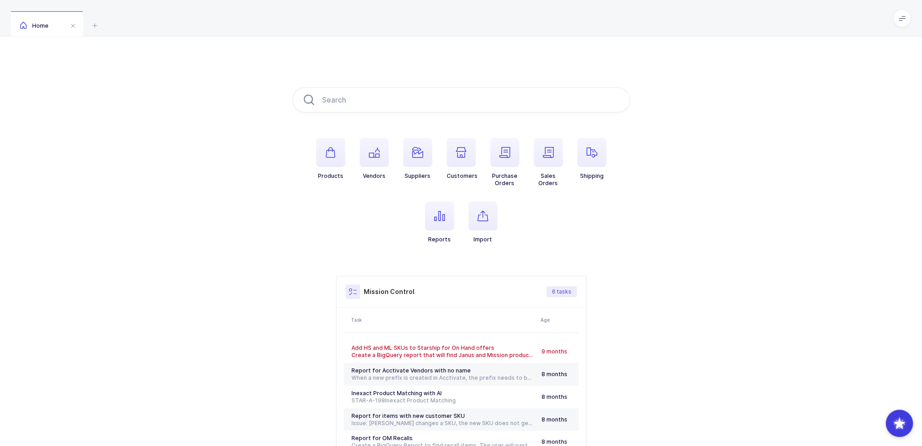
click at [896, 21] on span at bounding box center [901, 18] width 18 height 18
click at [867, 92] on li "Admin" at bounding box center [868, 92] width 68 height 7
click at [519, 158] on span "button" at bounding box center [504, 152] width 29 height 29
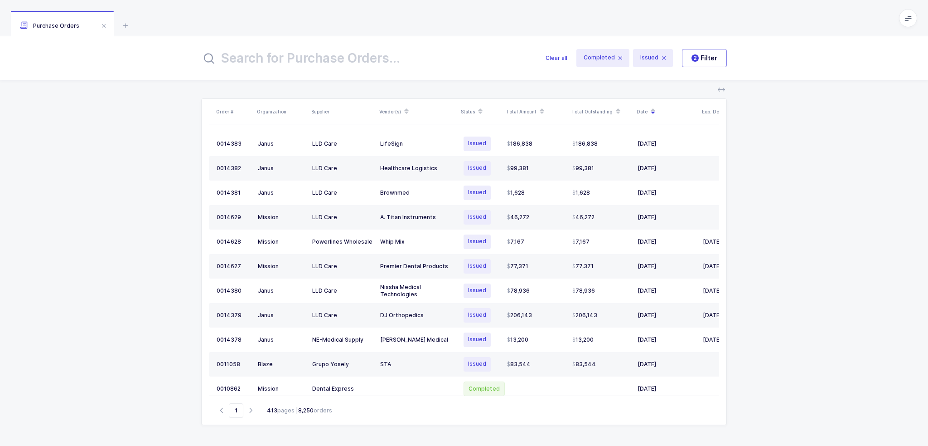
click at [331, 67] on input "text" at bounding box center [368, 58] width 334 height 22
type input "u"
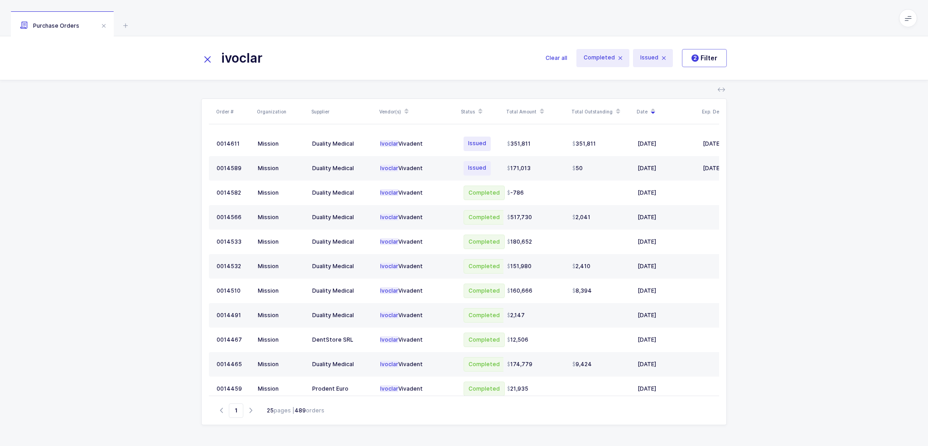
scroll to position [0, 52]
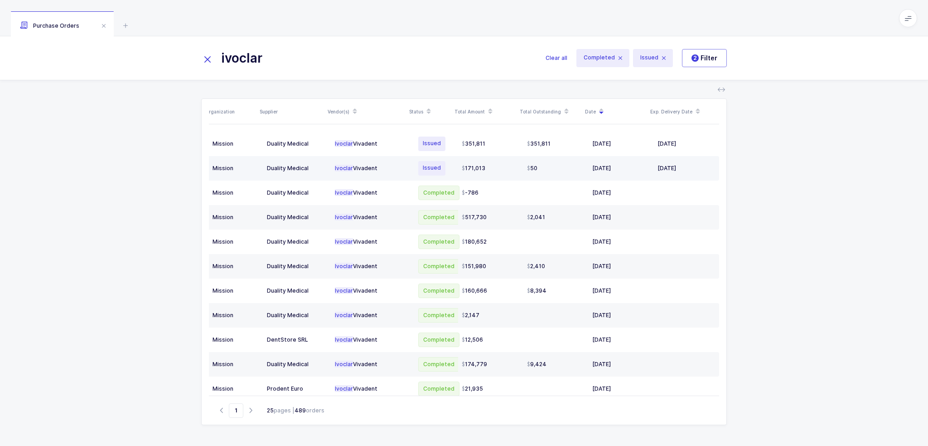
drag, startPoint x: 615, startPoint y: 167, endPoint x: 671, endPoint y: 166, distance: 56.7
click at [671, 166] on tr "0014589 Mission Duality Medical Ivoclar Vivadent Issued 171,013 50 [DATE] [DATE]" at bounding box center [442, 168] width 556 height 24
click at [680, 165] on div "[DATE]" at bounding box center [685, 168] width 54 height 7
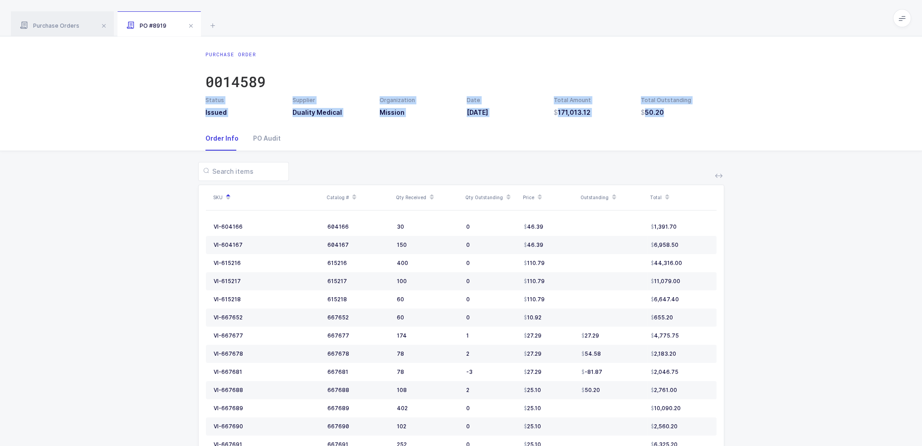
drag, startPoint x: 669, startPoint y: 79, endPoint x: 691, endPoint y: 127, distance: 52.9
click at [691, 127] on div "Purchase Order 0014589 Status Issued Supplier Duality Medical Organization Miss…" at bounding box center [461, 295] width 922 height 519
click at [691, 127] on div "Order Info PO Audit" at bounding box center [460, 138] width 511 height 24
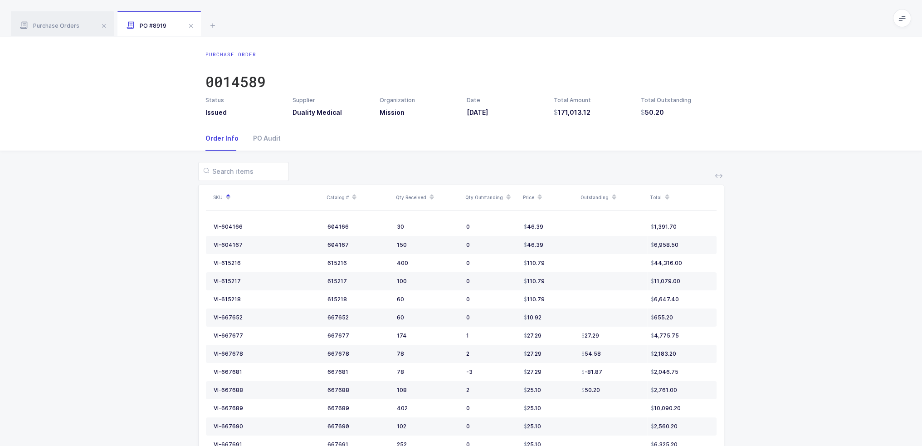
drag, startPoint x: 691, startPoint y: 127, endPoint x: 690, endPoint y: 112, distance: 15.0
click at [690, 112] on div "Purchase Order 0014589 Status Issued Supplier Duality Medical Organization Miss…" at bounding box center [461, 295] width 922 height 519
click at [690, 112] on h3 "50.20" at bounding box center [678, 112] width 76 height 9
drag, startPoint x: 692, startPoint y: 123, endPoint x: 690, endPoint y: 128, distance: 5.5
click at [690, 128] on div "Purchase Order 0014589 Status Issued Supplier Duality Medical Organization Miss…" at bounding box center [461, 295] width 922 height 519
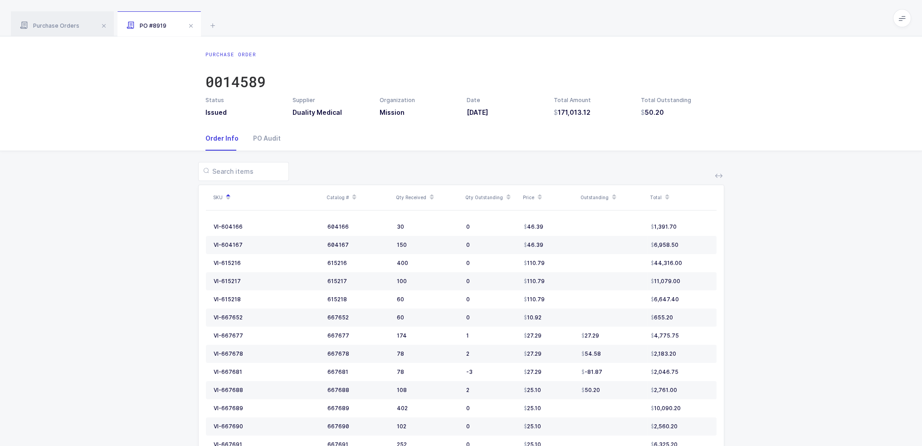
click at [690, 128] on div "Order Info PO Audit" at bounding box center [460, 138] width 511 height 24
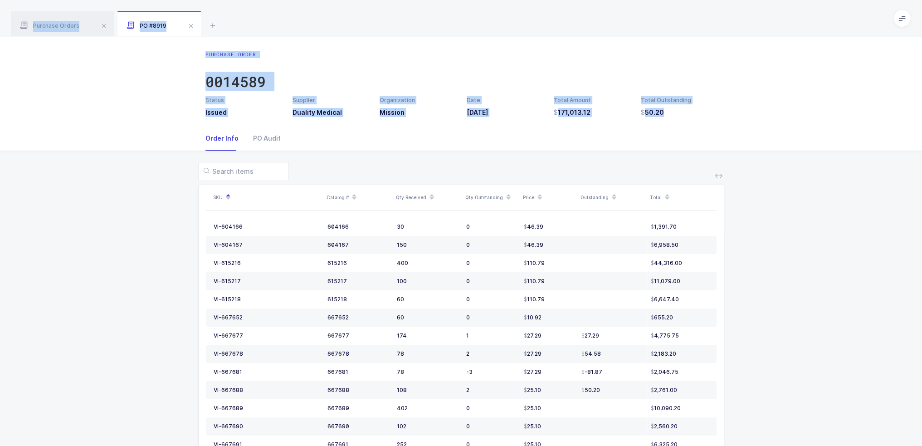
drag, startPoint x: 685, startPoint y: 149, endPoint x: 663, endPoint y: 21, distance: 129.8
click at [663, 22] on div "Purchase Orders PO #8919 ivoclar Clear all Completed Issued 2 Filter Order # Or…" at bounding box center [461, 277] width 922 height 555
click at [664, 15] on div "Purchase Orders PO #8919" at bounding box center [461, 18] width 922 height 36
drag, startPoint x: 664, startPoint y: 15, endPoint x: 656, endPoint y: 156, distance: 141.2
click at [656, 156] on div "Purchase Orders PO #8919 ivoclar Clear all Completed Issued 2 Filter Order # Or…" at bounding box center [461, 277] width 922 height 555
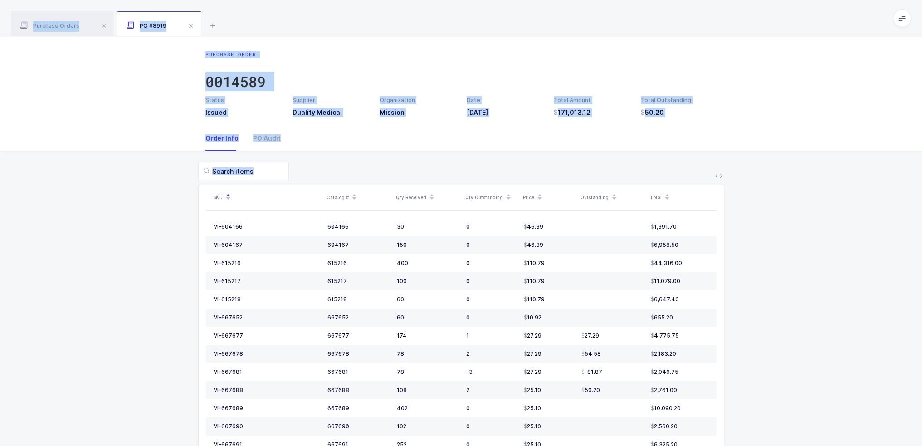
click at [656, 156] on div "SKU Catalog # Qty Received Qty Outstanding Price Outstanding Total VI-604166 60…" at bounding box center [460, 353] width 907 height 404
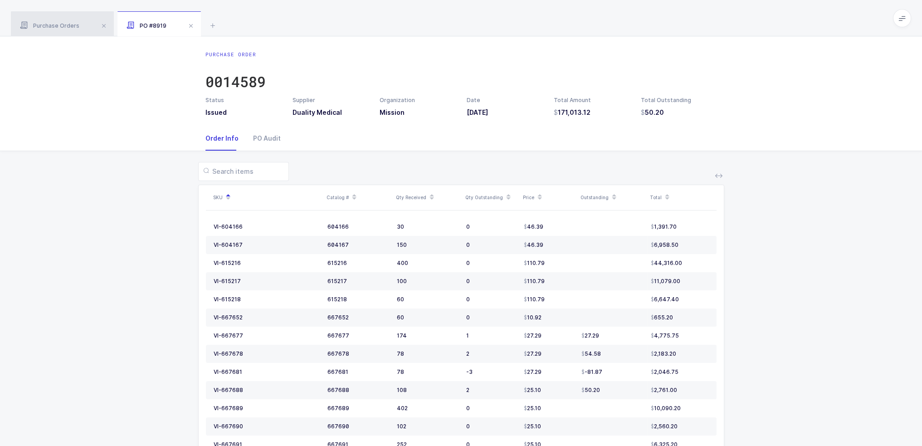
click at [69, 25] on span "Purchase Orders" at bounding box center [49, 25] width 59 height 7
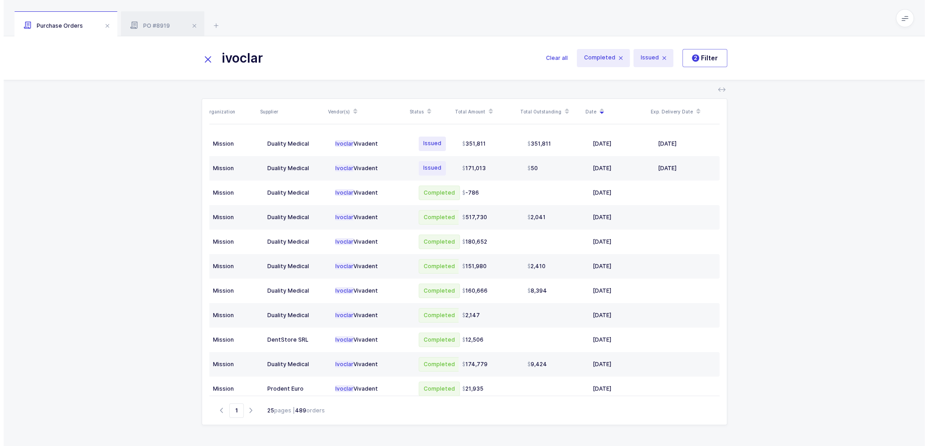
scroll to position [0, 45]
click at [310, 58] on input "ivoclar" at bounding box center [368, 58] width 334 height 22
click at [810, 163] on div "Order # Organization Supplier Vendor(s) Status Total Amount Total Outstanding D…" at bounding box center [464, 262] width 928 height 365
click at [306, 64] on input "ivoclar" at bounding box center [368, 58] width 334 height 22
type input "ivoclar"
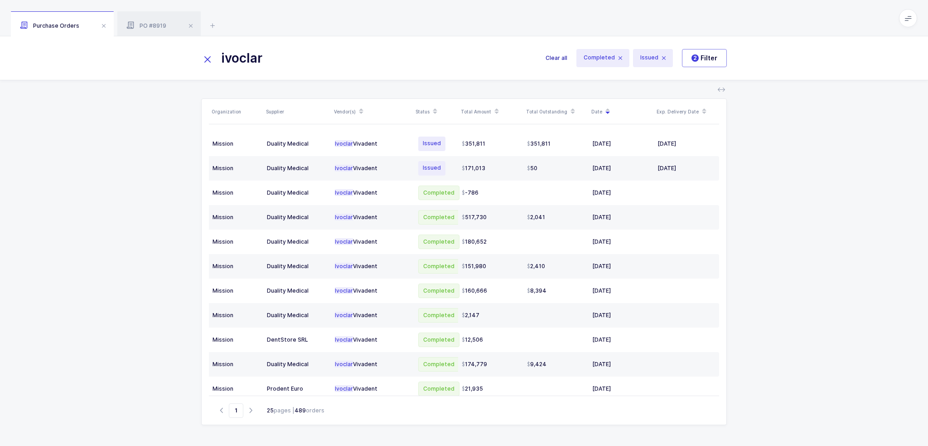
click at [557, 65] on button "Clear all" at bounding box center [557, 58] width 22 height 22
click at [559, 58] on span "Clear all" at bounding box center [557, 57] width 22 height 9
click at [553, 56] on span "Clear all" at bounding box center [557, 57] width 22 height 9
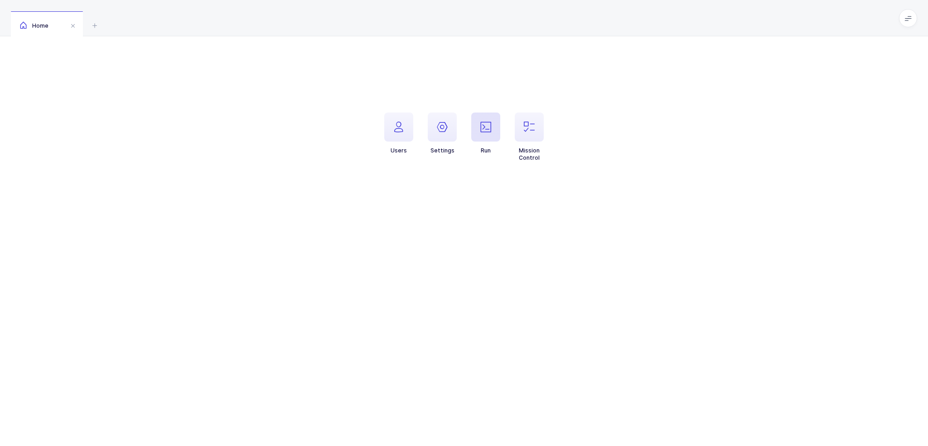
click at [479, 127] on span "button" at bounding box center [485, 126] width 29 height 29
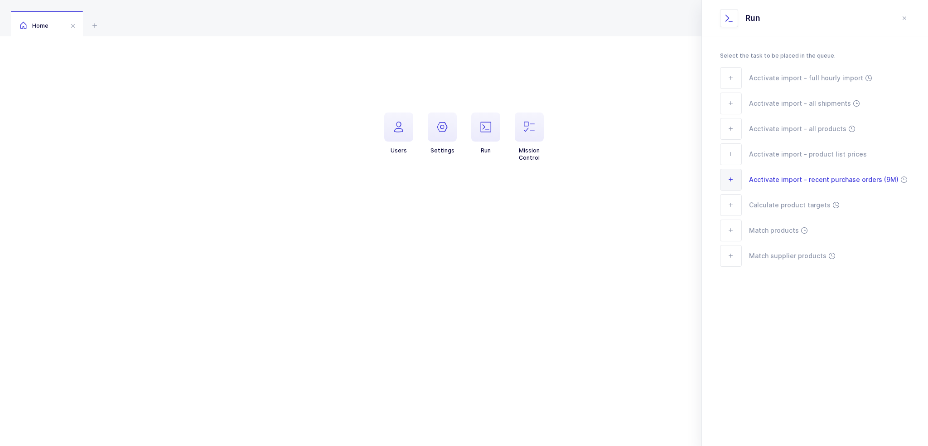
click at [807, 183] on span "Acctivate import - recent purchase orders (9M)" at bounding box center [824, 179] width 150 height 10
drag, startPoint x: 749, startPoint y: 177, endPoint x: 919, endPoint y: 180, distance: 170.5
click at [919, 180] on div "Select the task to be placed in the queue. Acctivate import - full hourly impor…" at bounding box center [815, 176] width 226 height 281
drag, startPoint x: 915, startPoint y: 181, endPoint x: 776, endPoint y: 173, distance: 139.4
click at [776, 172] on div "Select the task to be placed in the queue. Acctivate import - full hourly impor…" at bounding box center [815, 176] width 226 height 281
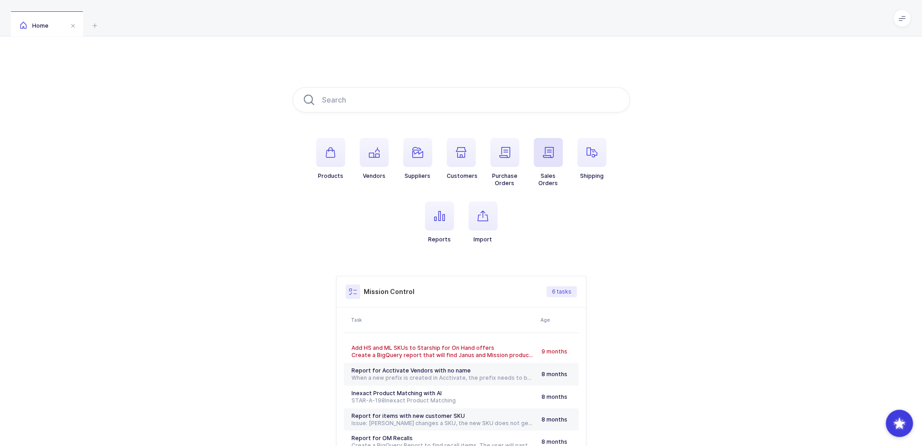
click at [543, 152] on icon "button" at bounding box center [548, 152] width 11 height 11
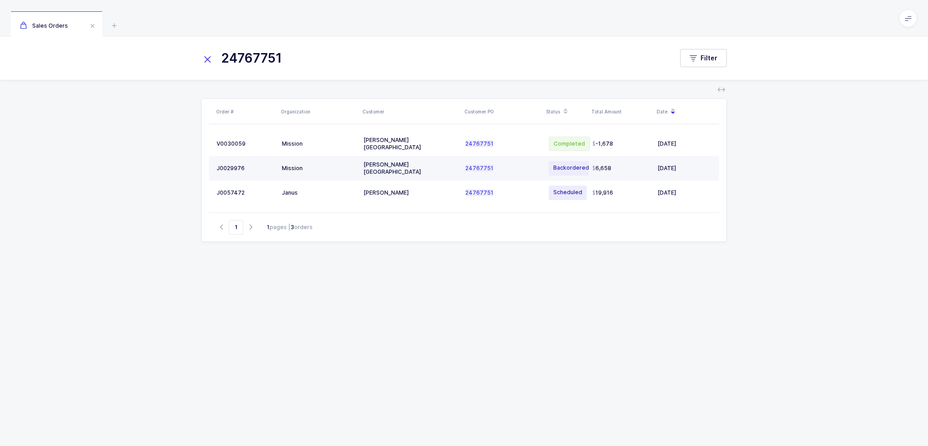
type input "24767751"
click at [360, 171] on td "[PERSON_NAME] [GEOGRAPHIC_DATA]" at bounding box center [411, 168] width 102 height 24
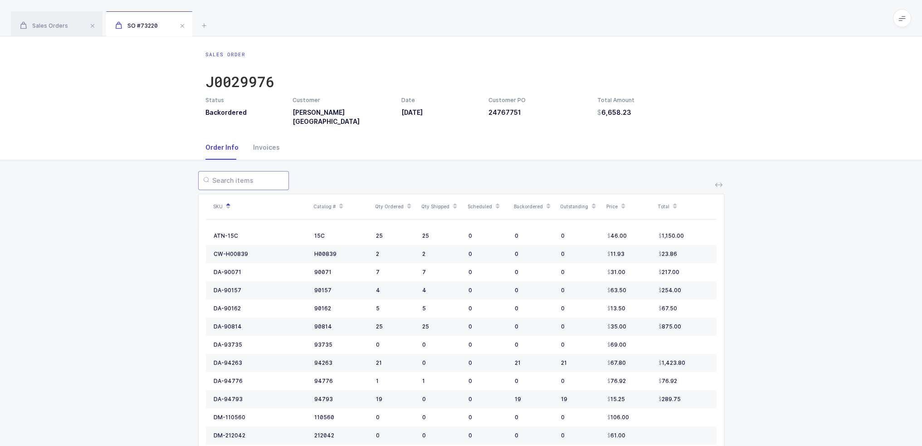
click at [239, 171] on input "text" at bounding box center [243, 180] width 91 height 19
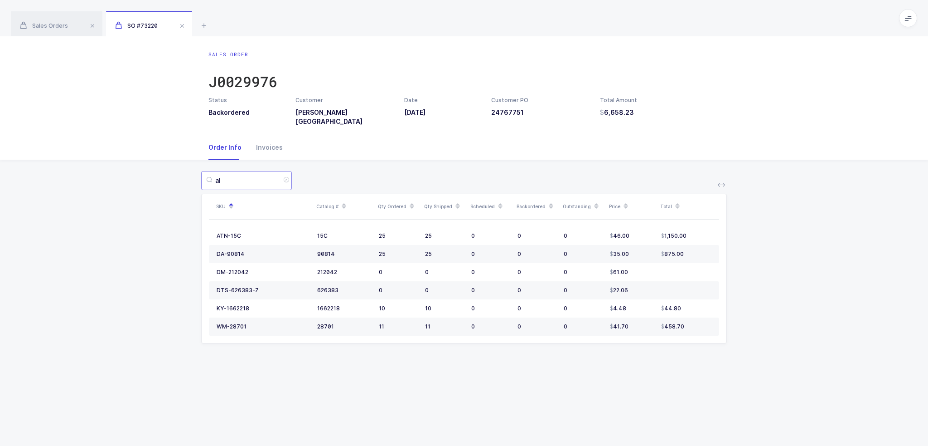
type input "a"
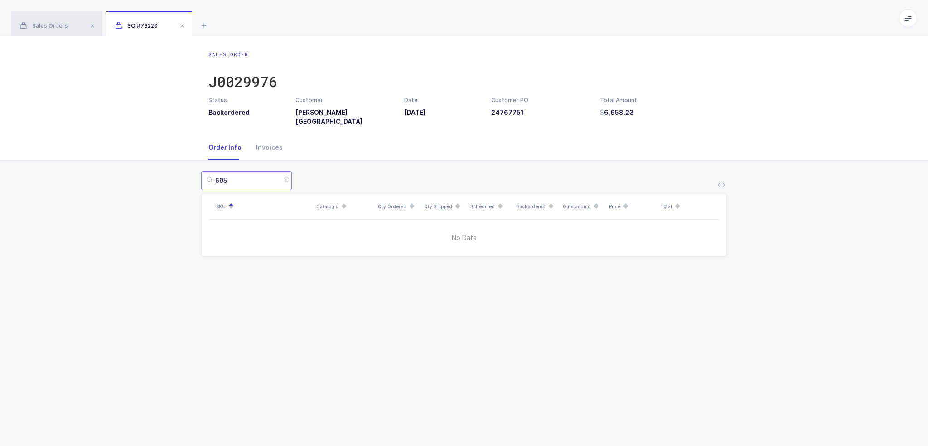
type input "695"
click at [44, 24] on span "Sales Orders" at bounding box center [44, 25] width 48 height 7
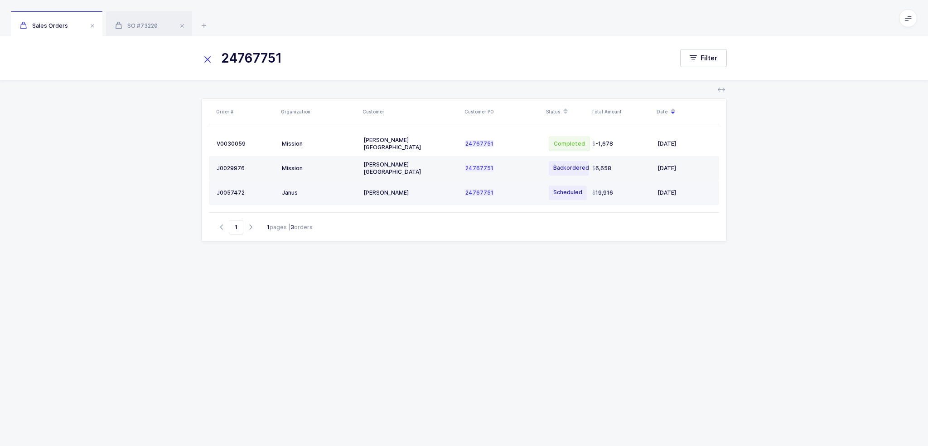
click at [440, 190] on div "Henry Schein" at bounding box center [411, 192] width 95 height 7
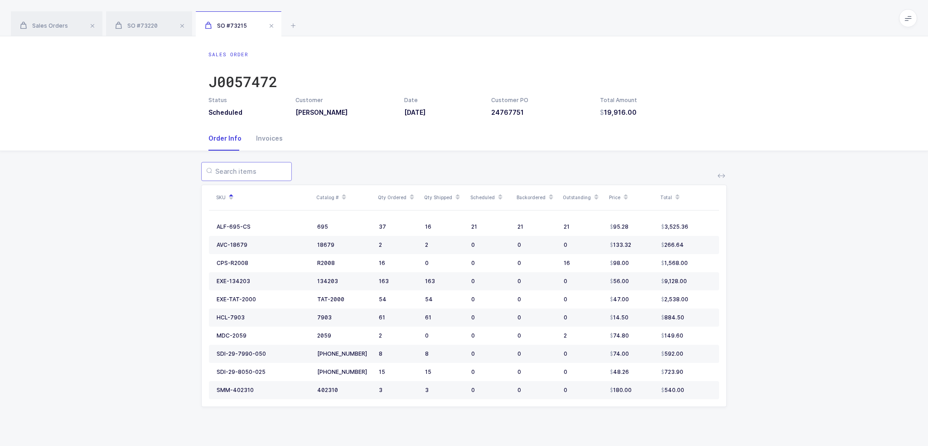
click at [246, 172] on input "text" at bounding box center [246, 171] width 91 height 19
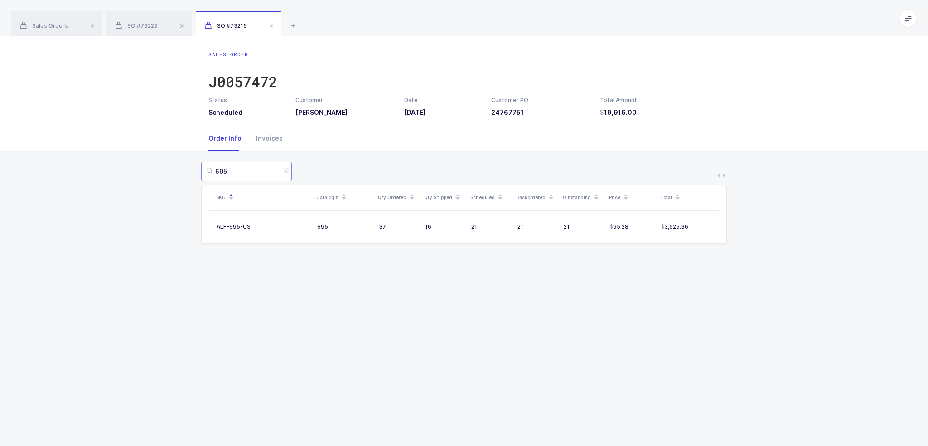
type input "695"
drag, startPoint x: 724, startPoint y: 255, endPoint x: 709, endPoint y: 263, distance: 16.8
click at [709, 263] on div "695 SKU Catalog # Qty Ordered Qty Shipped Scheduled Backordered Outstanding Pri…" at bounding box center [464, 208] width 914 height 114
drag, startPoint x: 441, startPoint y: 224, endPoint x: 355, endPoint y: 166, distance: 104.1
click at [355, 166] on div "695 SKU Catalog # Qty Ordered Qty Shipped Scheduled Backordered Outstanding Pri…" at bounding box center [464, 203] width 526 height 82
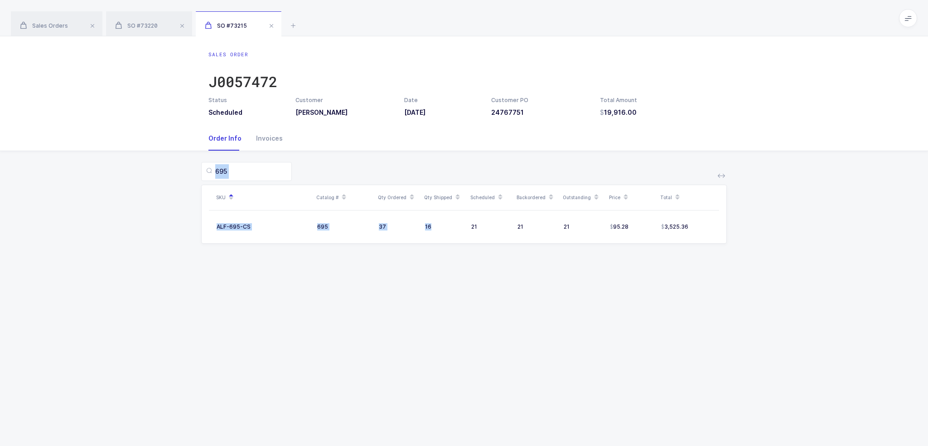
click at [355, 166] on div "695" at bounding box center [464, 171] width 526 height 19
click at [289, 25] on icon at bounding box center [293, 25] width 11 height 11
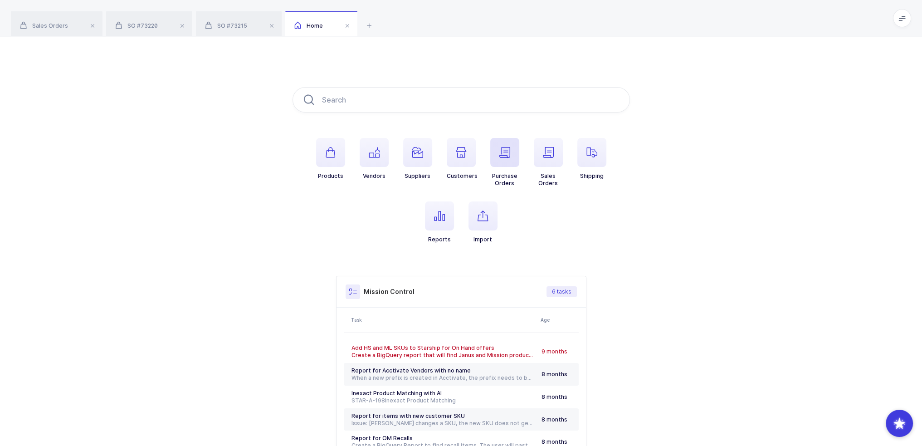
click at [512, 162] on span "button" at bounding box center [504, 152] width 29 height 29
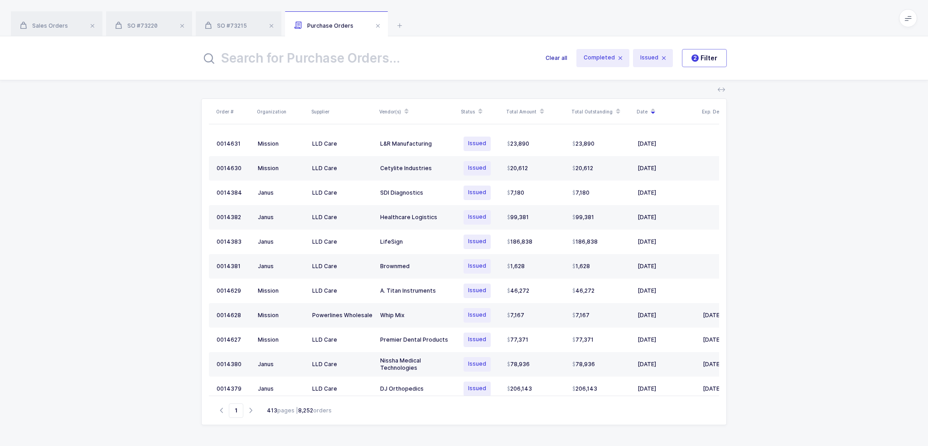
click at [563, 59] on span "Clear all" at bounding box center [557, 57] width 22 height 9
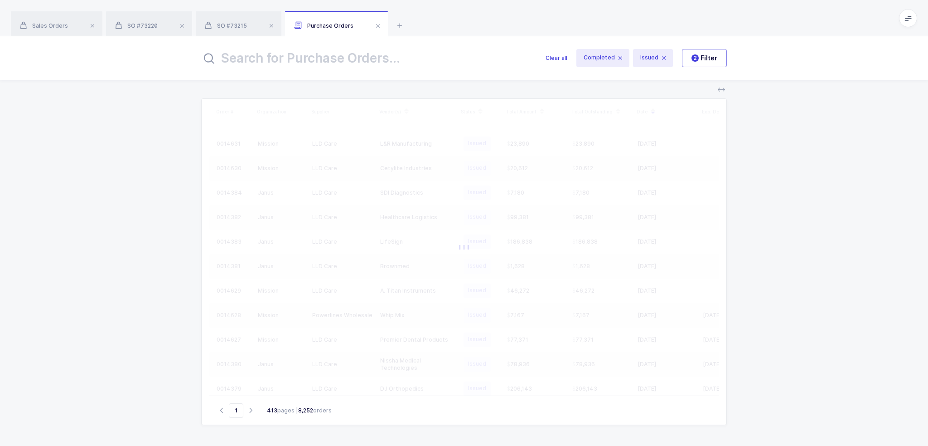
click at [400, 56] on input "text" at bounding box center [368, 58] width 334 height 22
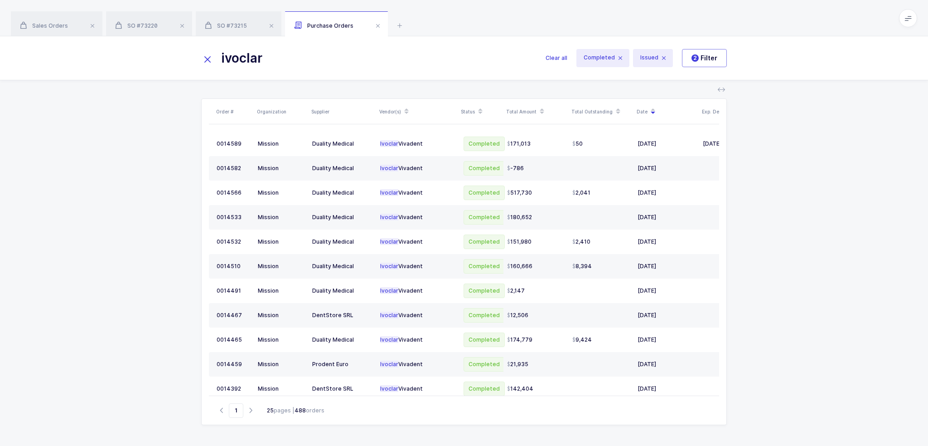
click at [450, 58] on input "ivoclar" at bounding box center [368, 58] width 334 height 22
type input "ivoclar"
click at [557, 56] on span "Clear all" at bounding box center [557, 57] width 22 height 9
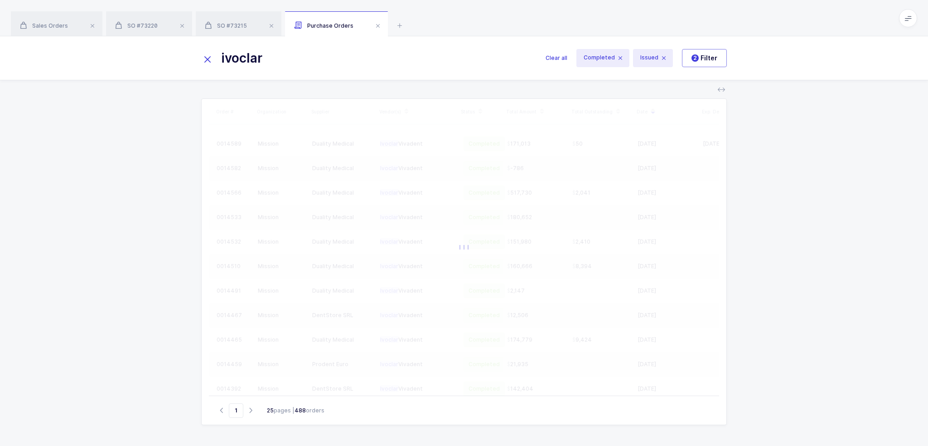
click at [201, 63] on icon at bounding box center [207, 59] width 13 height 13
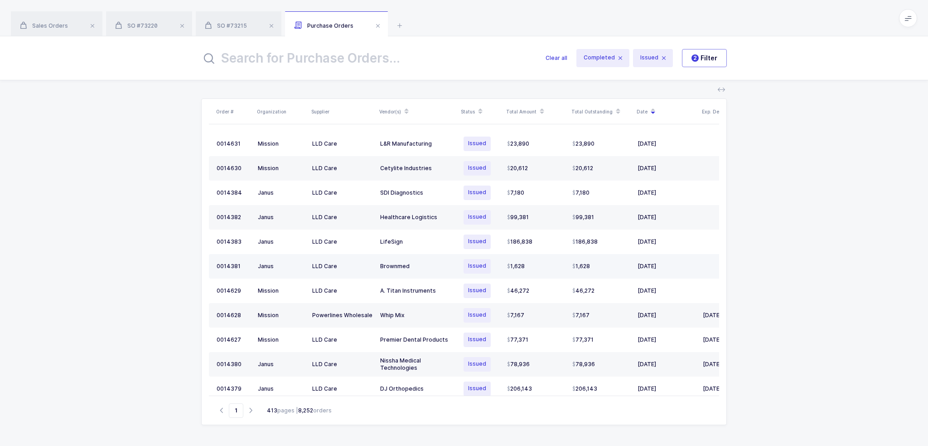
scroll to position [45, 0]
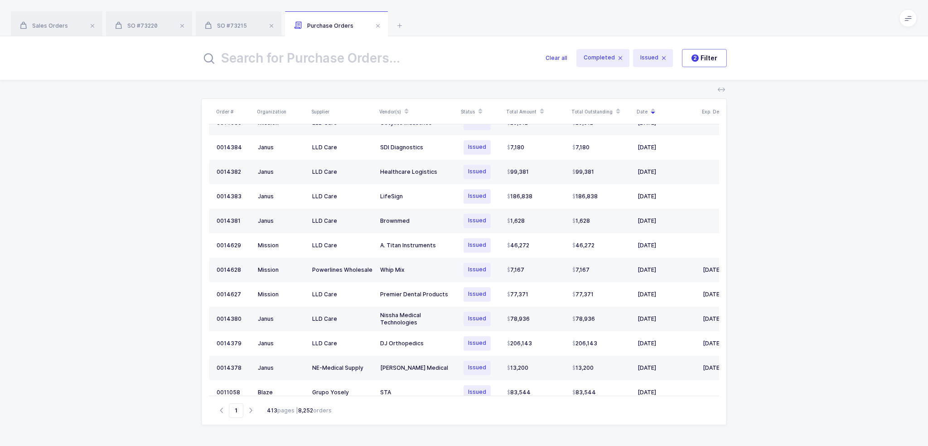
click at [424, 272] on td "Whip Mix" at bounding box center [418, 269] width 82 height 24
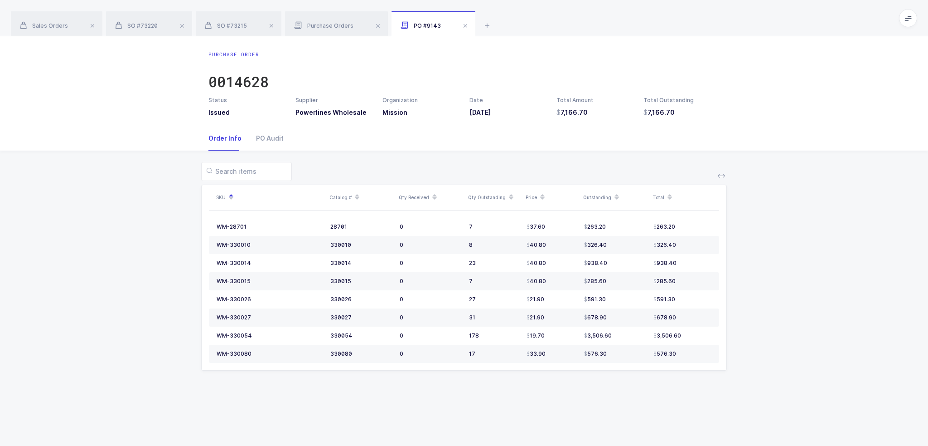
click at [905, 16] on icon at bounding box center [908, 18] width 7 height 7
click at [871, 92] on li "Admin" at bounding box center [875, 92] width 68 height 7
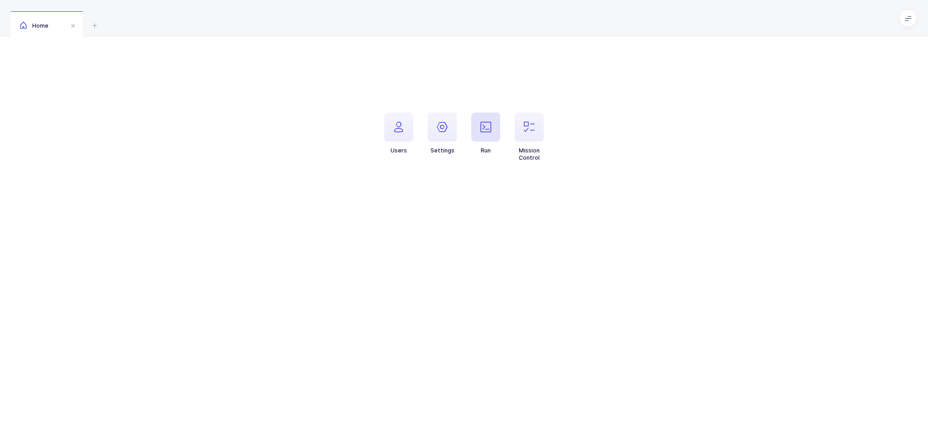
click at [497, 129] on span "button" at bounding box center [485, 126] width 29 height 29
click at [820, 179] on span "Acctivate import - recent purchase orders (9M)" at bounding box center [824, 179] width 150 height 10
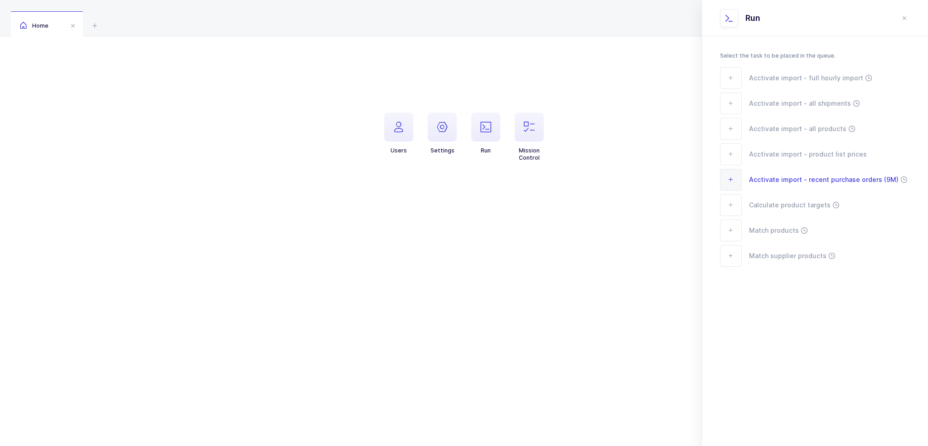
click at [805, 181] on span "Acctivate import - recent purchase orders (9M)" at bounding box center [824, 179] width 150 height 10
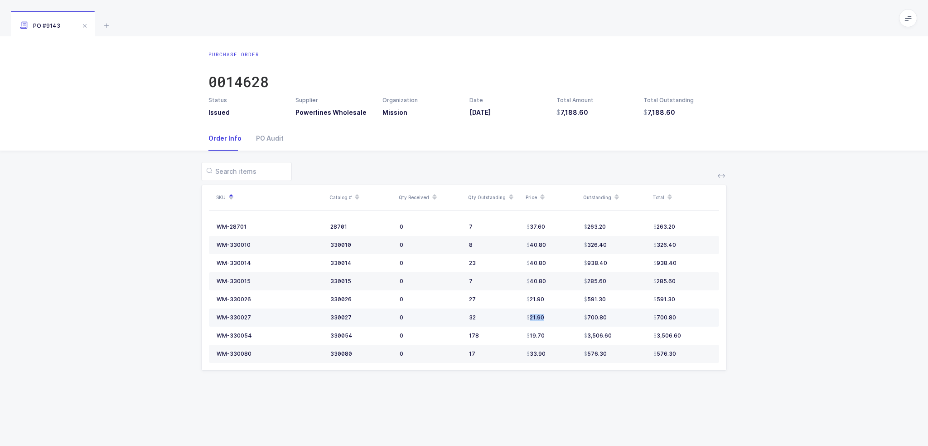
drag, startPoint x: 500, startPoint y: 317, endPoint x: 563, endPoint y: 317, distance: 62.6
click at [563, 317] on tr "WM-330027 330027 0 32 21.90 700.80 700.80" at bounding box center [464, 317] width 510 height 18
click at [563, 317] on div "21.90" at bounding box center [552, 317] width 50 height 7
drag, startPoint x: 563, startPoint y: 317, endPoint x: 554, endPoint y: 319, distance: 9.2
click at [551, 320] on td "21.90" at bounding box center [552, 317] width 58 height 18
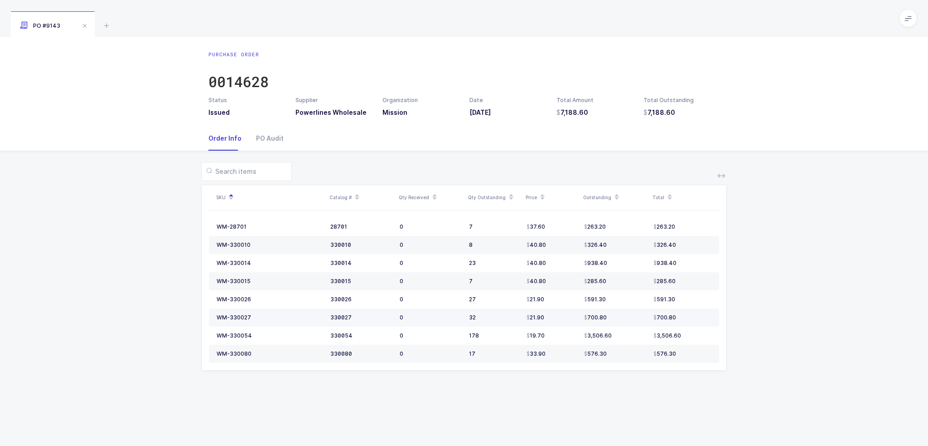
drag, startPoint x: 554, startPoint y: 319, endPoint x: 568, endPoint y: 319, distance: 14.1
click at [568, 319] on div "21.90" at bounding box center [552, 317] width 50 height 7
click at [509, 198] on icon at bounding box center [511, 199] width 5 height 5
click at [258, 173] on input "text" at bounding box center [246, 171] width 91 height 19
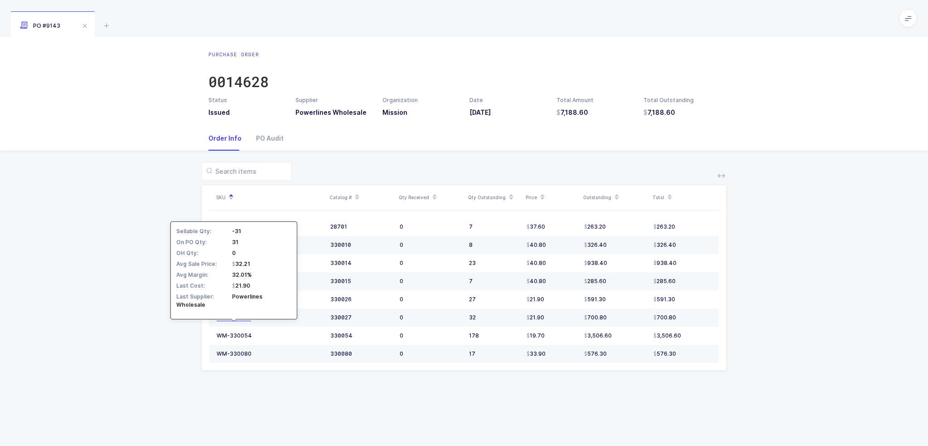
click at [229, 314] on div "WM-330027" at bounding box center [234, 317] width 34 height 7
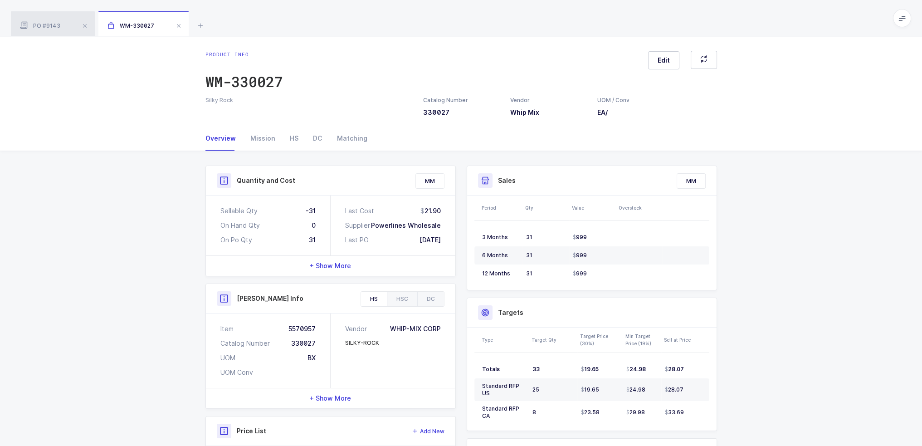
click at [59, 21] on div "PO #9143" at bounding box center [53, 23] width 84 height 25
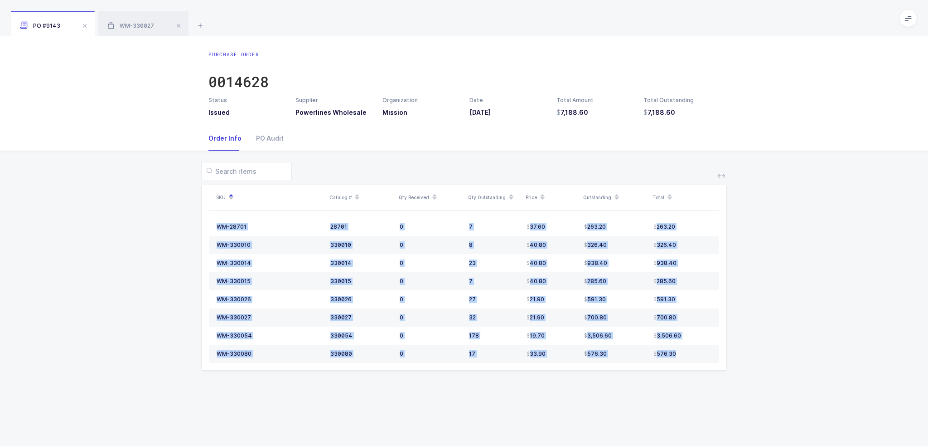
drag, startPoint x: 692, startPoint y: 344, endPoint x: 704, endPoint y: 402, distance: 59.2
click at [704, 402] on div "Purchase Order 0014628 Status Issued Supplier Powerlines Wholesale Organization…" at bounding box center [464, 240] width 928 height 409
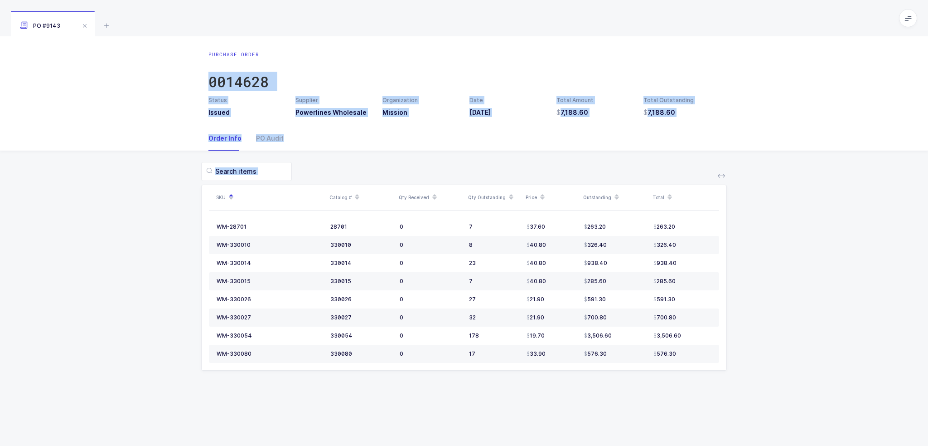
drag, startPoint x: 694, startPoint y: 377, endPoint x: 656, endPoint y: 37, distance: 342.1
click at [656, 40] on div "Purchase Order 0014628 Status Issued Supplier Powerlines Wholesale Organization…" at bounding box center [464, 240] width 928 height 409
click at [656, 37] on div "Purchase Order 0014628 Status Issued Supplier Powerlines Wholesale Organization…" at bounding box center [464, 81] width 928 height 90
drag, startPoint x: 656, startPoint y: 37, endPoint x: 673, endPoint y: 467, distance: 430.0
click at [673, 445] on html "Apps Core Warehouse Admin Mission Control Purchasing Joey H. Logout Account Joe…" at bounding box center [464, 223] width 928 height 446
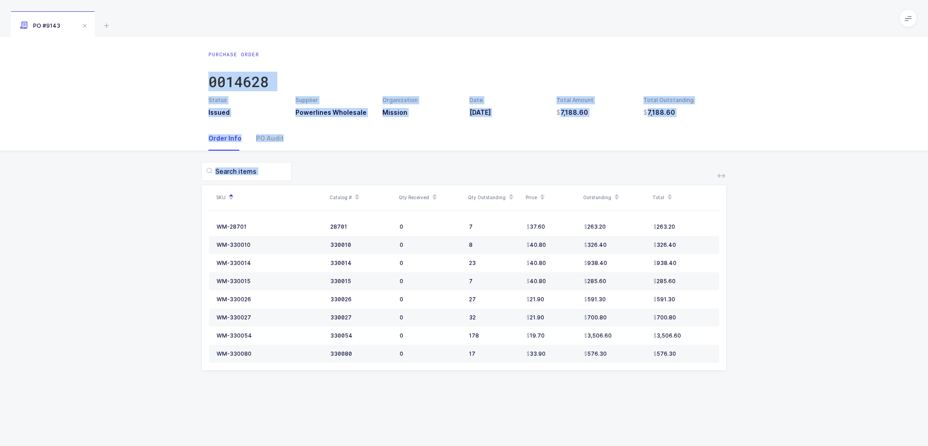
click at [712, 413] on div "Purchase Order 0014628 Status Issued Supplier Powerlines Wholesale Organization…" at bounding box center [464, 240] width 928 height 409
drag, startPoint x: 747, startPoint y: 409, endPoint x: 609, endPoint y: 10, distance: 422.0
click at [609, 10] on div "PO #9143 Purchase Order 0014628 Status Issued Supplier Powerlines Wholesale Org…" at bounding box center [464, 223] width 928 height 446
click at [609, 10] on div "PO #9143" at bounding box center [464, 18] width 928 height 36
drag, startPoint x: 609, startPoint y: 10, endPoint x: 686, endPoint y: 449, distance: 445.5
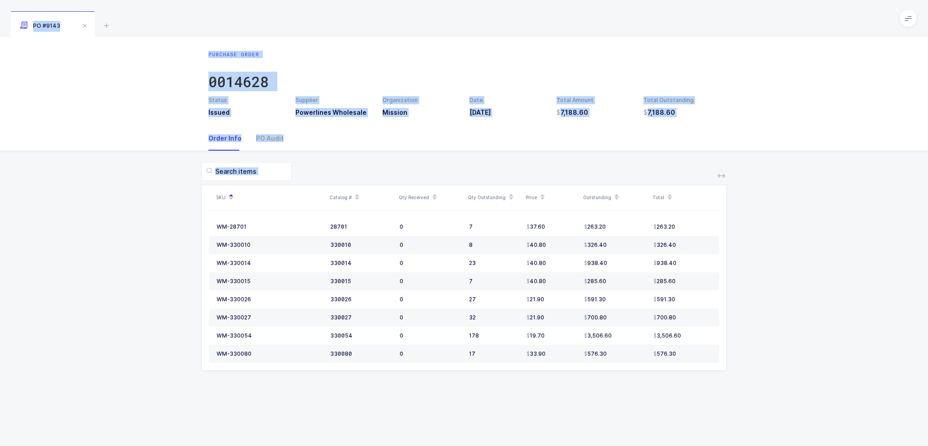
click at [686, 445] on html "Apps Core Warehouse Admin Mission Control Purchasing Joey H. Logout Account Joe…" at bounding box center [464, 223] width 928 height 446
click at [679, 394] on div "Purchase Order 0014628 Status Issued Supplier Powerlines Wholesale Organization…" at bounding box center [464, 240] width 928 height 409
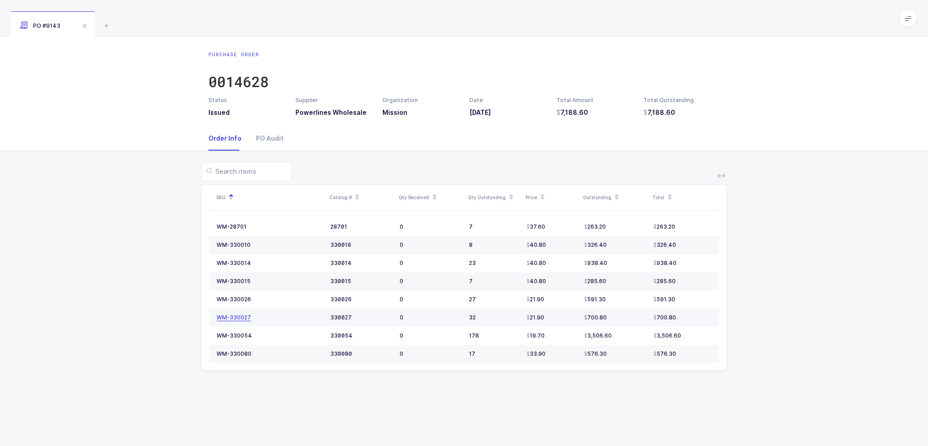
click at [245, 317] on div "WM-330027" at bounding box center [234, 317] width 34 height 7
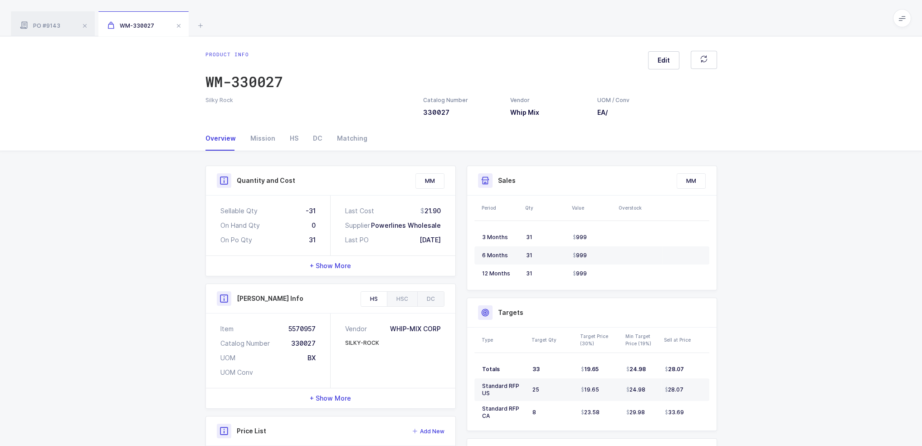
click at [134, 125] on div "Product info WM-330027 Edit Silky Rock Catalog Number 330027 Vendor Whip Mix UO…" at bounding box center [461, 81] width 922 height 90
click at [37, 21] on div "PO #9143" at bounding box center [53, 23] width 84 height 25
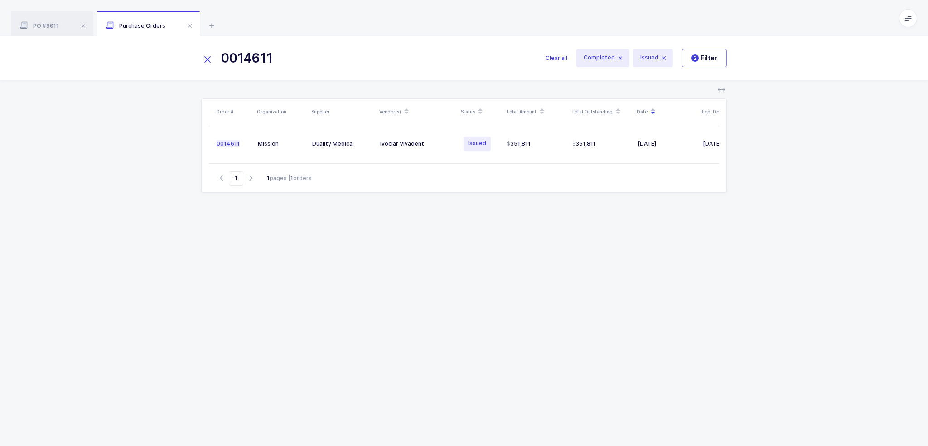
click at [208, 59] on icon at bounding box center [207, 59] width 13 height 13
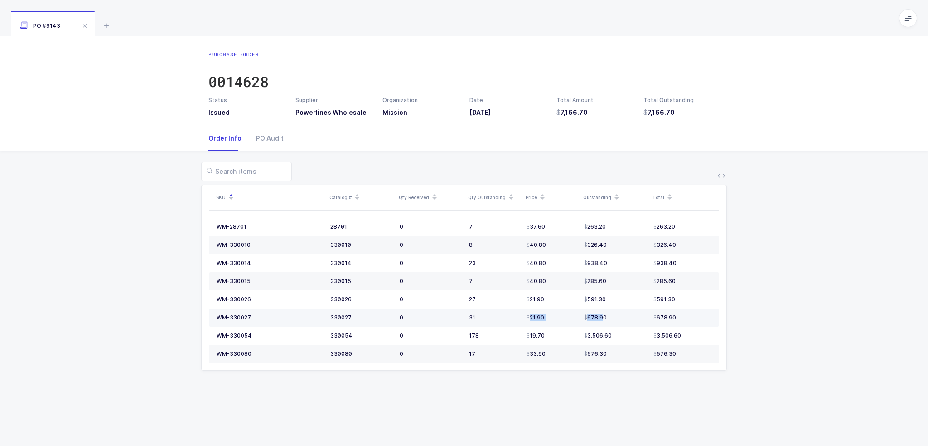
drag, startPoint x: 500, startPoint y: 317, endPoint x: 658, endPoint y: 322, distance: 158.7
click at [608, 315] on tr "WM-330027 330027 0 31 21.90 678.90 678.90" at bounding box center [464, 317] width 510 height 18
click at [814, 391] on div "SKU Catalog # Qty Received Qty Outstanding Price Outstanding Total WM-28701 287…" at bounding box center [464, 271] width 914 height 241
drag, startPoint x: 773, startPoint y: 404, endPoint x: 660, endPoint y: 382, distance: 114.5
click at [660, 380] on div "Purchase Order 0014628 Status Issued Supplier Powerlines Wholesale Organization…" at bounding box center [464, 240] width 928 height 409
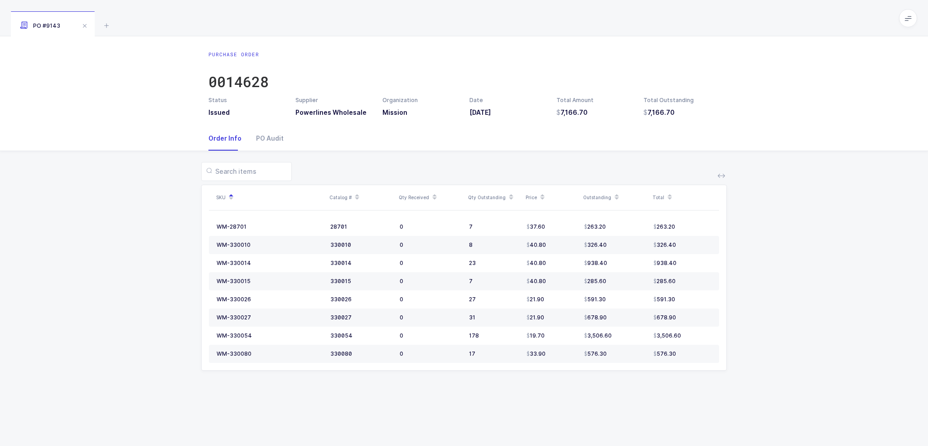
click at [705, 404] on div "Purchase Order 0014628 Status Issued Supplier Powerlines Wholesale Organization…" at bounding box center [464, 240] width 928 height 409
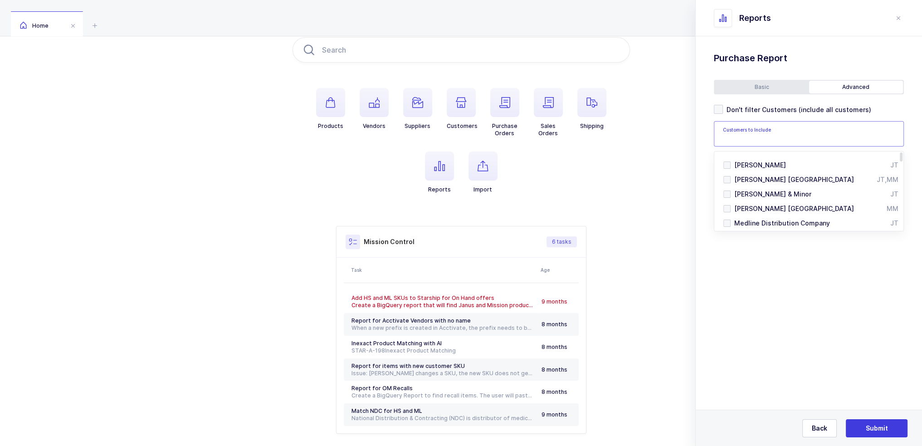
scroll to position [87, 0]
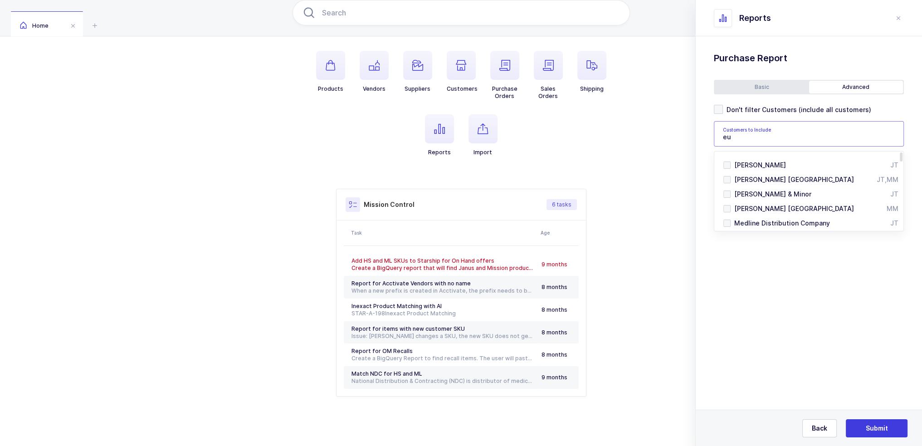
type input "e"
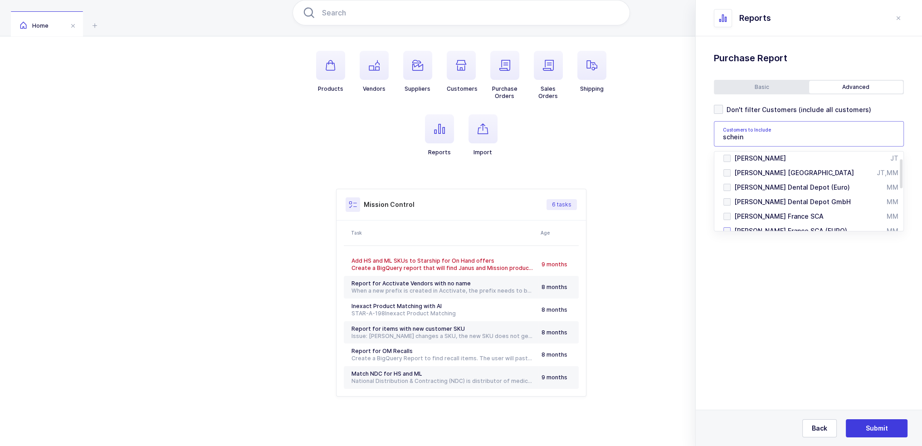
scroll to position [0, 0]
type input "schein"
click at [258, 194] on div "Products Vendors Suppliers Customers Purchase Orders Sales Orders Shipping Repo…" at bounding box center [461, 198] width 922 height 498
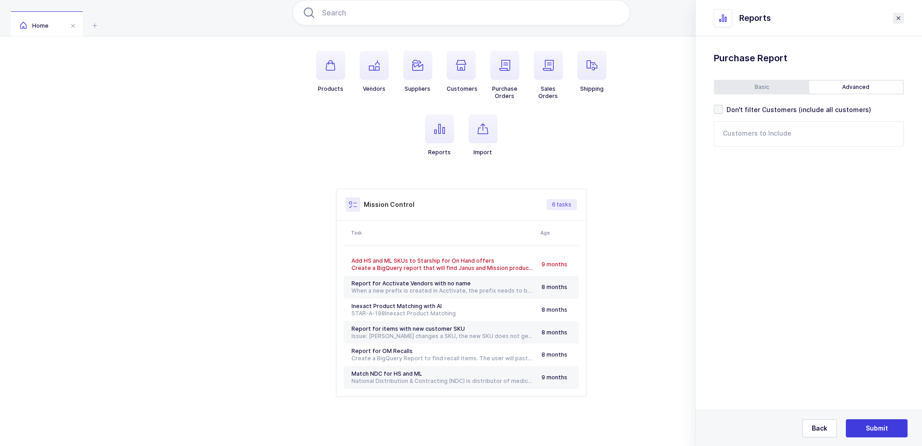
click at [897, 19] on icon "close drawer" at bounding box center [897, 18] width 7 height 7
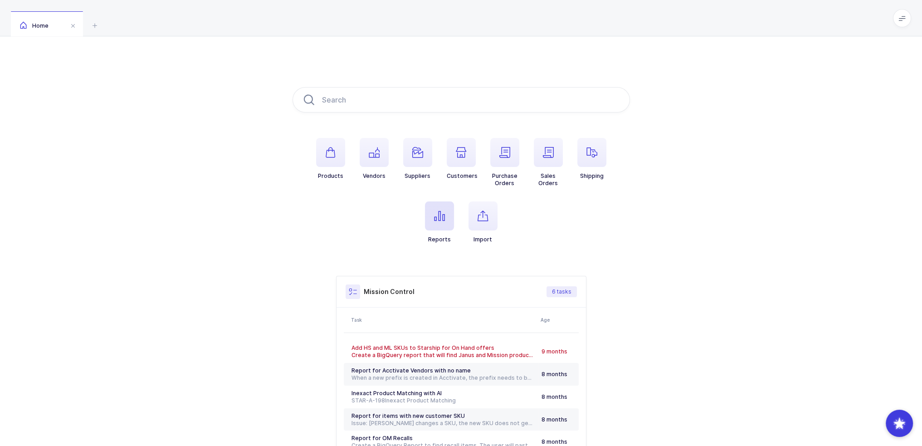
click at [434, 230] on span "button" at bounding box center [439, 215] width 29 height 29
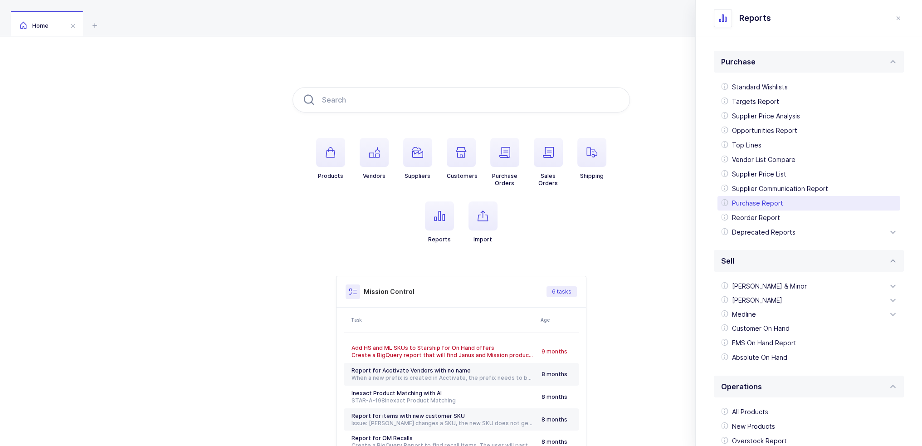
click at [751, 200] on div "Purchase Report" at bounding box center [808, 203] width 183 height 15
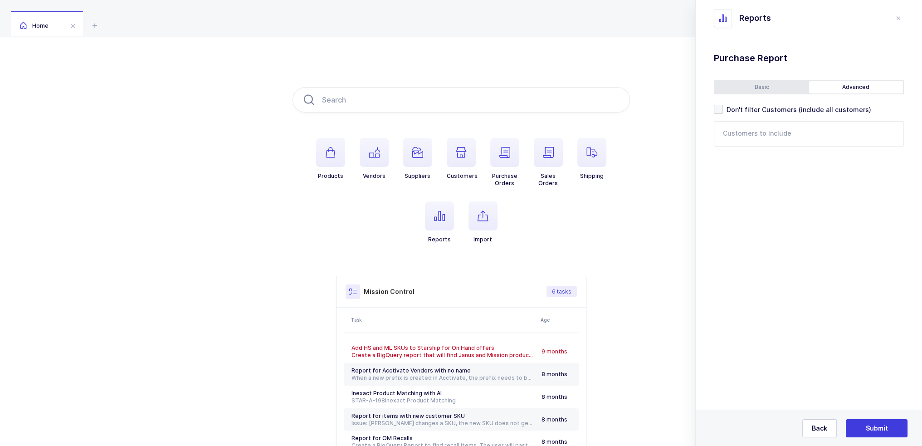
click at [756, 96] on div "Basic Advanced Item Selection Criteria Vendor Becton [PERSON_NAME] $1,309,147 M…" at bounding box center [808, 113] width 190 height 67
click at [757, 91] on div "Basic" at bounding box center [761, 87] width 94 height 13
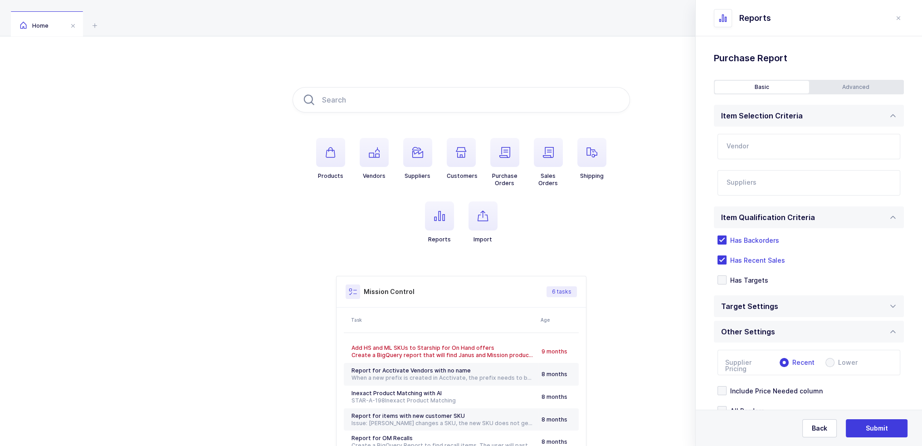
click at [769, 147] on input "text" at bounding box center [808, 146] width 183 height 25
click at [755, 177] on span "Ivoclar Vivadent" at bounding box center [752, 177] width 51 height 8
type input "Ivoclar Vivadent"
click at [760, 192] on div at bounding box center [797, 182] width 161 height 21
type input "baha"
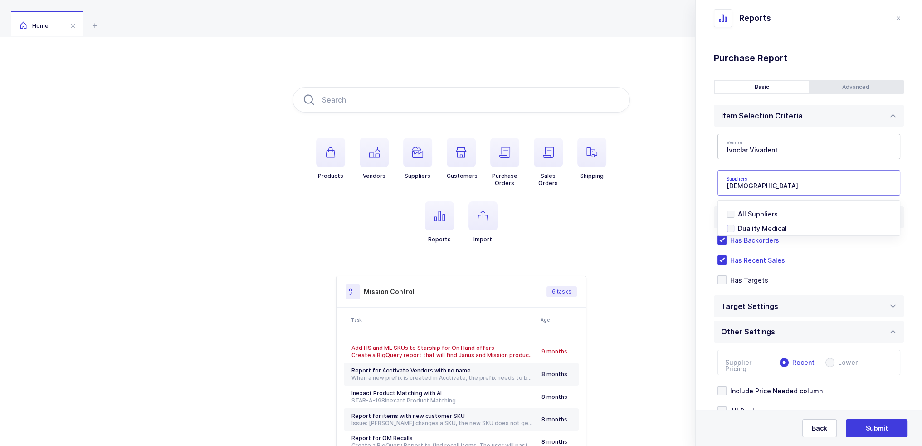
click at [757, 226] on span "Duality Medical" at bounding box center [761, 228] width 49 height 8
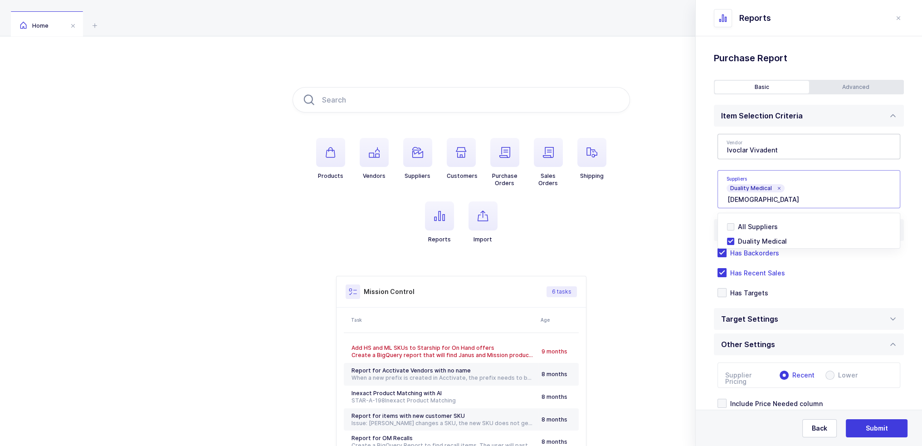
click at [716, 148] on div "Vendor Ivoclar Vivadent Becton Dickinson $1,309,147 Medline $1,039,141 3M $445,…" at bounding box center [808, 170] width 190 height 89
click at [765, 270] on span "Has Recent Sales" at bounding box center [755, 272] width 58 height 9
click at [726, 268] on input "Has Recent Sales" at bounding box center [726, 268] width 0 height 0
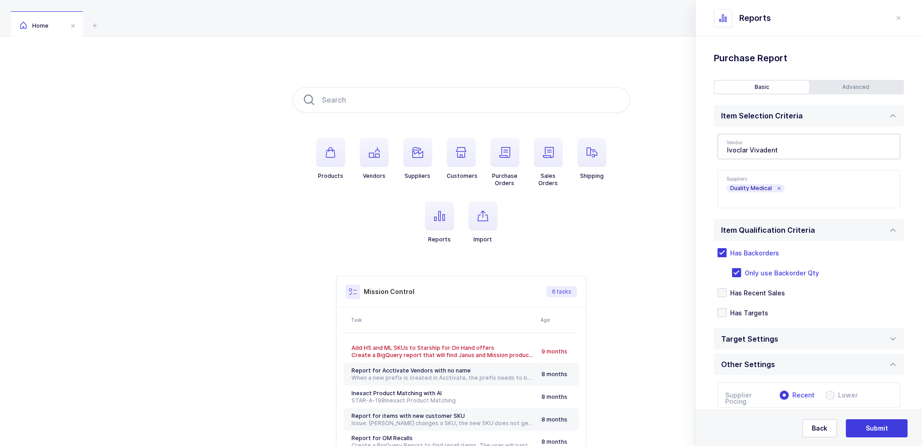
click at [848, 78] on div "Standard Wishlists Targets Report Supplier Price Analysis Opportunities Report …" at bounding box center [808, 280] width 226 height 489
click at [847, 85] on div "Advanced" at bounding box center [856, 87] width 94 height 13
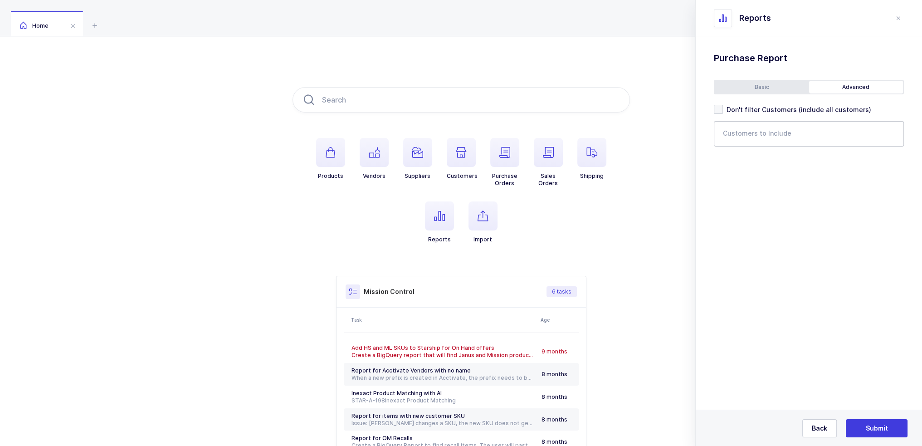
click at [783, 136] on input "text" at bounding box center [803, 137] width 160 height 12
click at [98, 23] on icon at bounding box center [94, 25] width 11 height 11
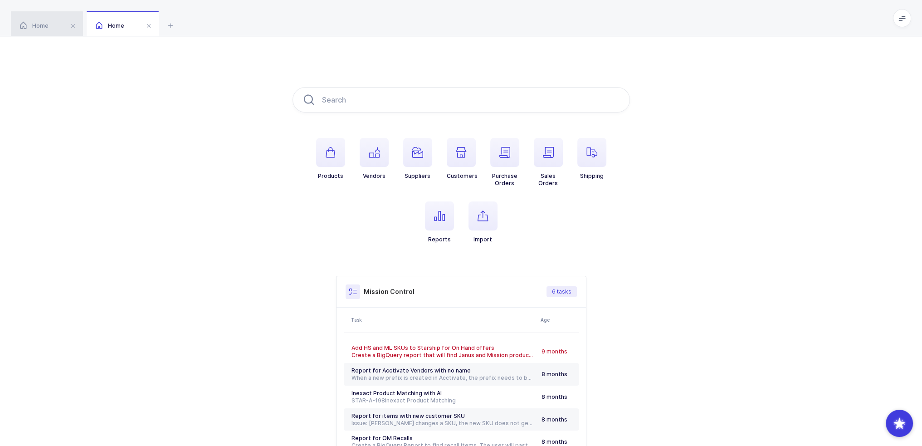
click at [42, 29] on span "Home" at bounding box center [34, 25] width 29 height 7
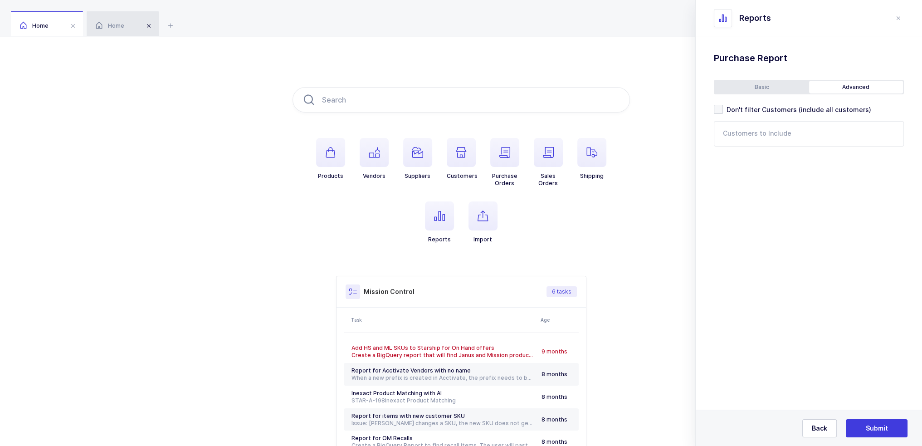
click at [147, 25] on span at bounding box center [148, 25] width 11 height 11
click at [749, 133] on input "text" at bounding box center [803, 137] width 160 height 12
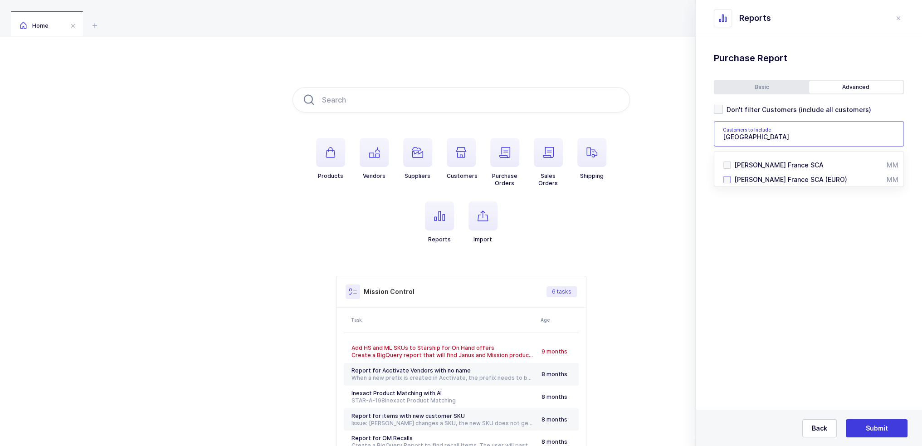
click at [775, 179] on span "[PERSON_NAME] France SCA (EURO)" at bounding box center [790, 179] width 113 height 8
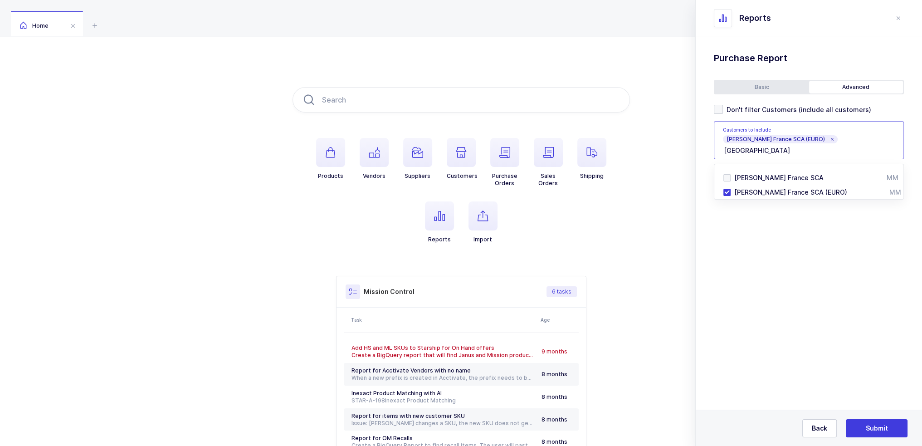
click at [760, 87] on div "Basic" at bounding box center [761, 87] width 94 height 13
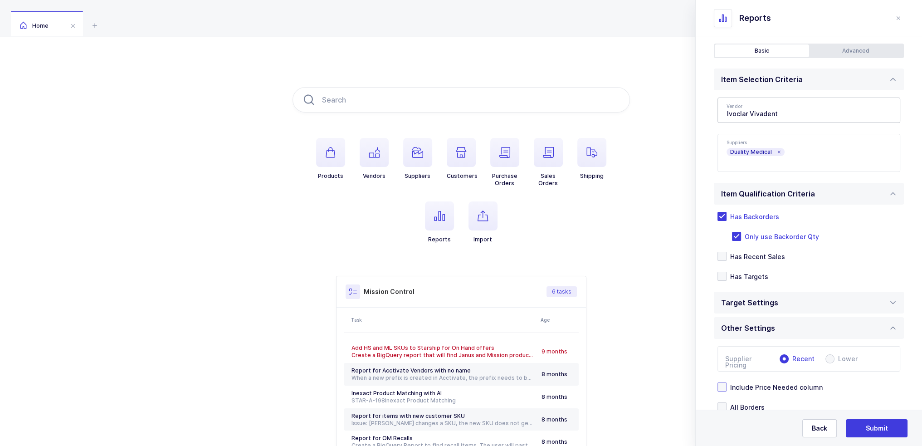
scroll to position [79, 0]
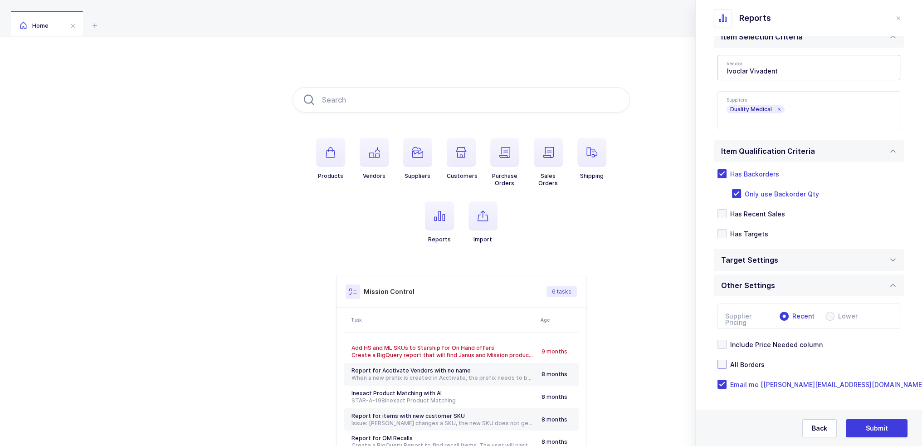
click at [752, 366] on span "All Borders" at bounding box center [745, 364] width 38 height 9
click at [726, 359] on input "All Borders" at bounding box center [726, 359] width 0 height 0
click at [885, 423] on button "Submit" at bounding box center [876, 428] width 62 height 18
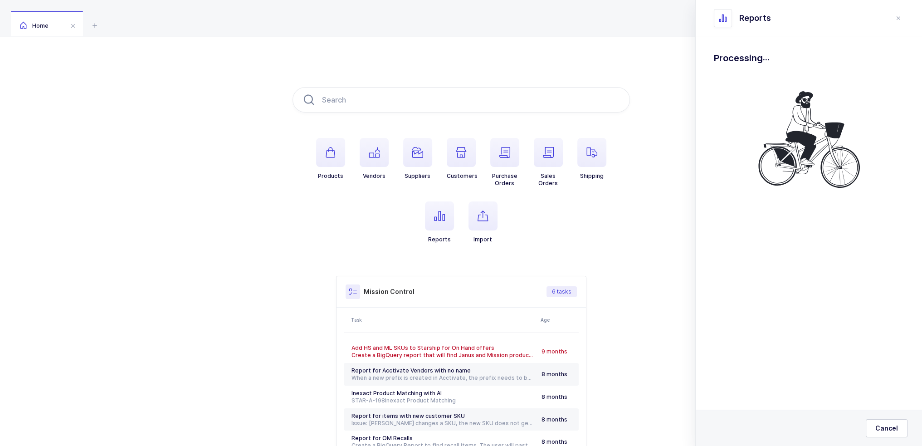
scroll to position [0, 0]
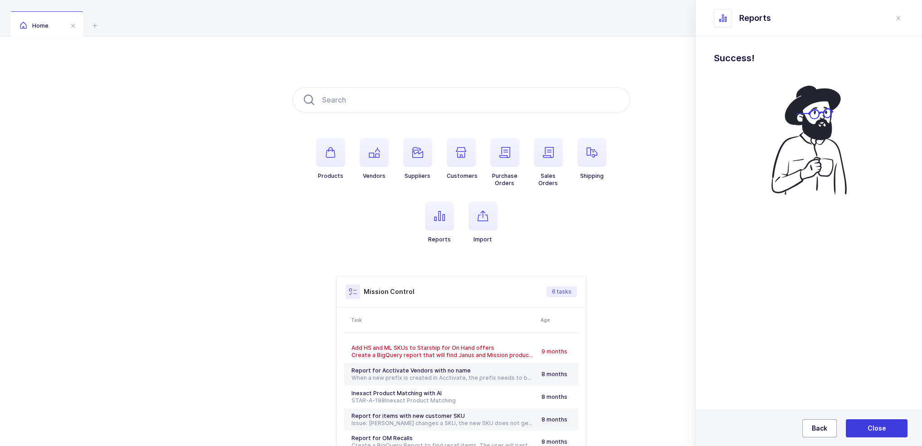
click at [814, 422] on button "Back" at bounding box center [819, 428] width 34 height 18
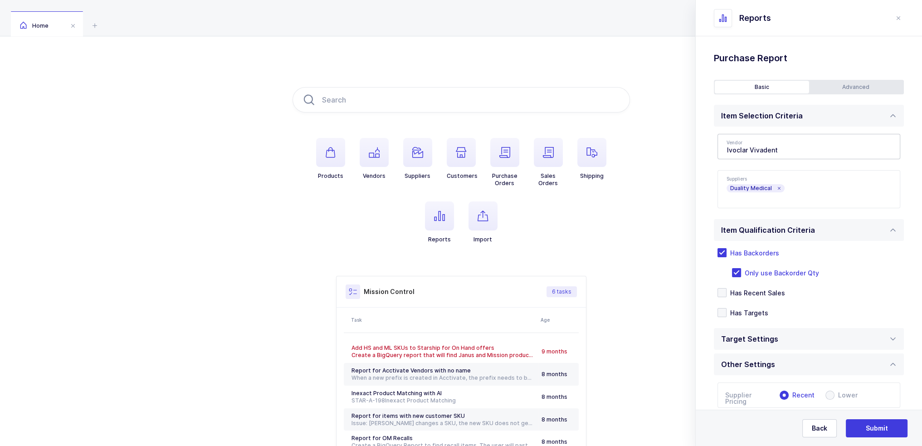
click at [836, 85] on div "Advanced" at bounding box center [856, 87] width 94 height 13
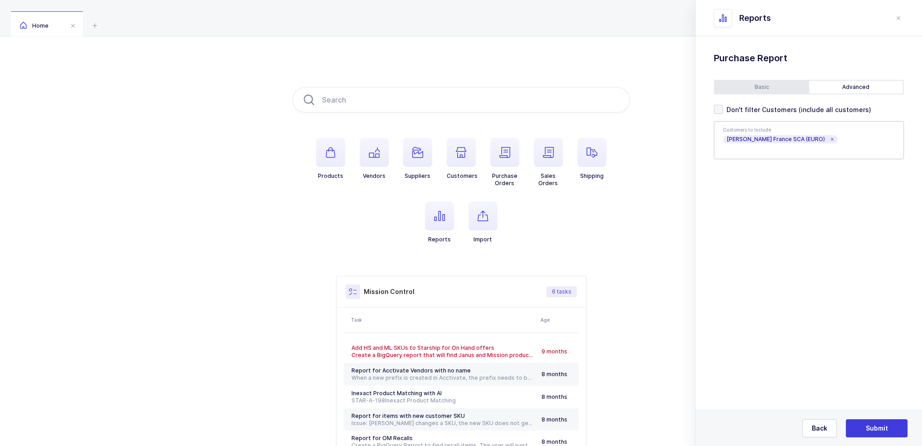
click at [829, 137] on icon at bounding box center [831, 139] width 5 height 5
click at [777, 146] on div "Standard Wishlists Targets Report Supplier Price Analysis Opportunities Report …" at bounding box center [808, 120] width 226 height 168
click at [776, 136] on input "text" at bounding box center [803, 137] width 160 height 12
type input "ana trade"
click at [785, 164] on span "ANA Trade GMBH (USD)" at bounding box center [790, 165] width 112 height 8
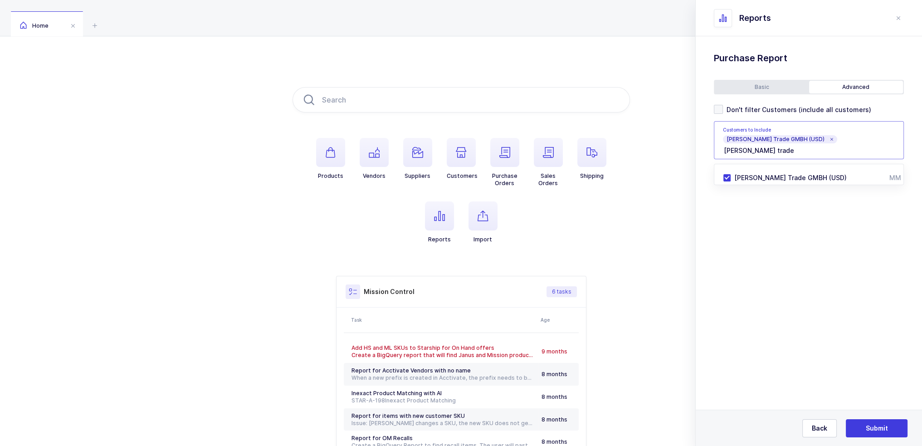
click at [785, 229] on section "Purchase Standard Wishlists Targets Report Supplier Price Analysis Opportunitie…" at bounding box center [808, 240] width 226 height 409
click at [757, 83] on div "Basic" at bounding box center [761, 87] width 94 height 13
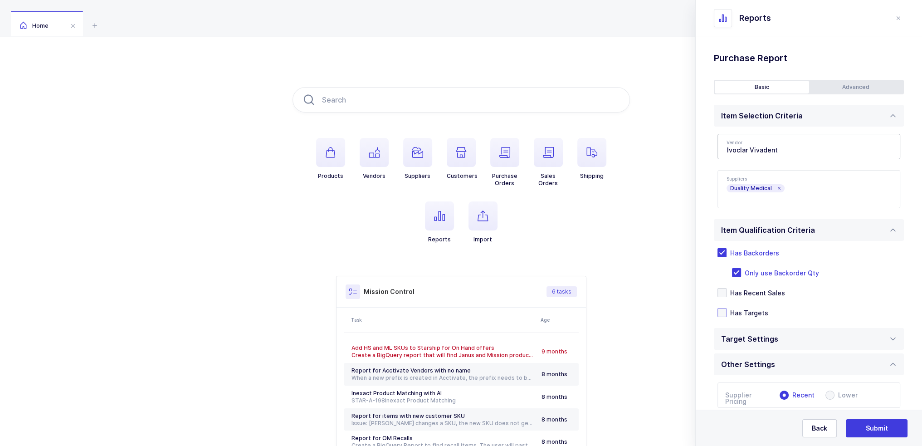
scroll to position [79, 0]
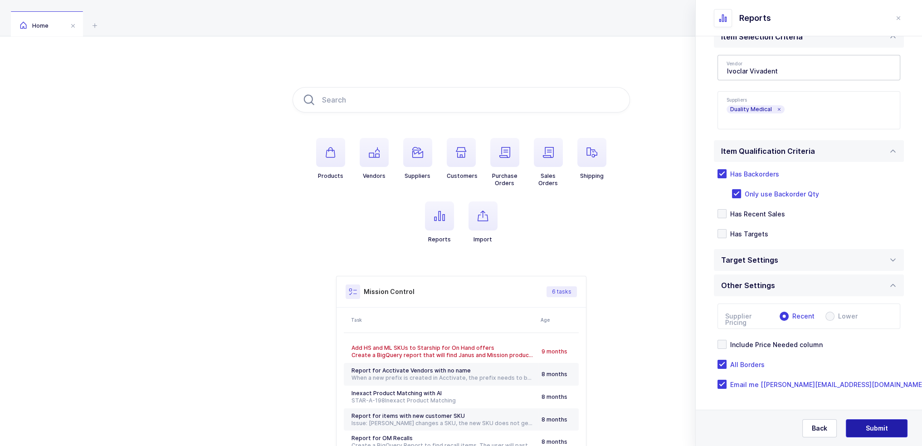
click at [878, 427] on span "Submit" at bounding box center [876, 427] width 22 height 9
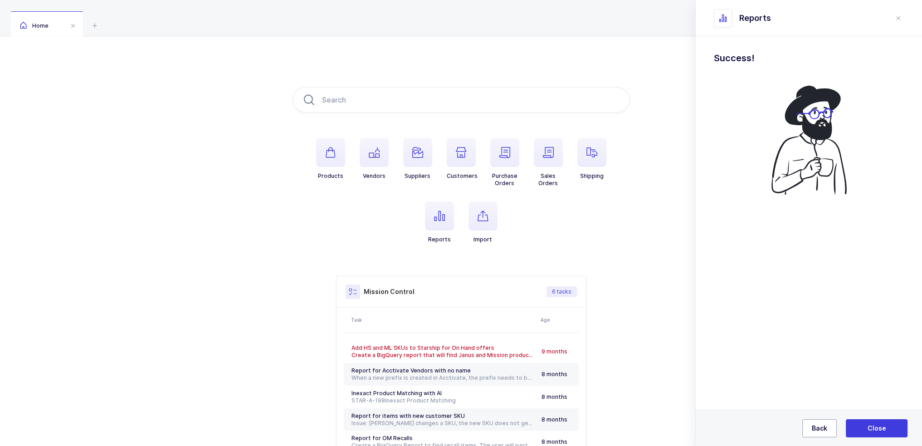
click at [815, 427] on span "Back" at bounding box center [818, 427] width 15 height 9
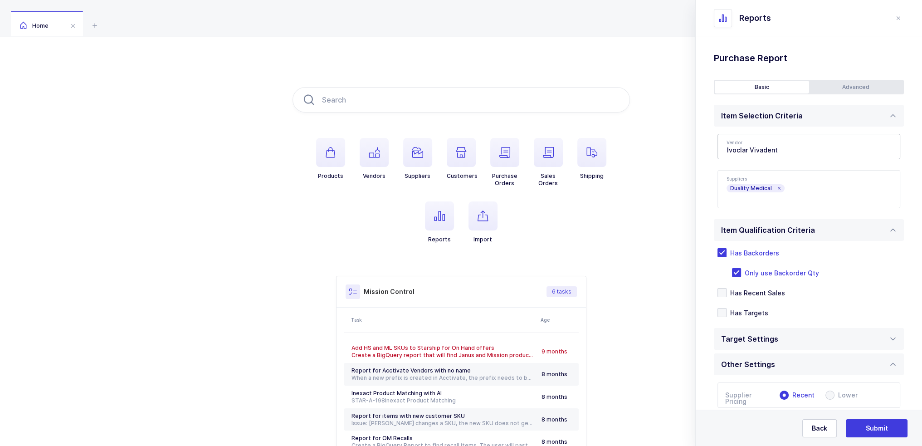
click at [830, 81] on div "Advanced" at bounding box center [856, 87] width 94 height 13
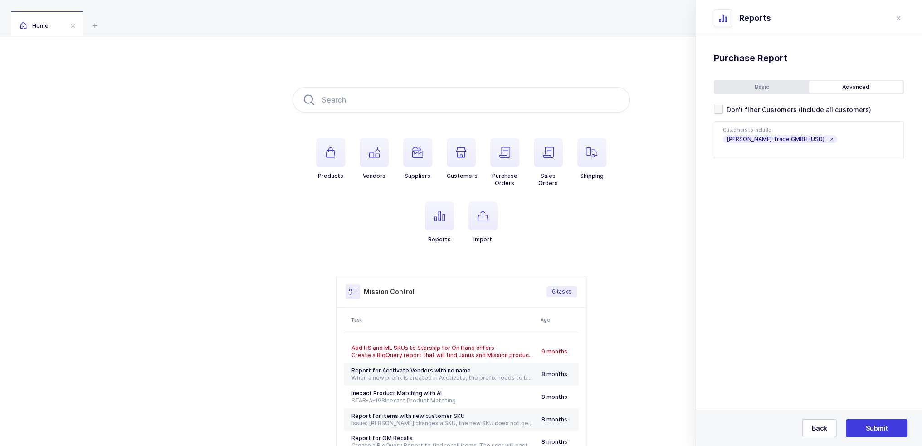
click at [829, 140] on icon at bounding box center [831, 139] width 5 height 5
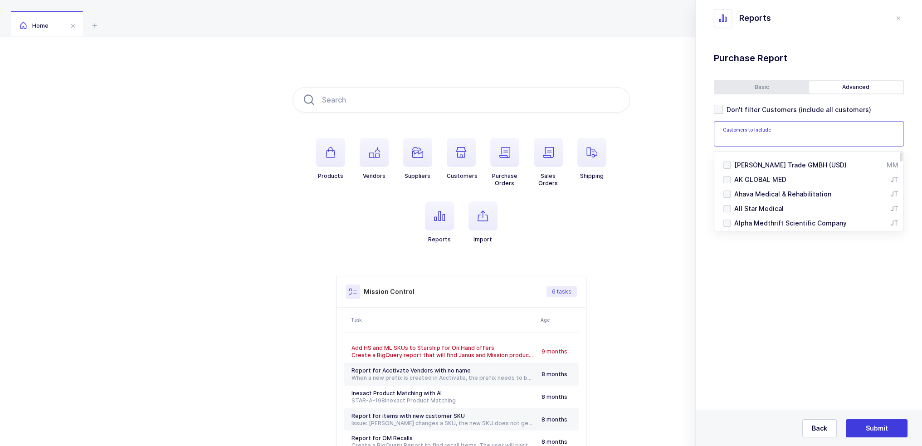
click at [760, 141] on input "text" at bounding box center [803, 137] width 160 height 12
type input "proclinic"
click at [771, 178] on span "Proclinic [PERSON_NAME] (Euro)" at bounding box center [784, 179] width 101 height 8
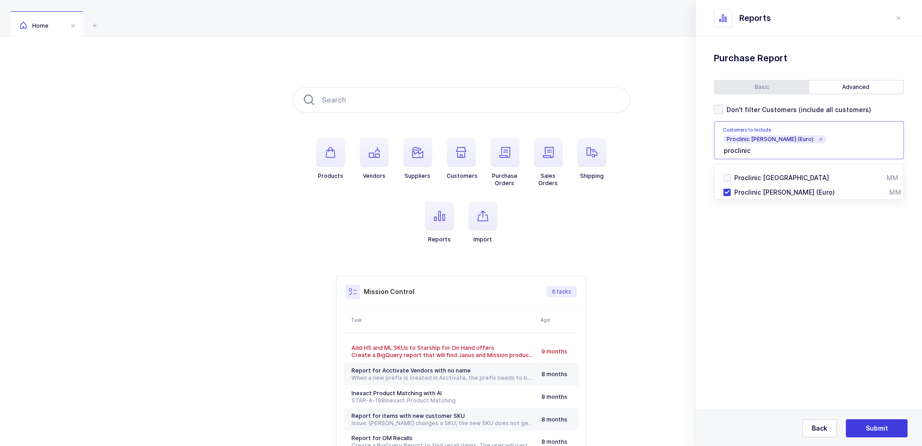
click at [762, 257] on section "Purchase Standard Wishlists Targets Report Supplier Price Analysis Opportunitie…" at bounding box center [808, 240] width 226 height 409
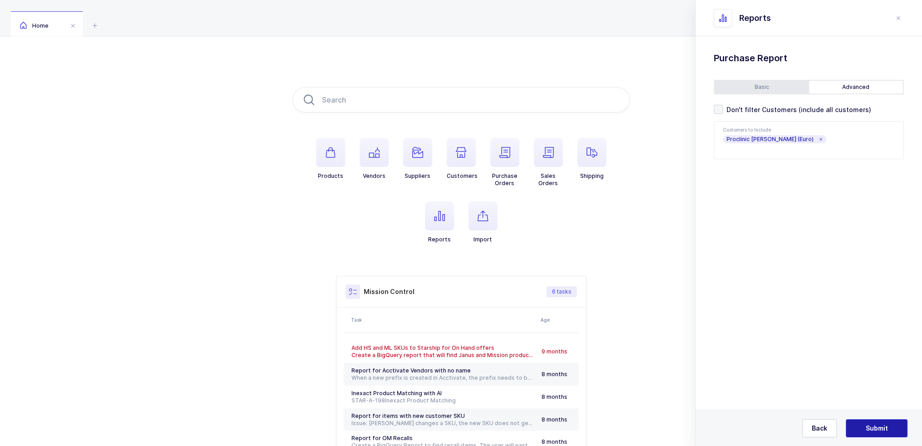
click at [879, 426] on span "Submit" at bounding box center [876, 427] width 22 height 9
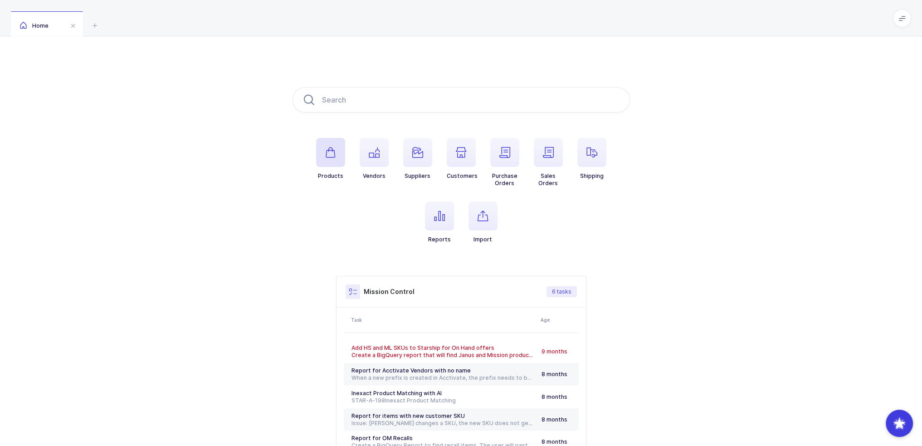
click at [341, 157] on span "button" at bounding box center [330, 152] width 29 height 29
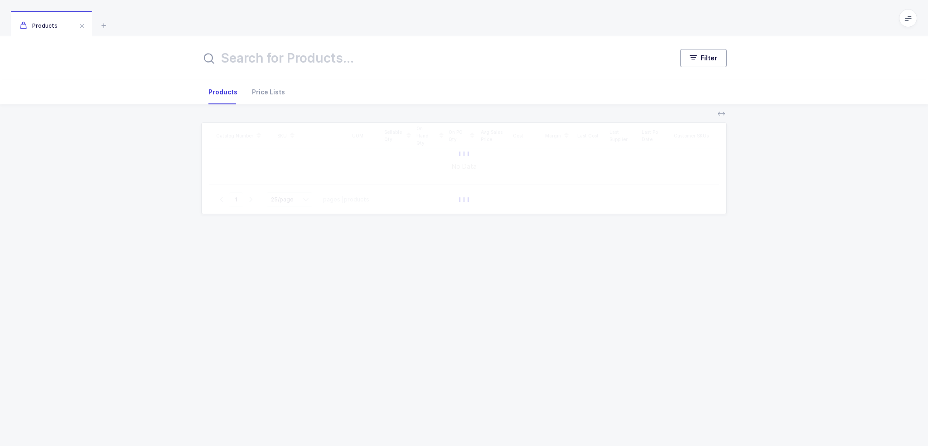
click at [705, 54] on span "Filter" at bounding box center [709, 57] width 17 height 9
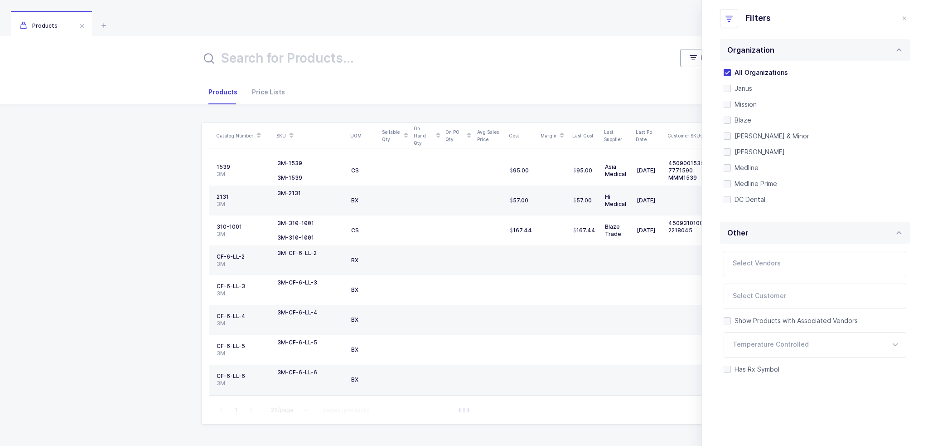
scroll to position [191, 0]
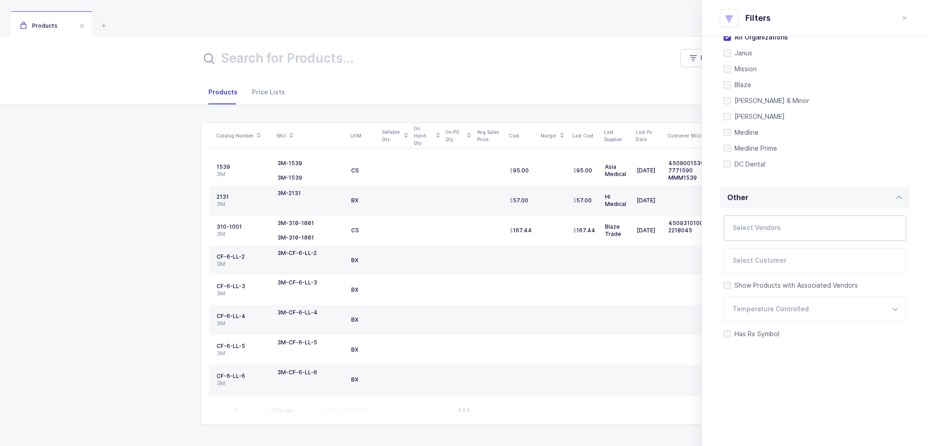
click at [765, 219] on div at bounding box center [804, 228] width 161 height 21
type input "ivoclar"
click at [760, 263] on div at bounding box center [815, 263] width 180 height 3
click at [763, 257] on span "Ivoclar Vivadent" at bounding box center [769, 259] width 51 height 8
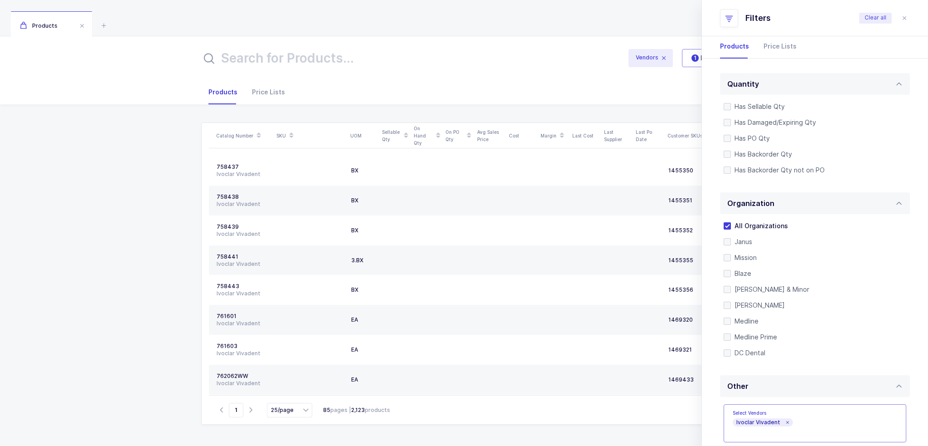
scroll to position [0, 0]
click at [760, 155] on span "Has Backorder Qty" at bounding box center [761, 156] width 61 height 9
click at [731, 153] on input "Has Backorder Qty" at bounding box center [731, 153] width 0 height 0
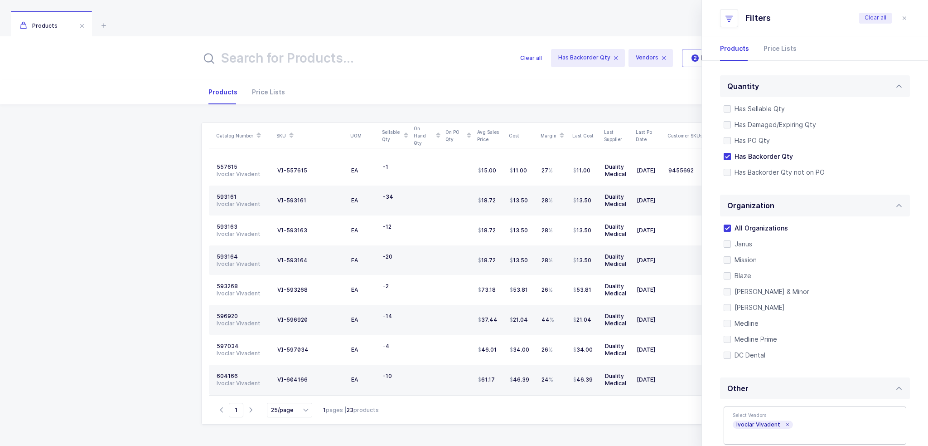
click at [719, 165] on div "Quantity Has Sellable Qty Has Sellable Qty Has Damaged/Expiring Qty Has Damaged…" at bounding box center [815, 355] width 226 height 589
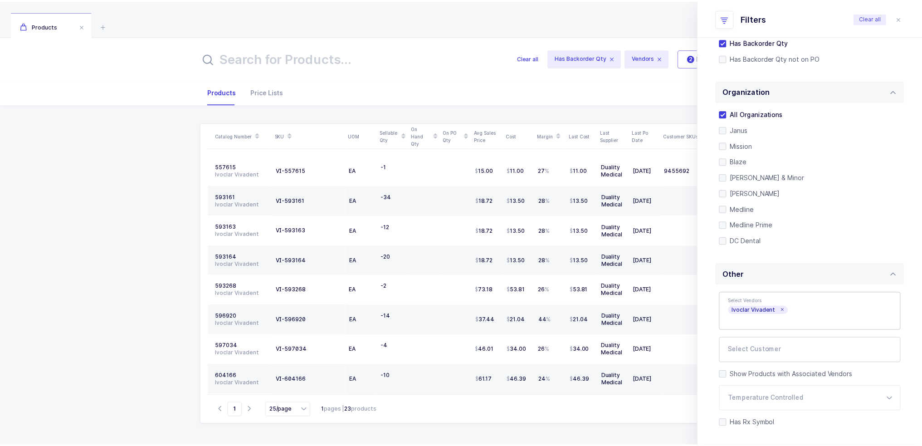
scroll to position [204, 0]
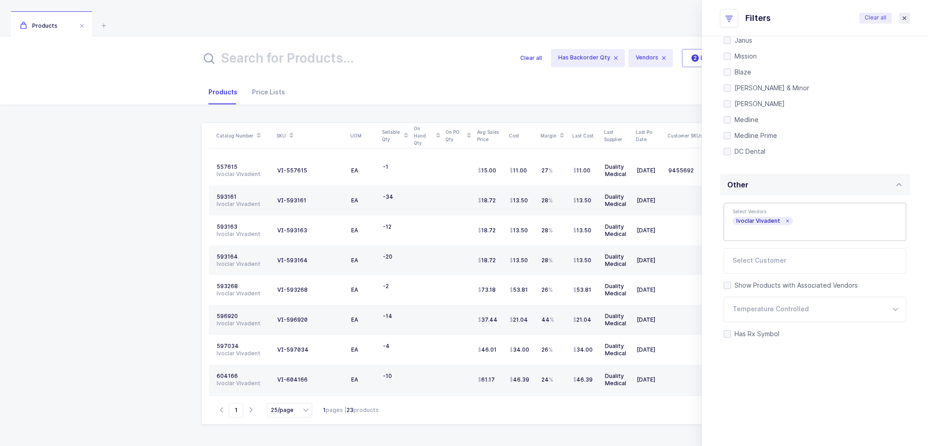
click at [903, 20] on icon "close drawer" at bounding box center [904, 18] width 7 height 7
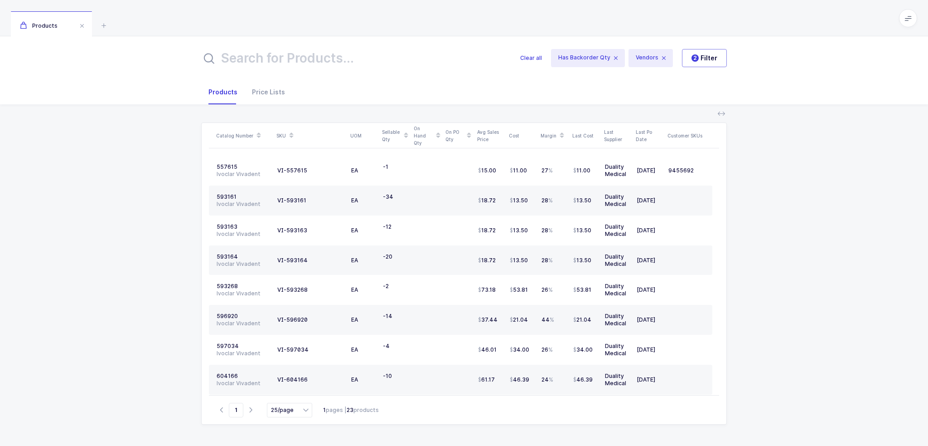
drag, startPoint x: 489, startPoint y: 138, endPoint x: 517, endPoint y: 154, distance: 32.3
click at [495, 140] on div "Avg Sales Price" at bounding box center [490, 135] width 26 height 15
click at [403, 202] on div at bounding box center [395, 203] width 24 height 7
click at [287, 201] on div "VI-593161" at bounding box center [291, 200] width 29 height 7
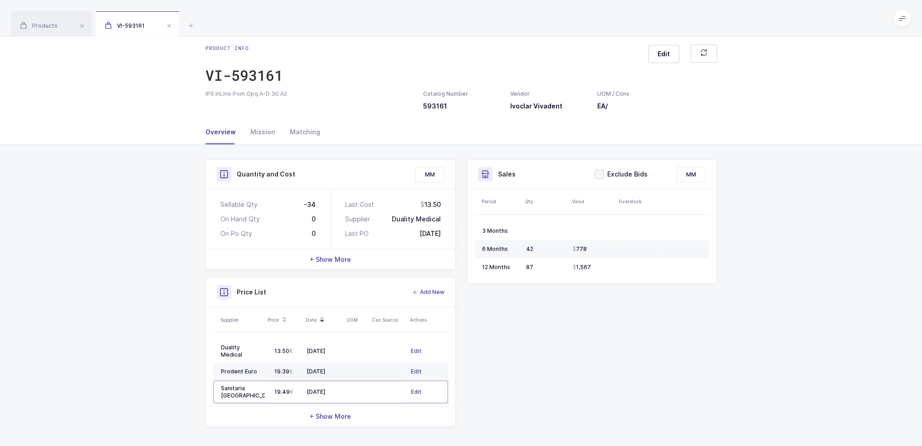
scroll to position [8, 0]
drag, startPoint x: 352, startPoint y: 391, endPoint x: 358, endPoint y: 382, distance: 11.1
click at [358, 382] on td at bounding box center [356, 389] width 25 height 23
click at [564, 377] on div "Quantity and Cost MM Sellable Qty -34 On Hand Qty 0 On Po Qty 0 Last Cost 13.50…" at bounding box center [461, 335] width 522 height 357
drag, startPoint x: 502, startPoint y: 389, endPoint x: 480, endPoint y: 368, distance: 31.1
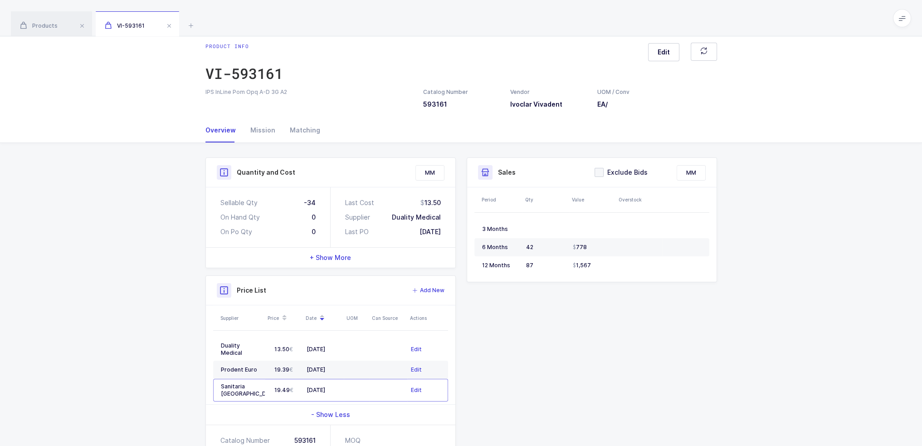
click at [464, 367] on div "Quantity and Cost MM Sellable Qty -34 On Hand Qty 0 On Po Qty 0 Last Cost 13.50…" at bounding box center [461, 335] width 522 height 357
click at [502, 368] on div "Quantity and Cost MM Sellable Qty -34 On Hand Qty 0 On Po Qty 0 Last Cost 13.50…" at bounding box center [461, 335] width 522 height 357
click at [272, 131] on div "Mission" at bounding box center [262, 130] width 39 height 24
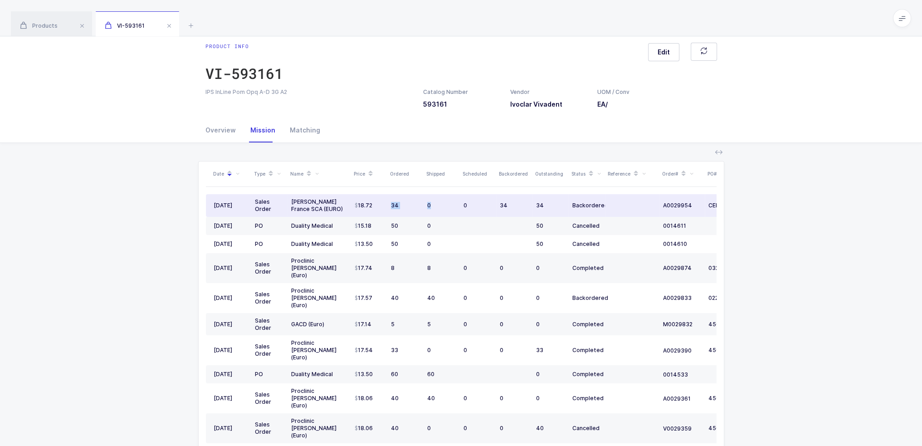
drag, startPoint x: 358, startPoint y: 209, endPoint x: 452, endPoint y: 207, distance: 94.3
click at [452, 207] on tr "05/30/2025 Sales Order Henry Schein France SCA (EURO) 18.72 34 0 0 34 34 Backor…" at bounding box center [491, 205] width 571 height 23
click at [451, 208] on div "0" at bounding box center [441, 205] width 29 height 7
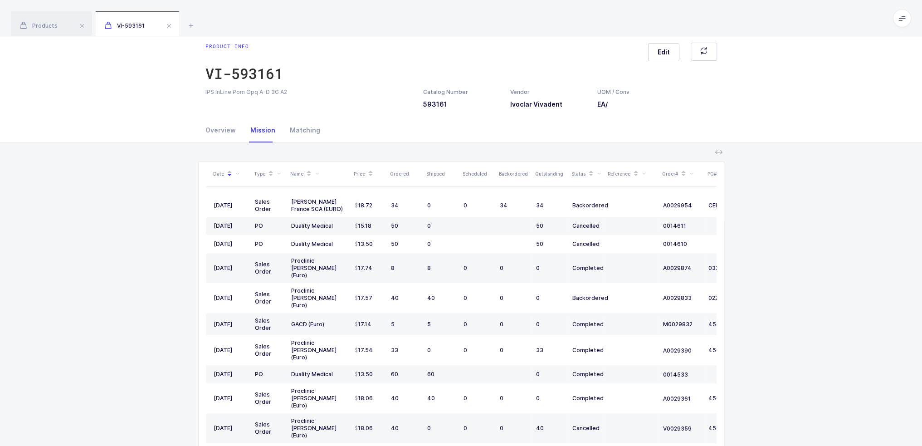
click at [760, 248] on div "Date Type Name Price Ordered Shipped Scheduled Backordered Outstanding Status R…" at bounding box center [460, 335] width 907 height 384
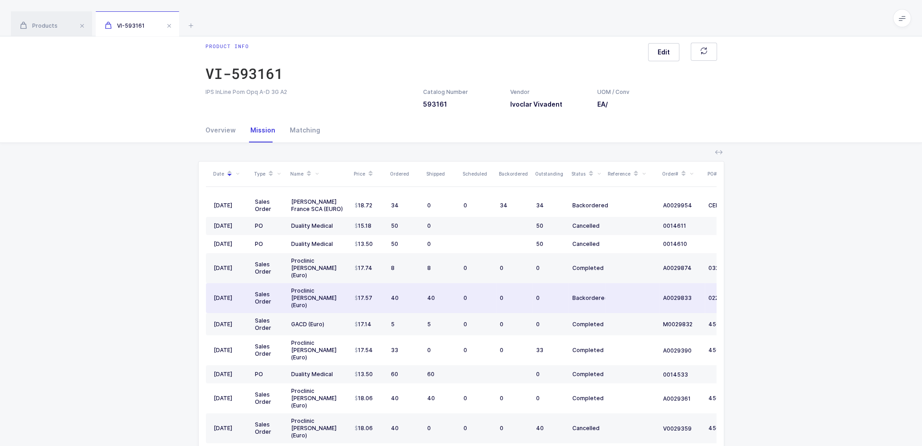
drag, startPoint x: 621, startPoint y: 285, endPoint x: 630, endPoint y: 286, distance: 8.7
click at [630, 286] on td at bounding box center [632, 298] width 54 height 30
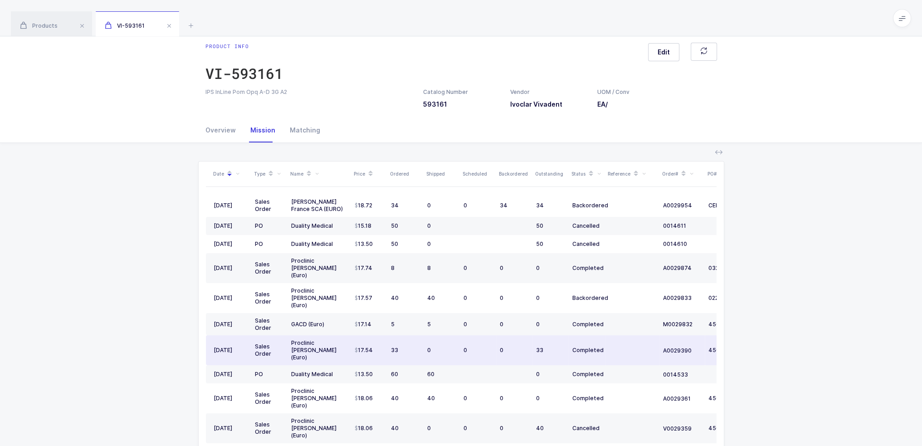
drag, startPoint x: 634, startPoint y: 326, endPoint x: 614, endPoint y: 335, distance: 21.9
click at [614, 335] on td at bounding box center [632, 350] width 54 height 30
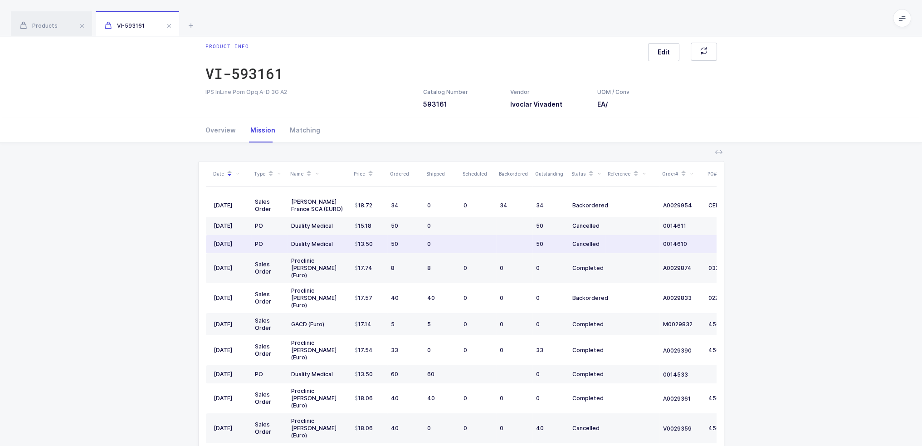
click at [621, 250] on td at bounding box center [632, 244] width 54 height 18
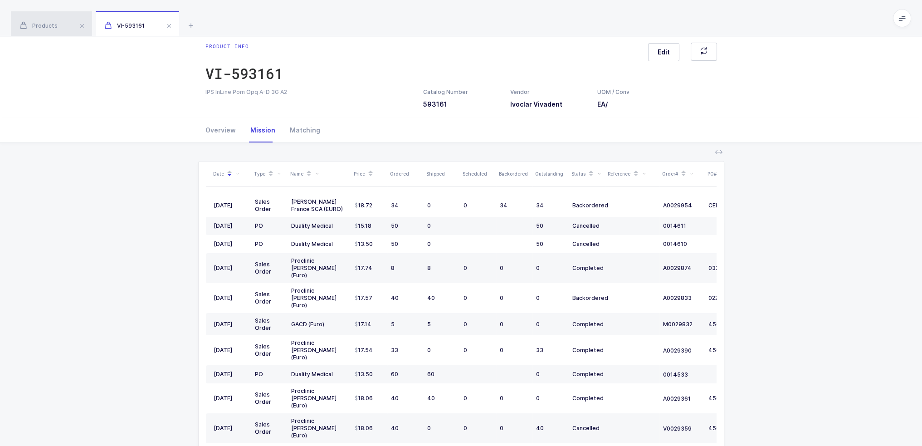
click at [53, 17] on div "Products" at bounding box center [51, 23] width 81 height 25
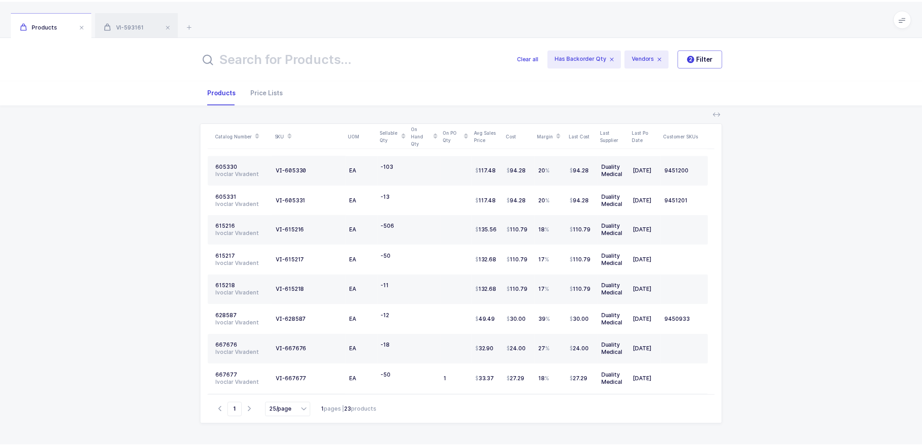
scroll to position [269, 0]
click at [305, 230] on div "VI-615216" at bounding box center [291, 229] width 29 height 7
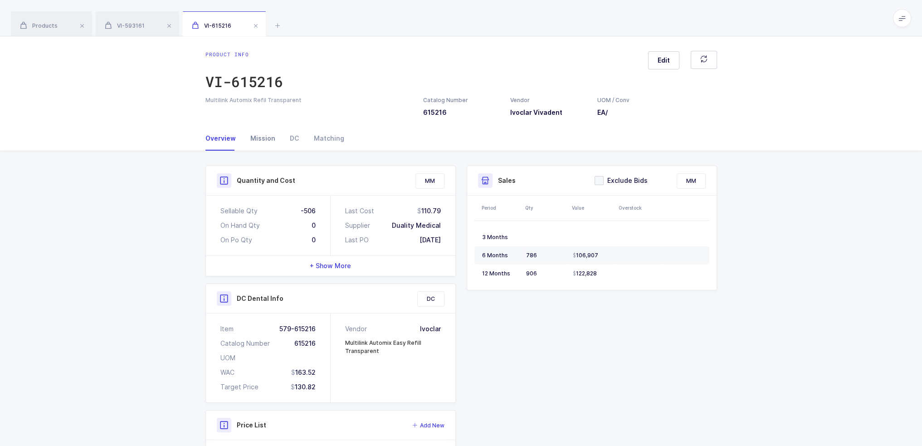
click at [264, 139] on div "Mission" at bounding box center [262, 138] width 39 height 24
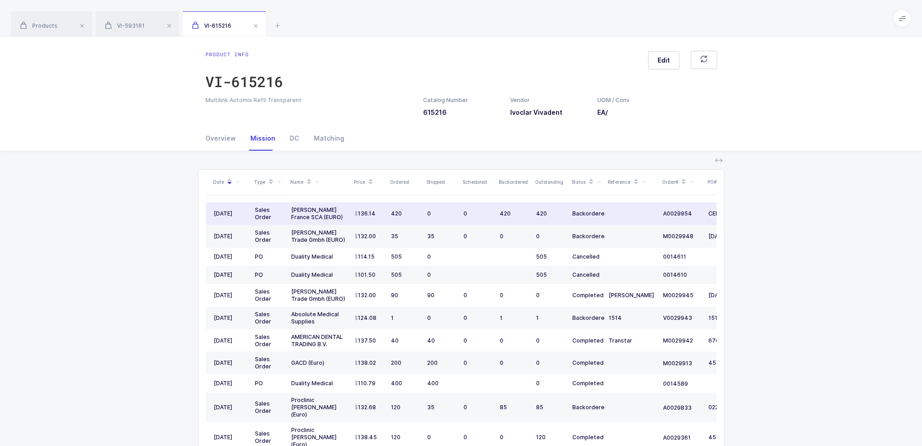
drag, startPoint x: 335, startPoint y: 216, endPoint x: 327, endPoint y: 215, distance: 8.7
click at [327, 215] on div "[PERSON_NAME] France SCA (EURO)" at bounding box center [319, 213] width 56 height 15
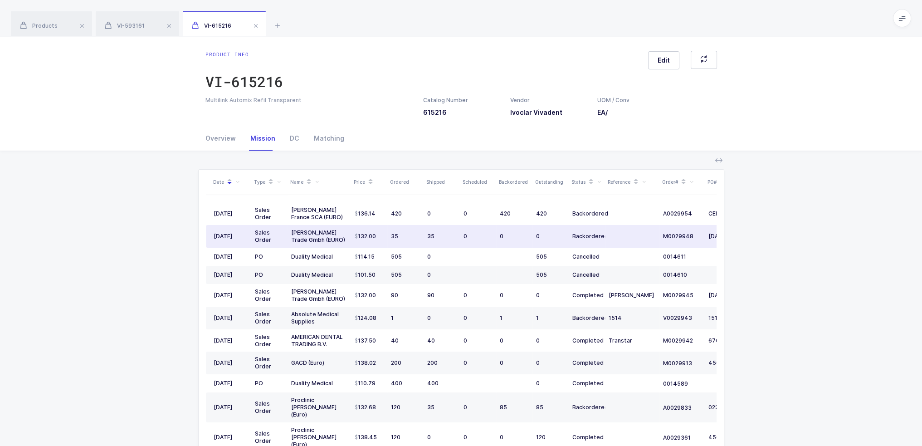
click at [618, 236] on td at bounding box center [632, 236] width 54 height 23
click at [50, 28] on span "Products" at bounding box center [39, 25] width 38 height 7
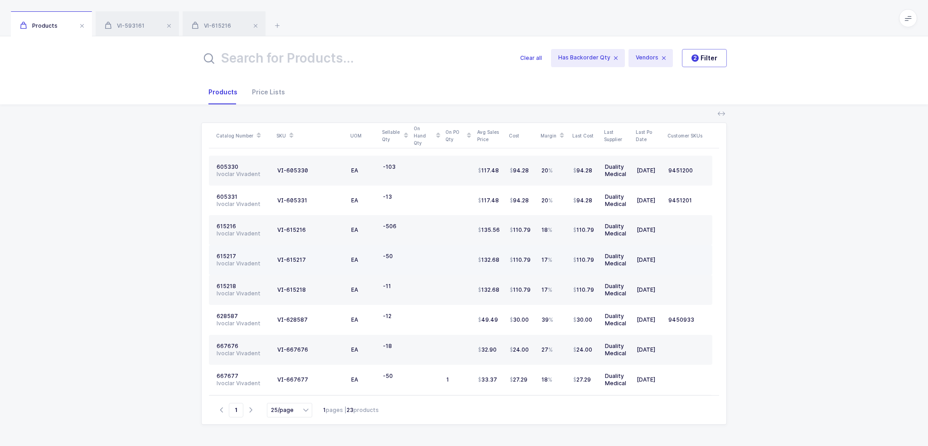
click at [366, 256] on div "EA" at bounding box center [363, 259] width 24 height 7
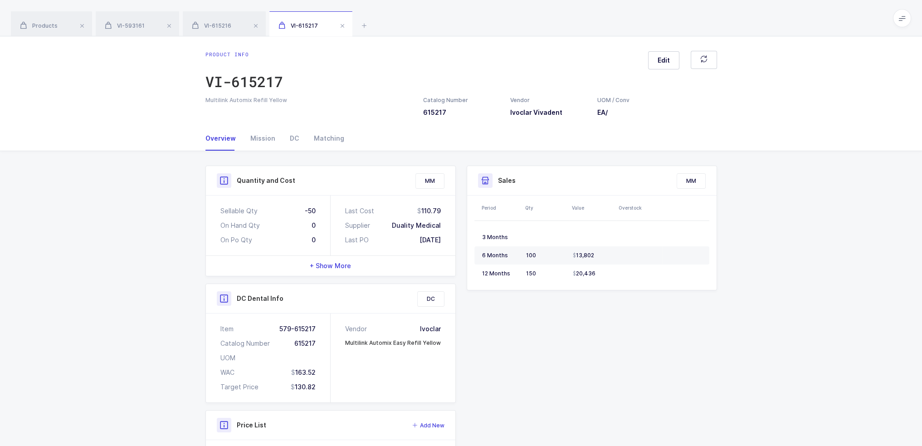
click at [247, 123] on div "Product info VI-615217 Edit Multilink Automix Refill Yellow Catalog Number 6152…" at bounding box center [461, 81] width 922 height 90
click at [260, 134] on div "Mission" at bounding box center [262, 138] width 39 height 24
click at [252, 135] on div "Mission" at bounding box center [262, 138] width 39 height 24
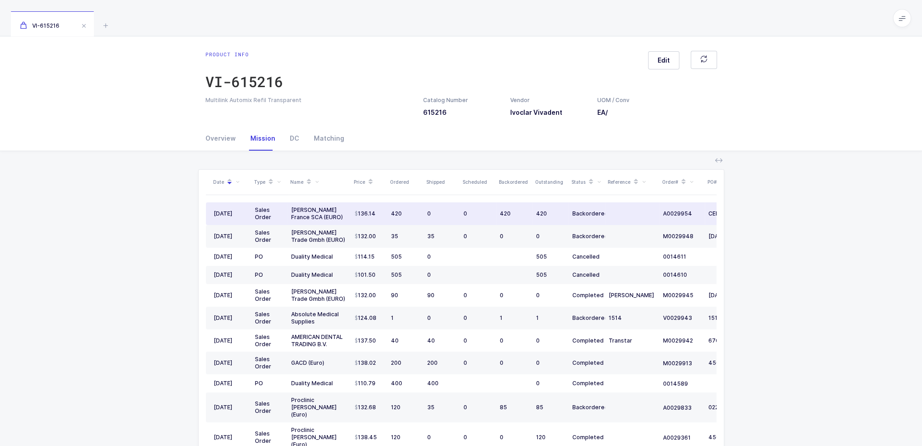
click at [410, 211] on div "420" at bounding box center [405, 213] width 29 height 7
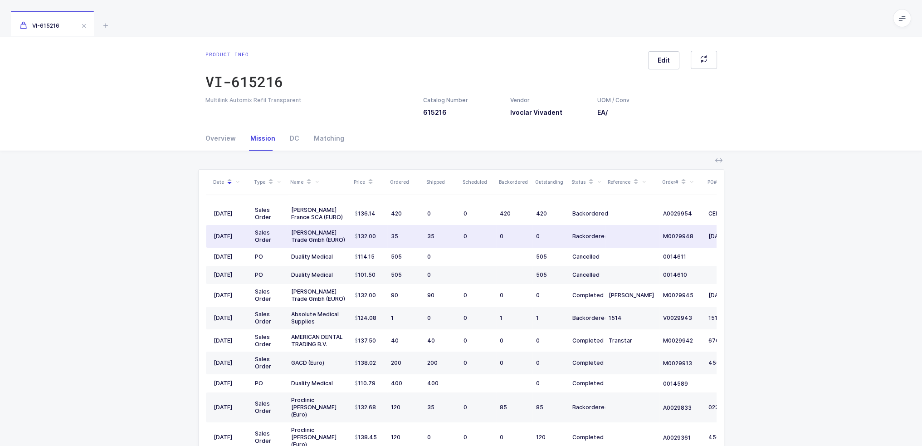
click at [620, 235] on td at bounding box center [632, 236] width 54 height 23
click at [317, 180] on icon at bounding box center [317, 182] width 4 height 4
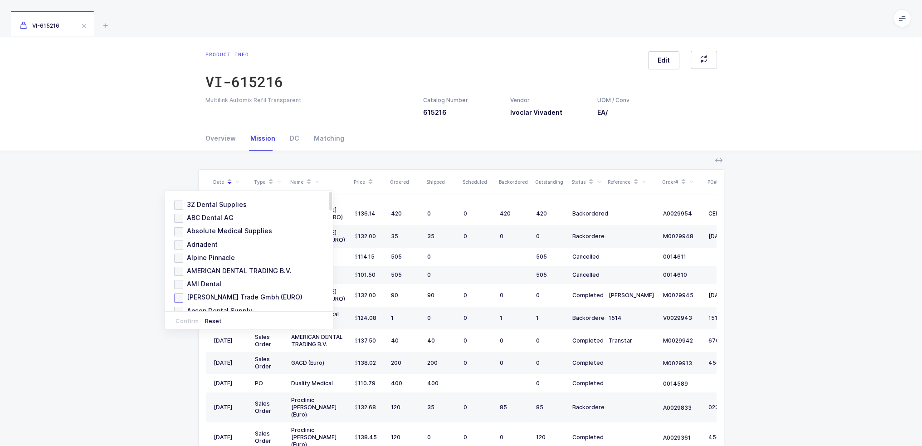
click at [229, 293] on span "[PERSON_NAME] Trade Gmbh (EURO)" at bounding box center [242, 296] width 119 height 9
click at [183, 293] on input "[PERSON_NAME] Trade Gmbh (EURO)" at bounding box center [183, 293] width 0 height 0
click at [188, 319] on button "Confirm" at bounding box center [187, 320] width 26 height 7
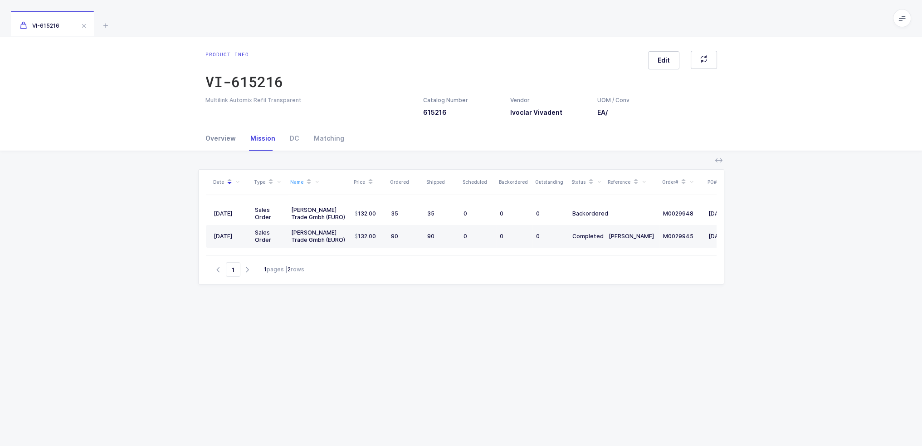
click at [228, 135] on div "Overview" at bounding box center [224, 138] width 38 height 24
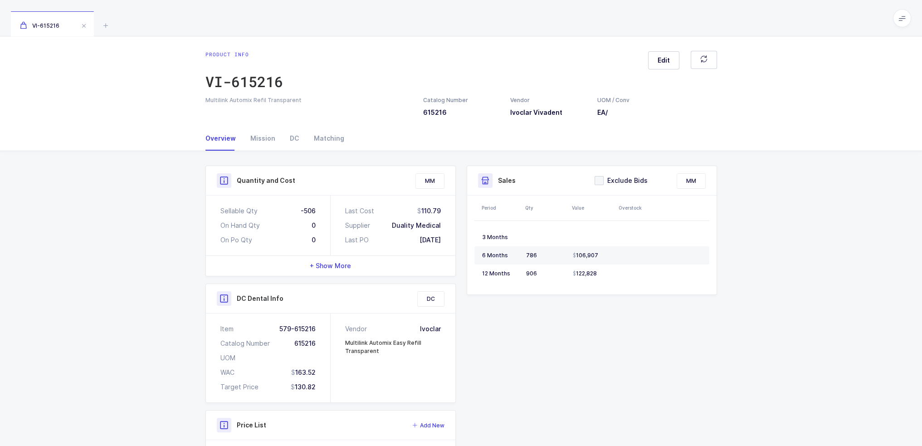
drag, startPoint x: 290, startPoint y: 207, endPoint x: 446, endPoint y: 244, distance: 160.0
click at [446, 244] on div "Sellable Qty -506 On Hand Qty 0 On Po Qty 0 Last Cost 110.79 Supplier Duality M…" at bounding box center [330, 225] width 249 height 60
click at [446, 244] on div "Last Cost 110.79 Supplier Duality Medical Last PO [DATE]" at bounding box center [392, 225] width 125 height 60
drag, startPoint x: 447, startPoint y: 243, endPoint x: 450, endPoint y: 239, distance: 5.3
click at [450, 239] on div "Last Cost 110.79 Supplier Duality Medical Last PO [DATE]" at bounding box center [392, 225] width 125 height 60
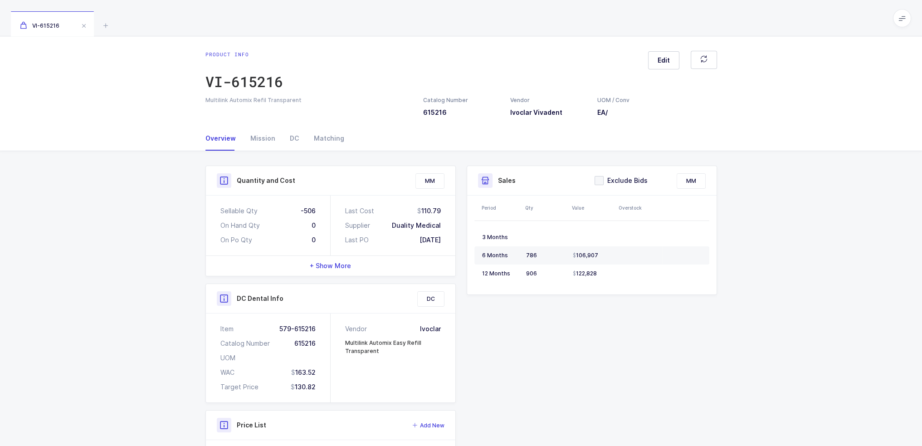
drag, startPoint x: 440, startPoint y: 240, endPoint x: 453, endPoint y: 238, distance: 13.3
click at [453, 238] on div "Last Cost 110.79 Supplier Duality Medical Last PO [DATE]" at bounding box center [392, 225] width 125 height 60
click at [268, 138] on div "Mission" at bounding box center [262, 138] width 39 height 24
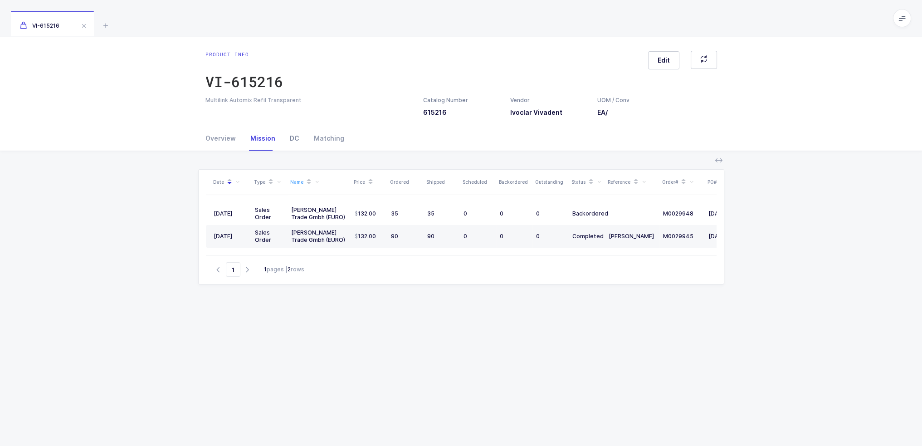
click at [288, 136] on div "DC" at bounding box center [294, 138] width 24 height 24
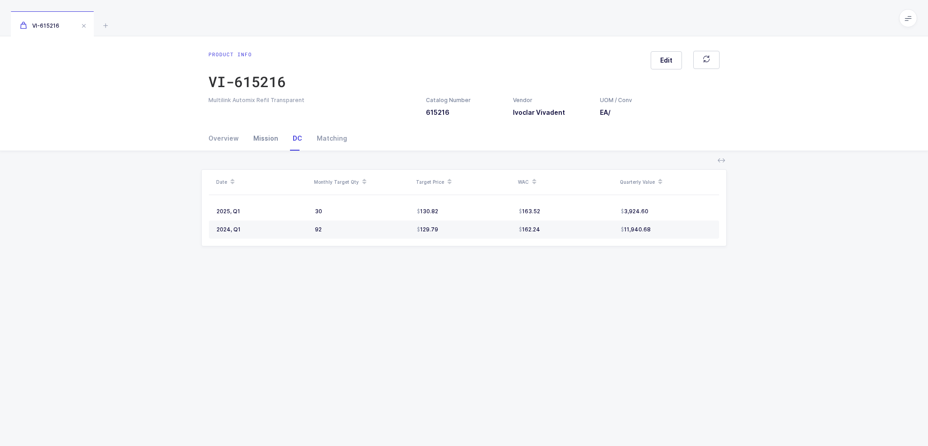
click at [267, 138] on div "Mission" at bounding box center [265, 138] width 39 height 24
